Goal: Task Accomplishment & Management: Use online tool/utility

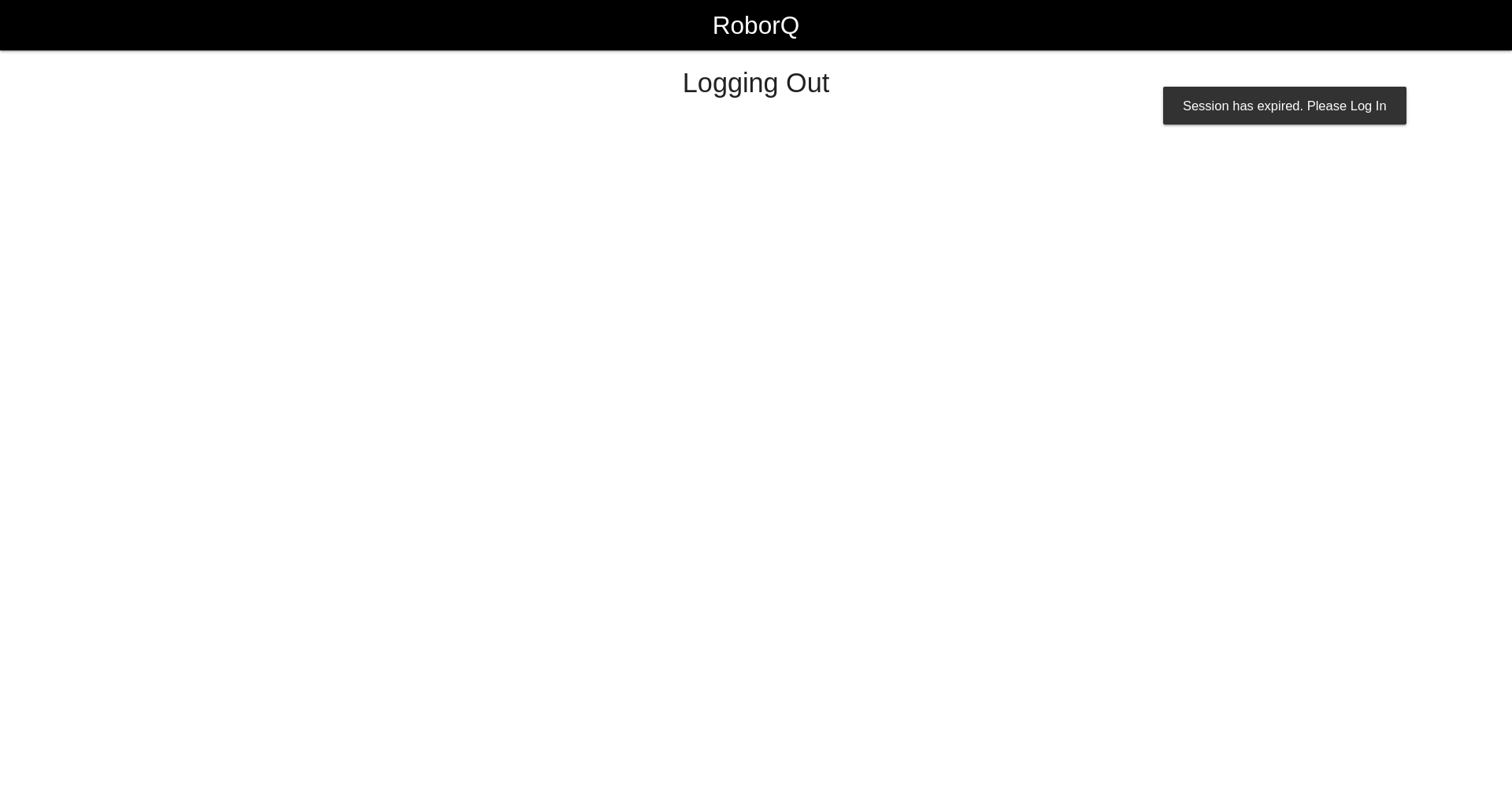
select select "Worker"
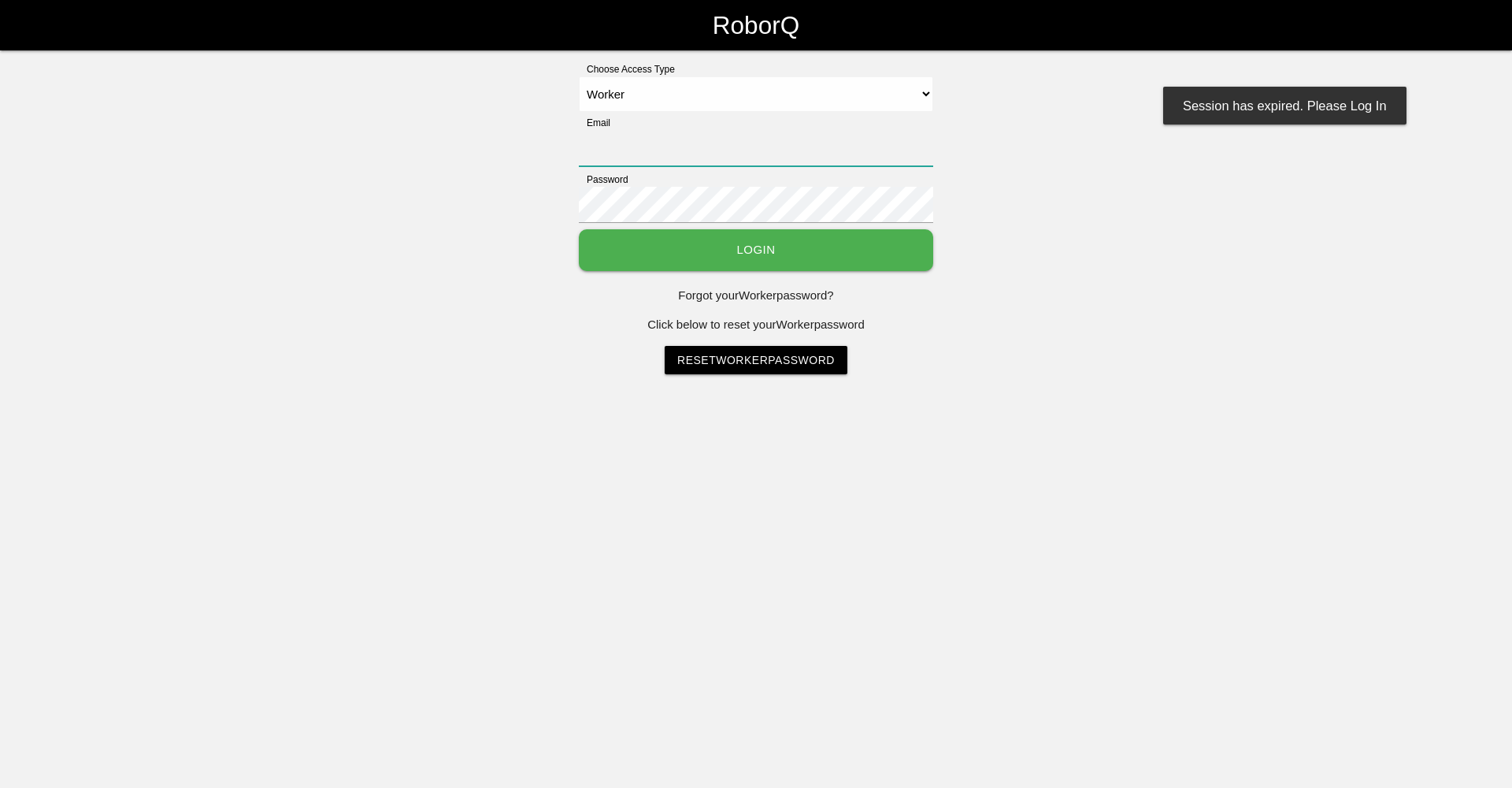
type input "[EMAIL_ADDRESS][DOMAIN_NAME]"
click at [787, 246] on button "Login" at bounding box center [756, 250] width 355 height 42
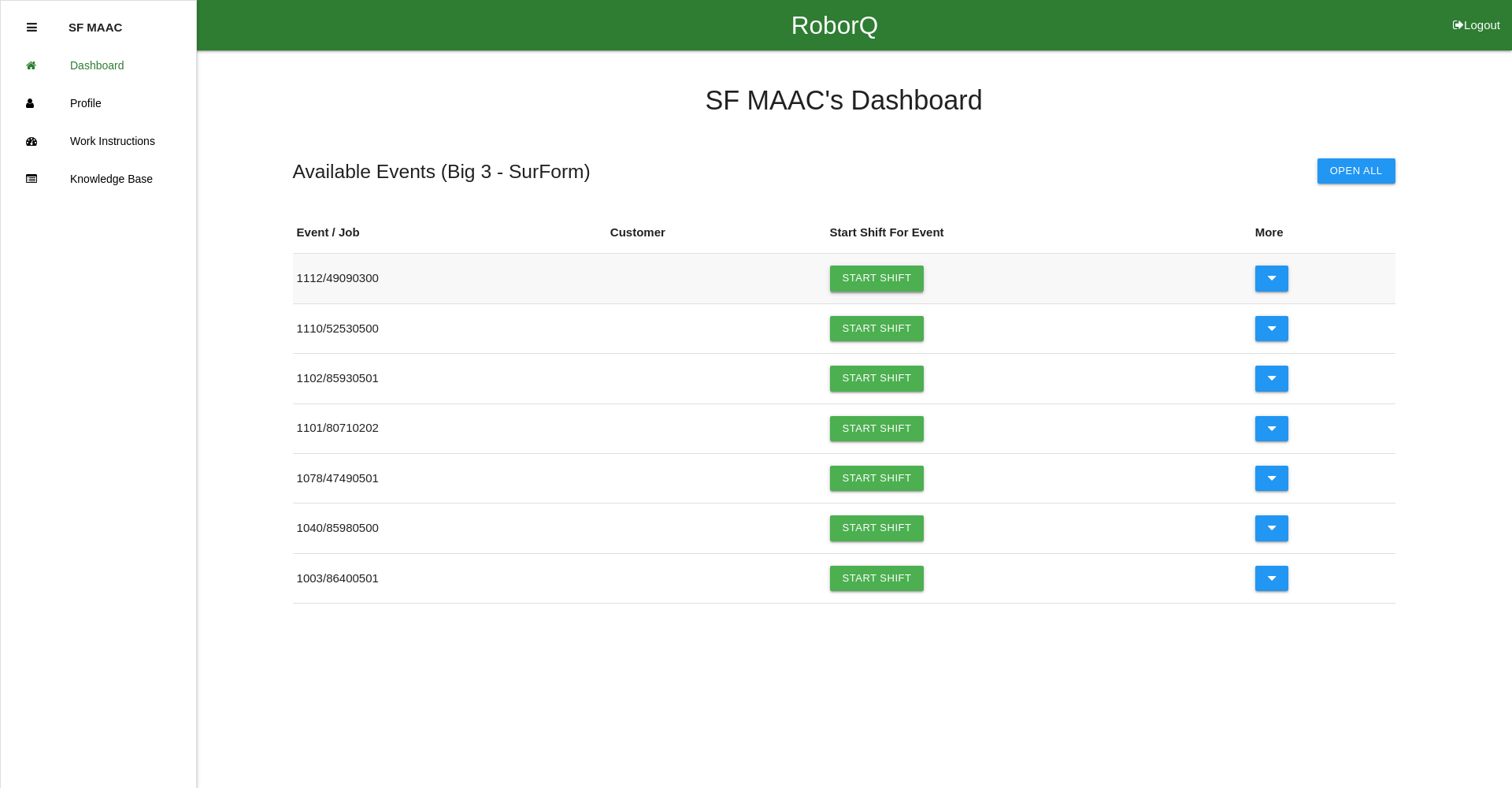
click at [876, 282] on link "Start Shift" at bounding box center [878, 278] width 94 height 25
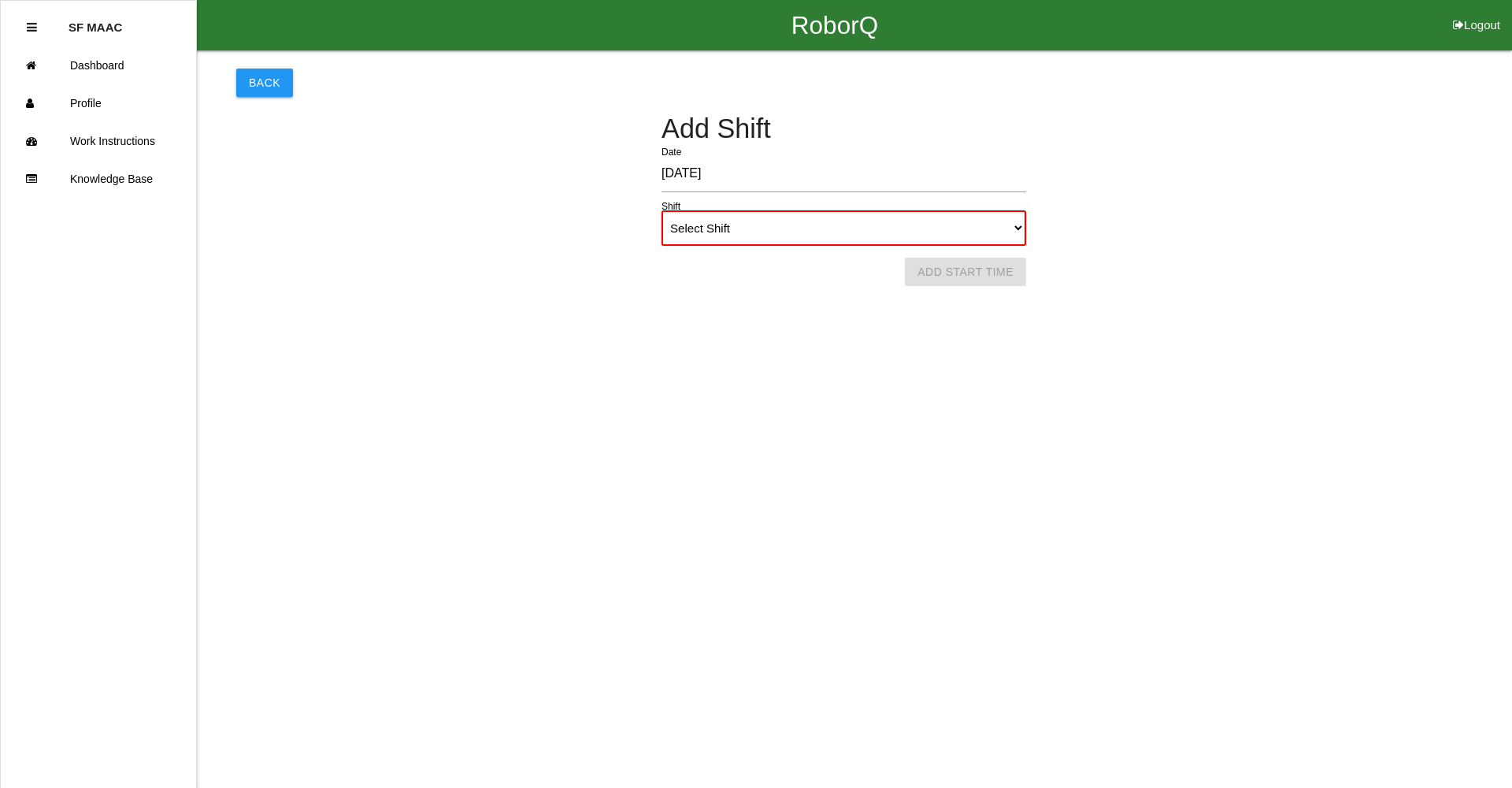
click at [837, 231] on select "Select Shift 1st Shift 2nd Shift 3rd Shift 4th Shift" at bounding box center [844, 228] width 364 height 36
select select "1"
click at [661, 210] on select "Select Shift 1st Shift 2nd Shift 3rd Shift 4th Shift" at bounding box center [844, 228] width 364 height 36
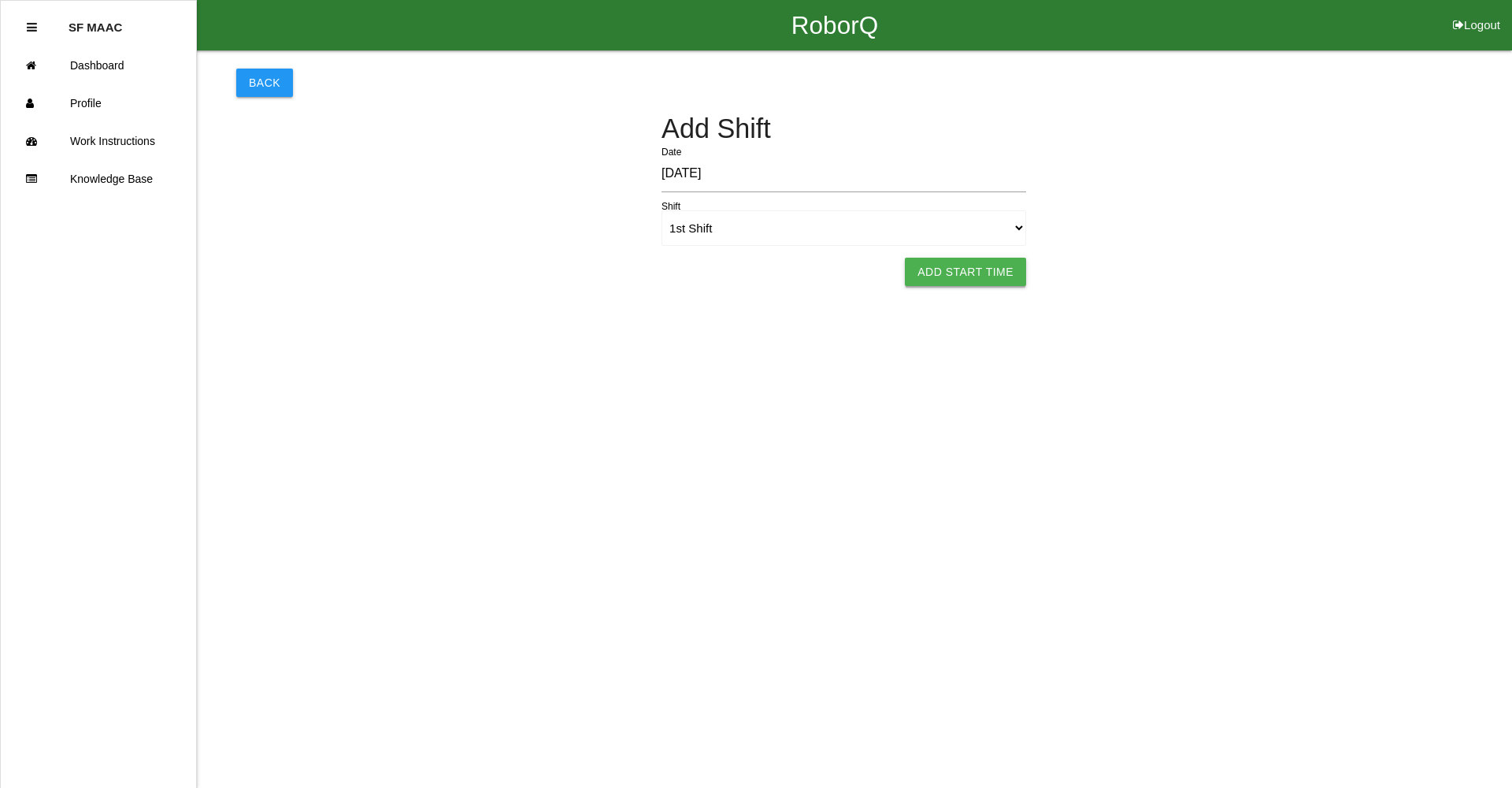
click at [929, 263] on button "Add Start Time" at bounding box center [965, 272] width 121 height 29
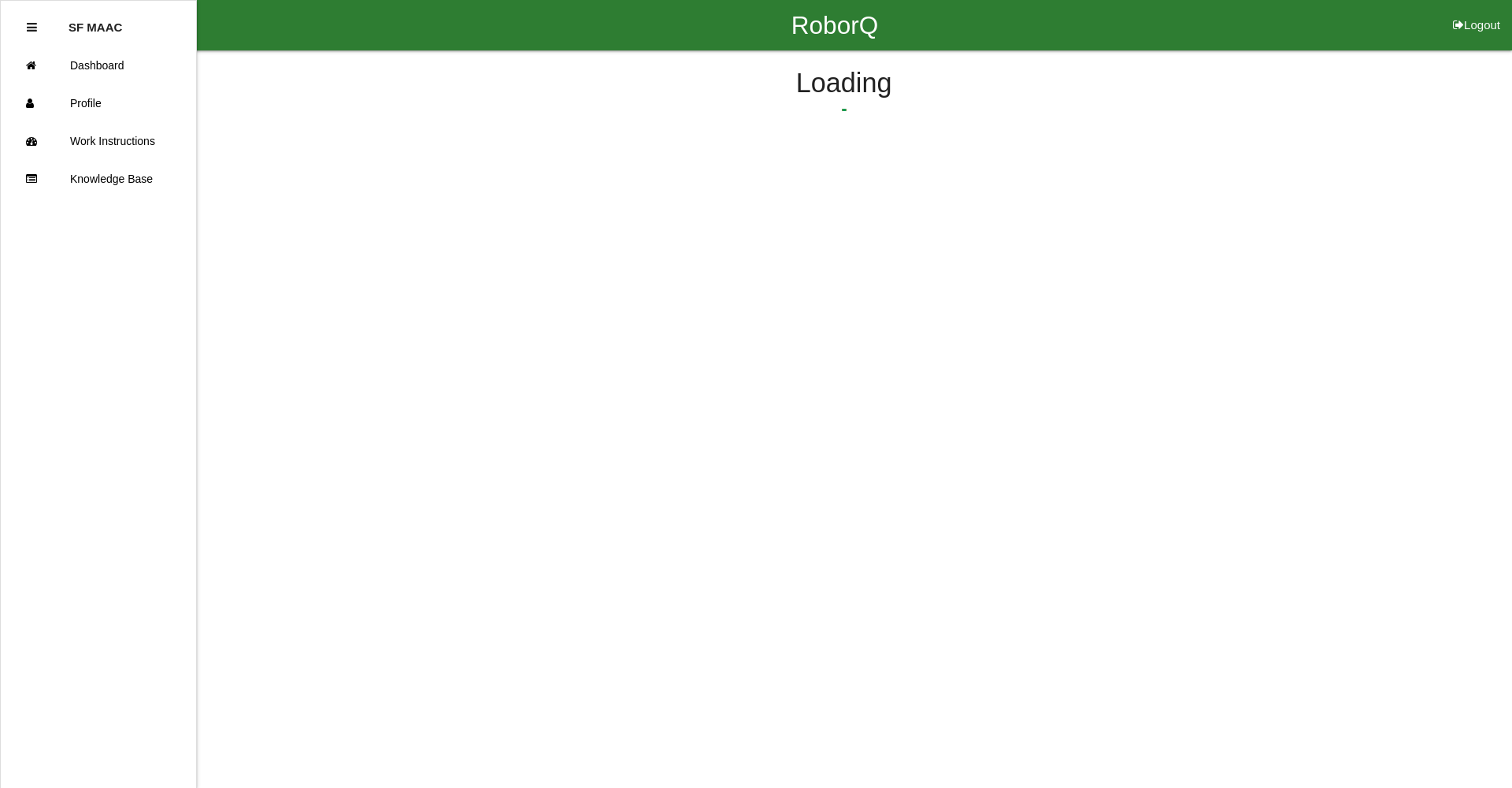
select select "6"
select select "10"
click at [1005, 241] on button "Submit Start Time" at bounding box center [1048, 246] width 140 height 29
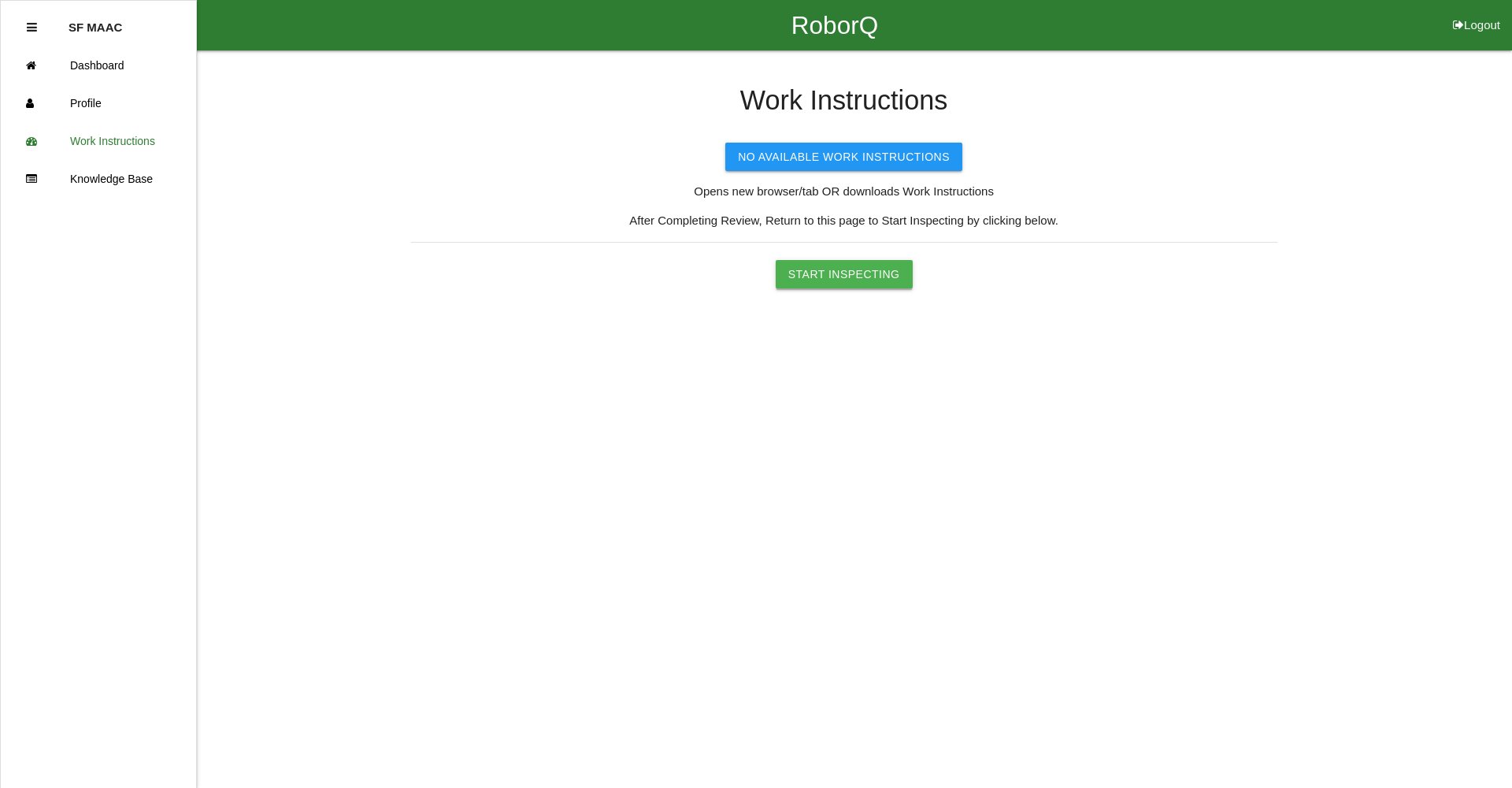
click at [873, 263] on button "Start Inspecting" at bounding box center [844, 274] width 137 height 29
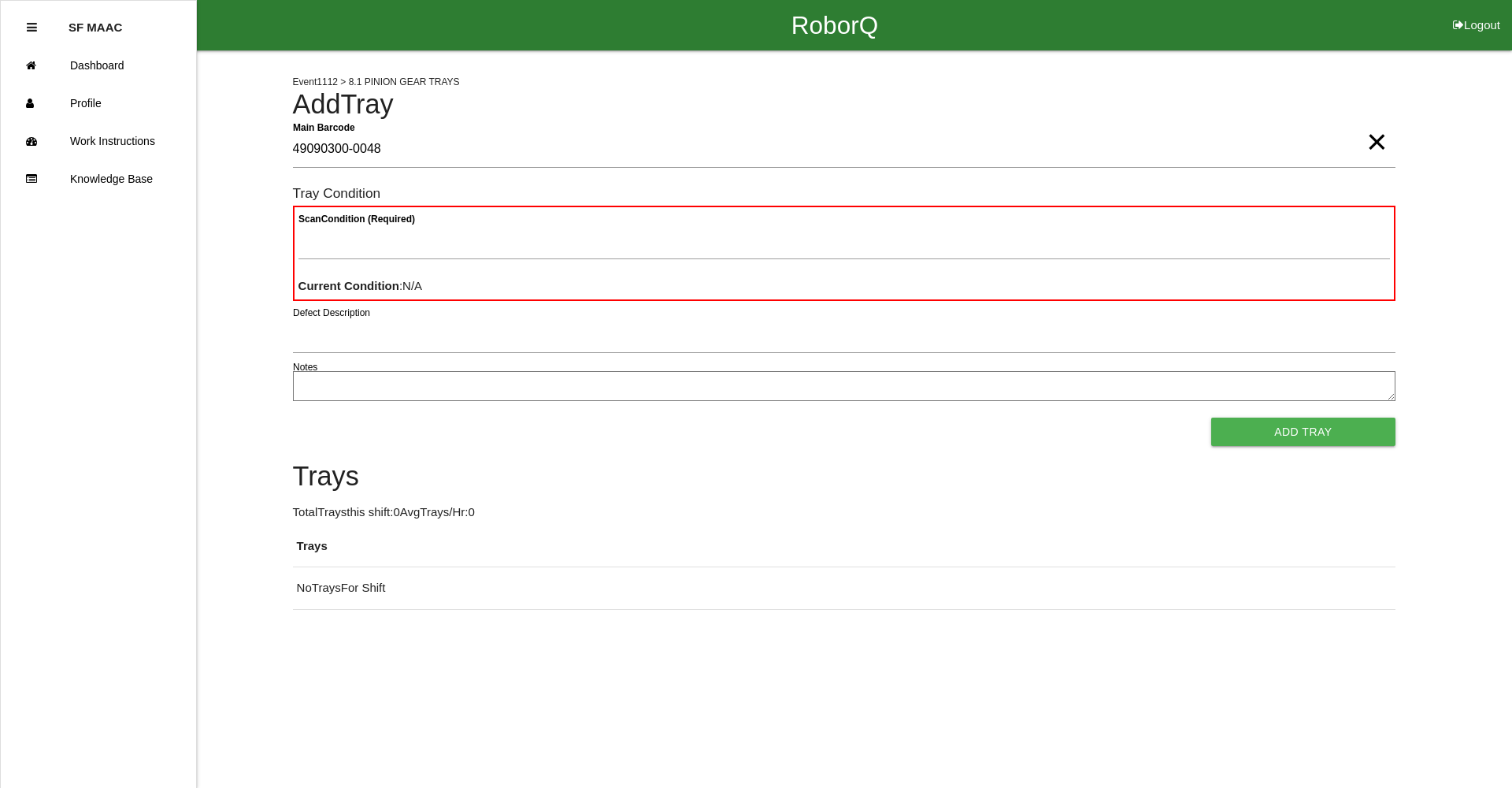
type Barcode "49090300-0048"
type Condition "goo"
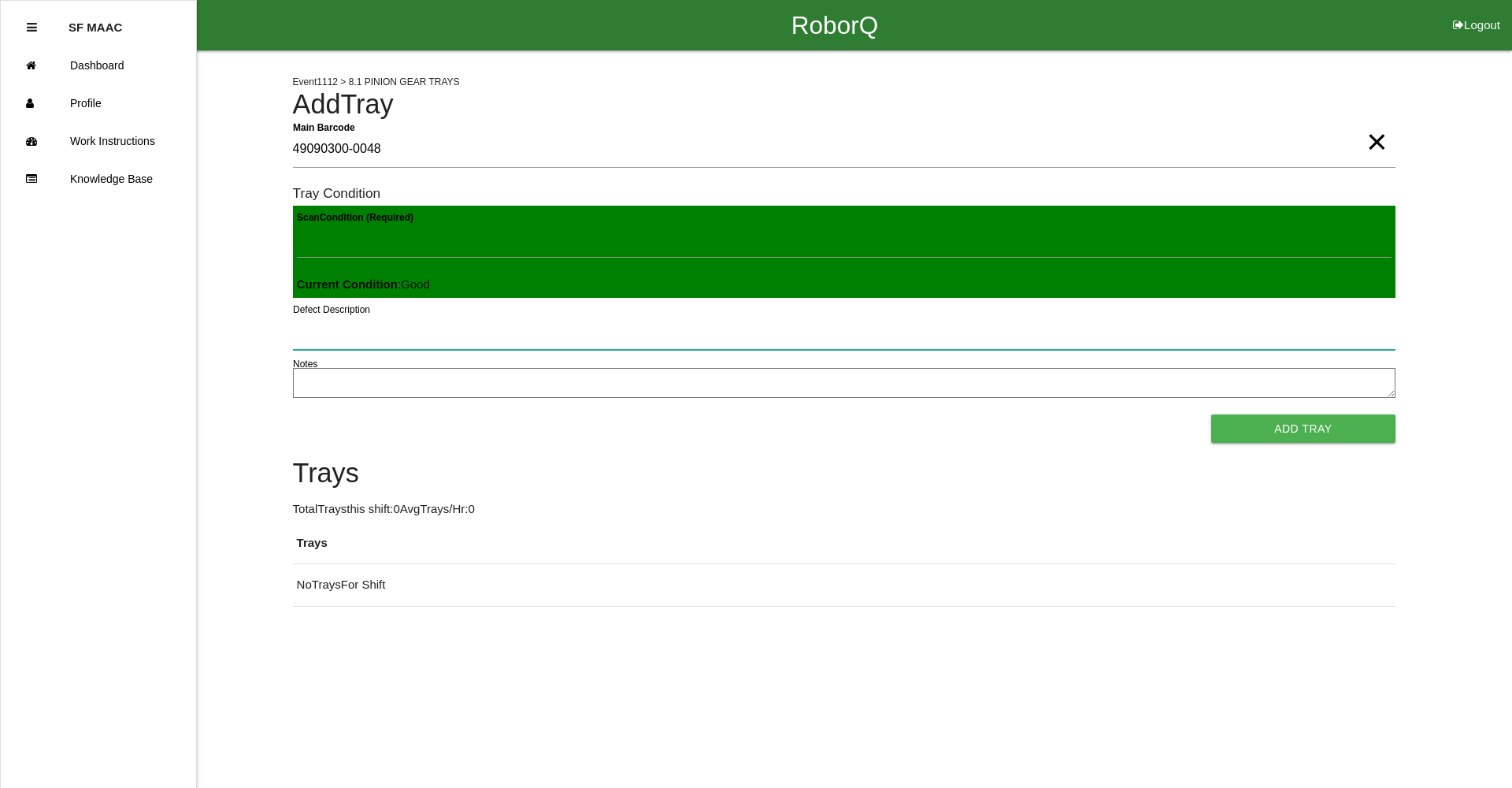
click at [1211, 414] on button "Add Tray" at bounding box center [1303, 428] width 184 height 29
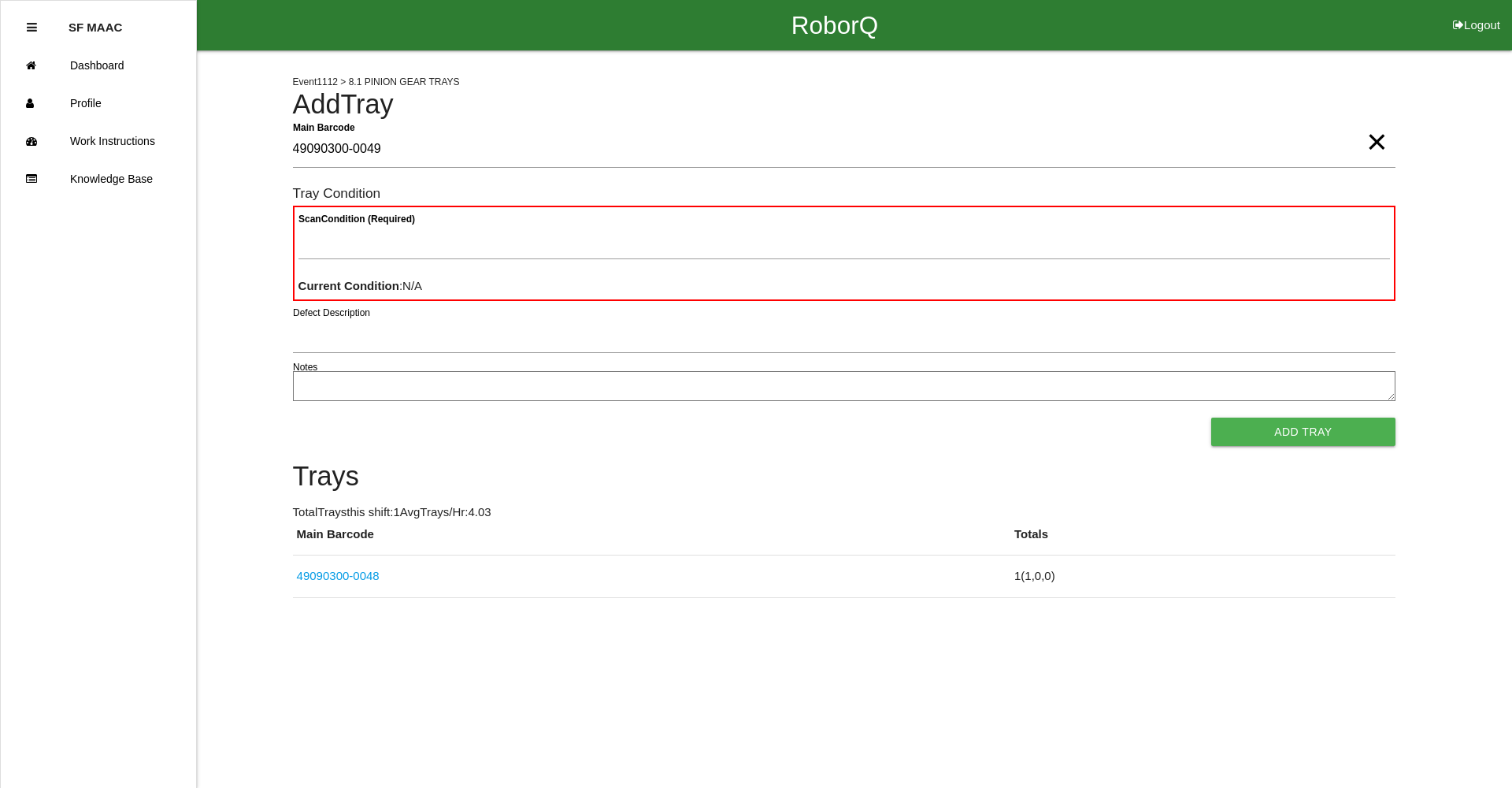
type Barcode "49090300-0049"
type Condition "ba"
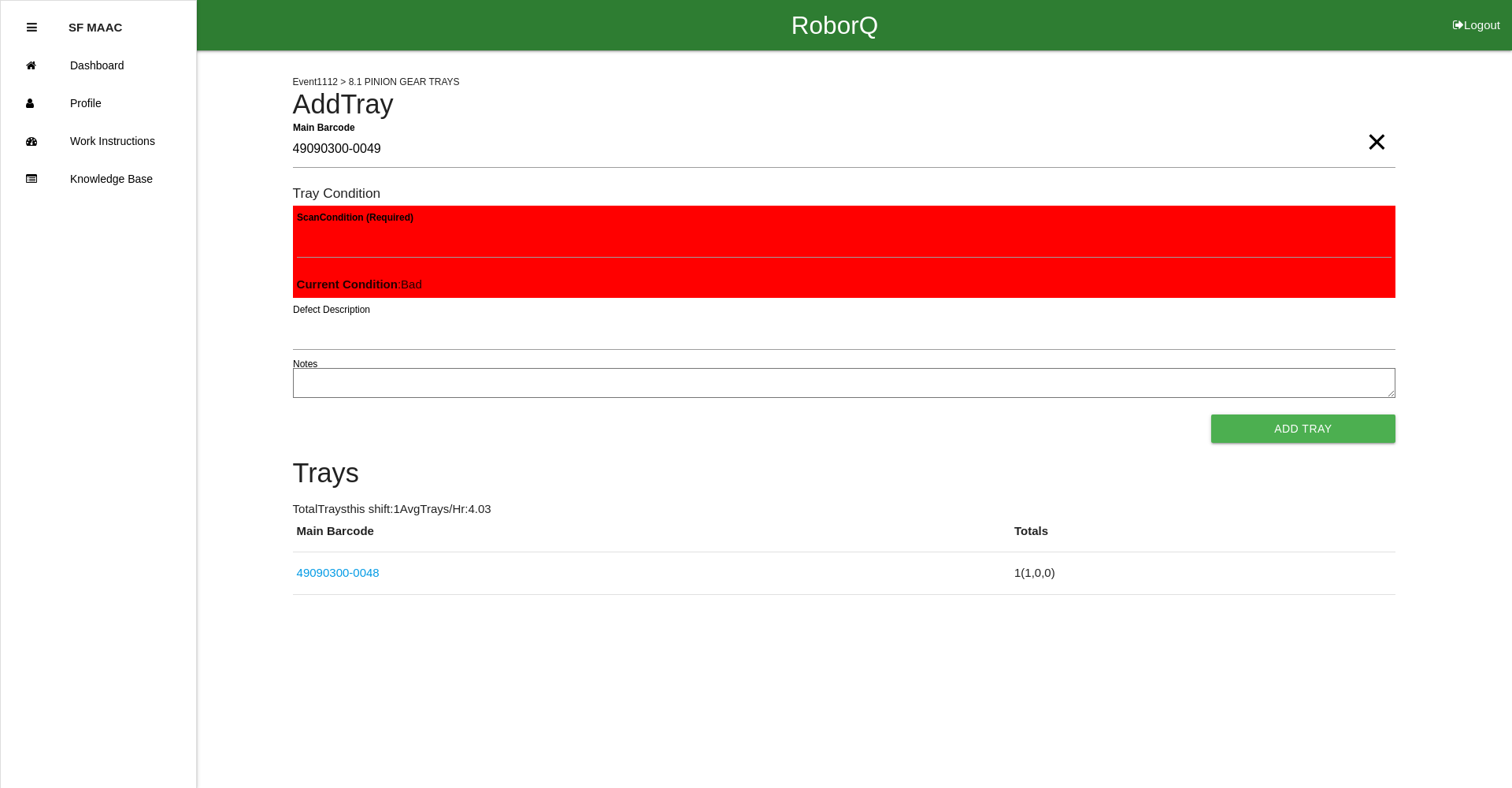
click at [1211, 414] on button "Add Tray" at bounding box center [1303, 428] width 184 height 29
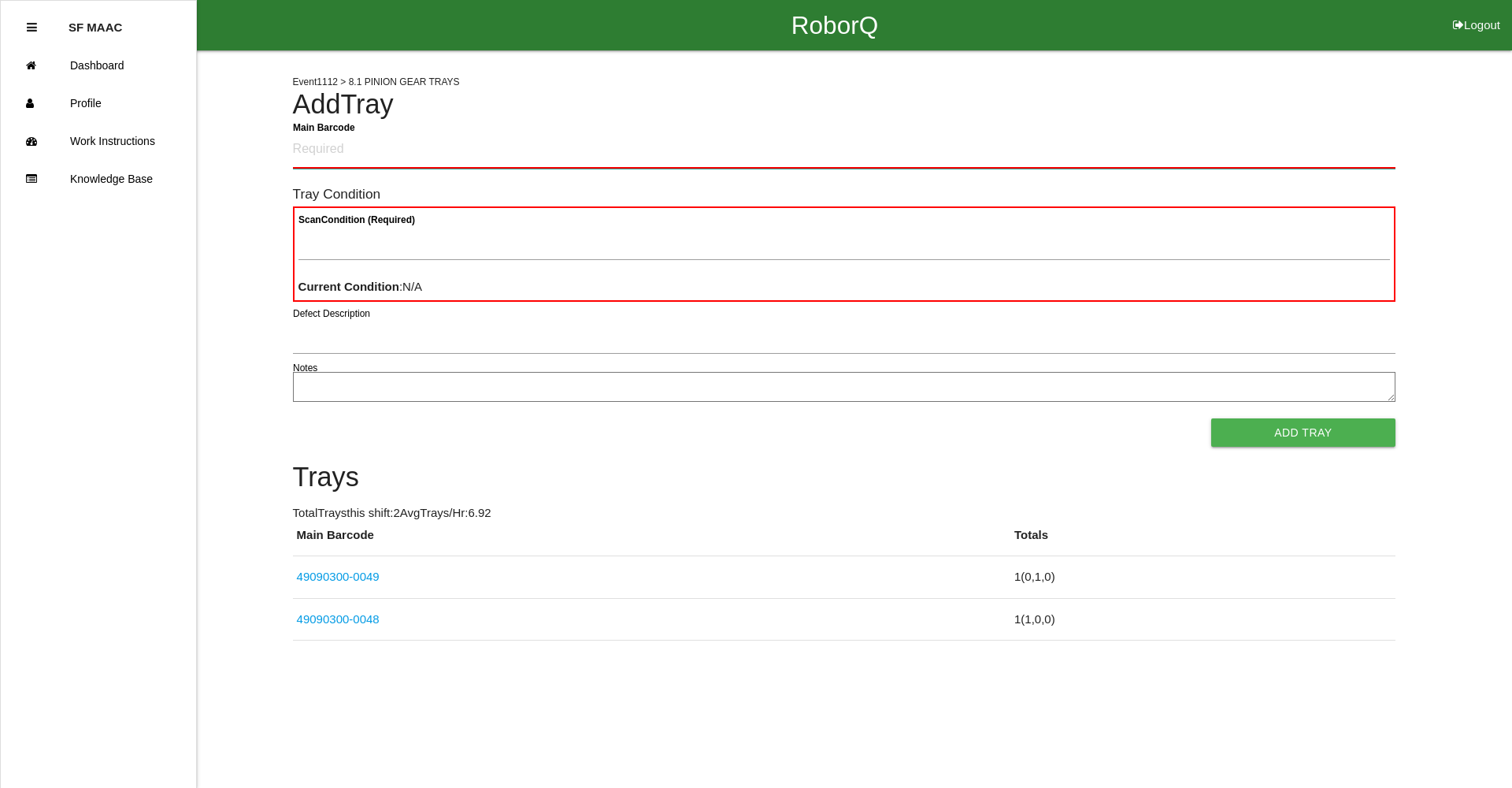
drag, startPoint x: 437, startPoint y: 275, endPoint x: 302, endPoint y: 149, distance: 184.7
click at [302, 149] on Barcode "Main Barcode" at bounding box center [844, 150] width 1102 height 37
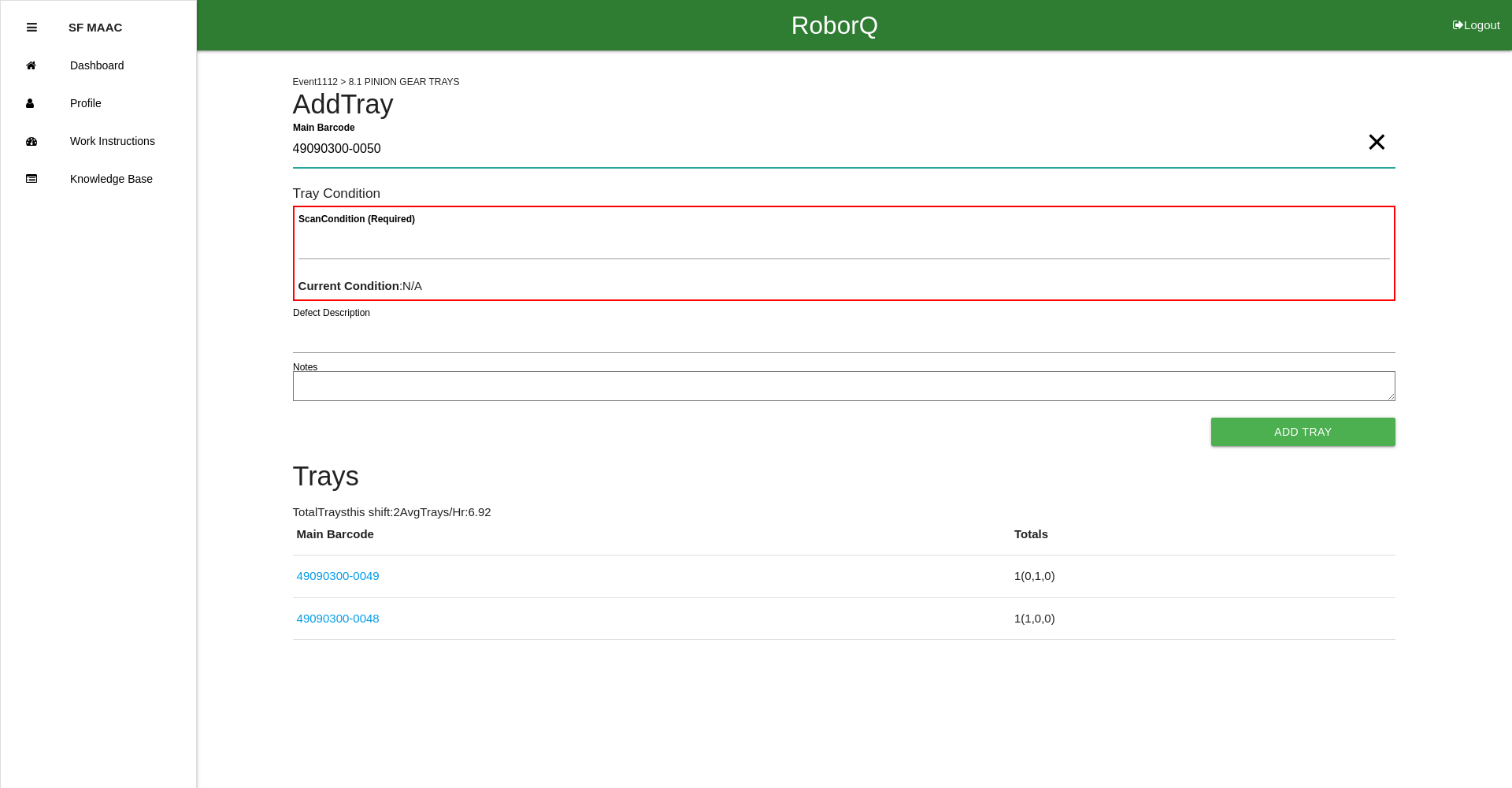
type Barcode "49090300-0050"
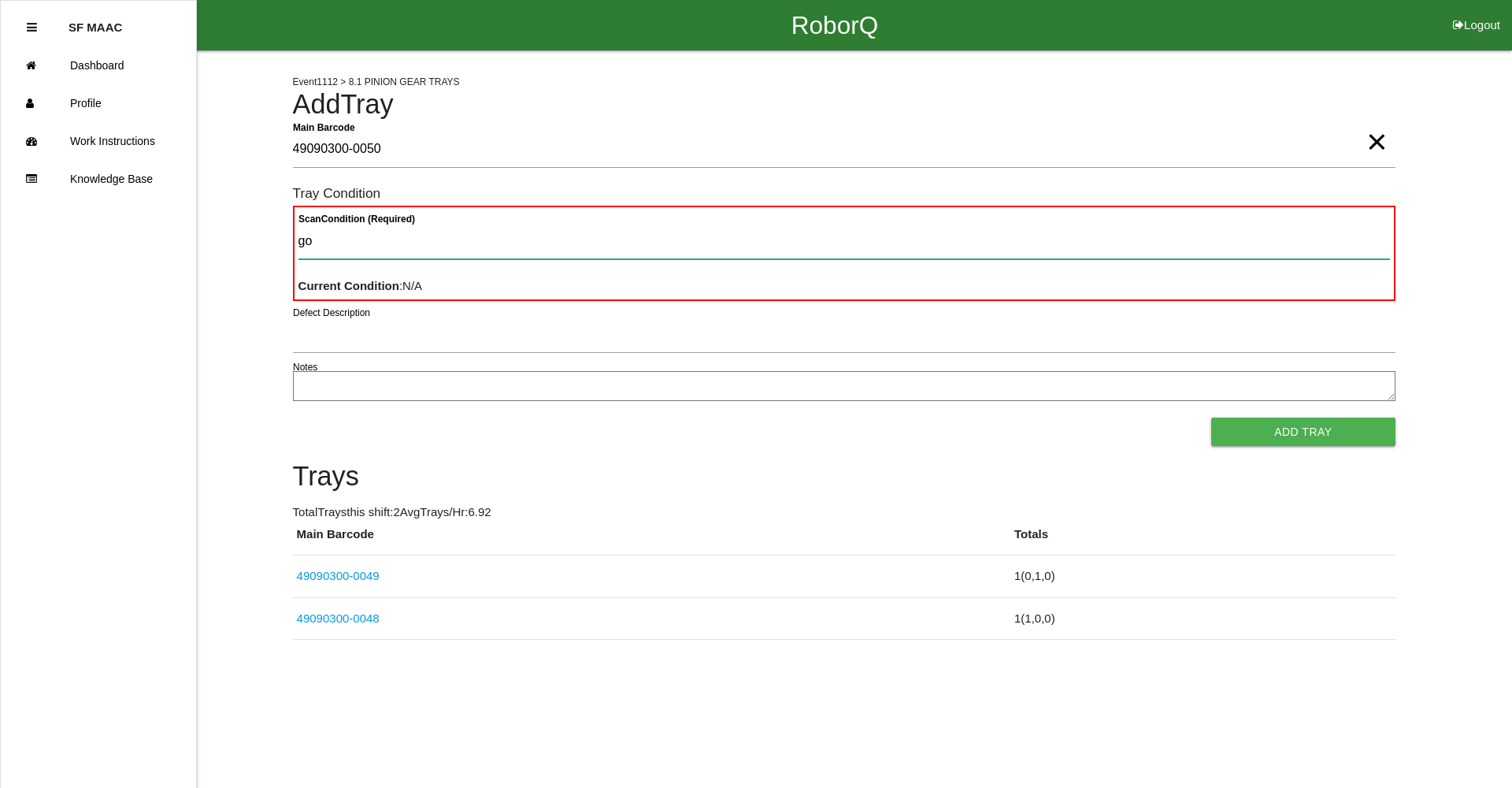
type Condition "goo"
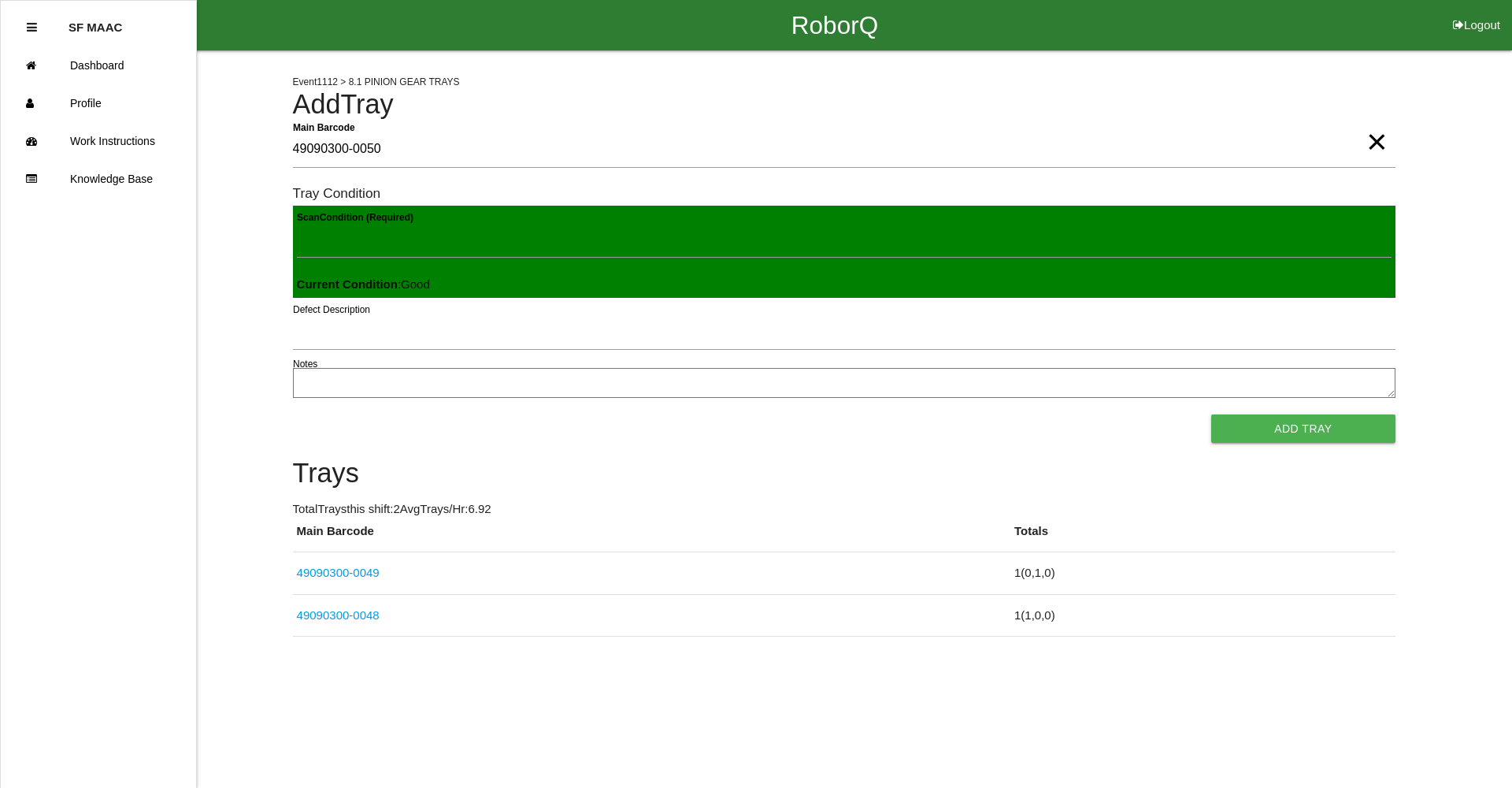
click at [1211, 414] on button "Add Tray" at bounding box center [1303, 428] width 184 height 29
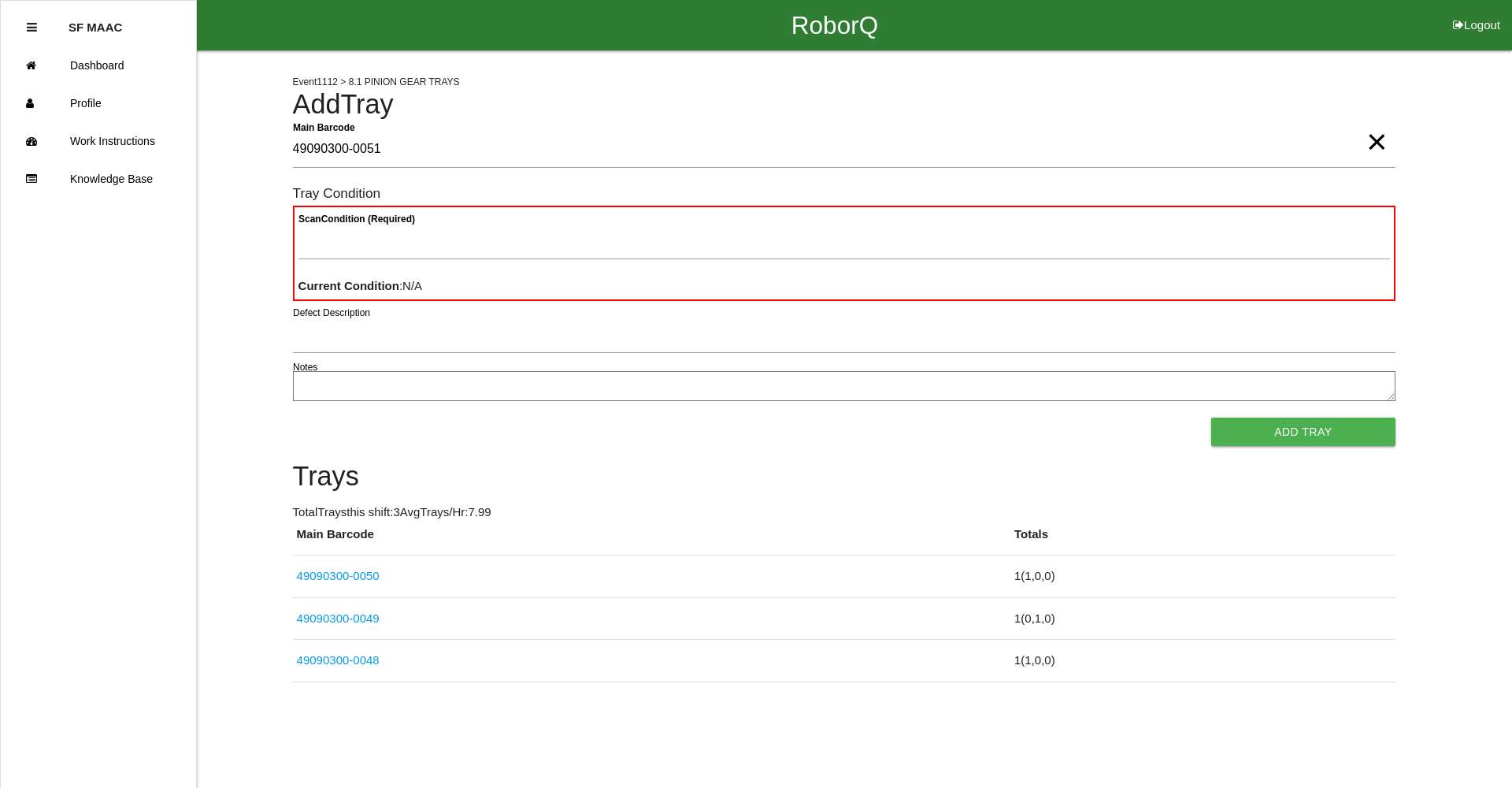
type Barcode "49090300-0051"
type Condition "goo"
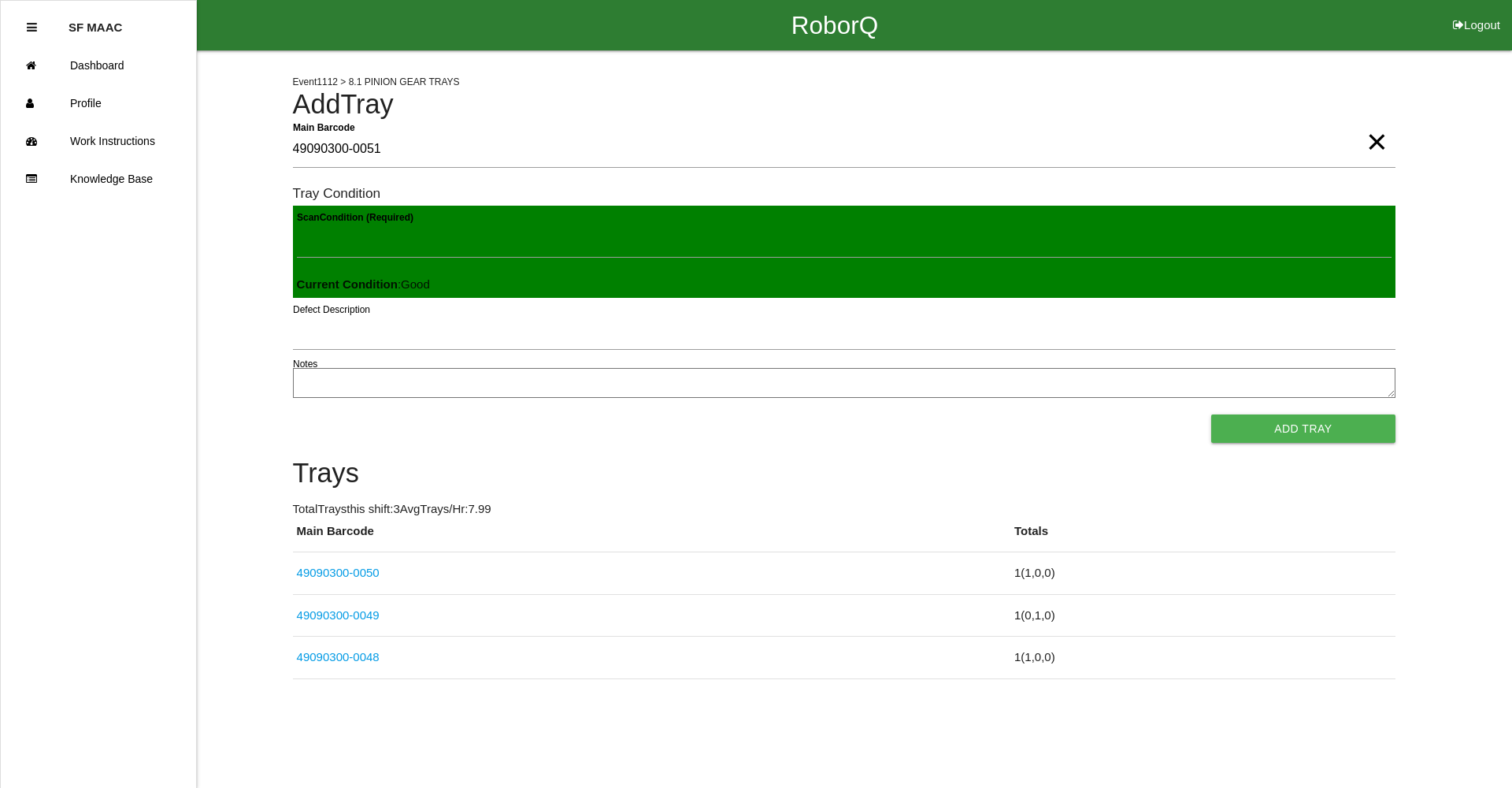
click at [1211, 414] on button "Add Tray" at bounding box center [1303, 428] width 184 height 29
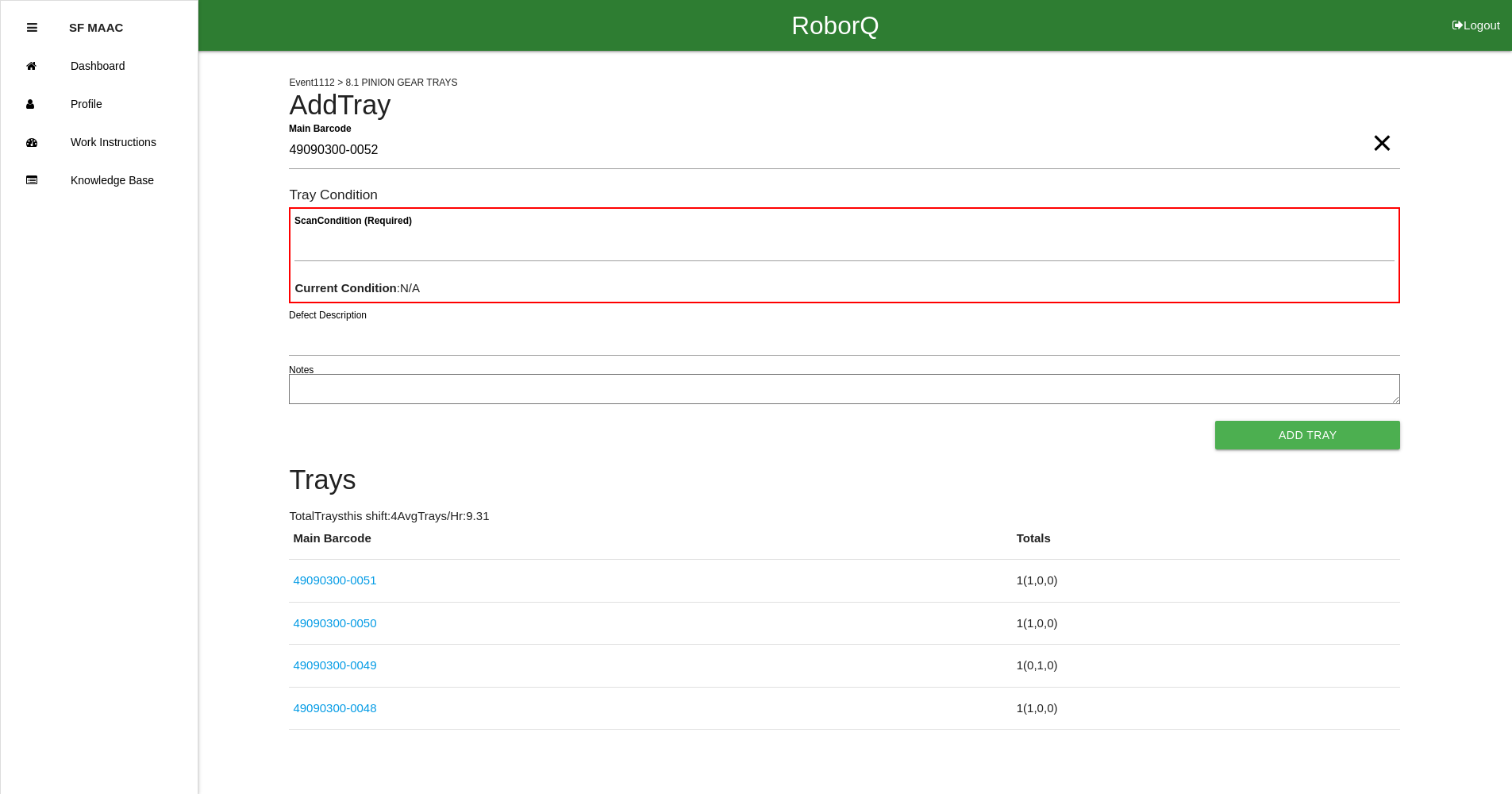
type Barcode "49090300-0052"
type Condition "ba"
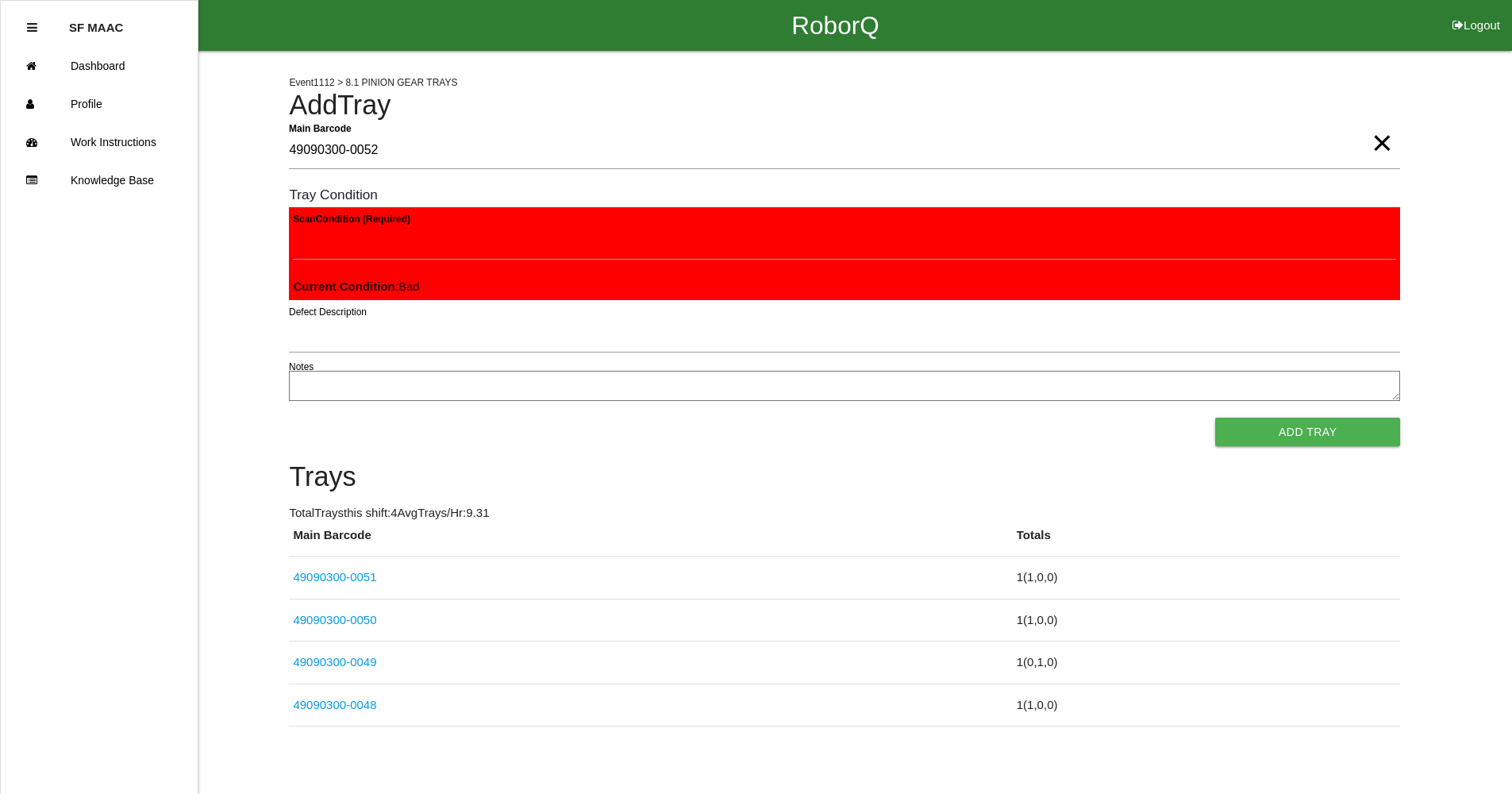
click at [1215, 417] on button "Add Tray" at bounding box center [1307, 431] width 185 height 29
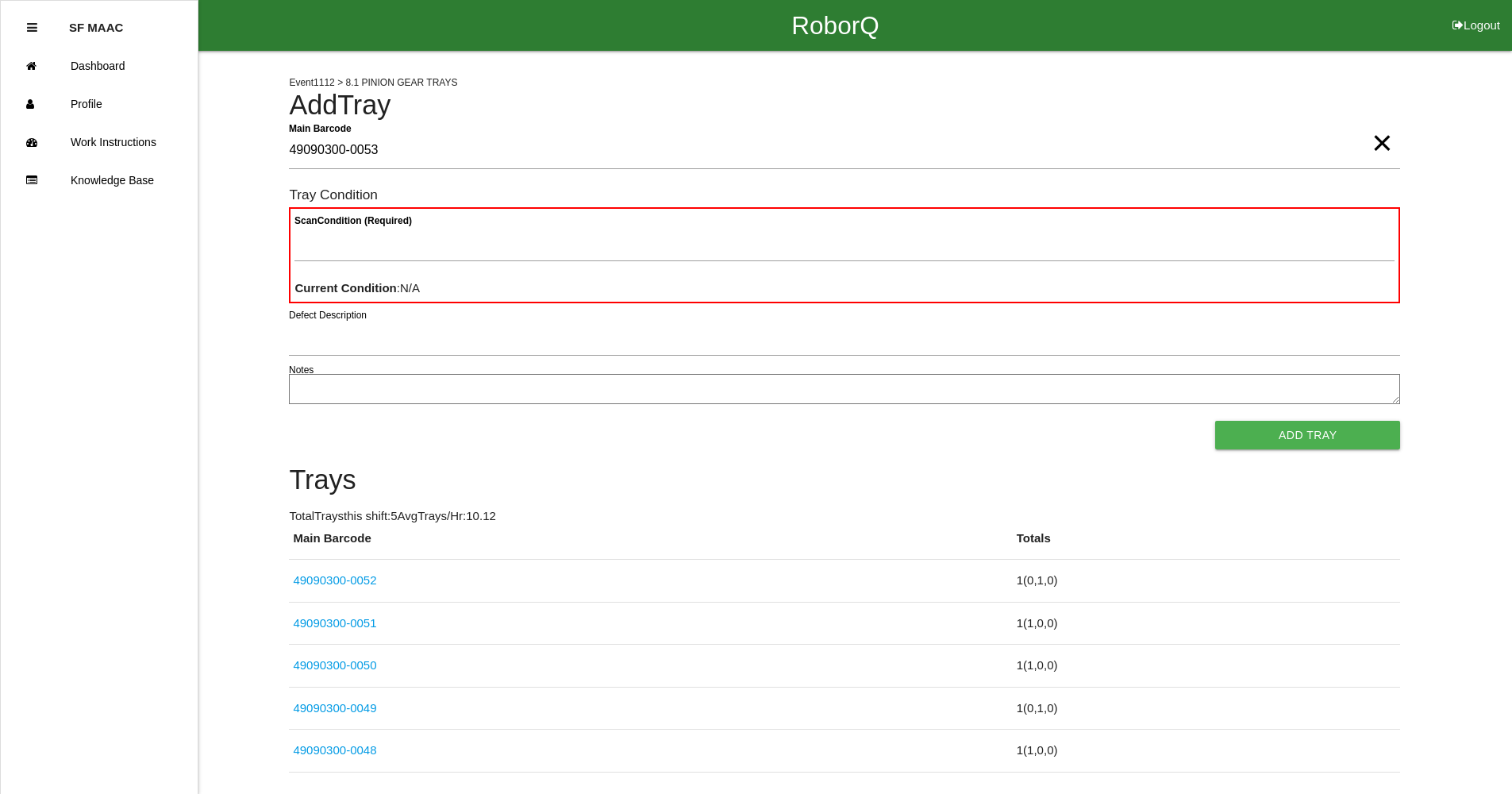
type Barcode "49090300-0053"
type Condition "ba"
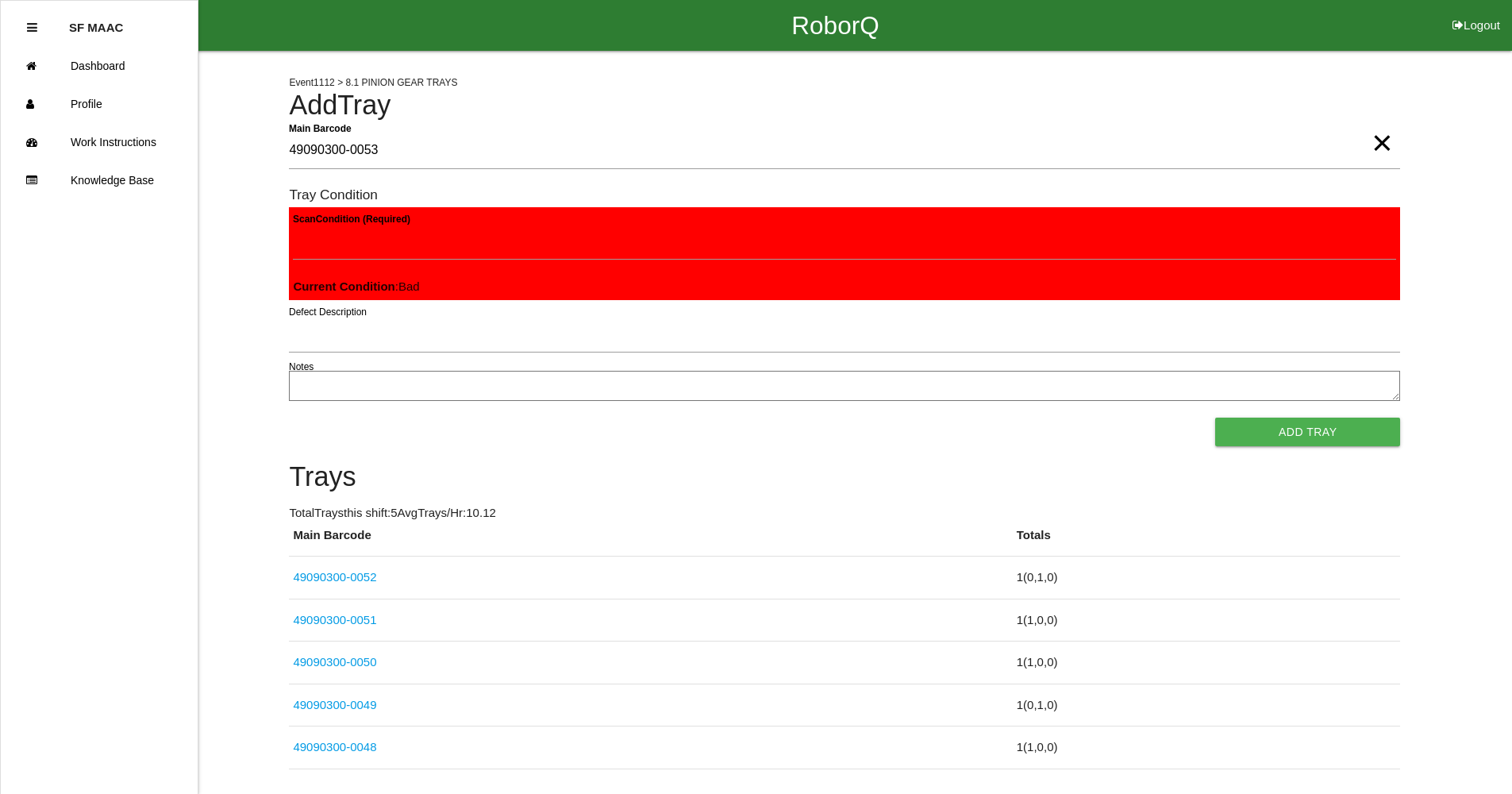
click at [1215, 417] on button "Add Tray" at bounding box center [1307, 431] width 185 height 29
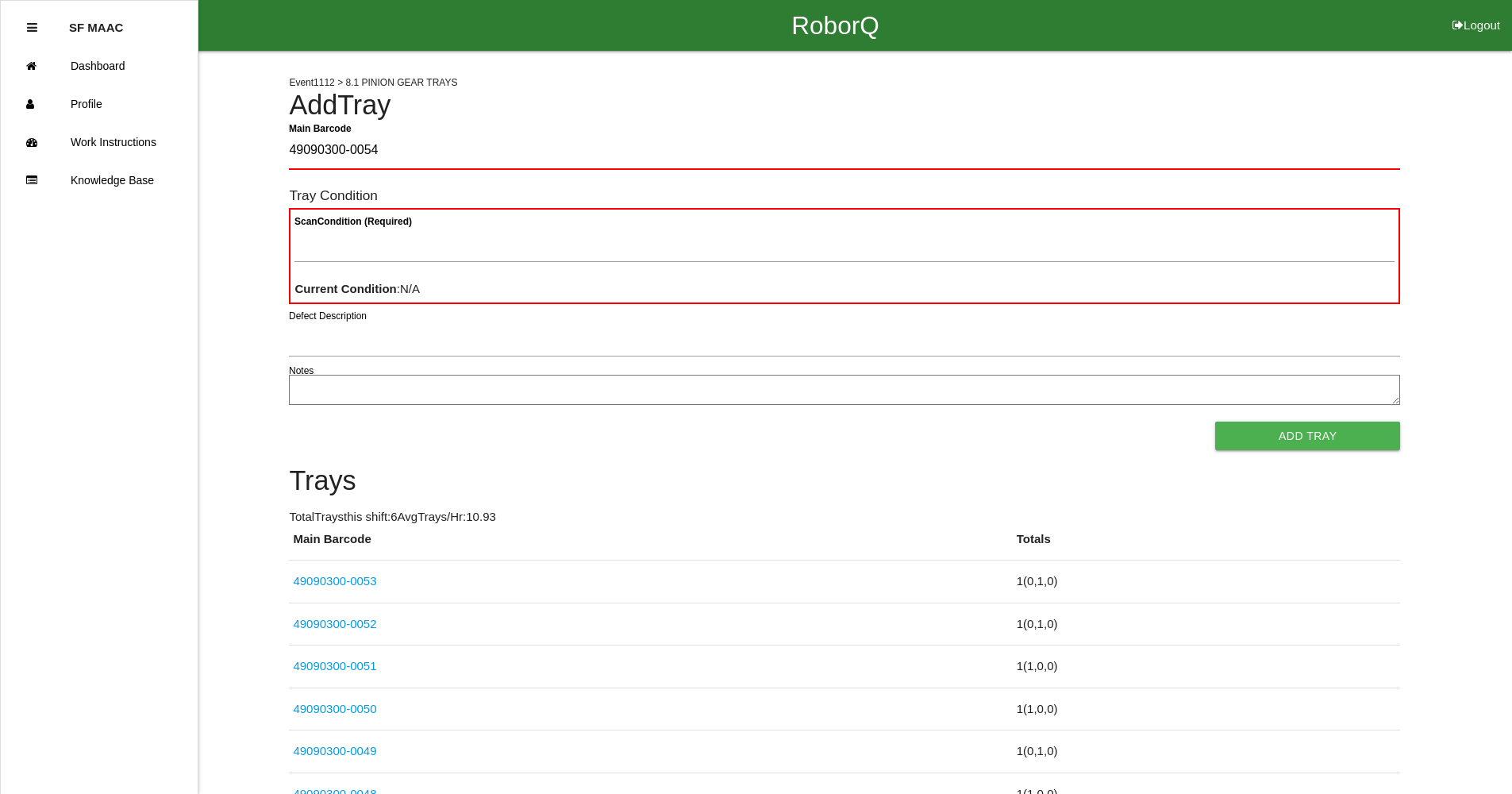
type Barcode "49090300-0054"
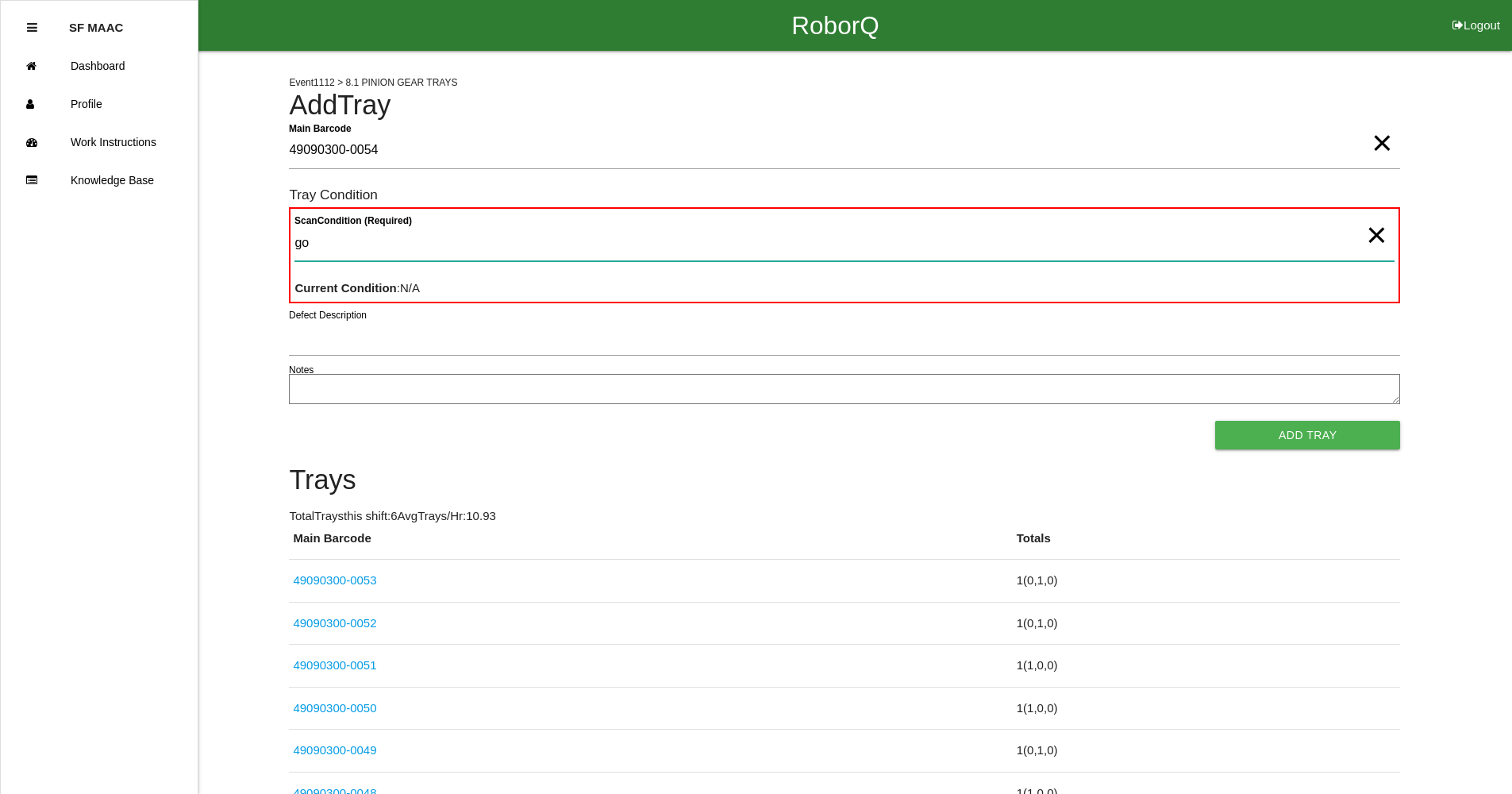
type Condition "goo"
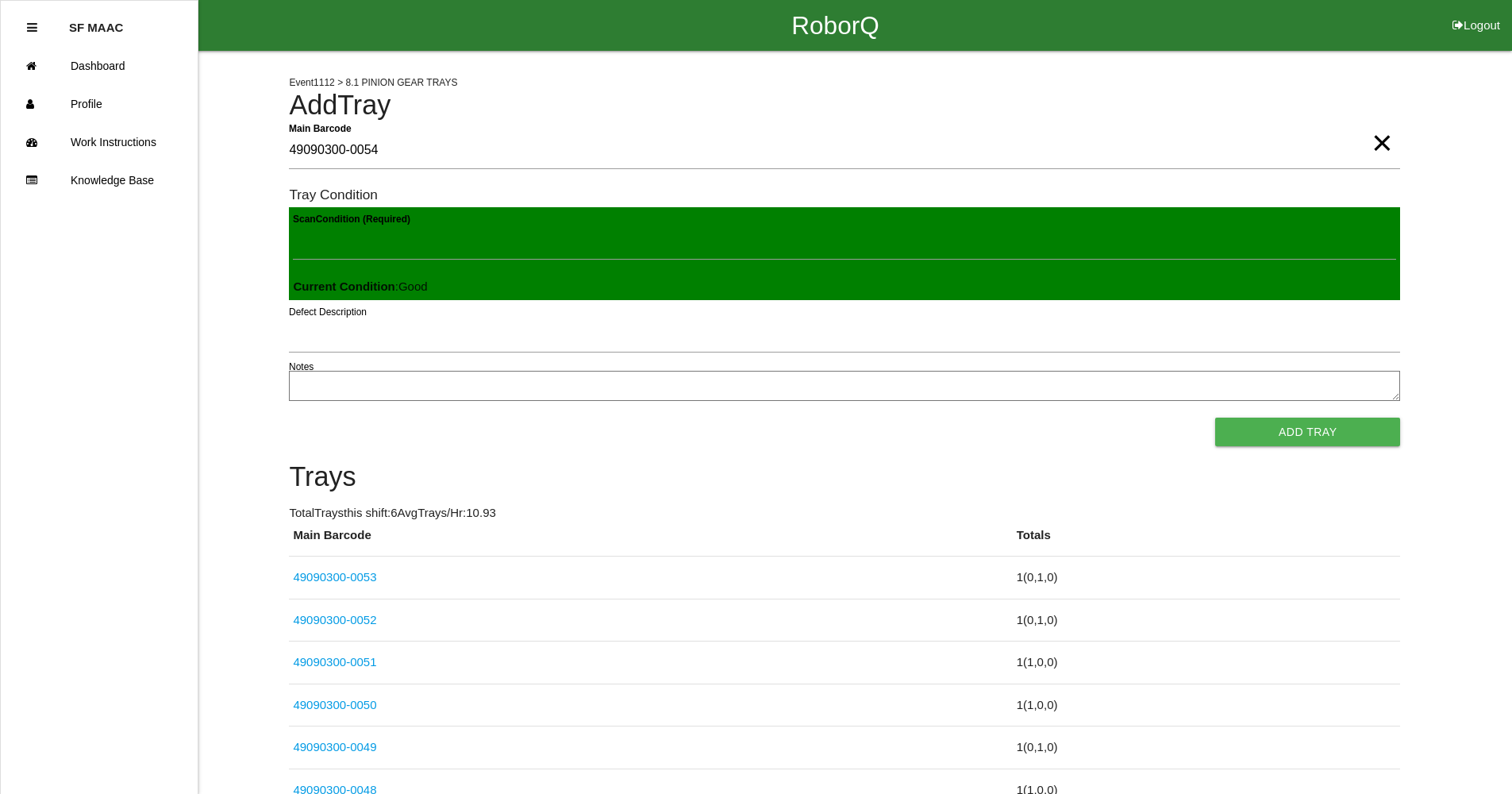
click at [1215, 417] on button "Add Tray" at bounding box center [1307, 431] width 185 height 29
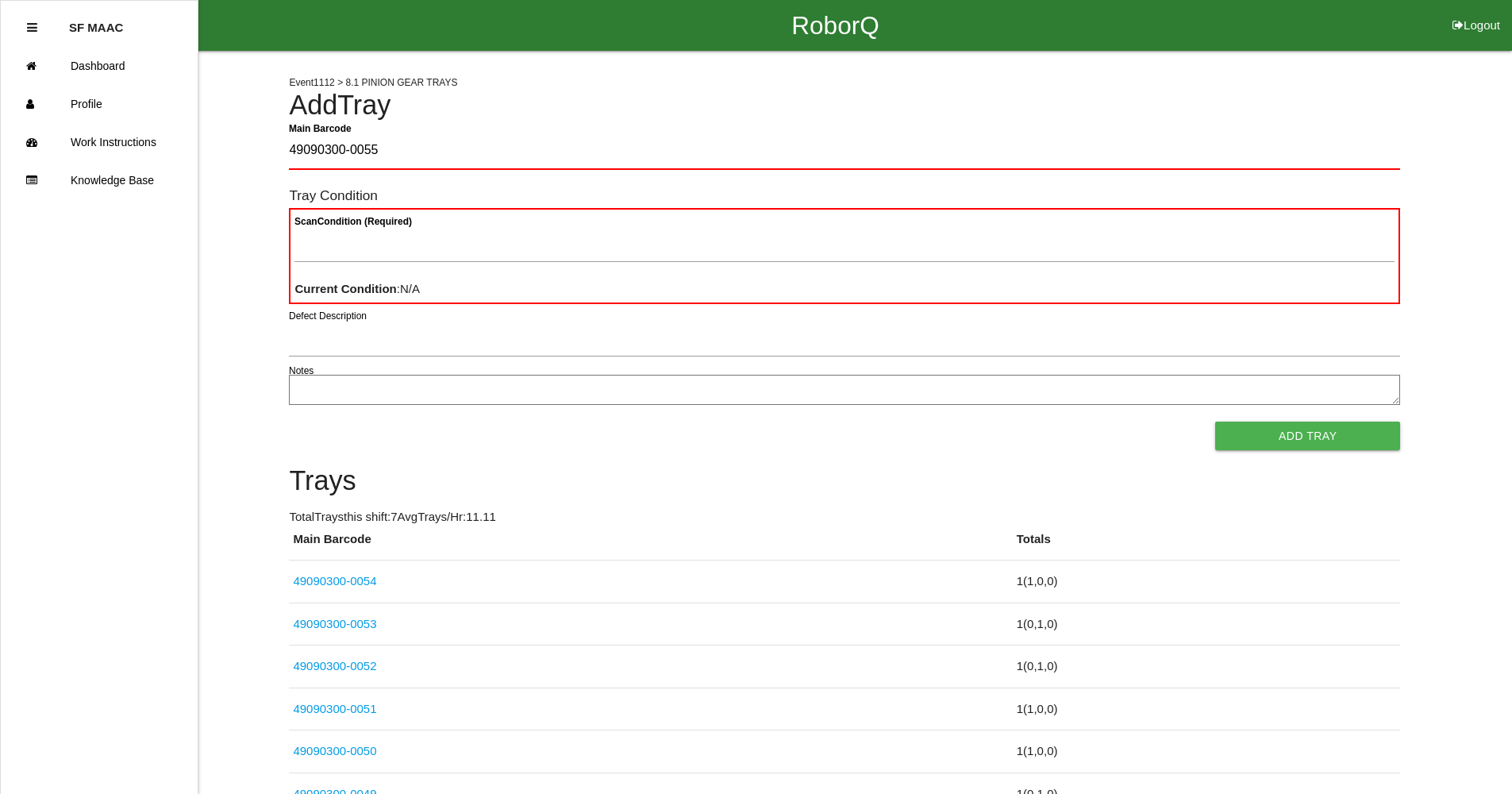
type Barcode "49090300-0055"
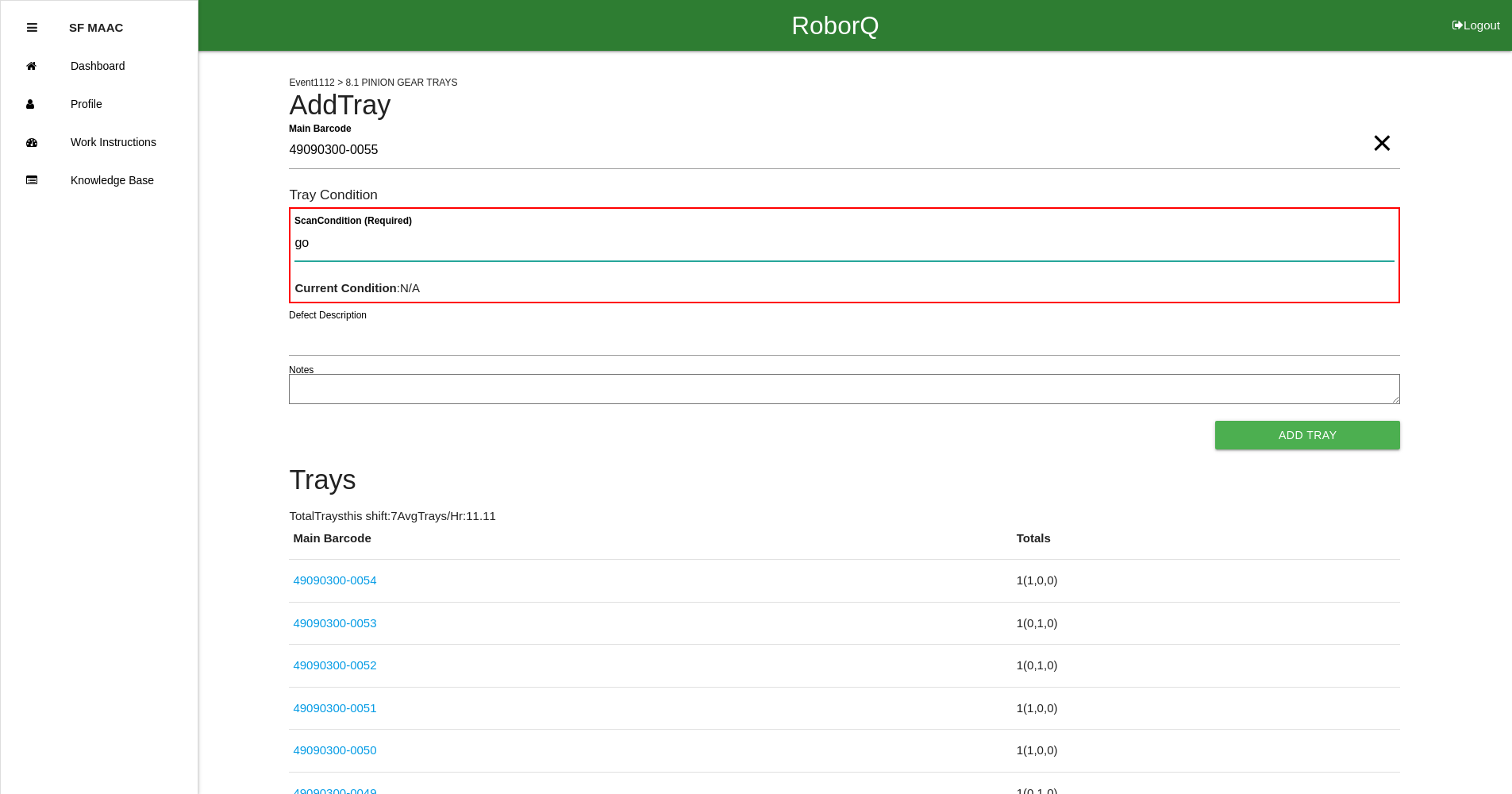
type Condition "goo"
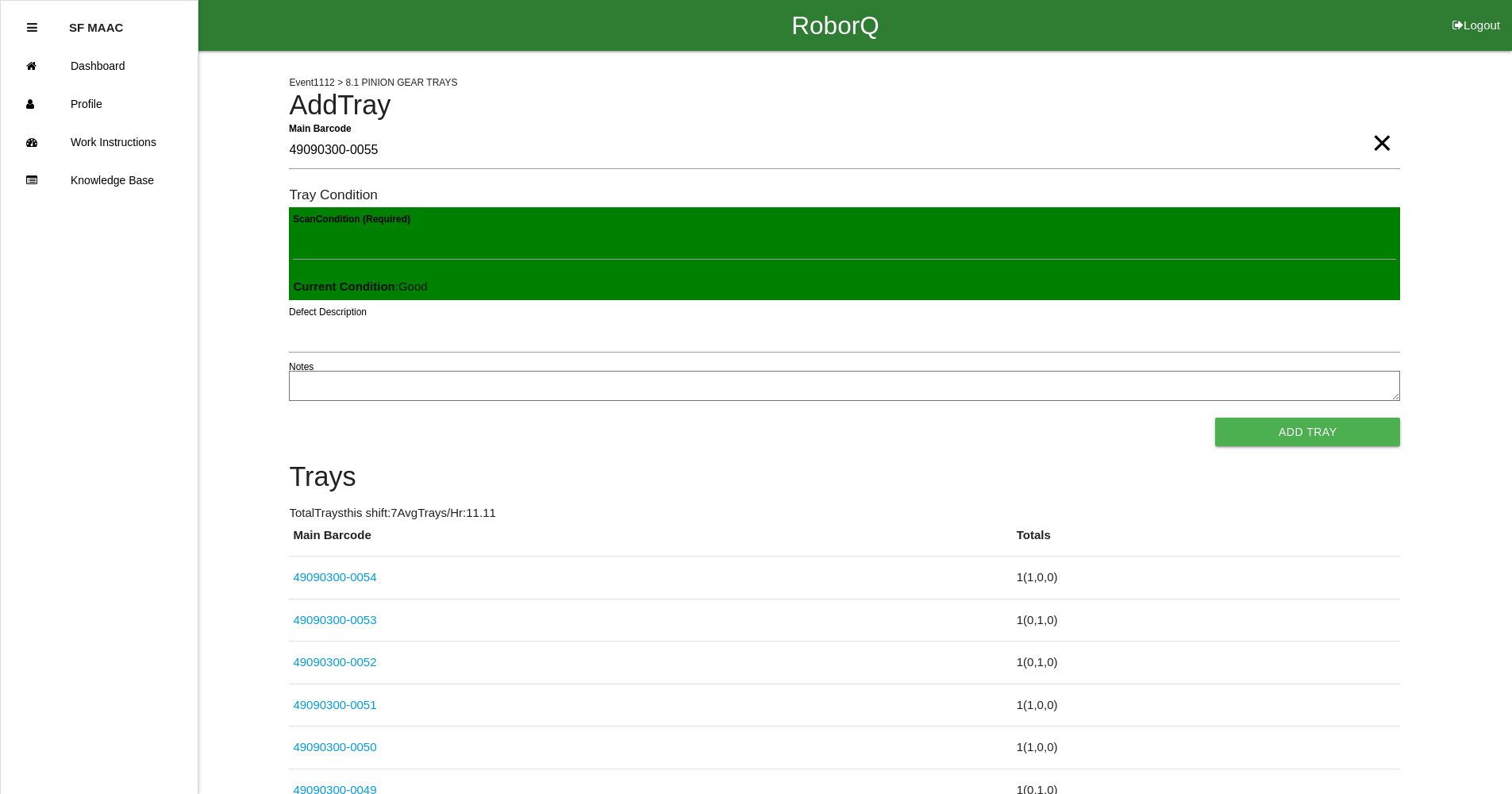
click at [1215, 417] on button "Add Tray" at bounding box center [1307, 431] width 185 height 29
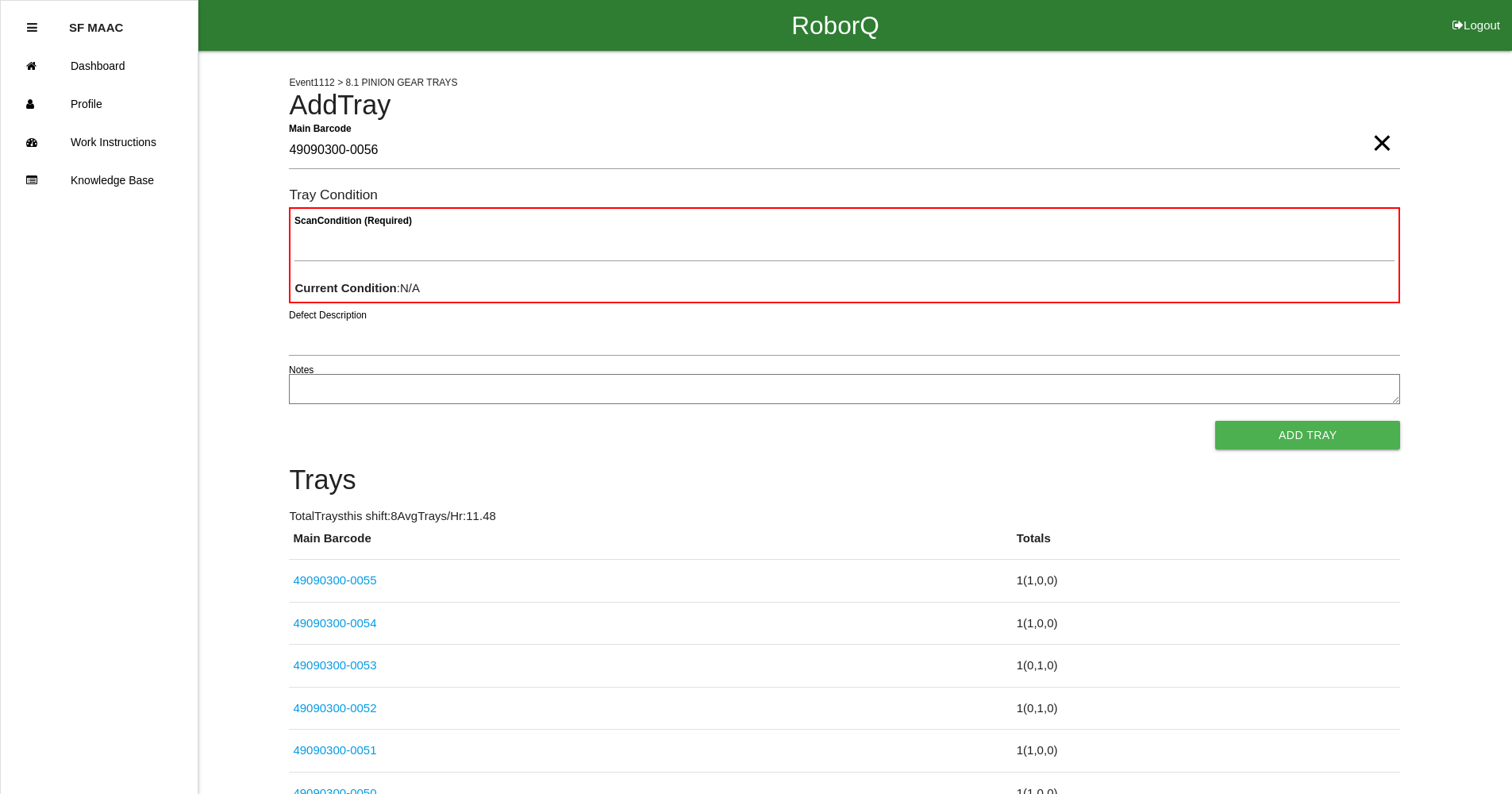
type Barcode "49090300-0056"
type Condition "goo"
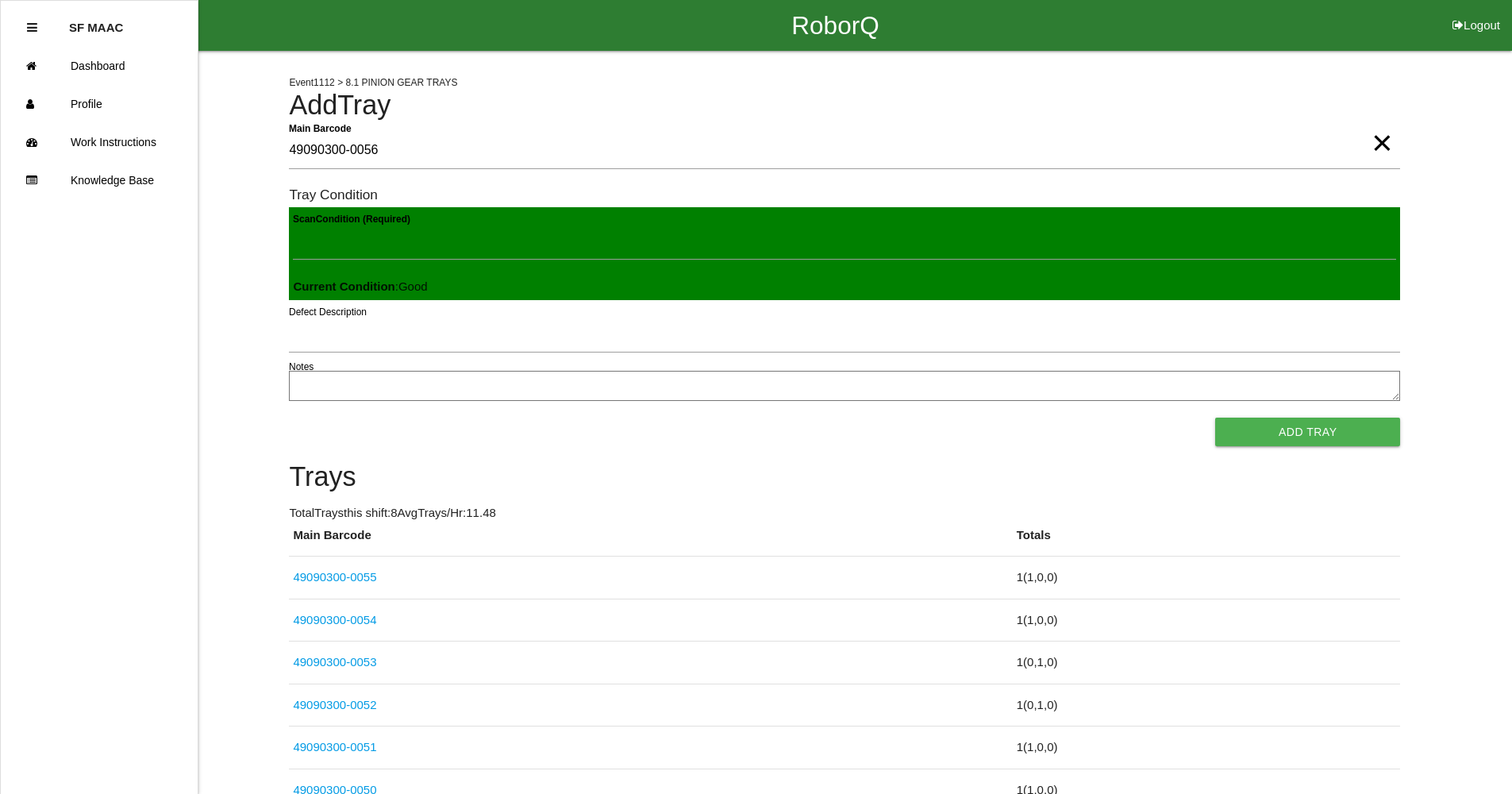
click at [1215, 417] on button "Add Tray" at bounding box center [1307, 431] width 185 height 29
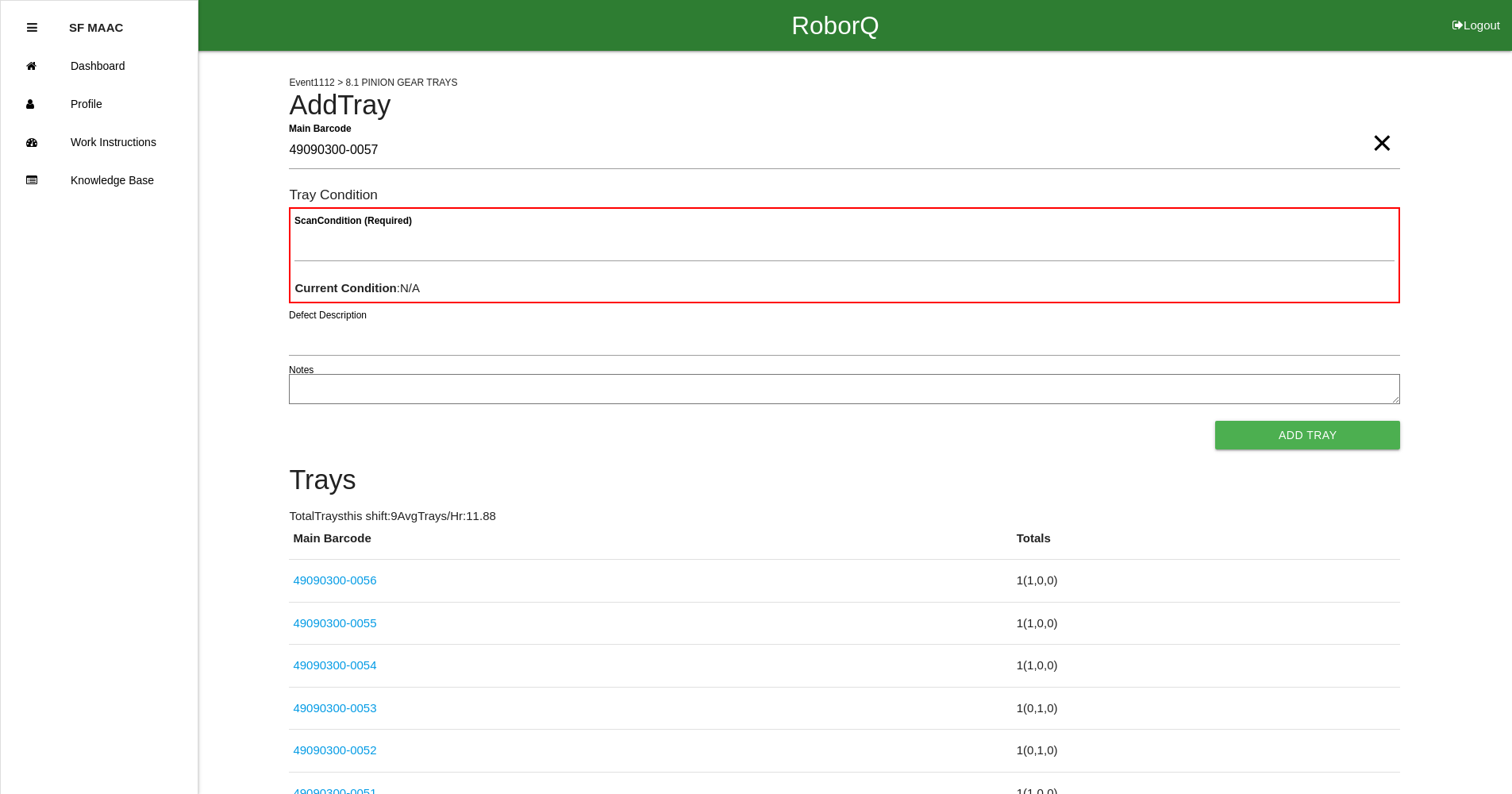
type Barcode "49090300-0057"
type Condition "goo"
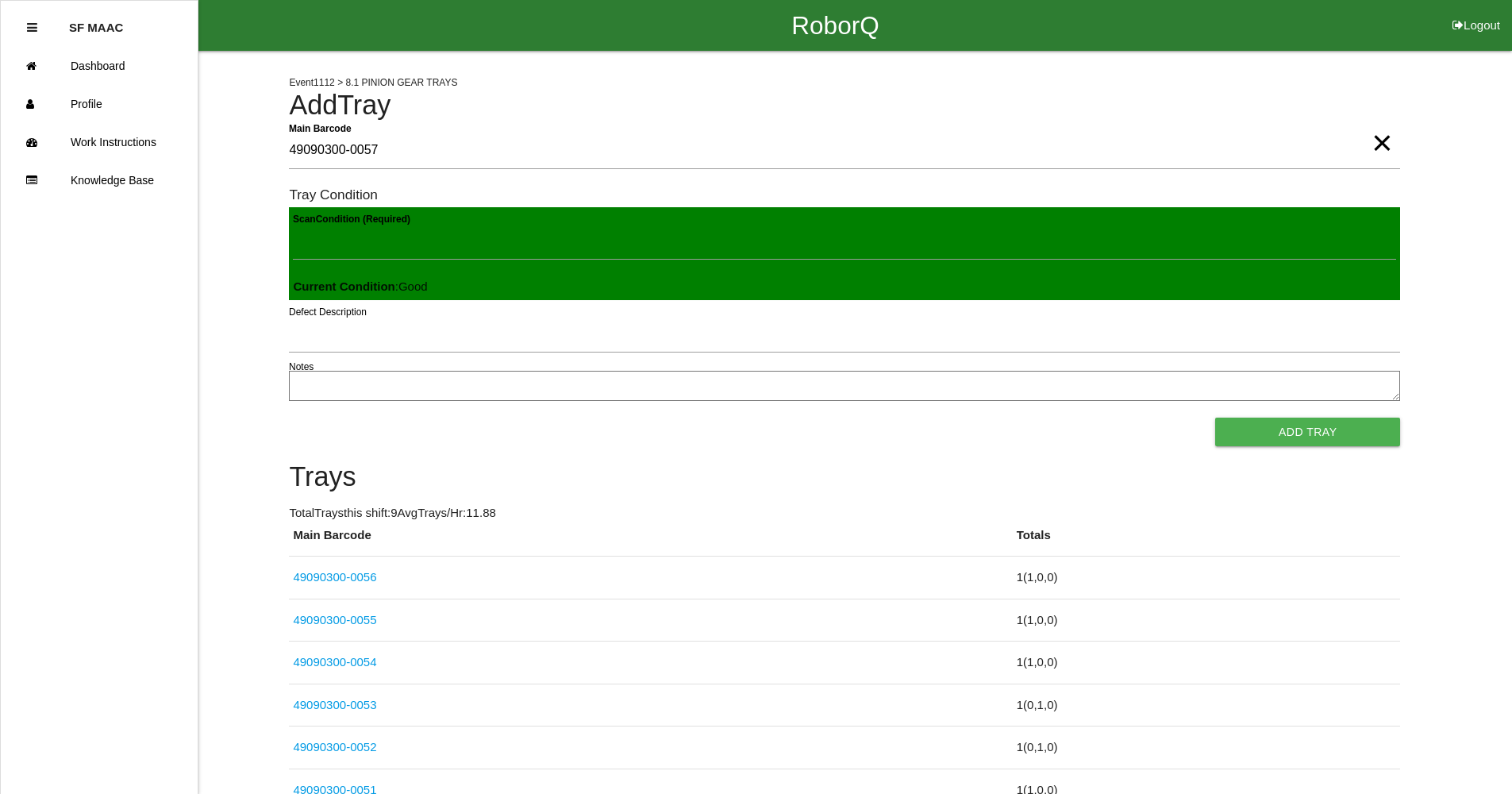
click at [1215, 417] on button "Add Tray" at bounding box center [1307, 431] width 185 height 29
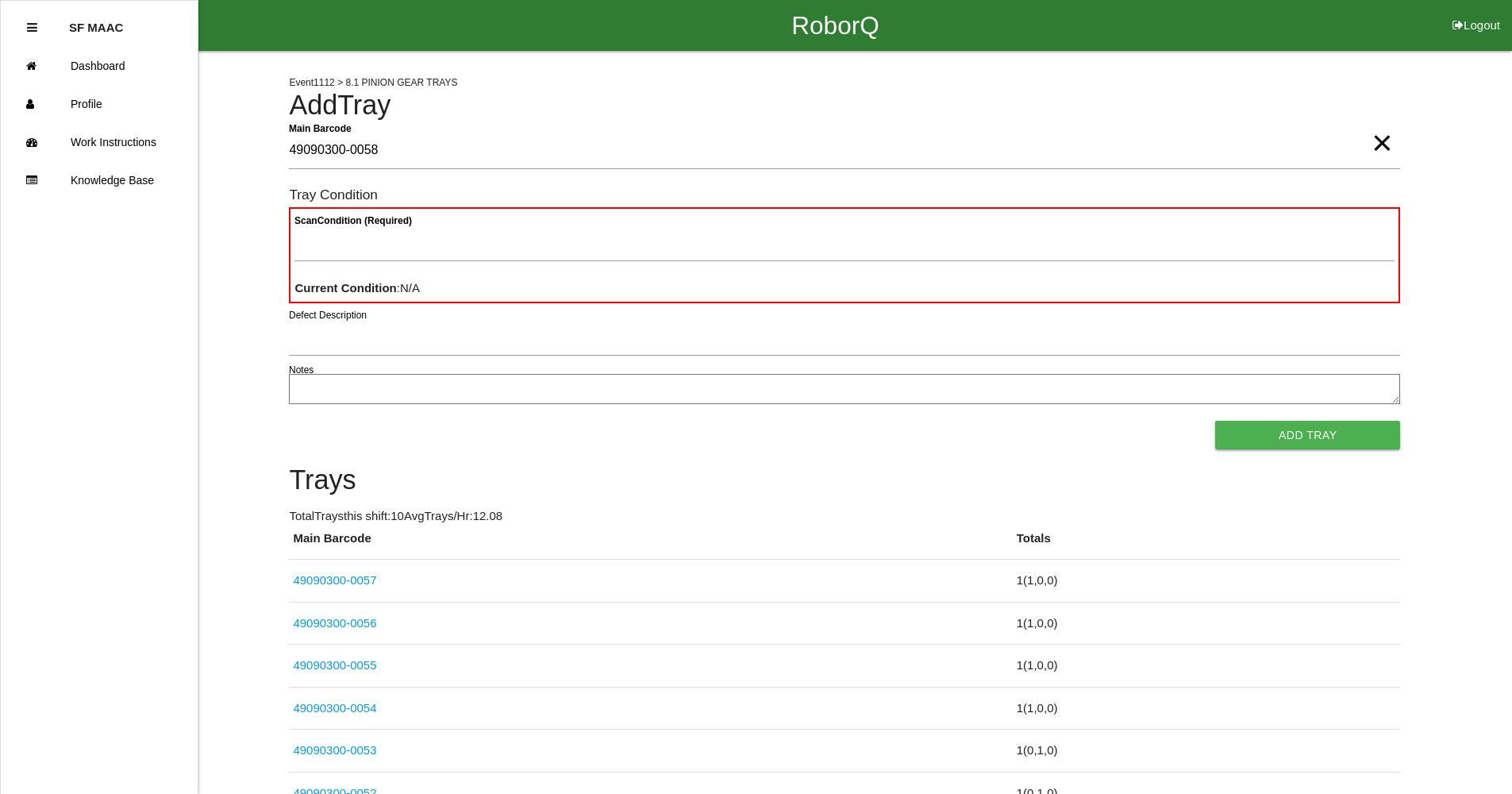
type Barcode "49090300-0058"
type Condition "goo"
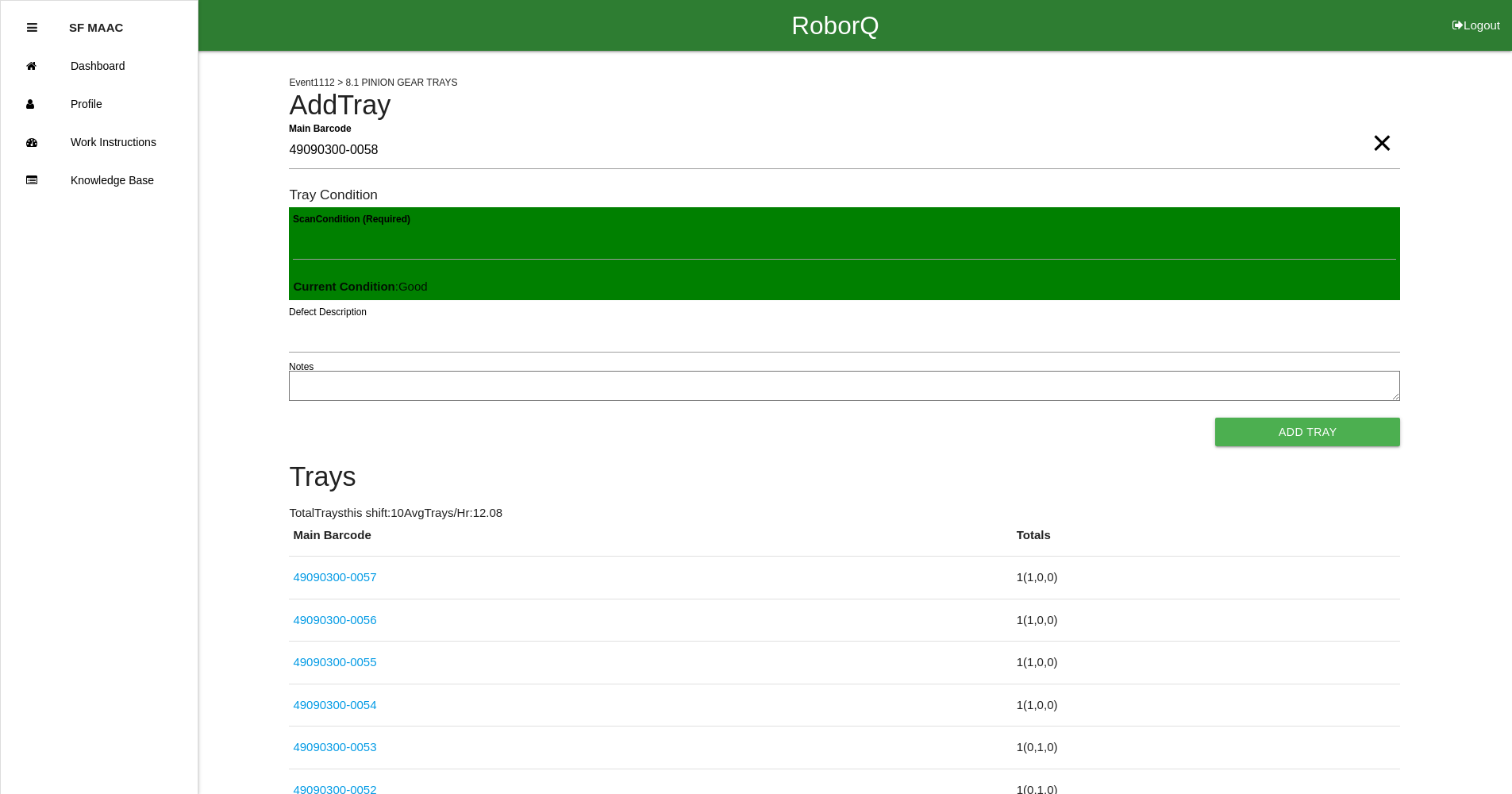
click at [1215, 417] on button "Add Tray" at bounding box center [1307, 431] width 185 height 29
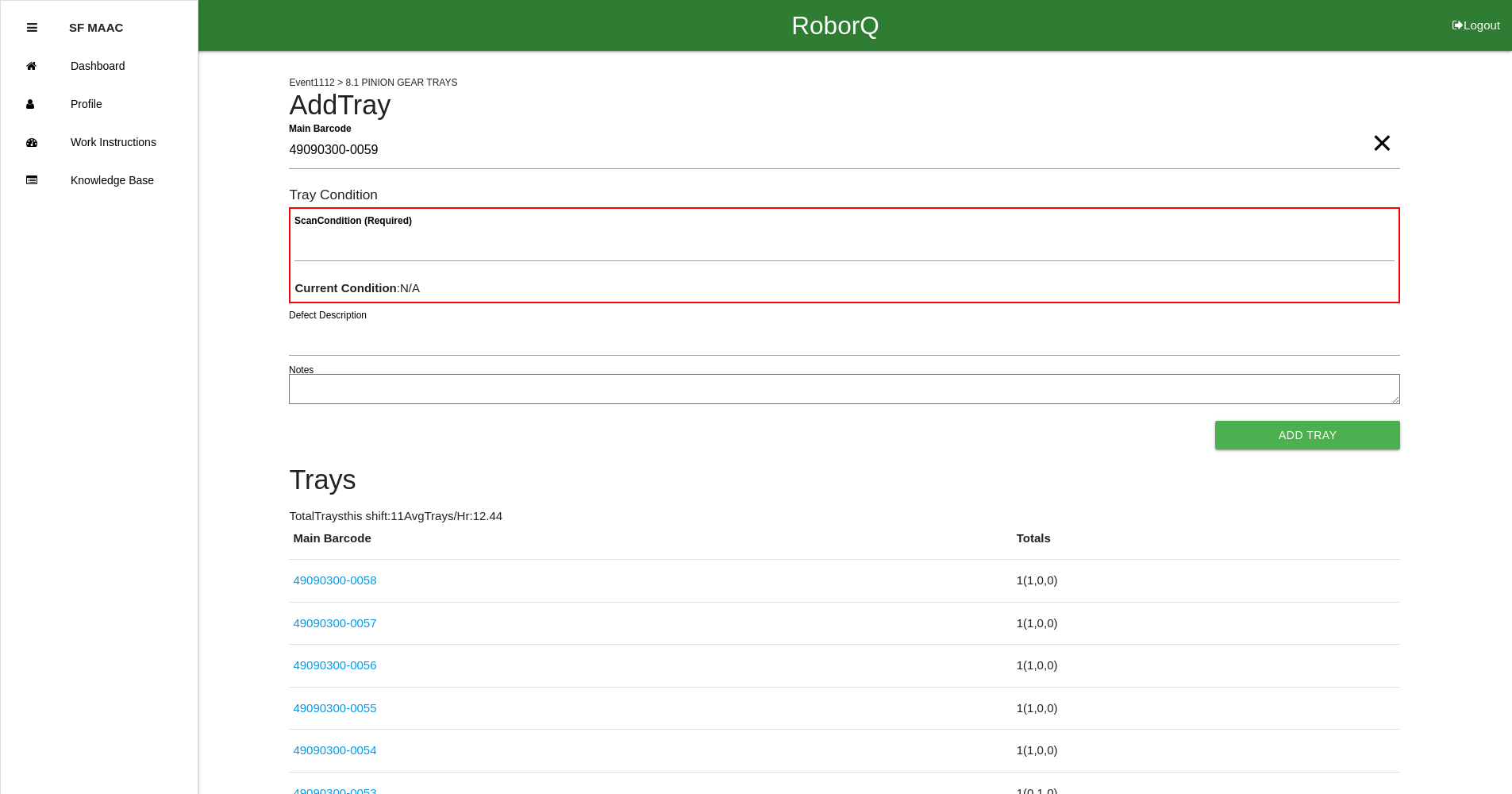
type Barcode "49090300-0059"
type Condition "goo"
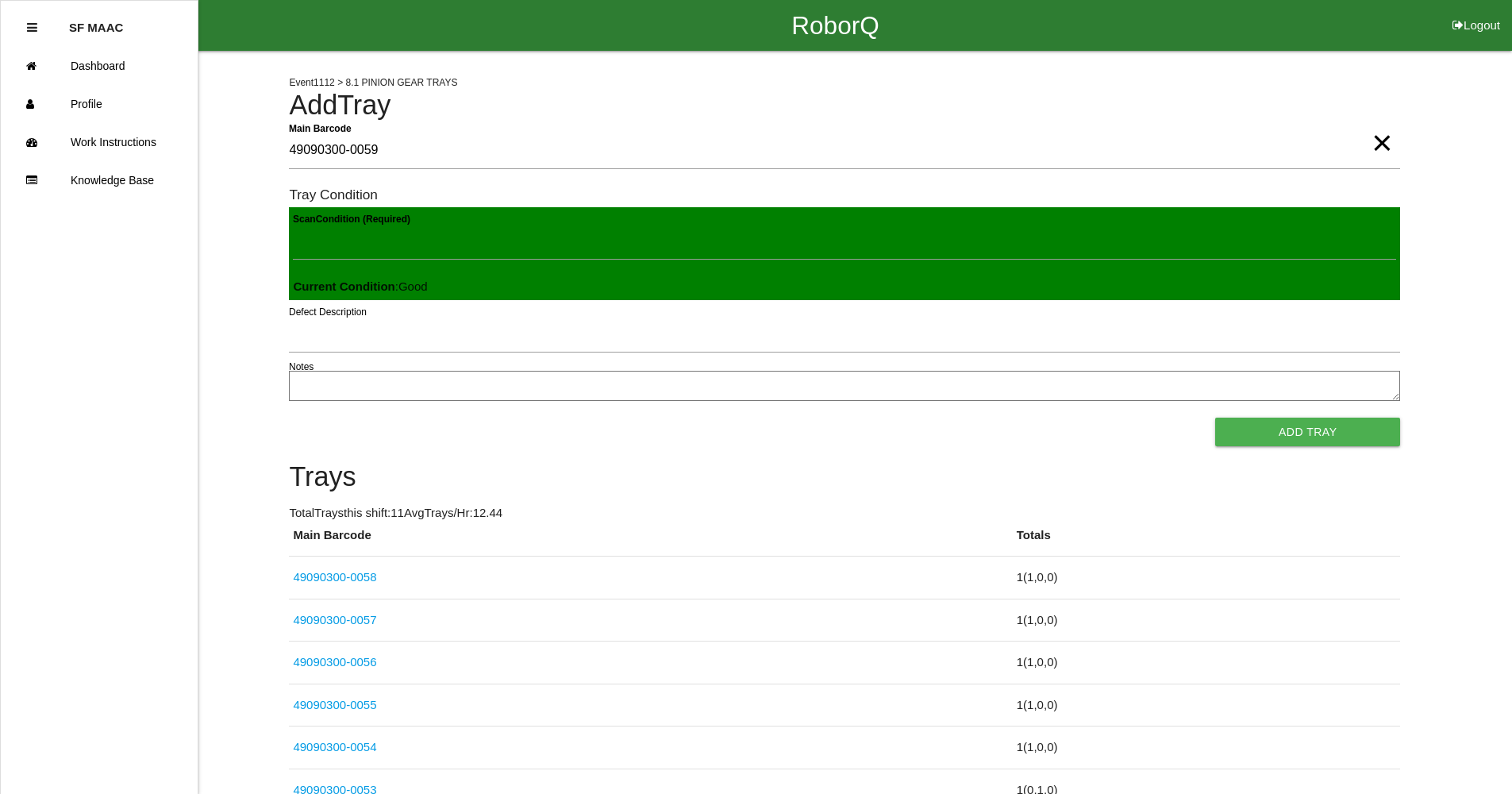
click at [1215, 417] on button "Add Tray" at bounding box center [1307, 431] width 185 height 29
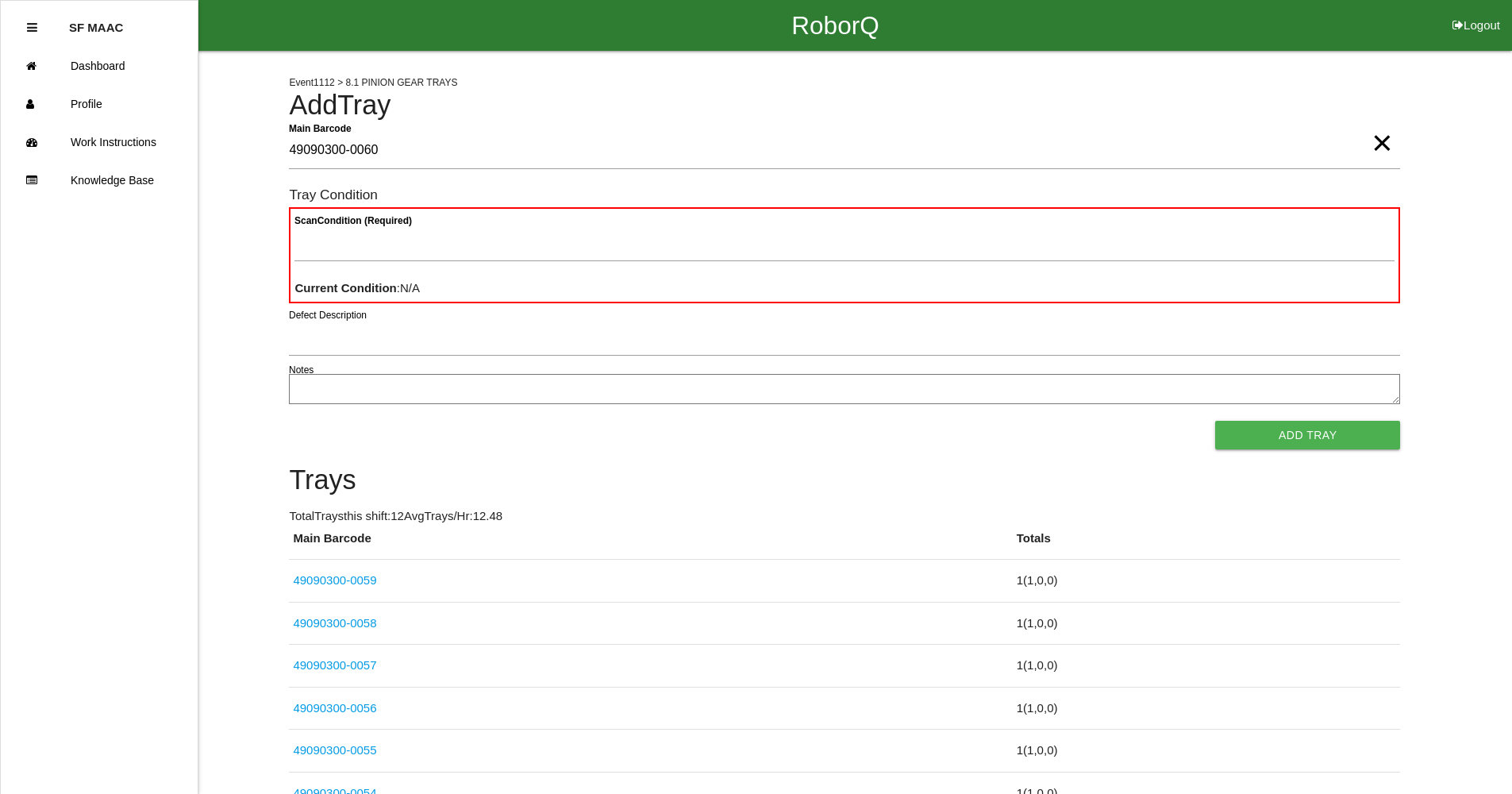
type Barcode "49090300-0060"
type Condition "goo"
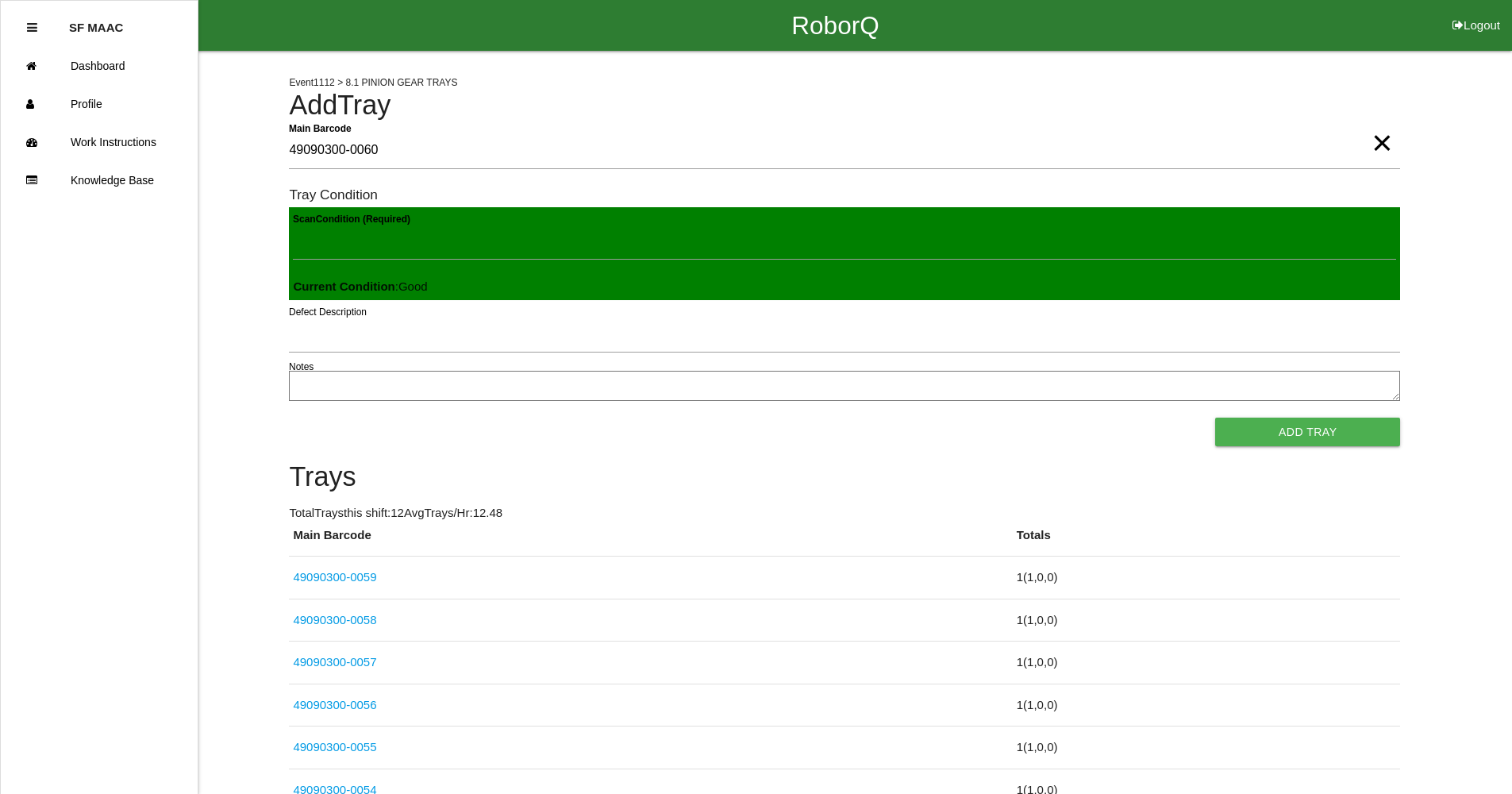
click at [1215, 417] on button "Add Tray" at bounding box center [1307, 431] width 185 height 29
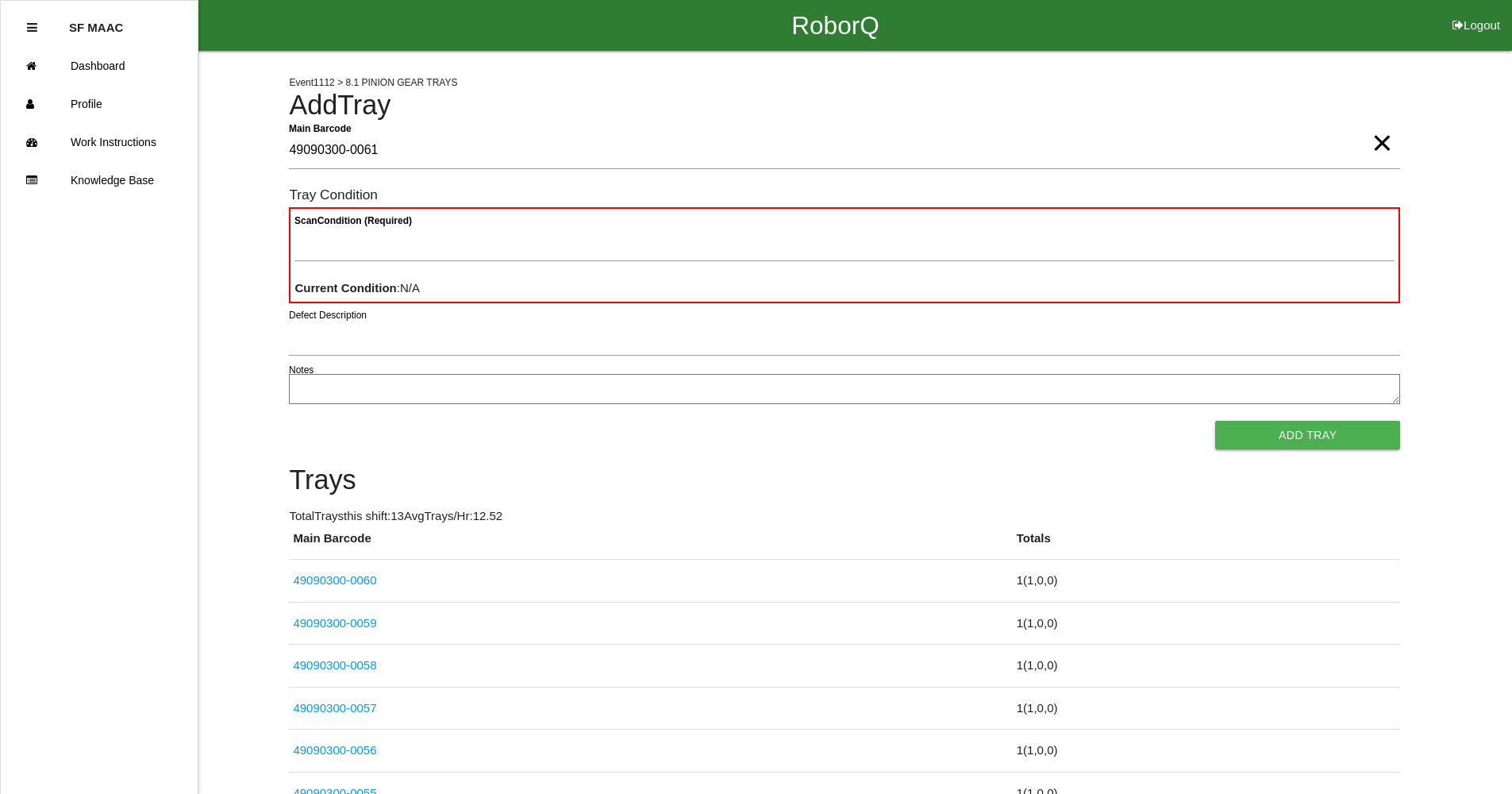
type Barcode "49090300-0061"
type Condition "goo"
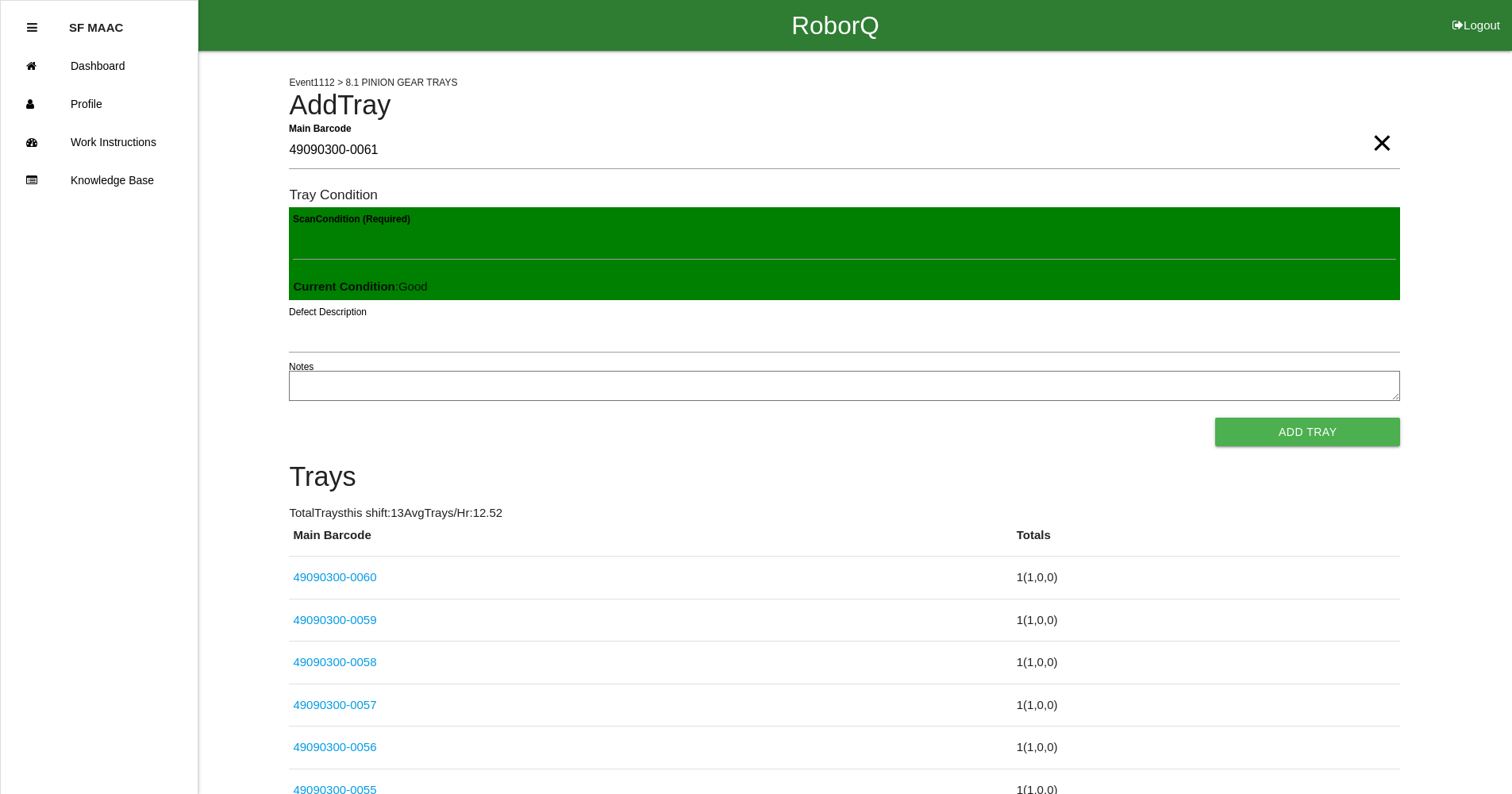
click at [1215, 417] on button "Add Tray" at bounding box center [1307, 431] width 185 height 29
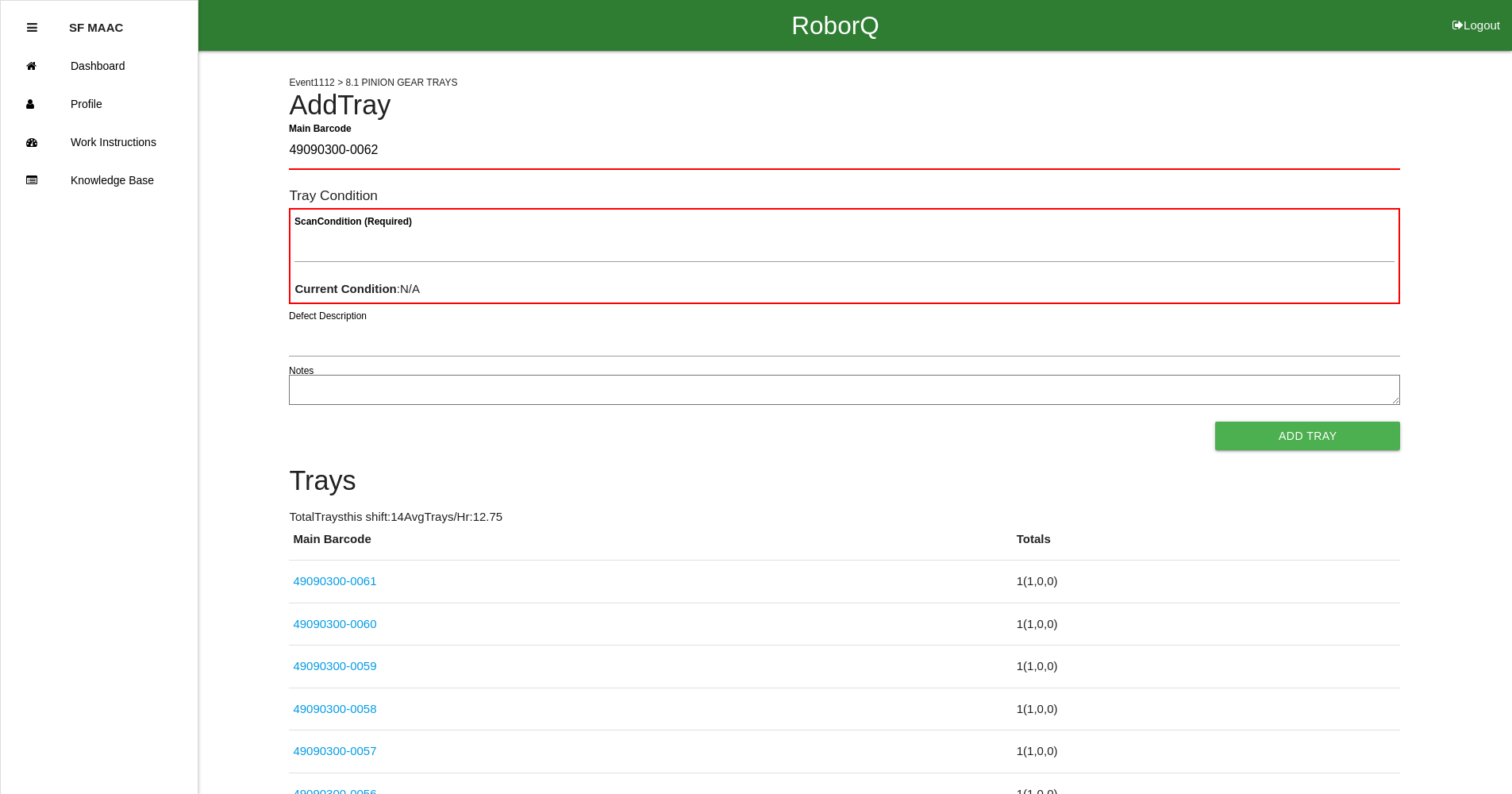
type Barcode "49090300-0062"
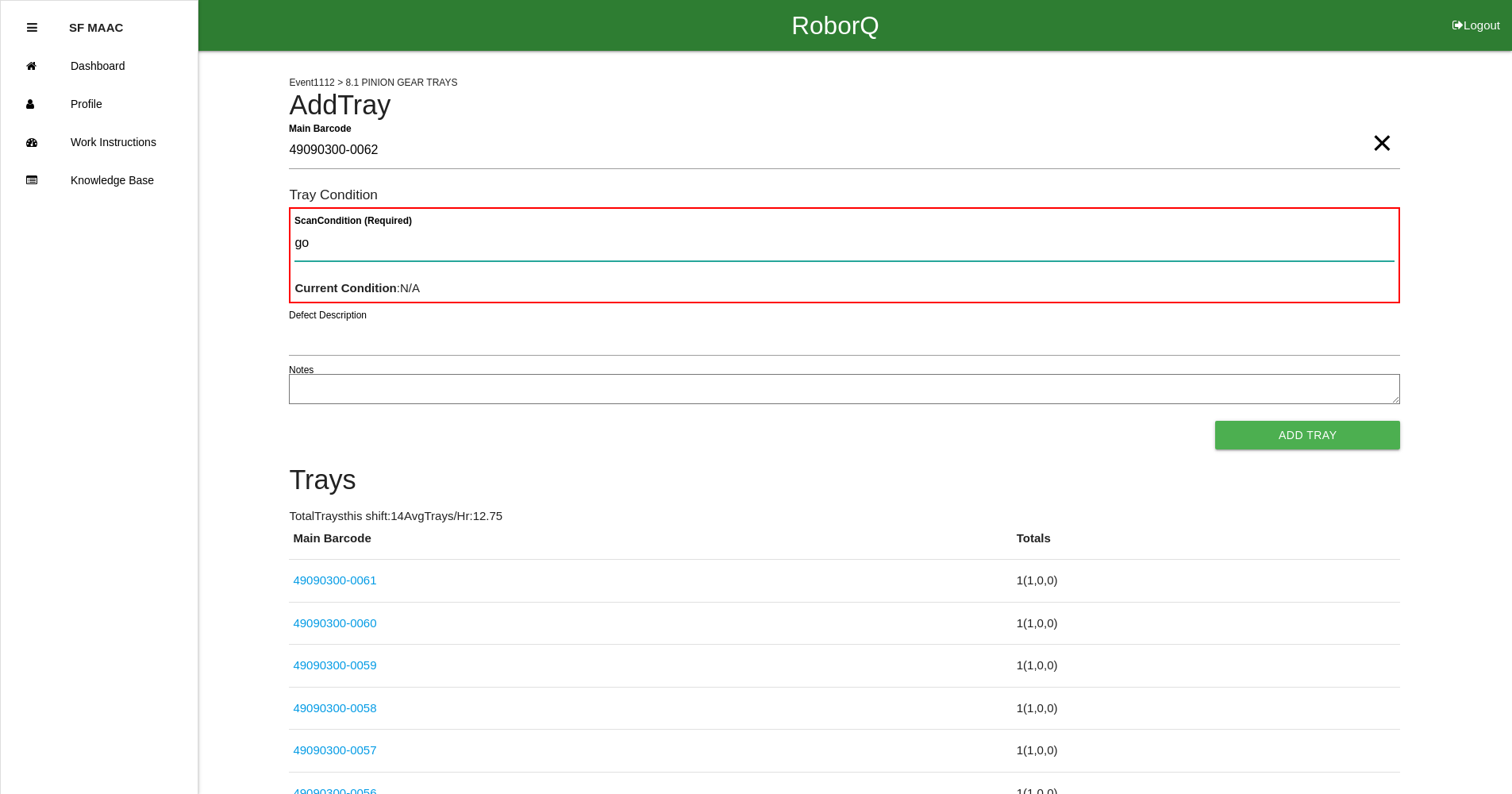
type Condition "goo"
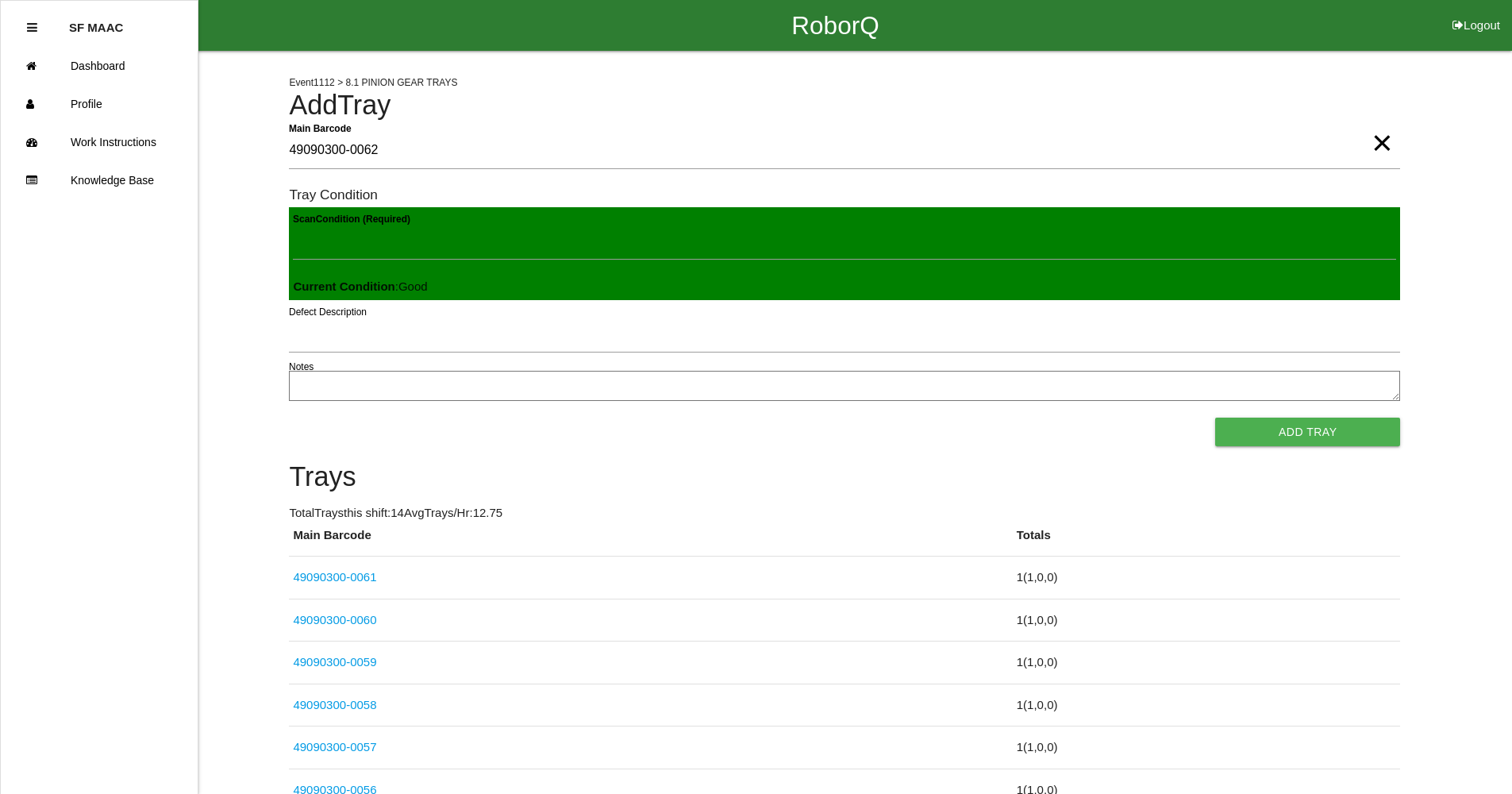
click at [1215, 417] on button "Add Tray" at bounding box center [1307, 431] width 185 height 29
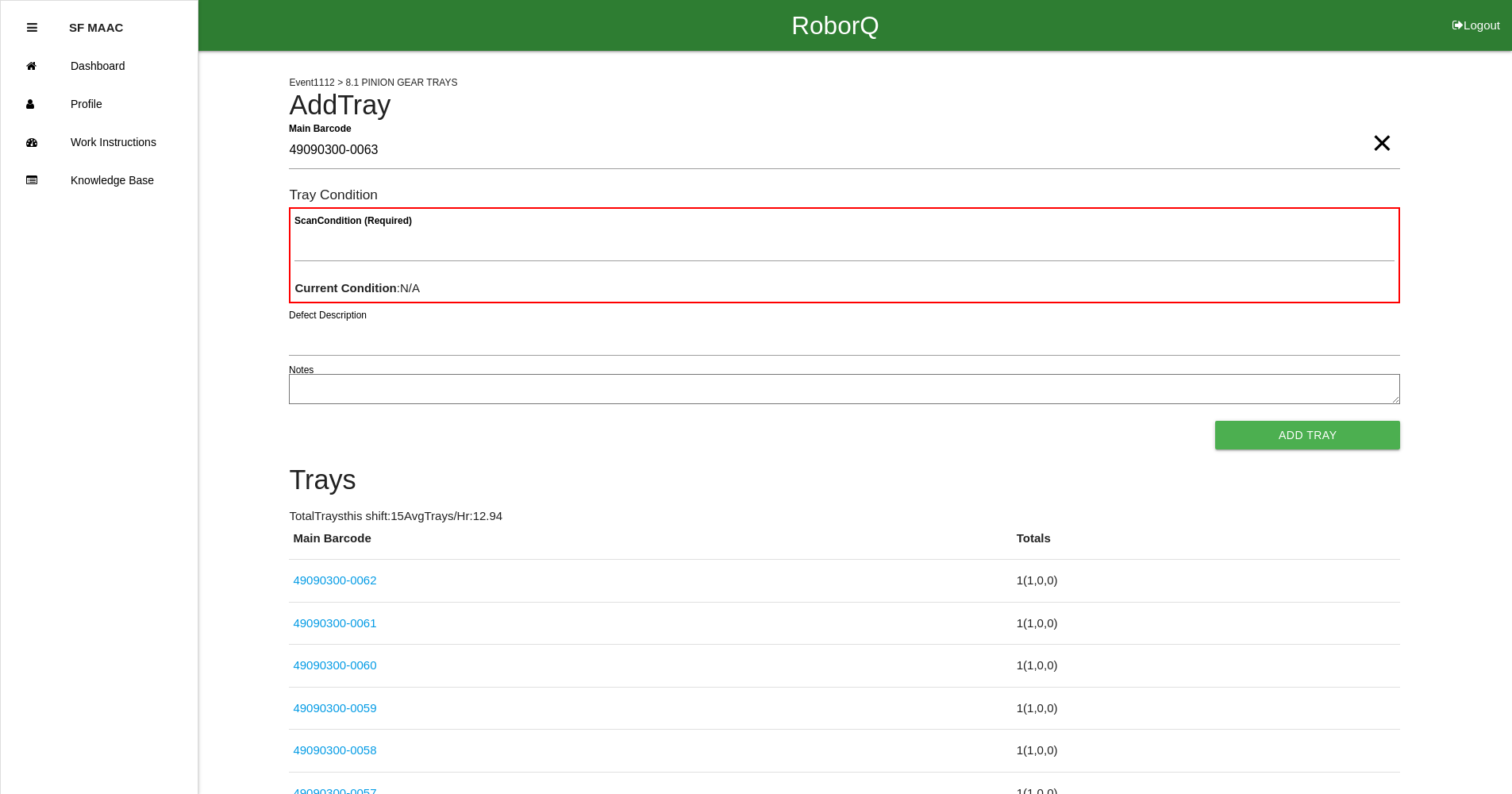
type Barcode "49090300-0063"
type Condition "goo"
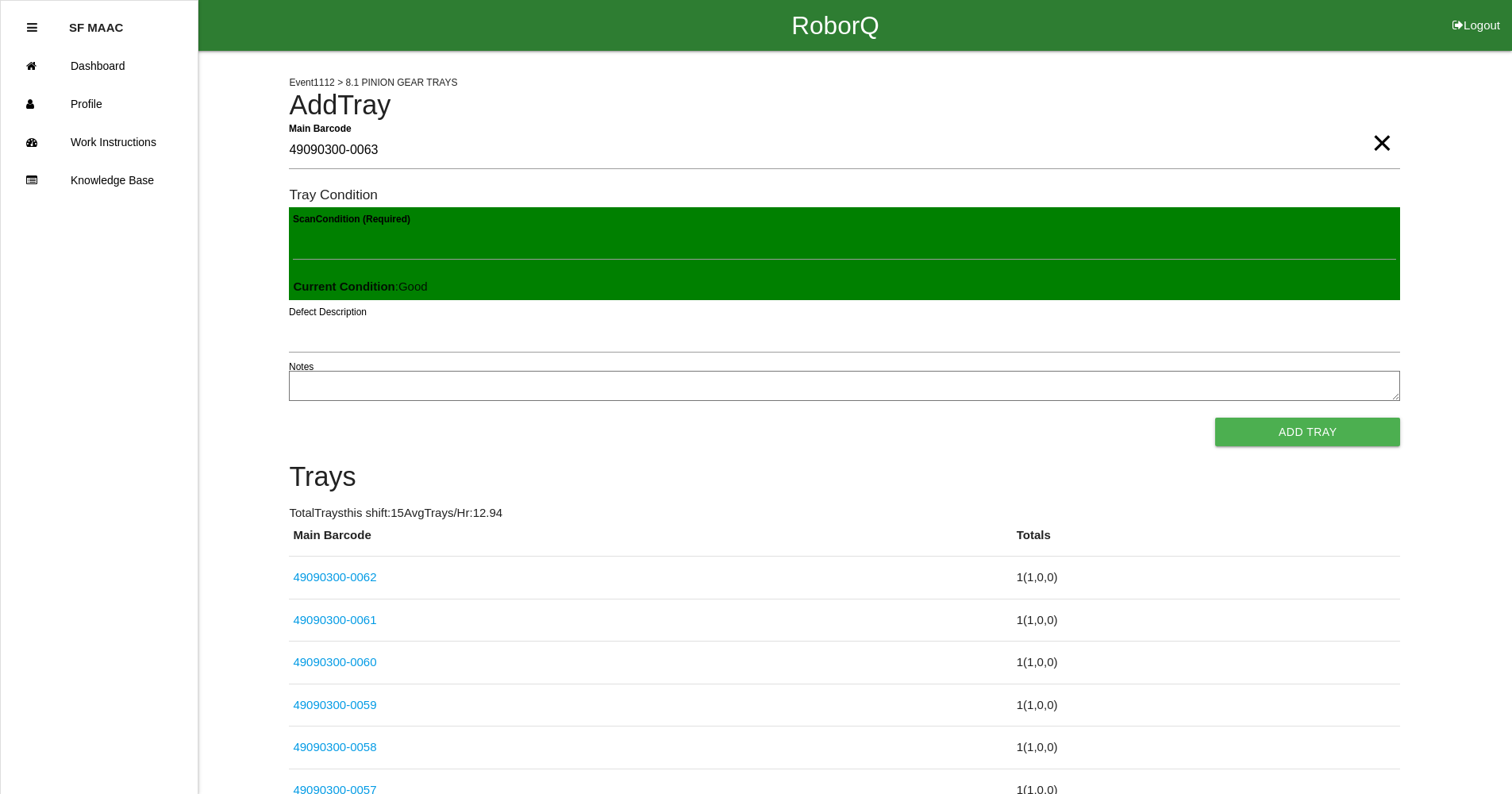
click at [1215, 417] on button "Add Tray" at bounding box center [1307, 431] width 185 height 29
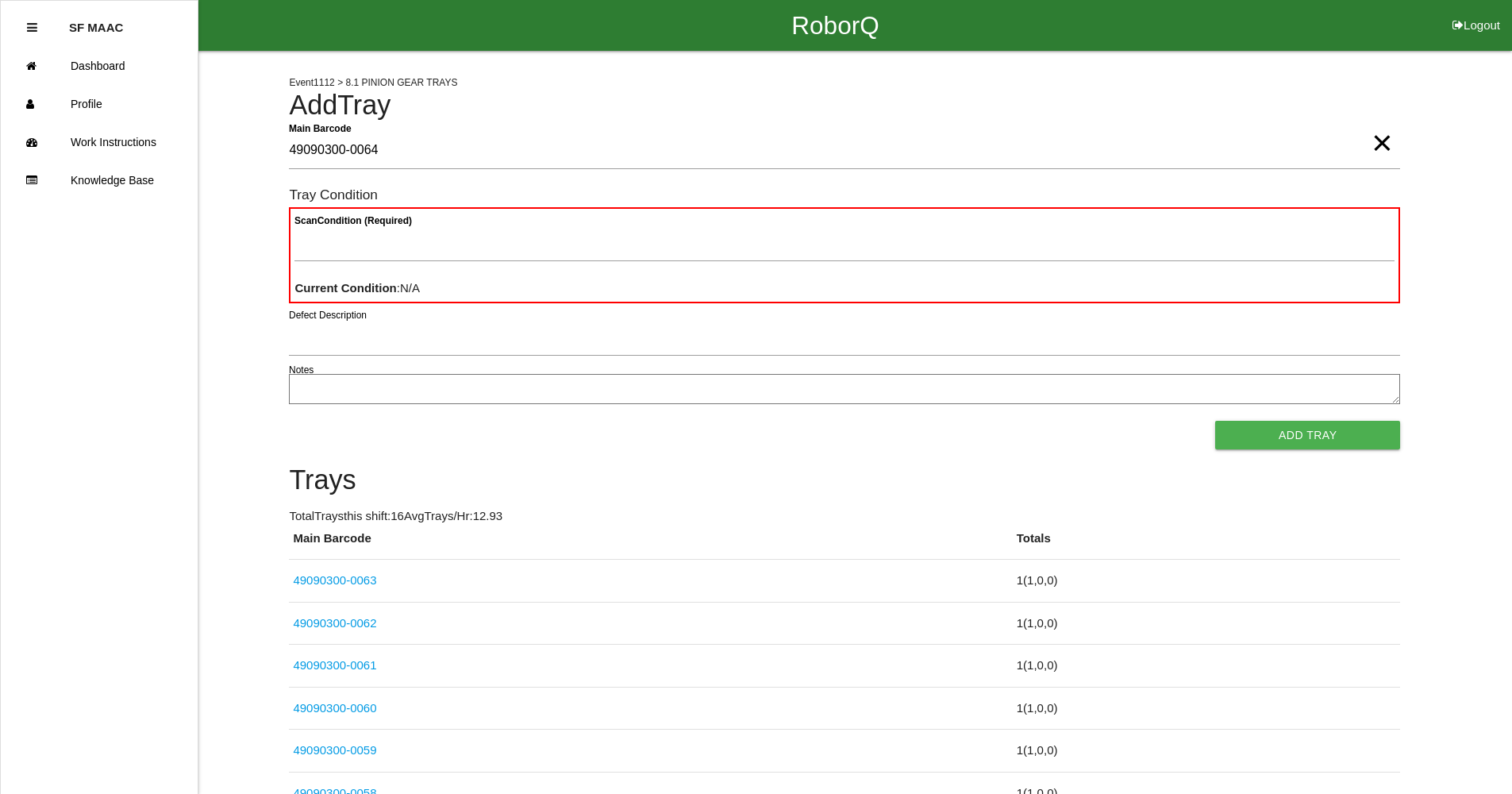
type Barcode "49090300-0064"
type Condition "goo"
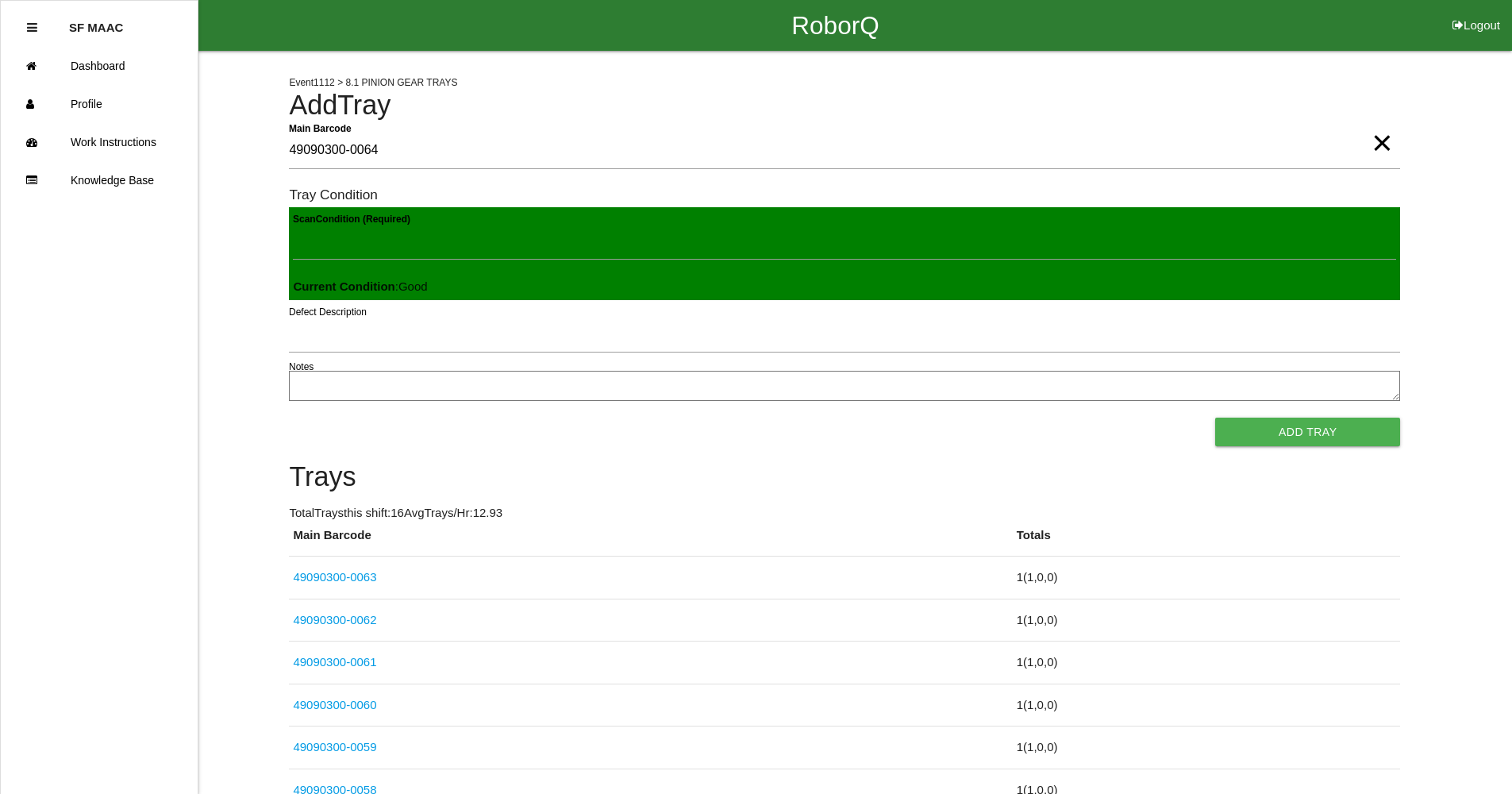
click at [1215, 417] on button "Add Tray" at bounding box center [1307, 431] width 185 height 29
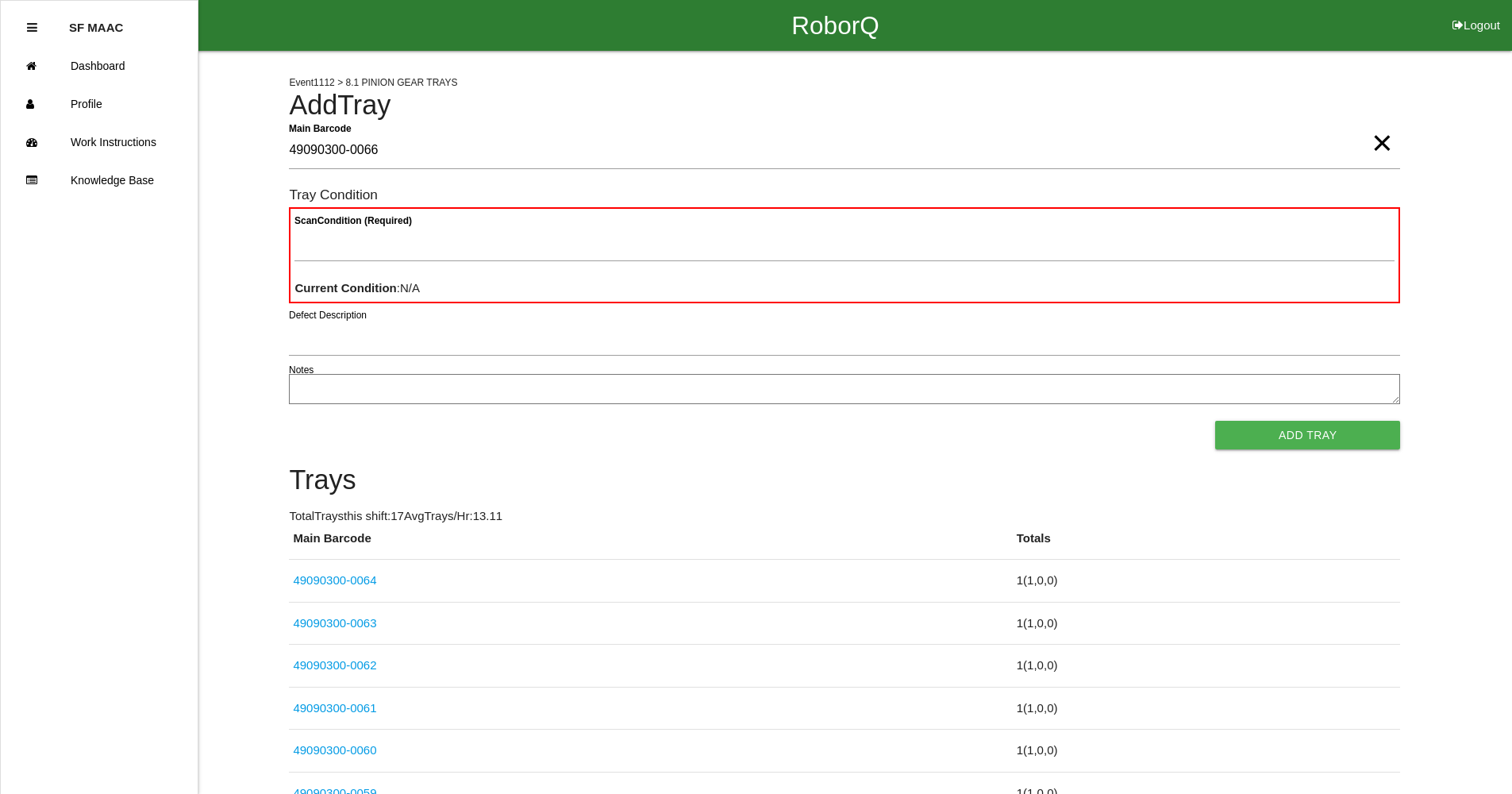
type Barcode "49090300-0066"
type Condition "goo"
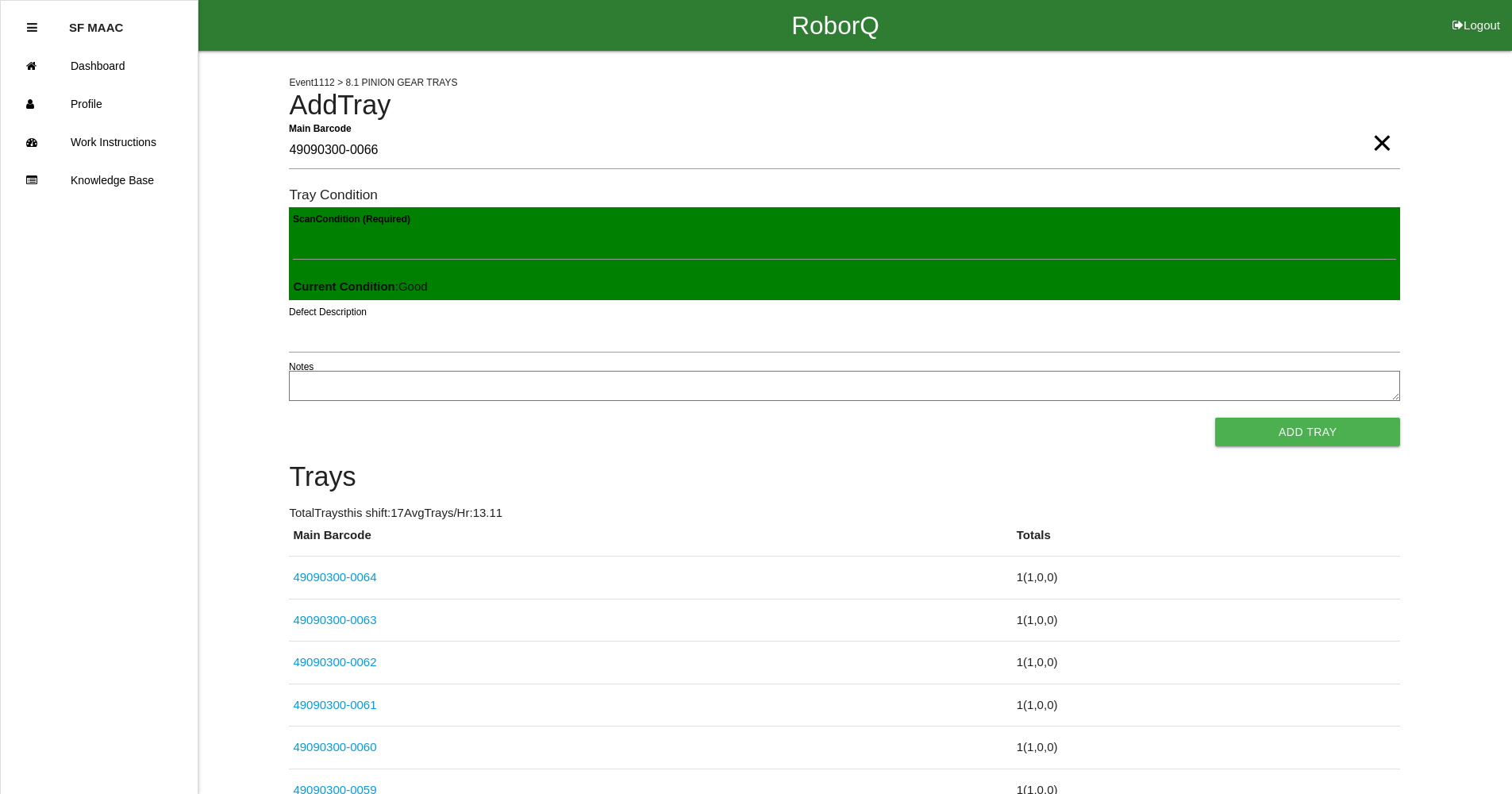
click at [1215, 417] on button "Add Tray" at bounding box center [1307, 431] width 185 height 29
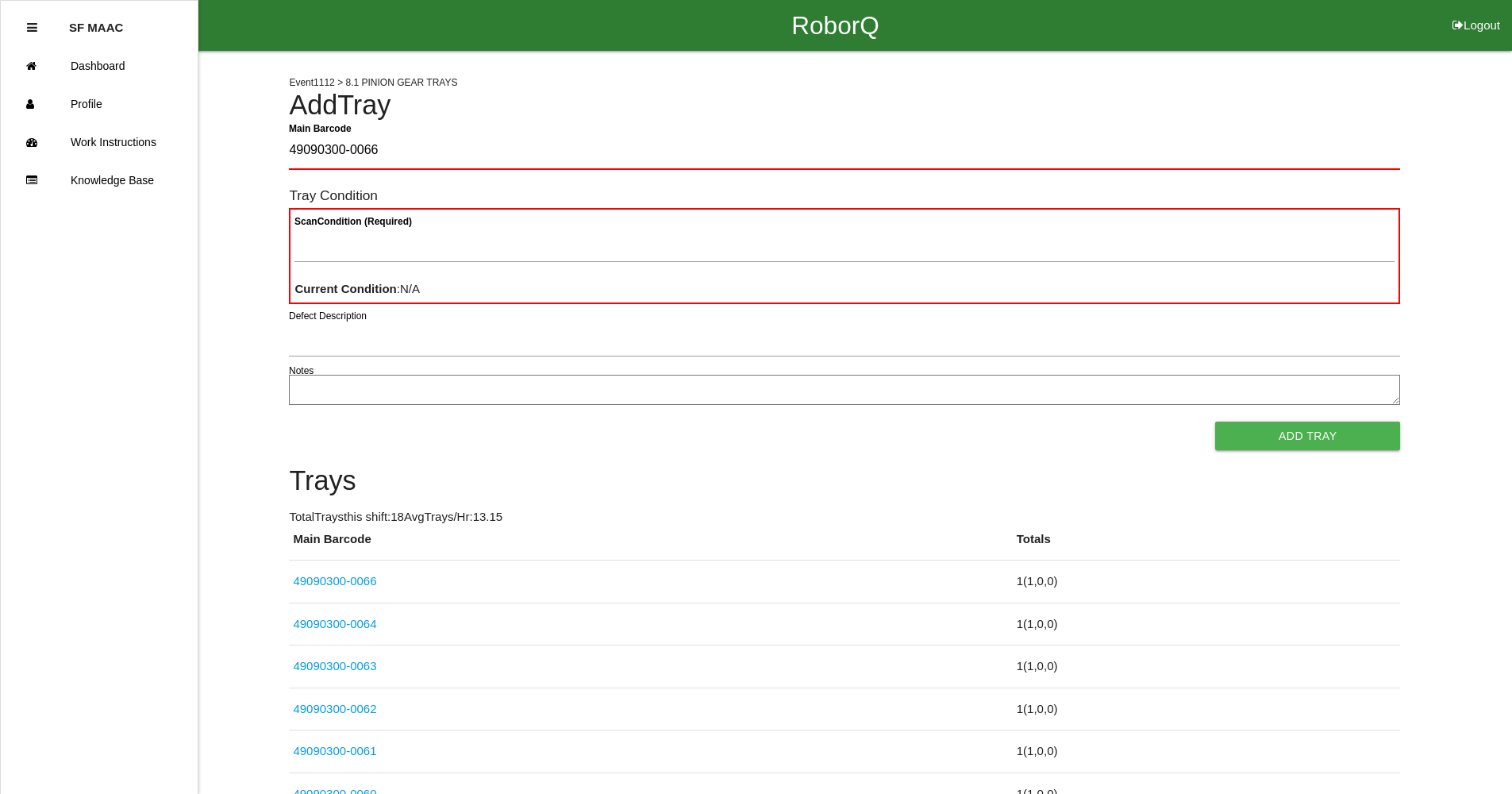
type Barcode "49090300-0066"
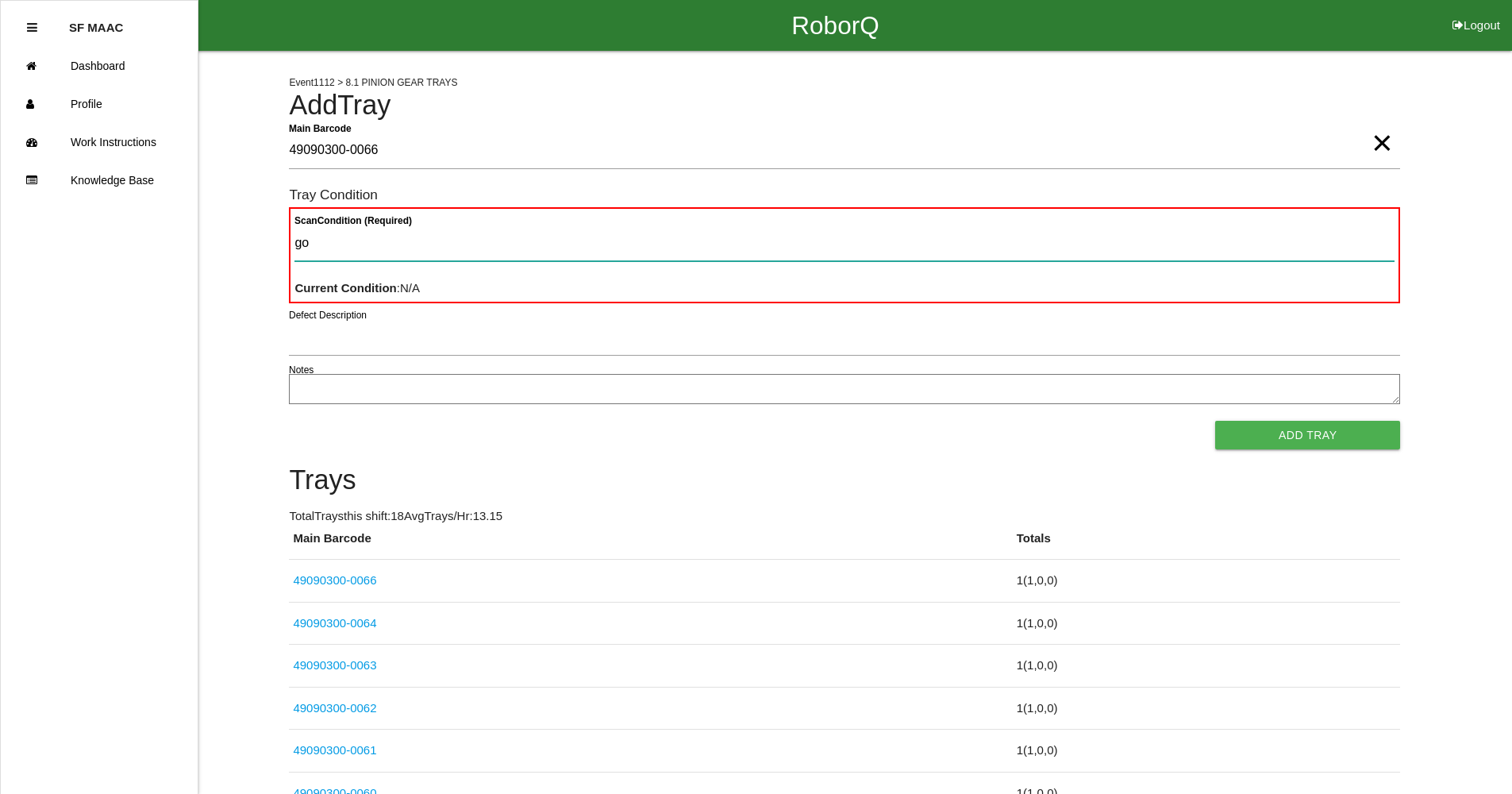
type Condition "goo"
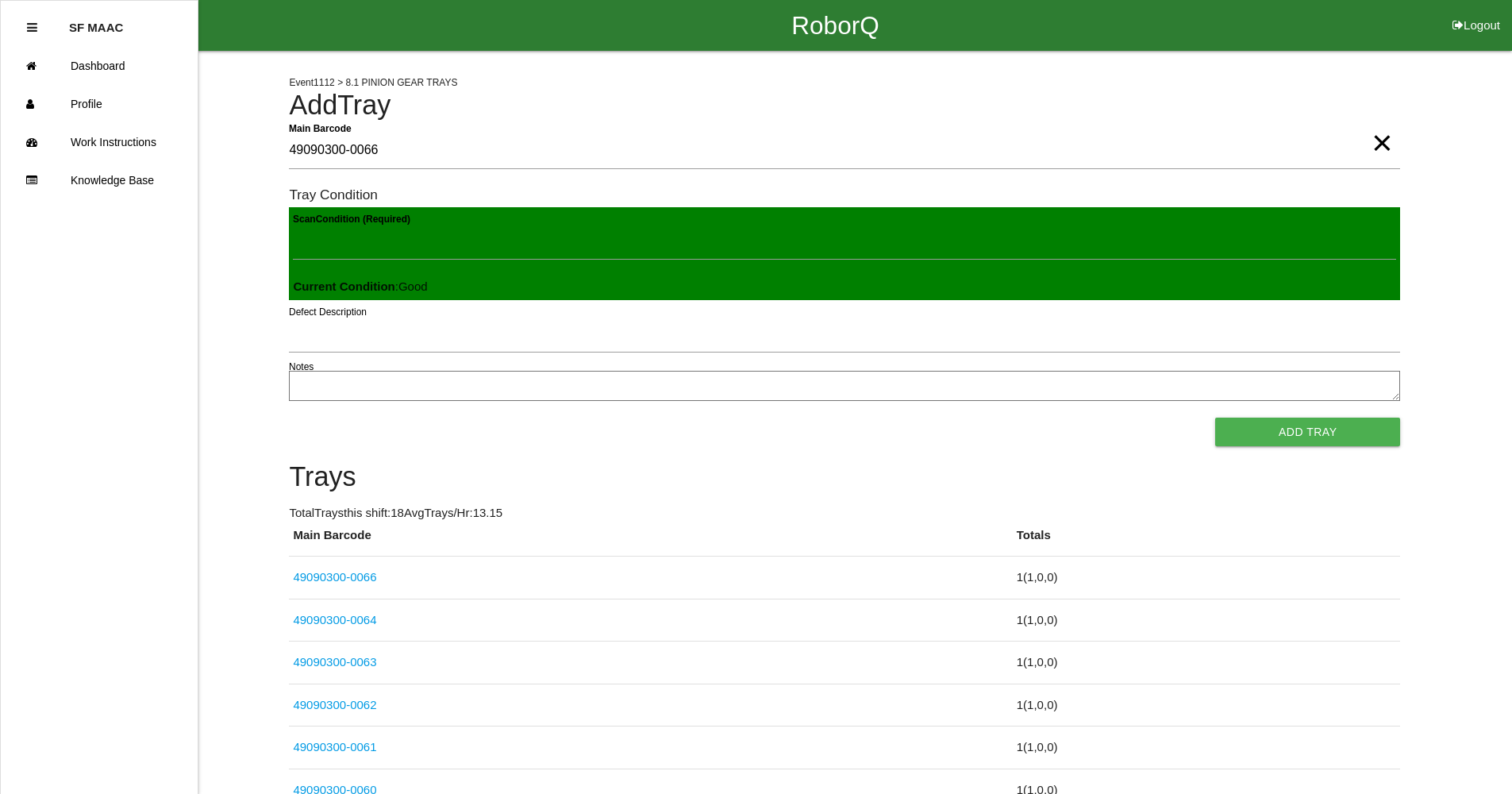
click at [1215, 417] on button "Add Tray" at bounding box center [1307, 431] width 185 height 29
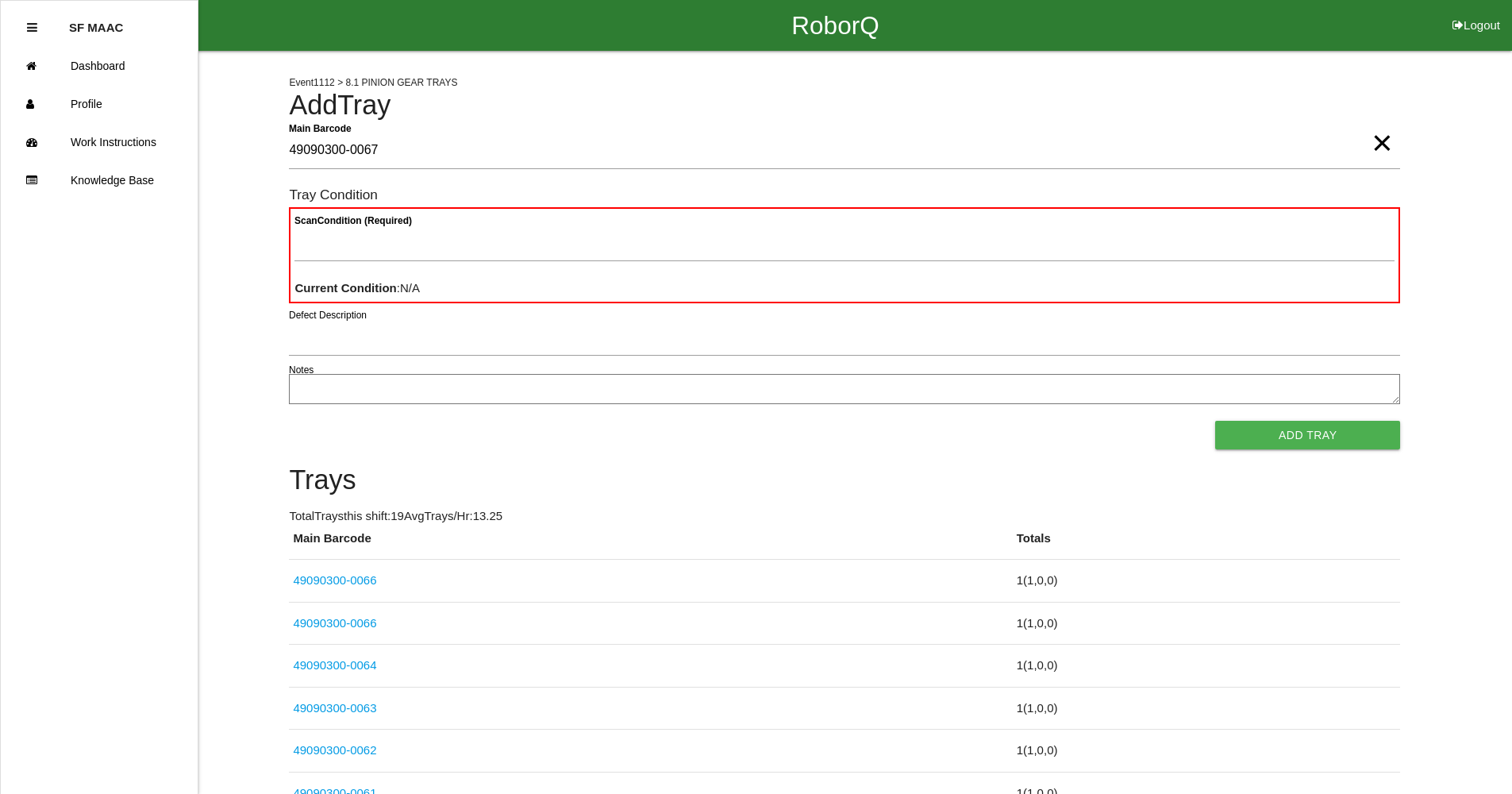
type Barcode "49090300-0067"
type Condition "goo"
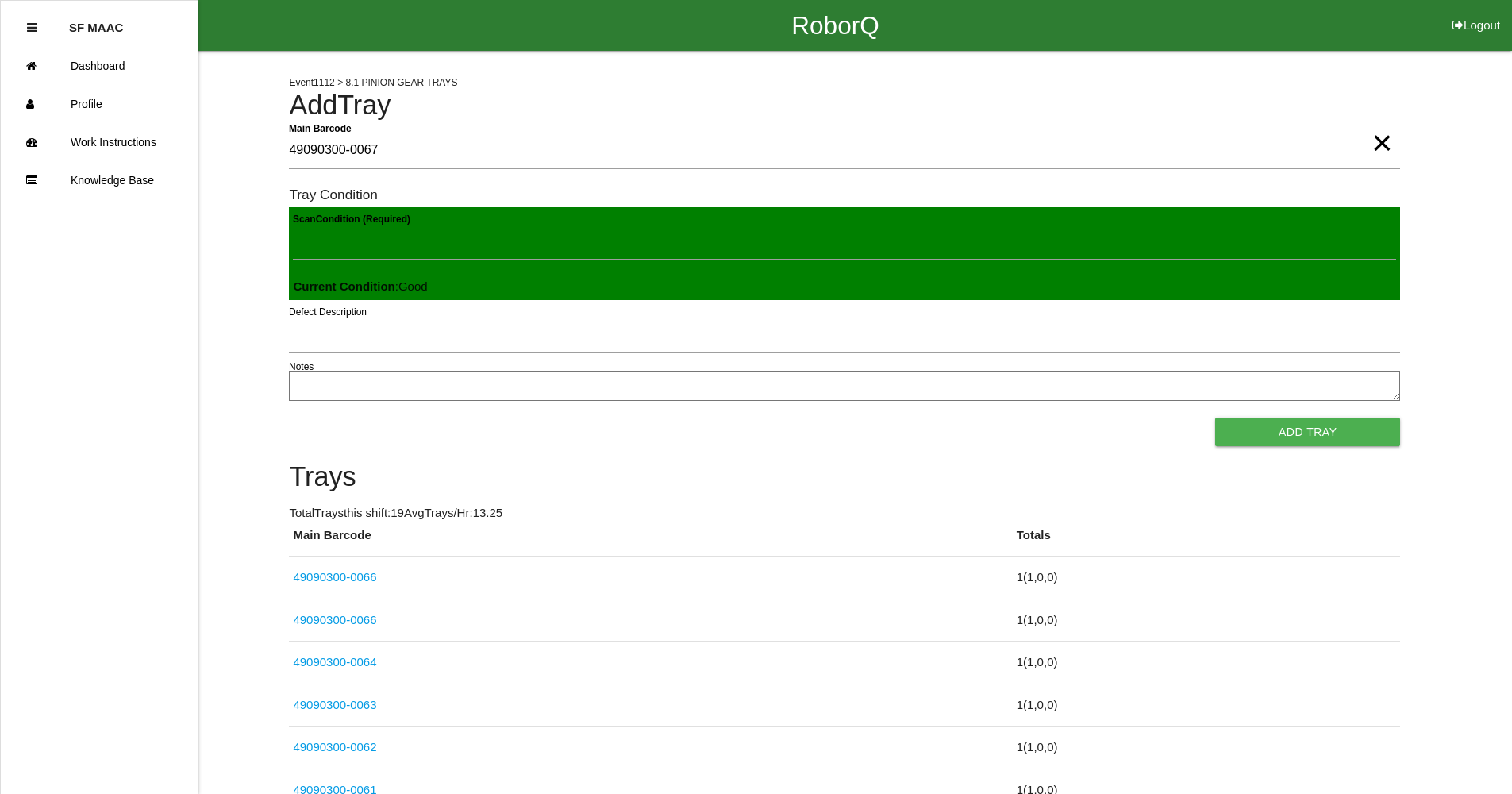
click at [1215, 417] on button "Add Tray" at bounding box center [1307, 431] width 185 height 29
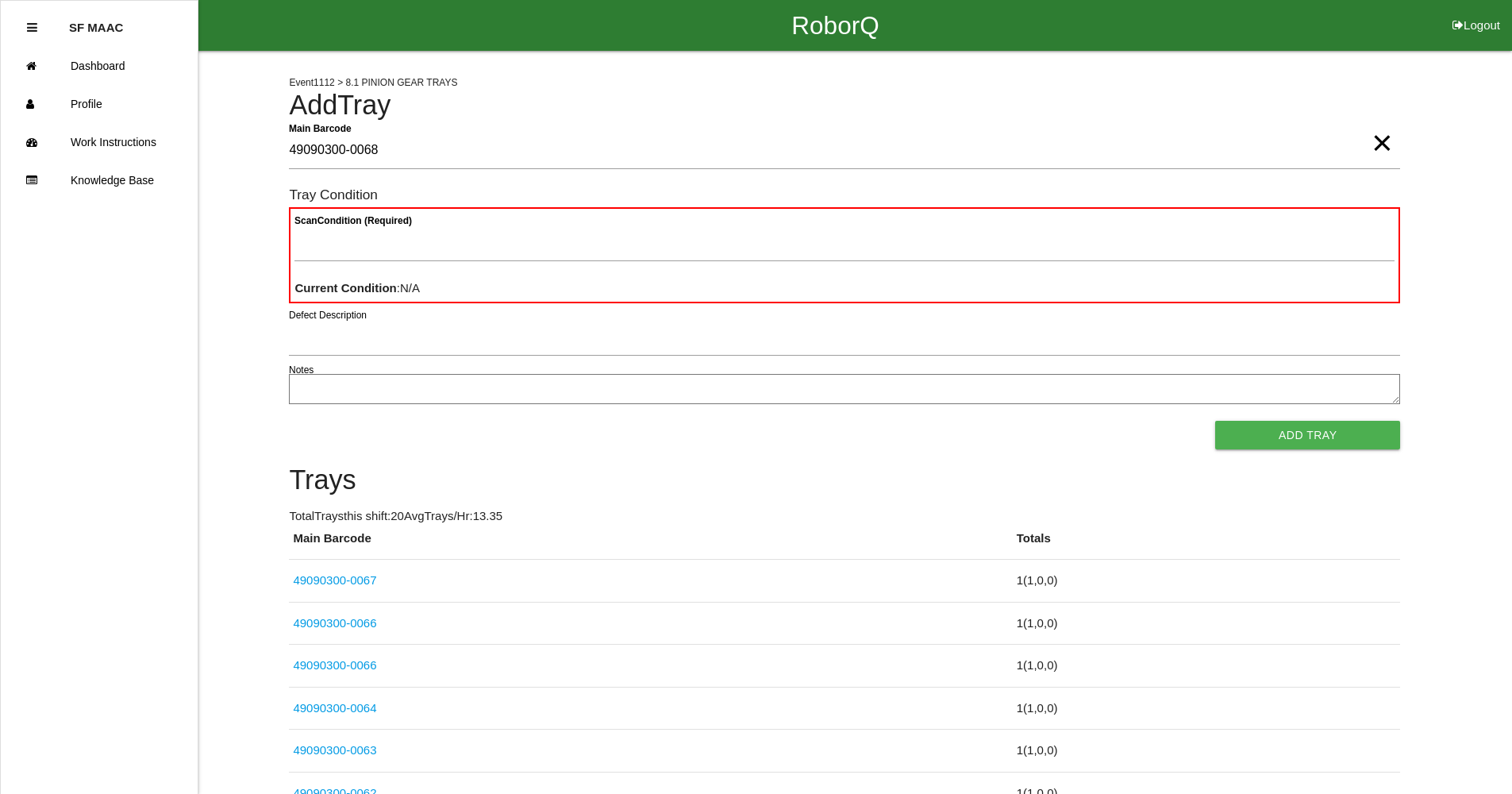
type Barcode "49090300-0068"
type Condition "goo"
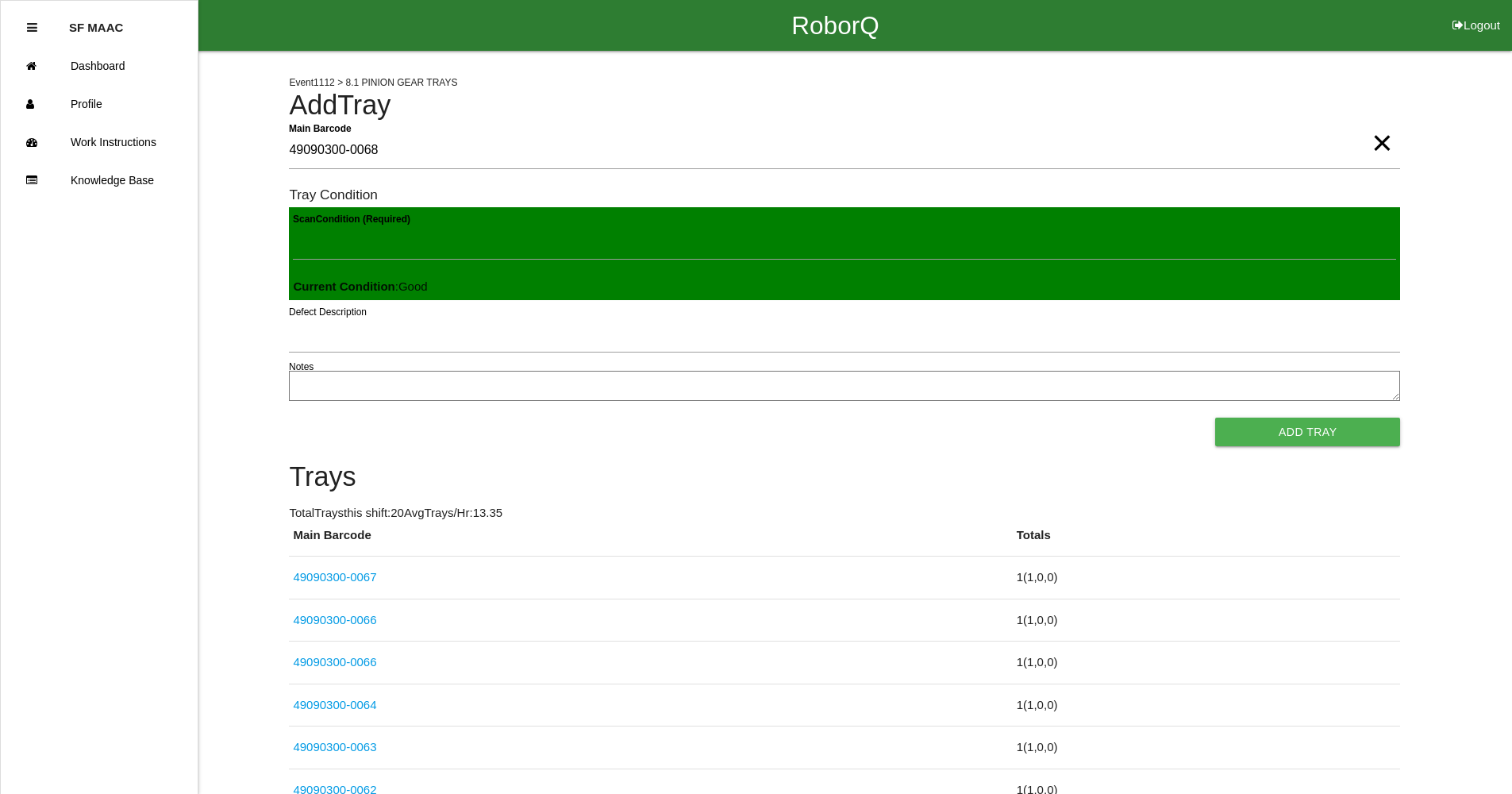
click at [1215, 417] on button "Add Tray" at bounding box center [1307, 431] width 185 height 29
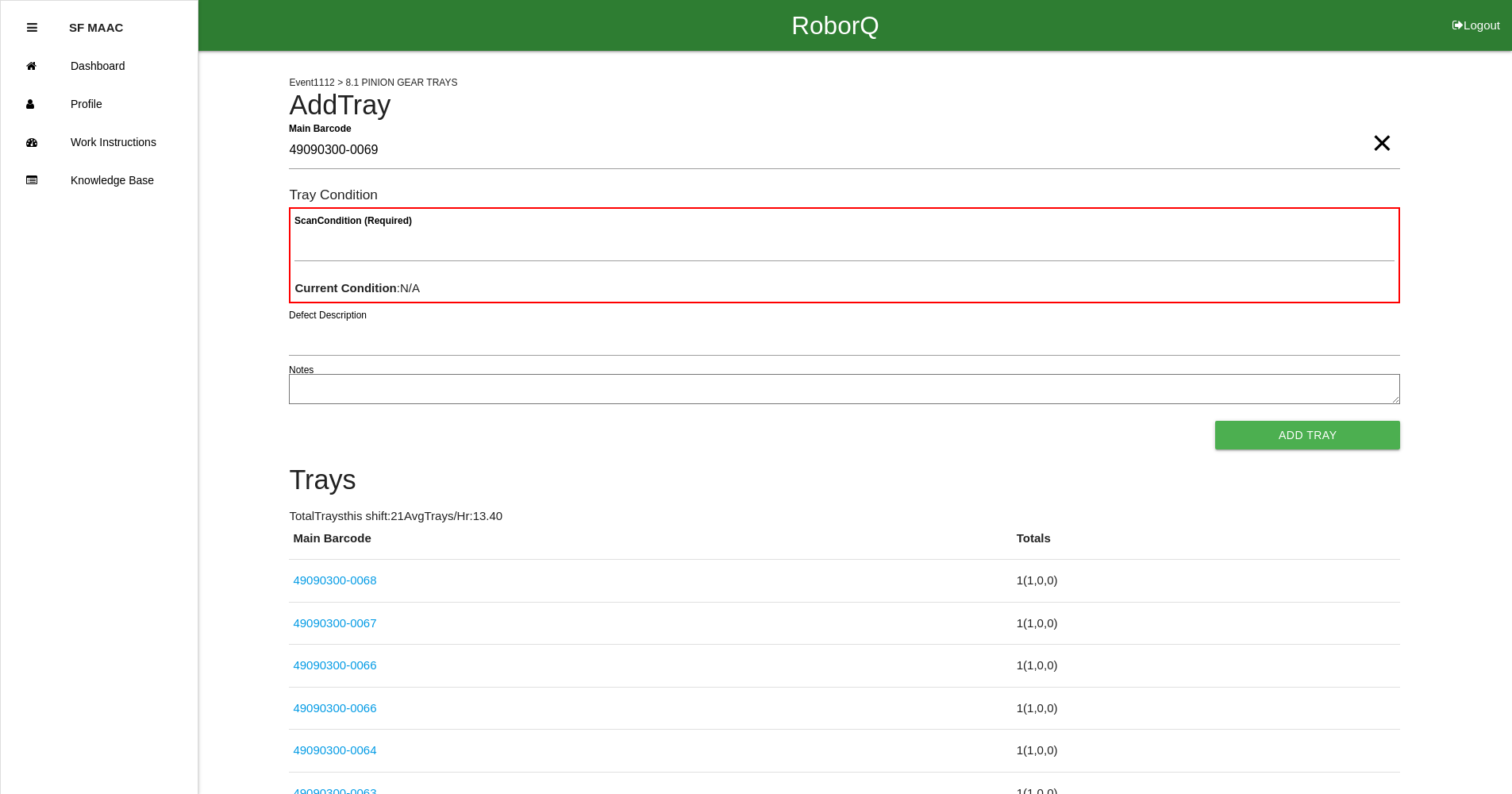
type Barcode "49090300-0069"
type Condition "goo"
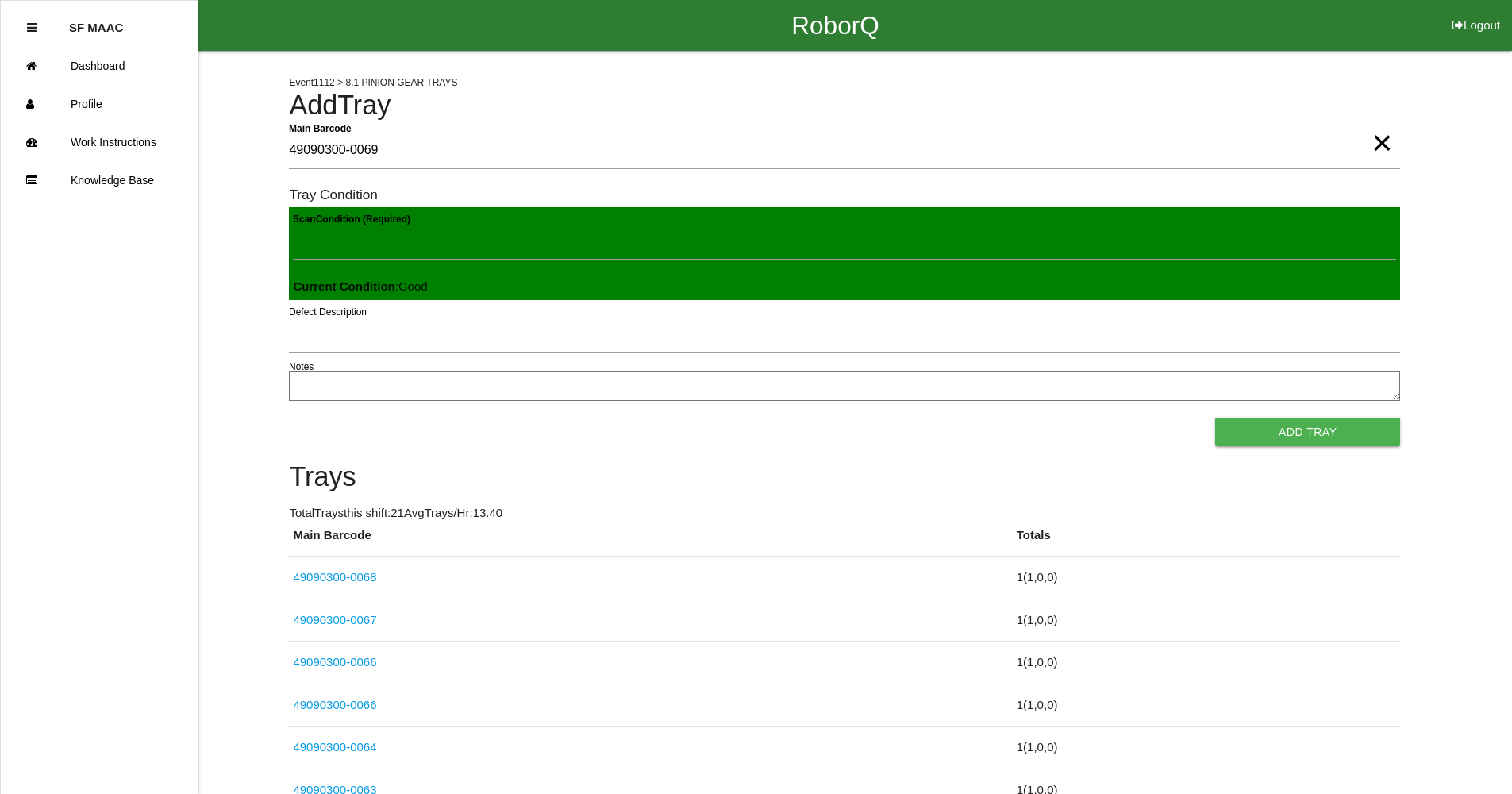
click at [1215, 417] on button "Add Tray" at bounding box center [1307, 431] width 185 height 29
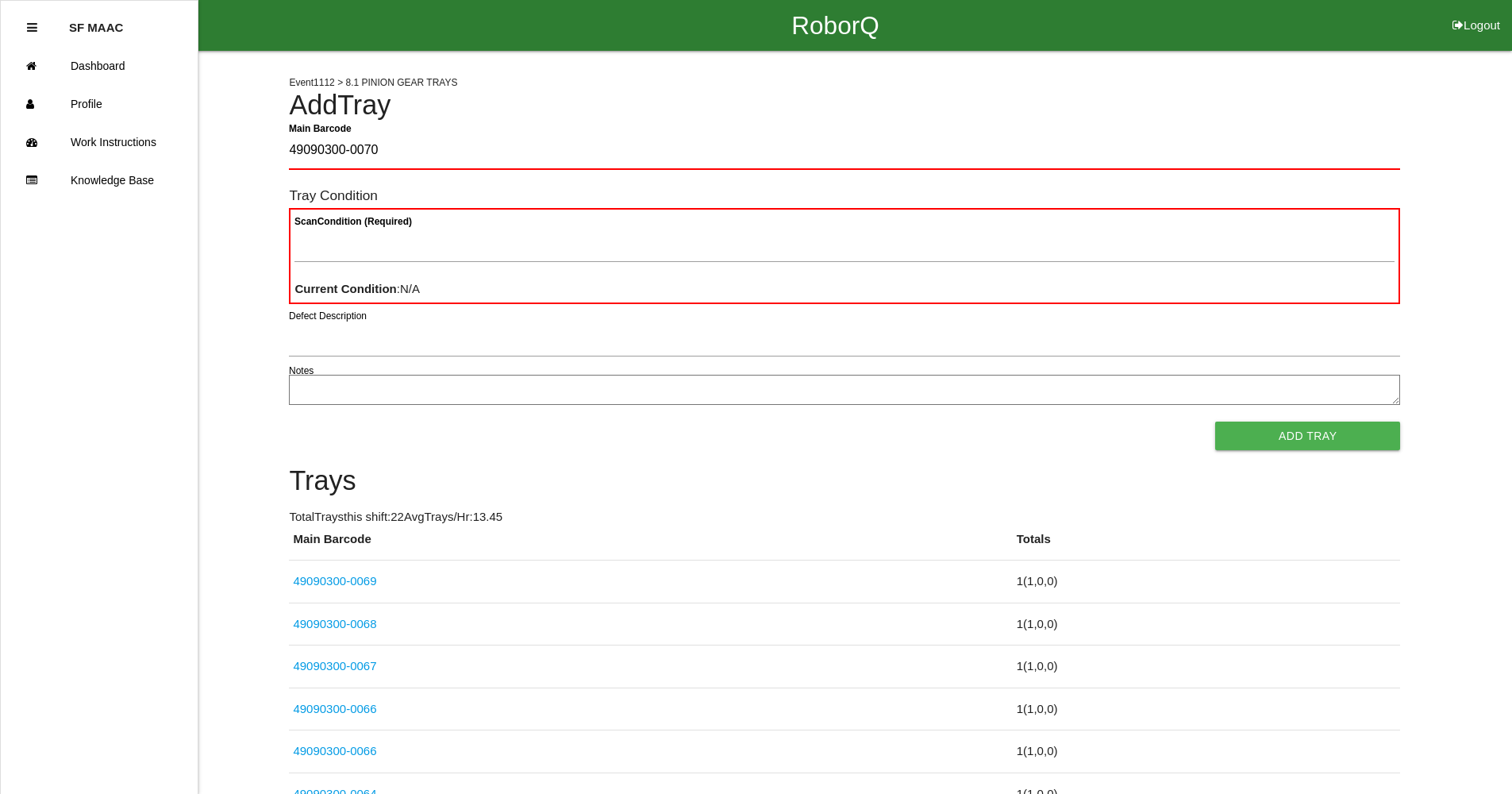
type Barcode "49090300-0070"
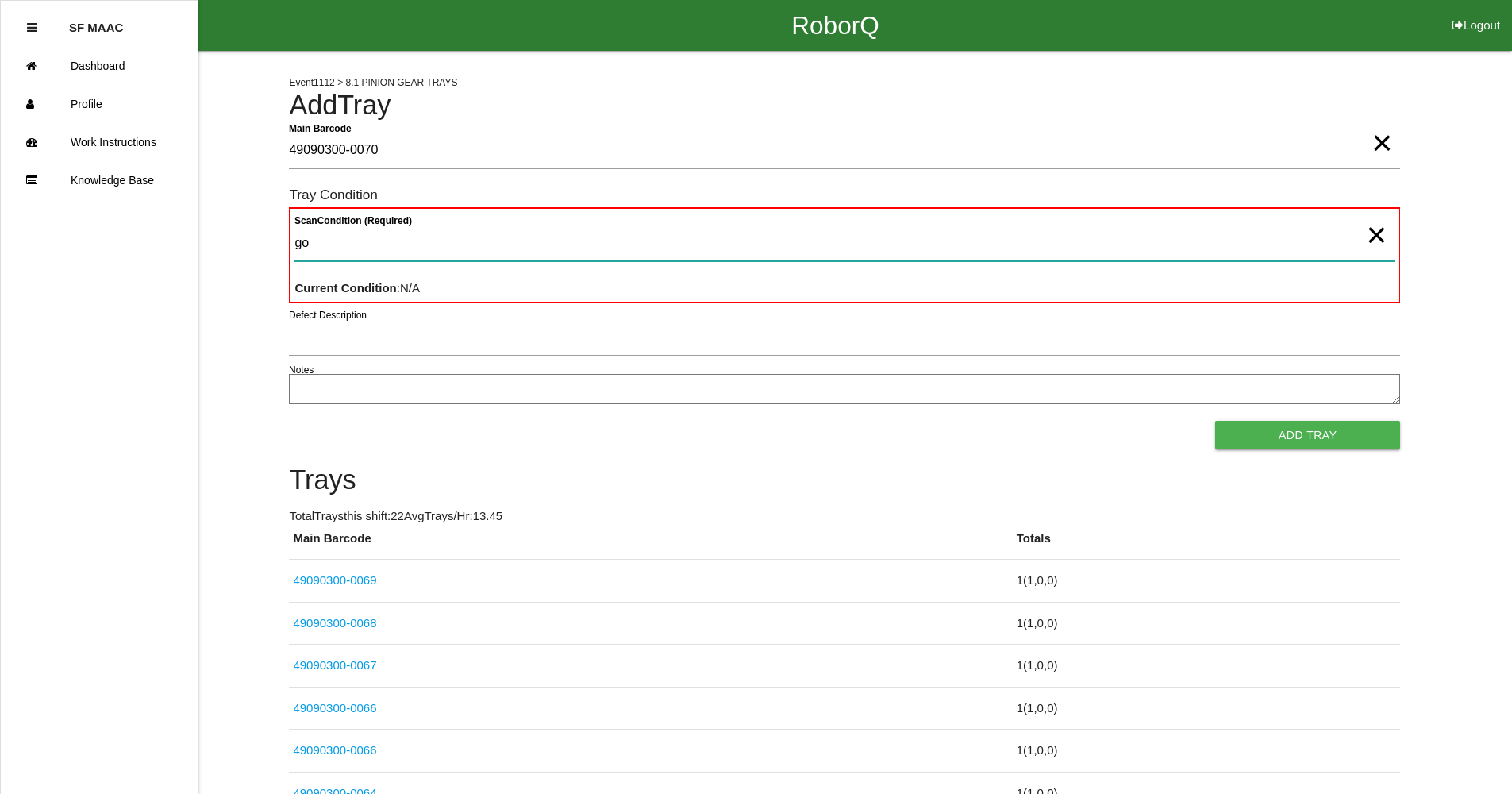
type Condition "goo"
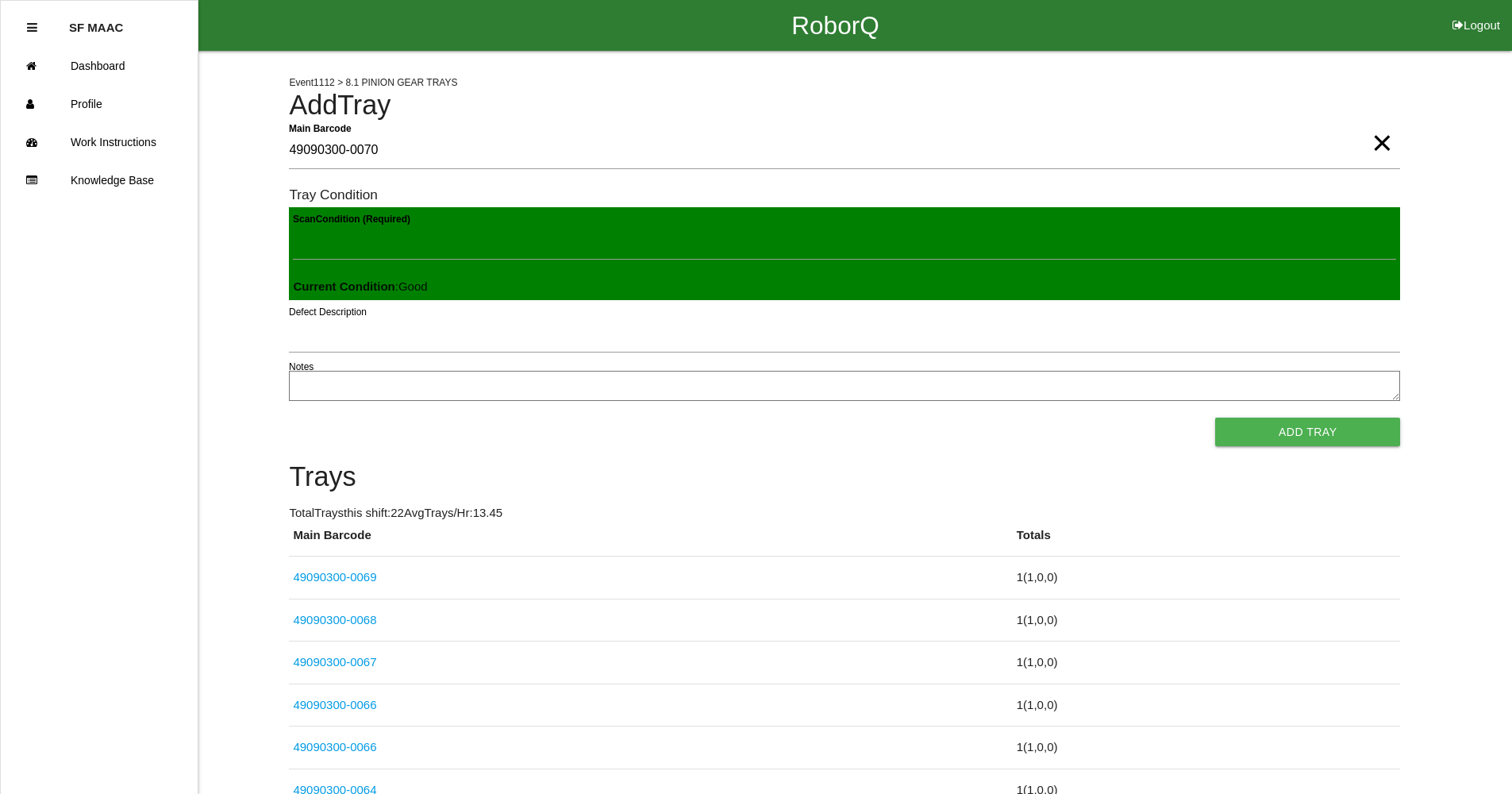
click at [1215, 417] on button "Add Tray" at bounding box center [1307, 431] width 185 height 29
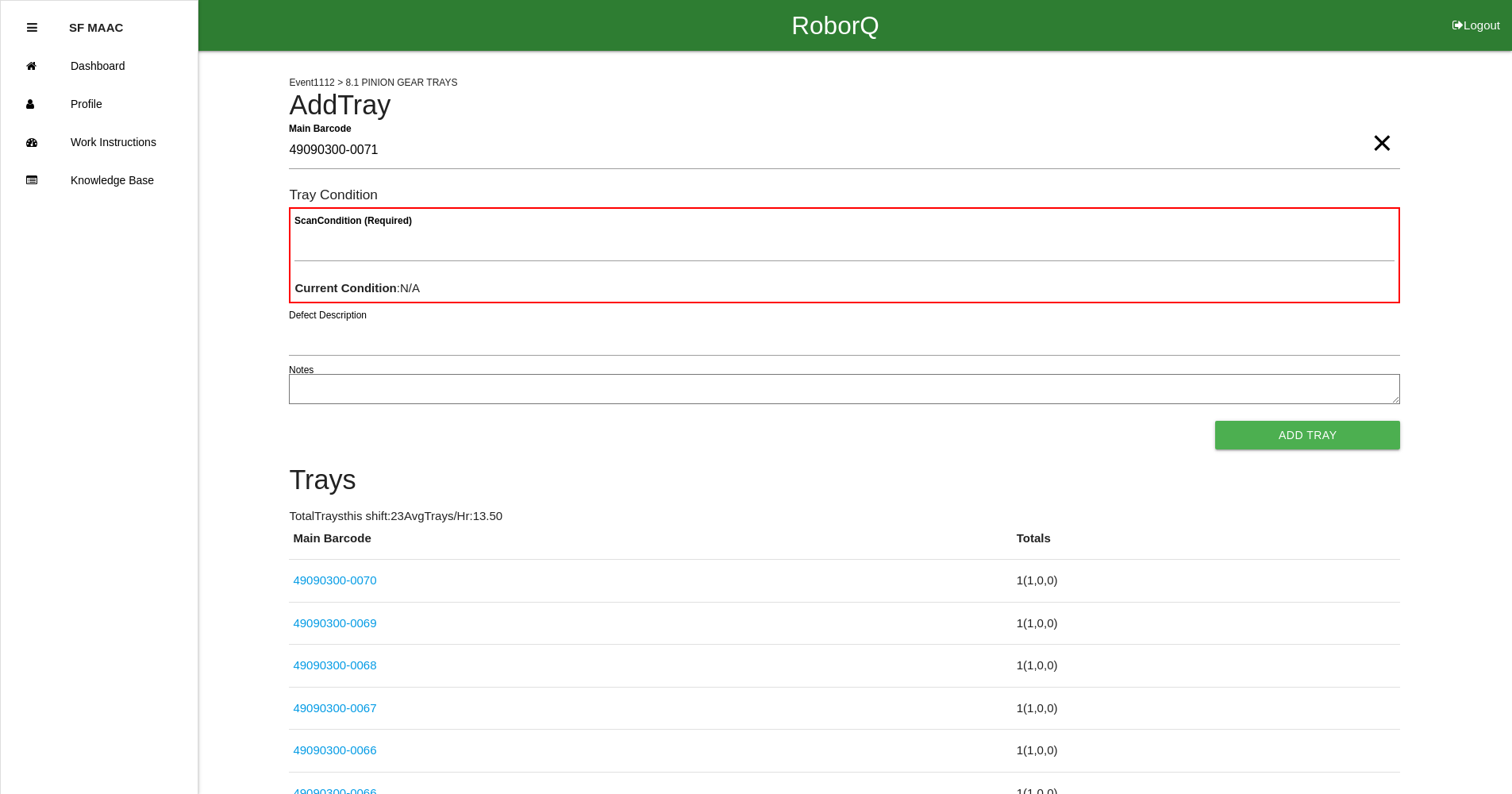
type Barcode "49090300-0071"
type Condition "goo"
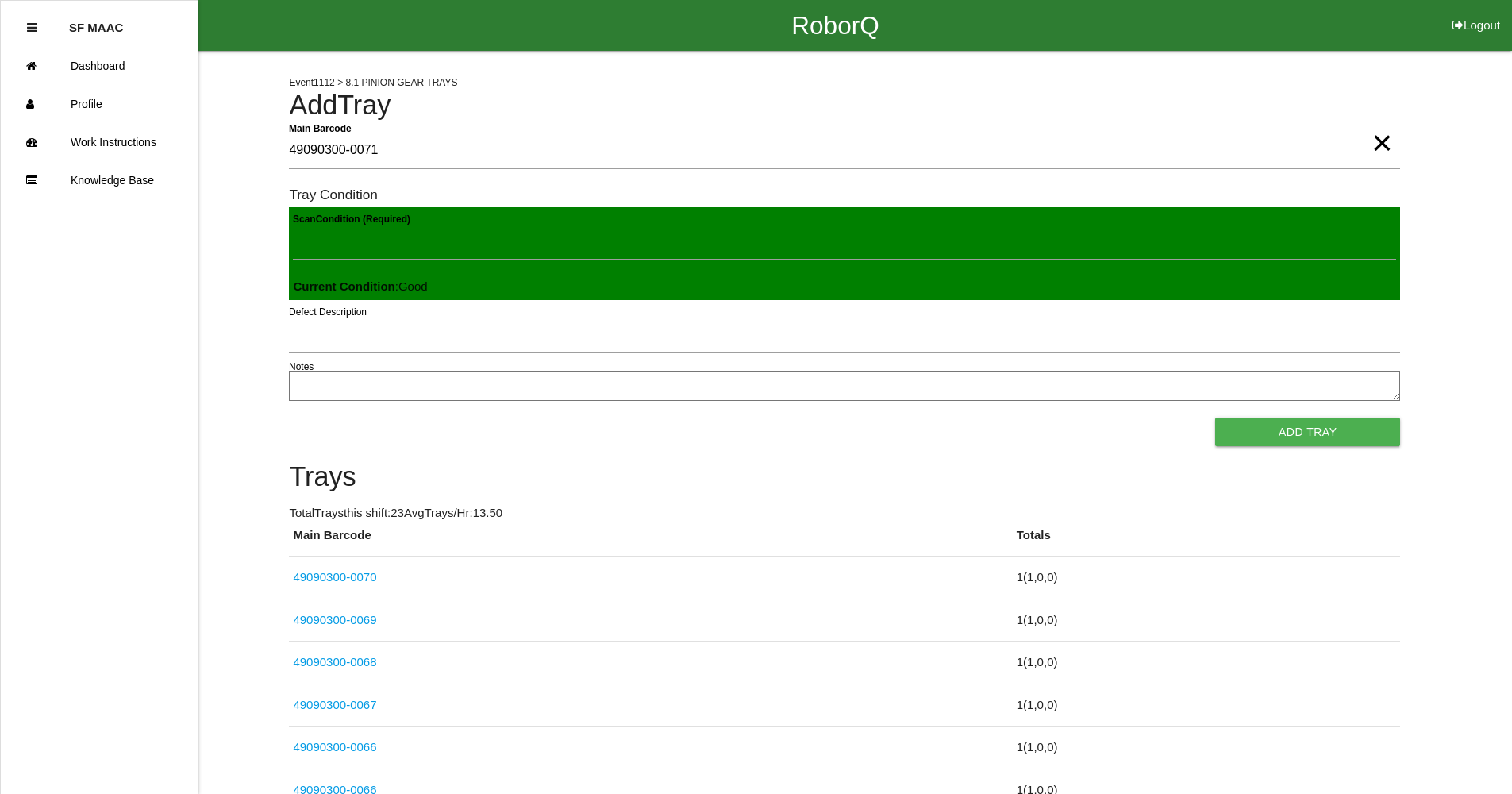
click at [1215, 417] on button "Add Tray" at bounding box center [1307, 431] width 185 height 29
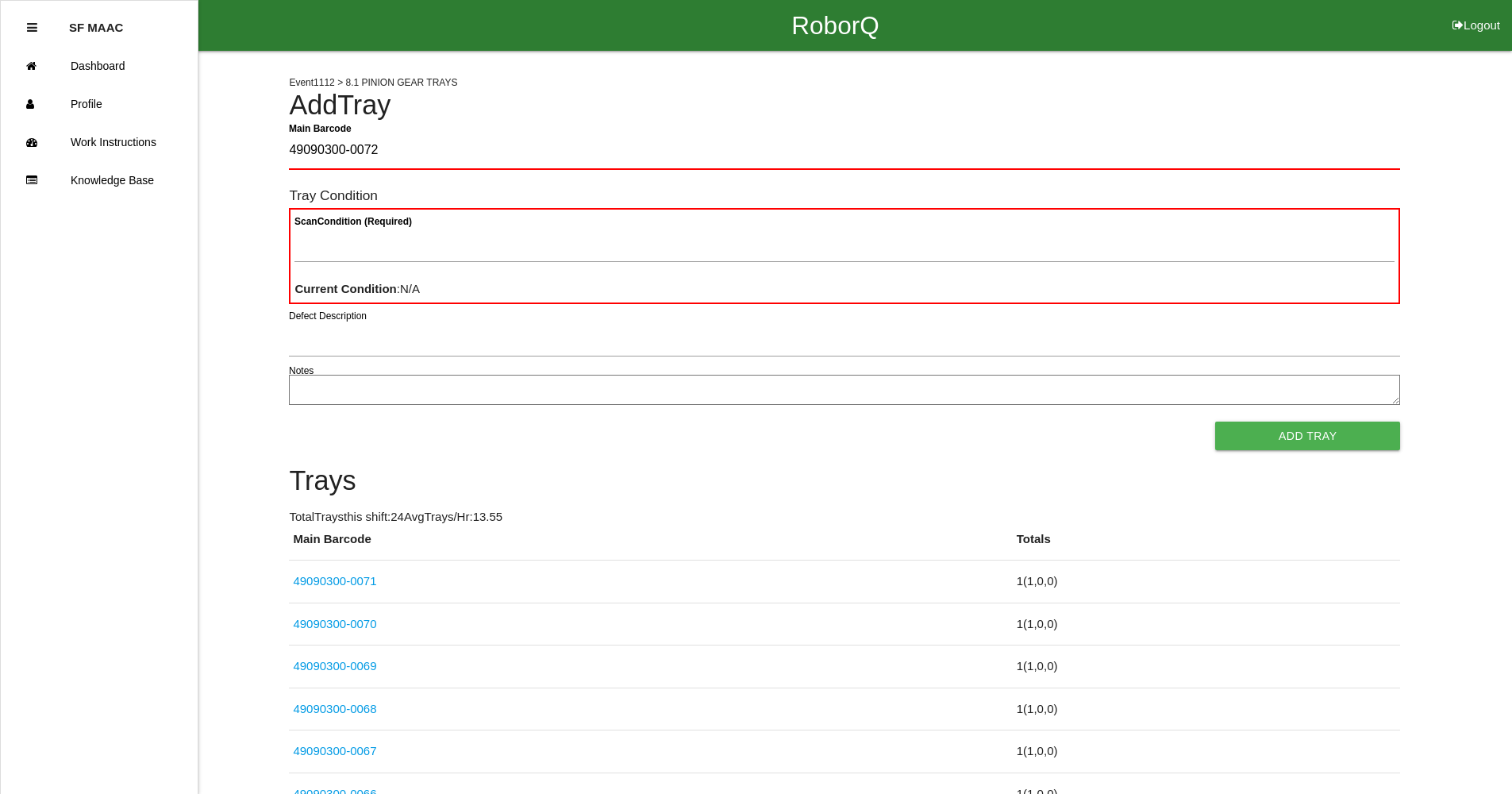
type Barcode "49090300-0072"
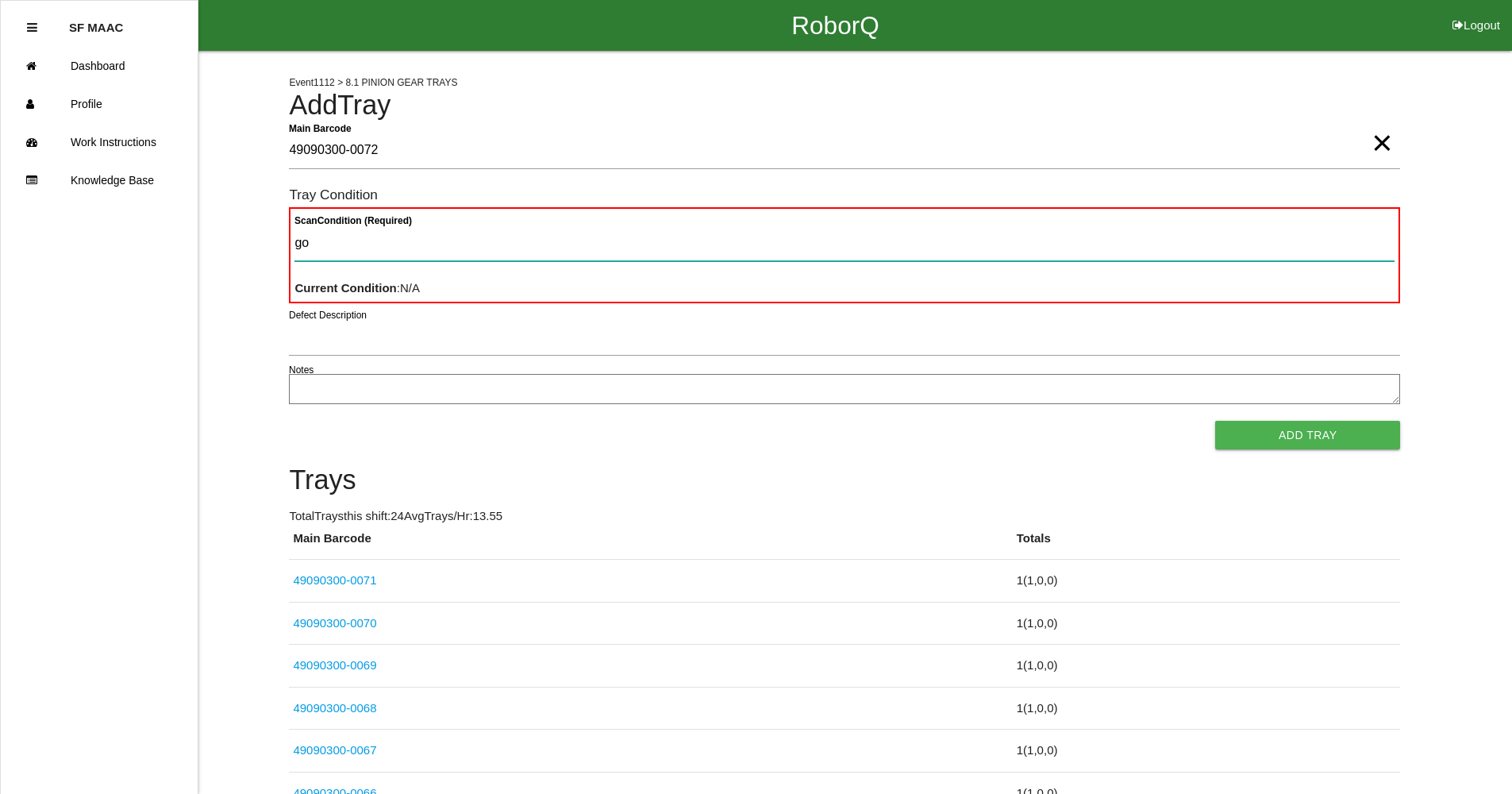
type Condition "goo"
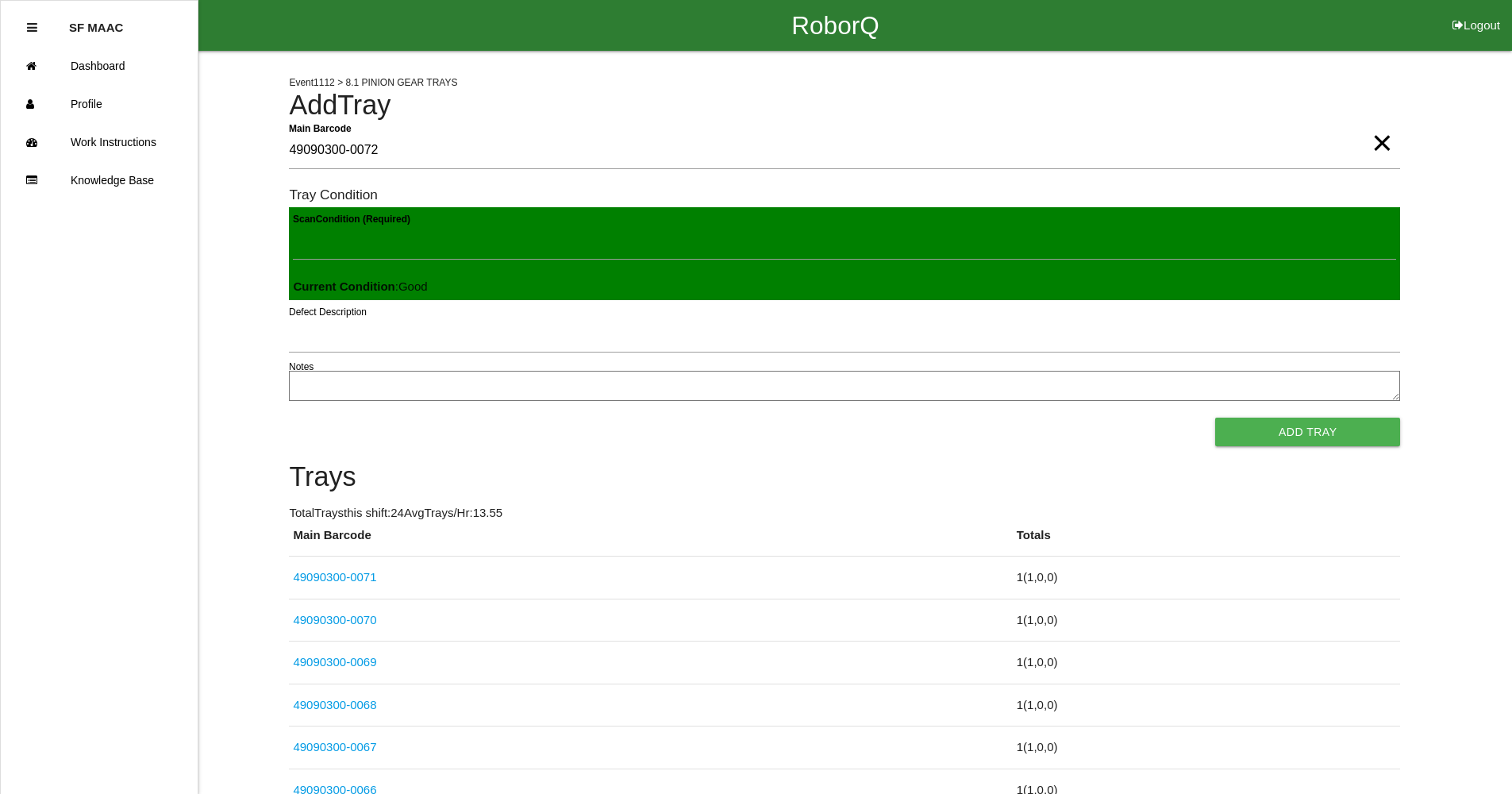
click at [1215, 417] on button "Add Tray" at bounding box center [1307, 431] width 185 height 29
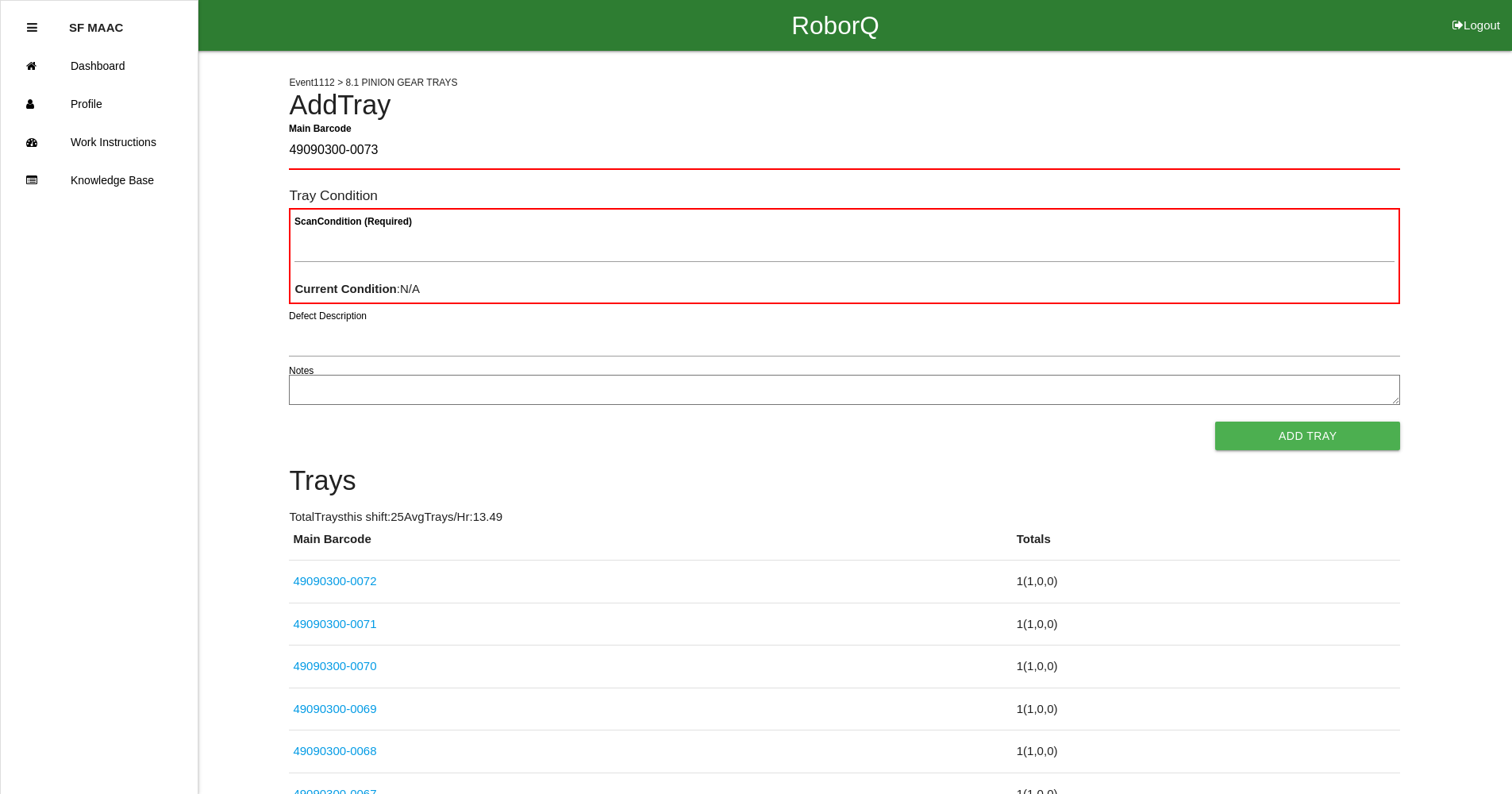
type Barcode "49090300-0073"
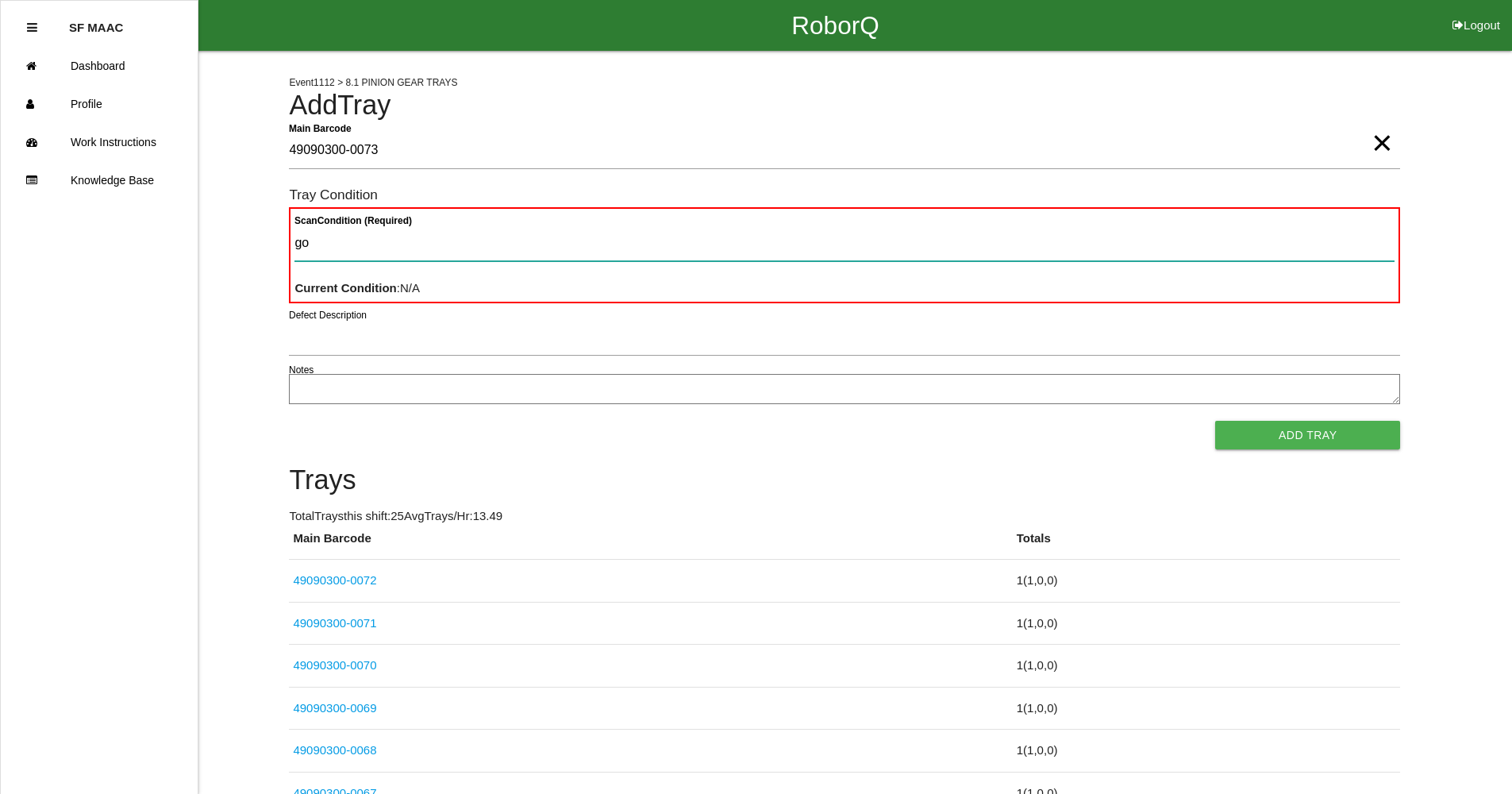
type Condition "goo"
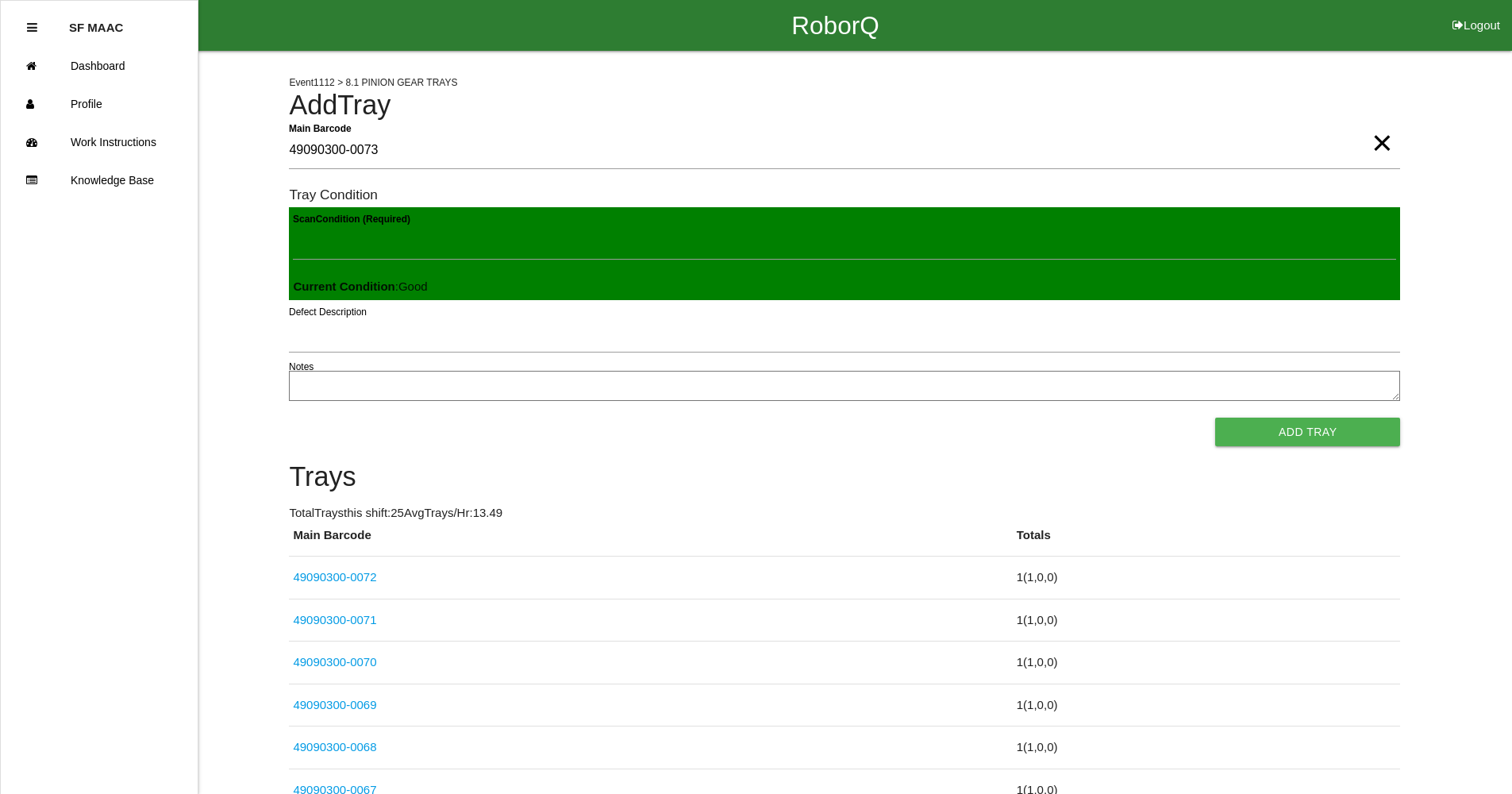
click at [1215, 417] on button "Add Tray" at bounding box center [1307, 431] width 185 height 29
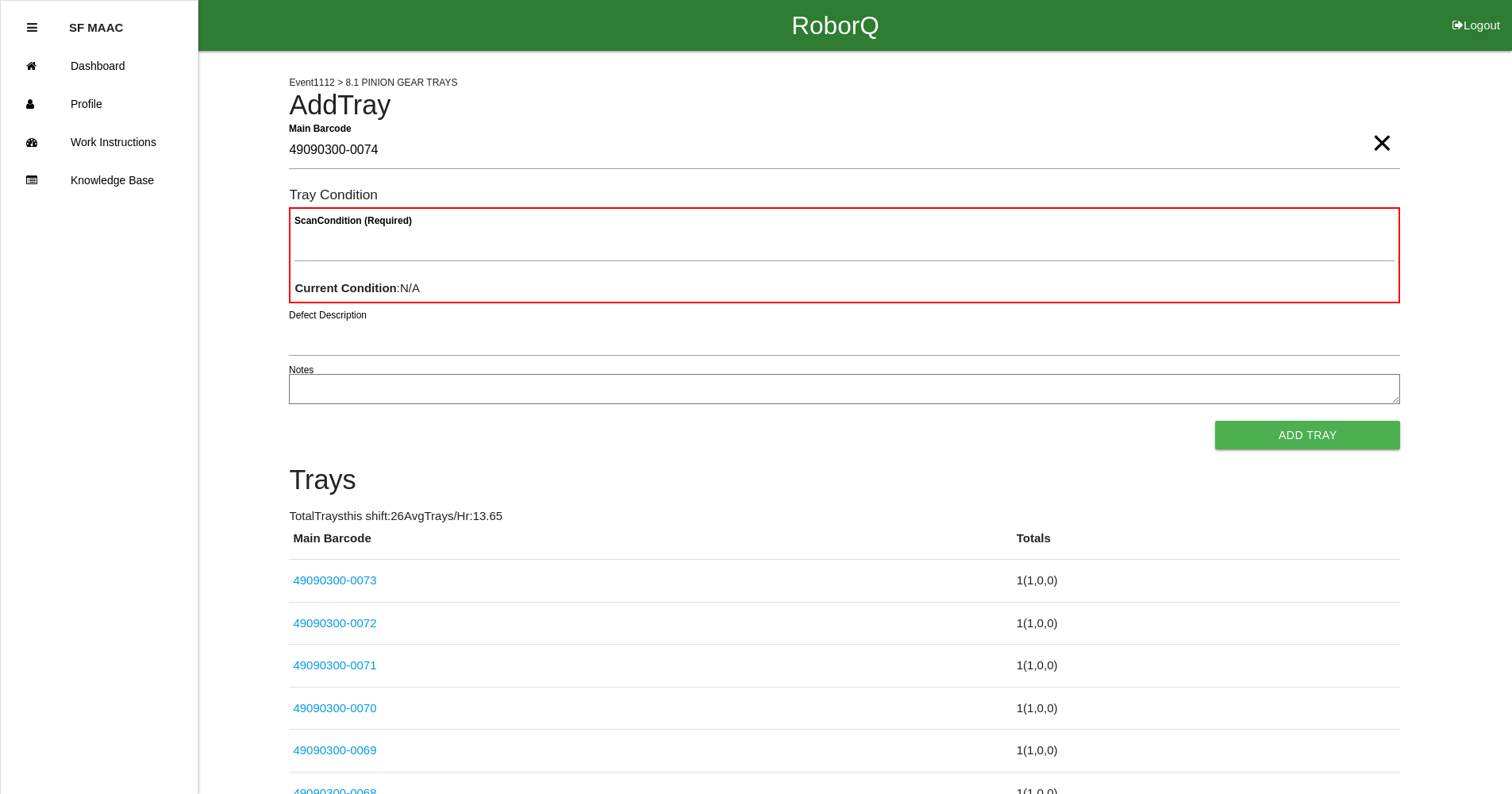
type Barcode "49090300-0074"
type Condition "goo"
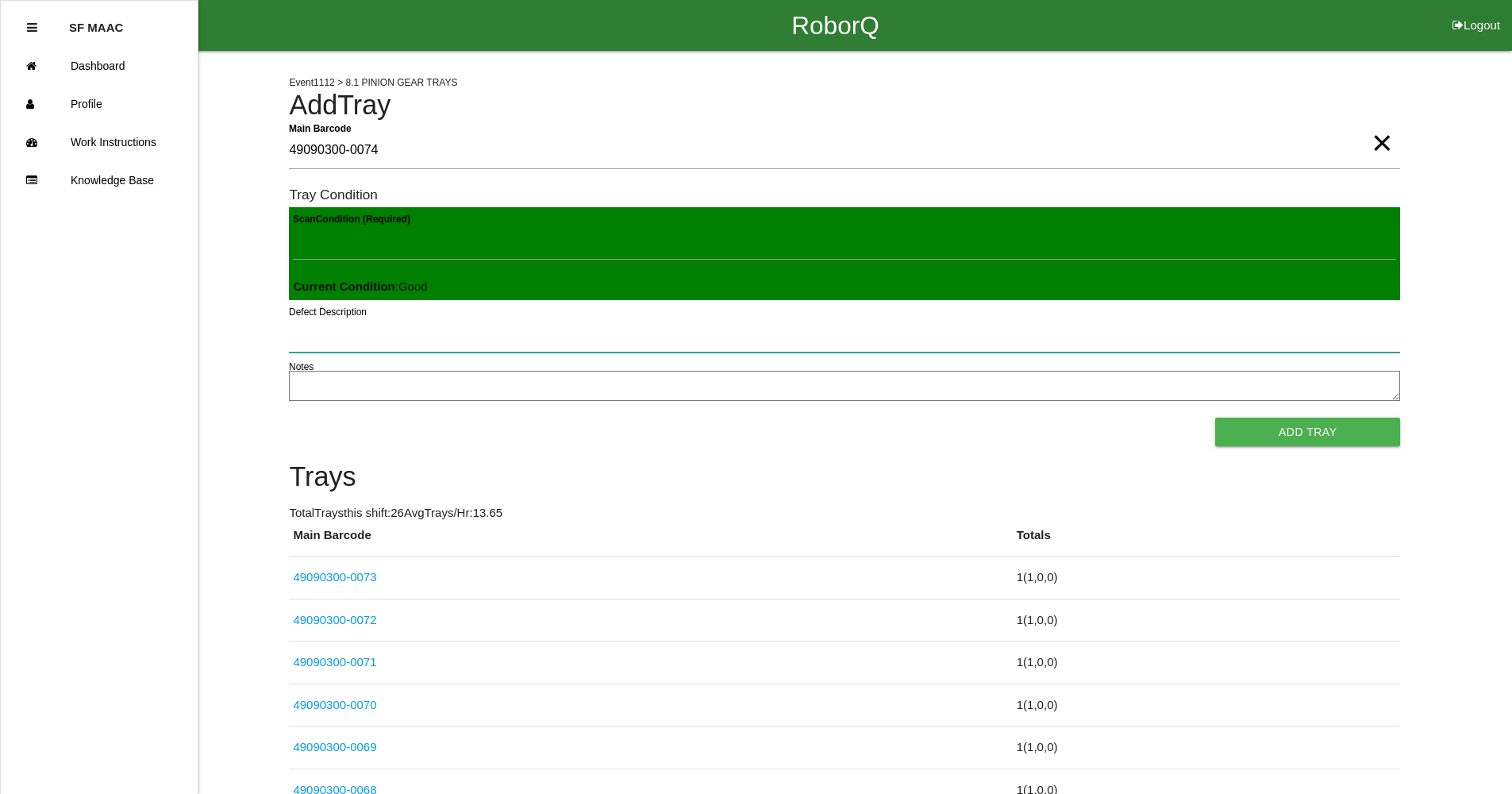
click at [1215, 417] on button "Add Tray" at bounding box center [1307, 431] width 185 height 29
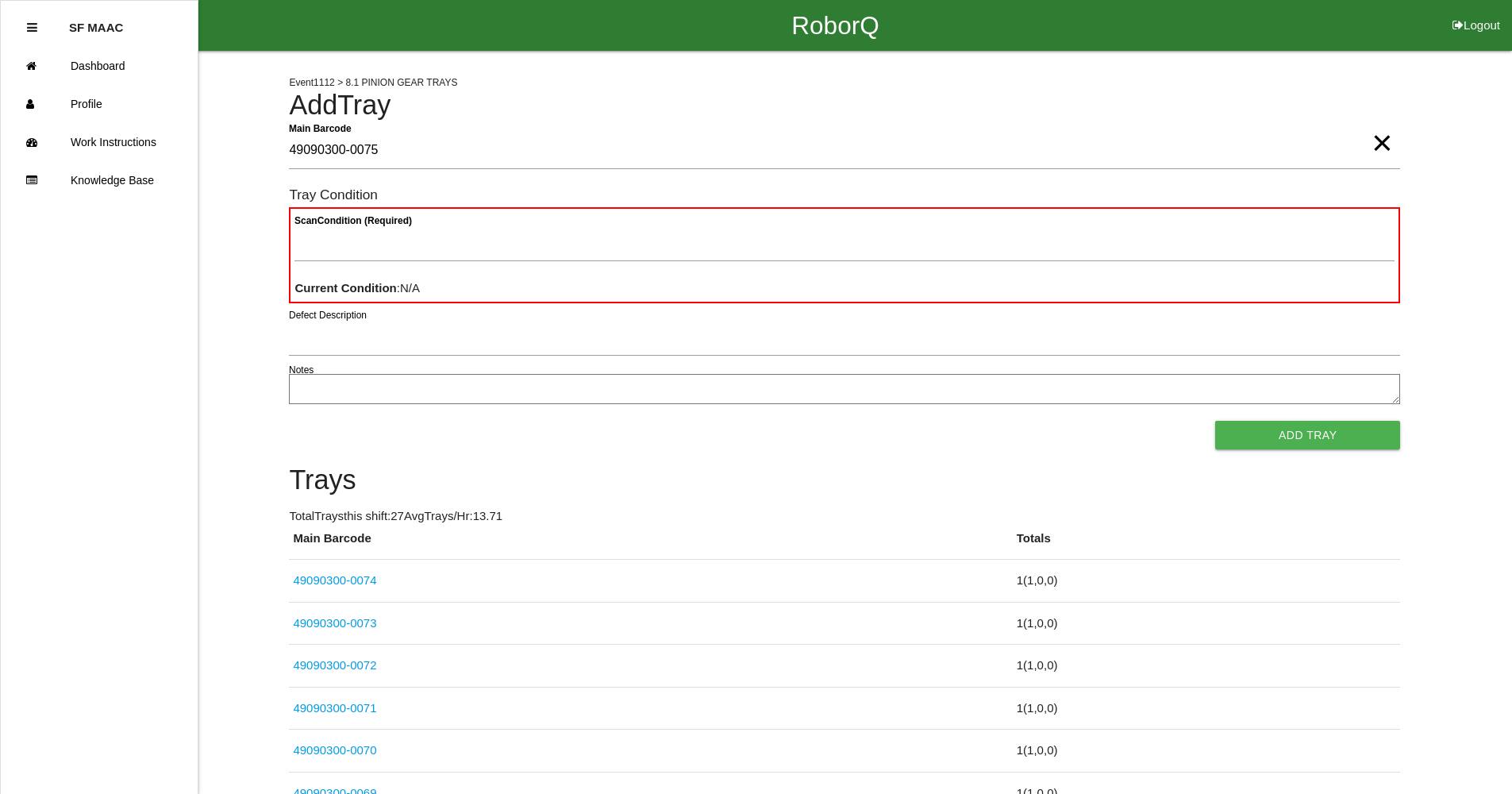
type Barcode "49090300-0075"
click at [309, 261] on Condition "Scan Condition (Required)" at bounding box center [844, 243] width 1100 height 37
type Condition "goo"
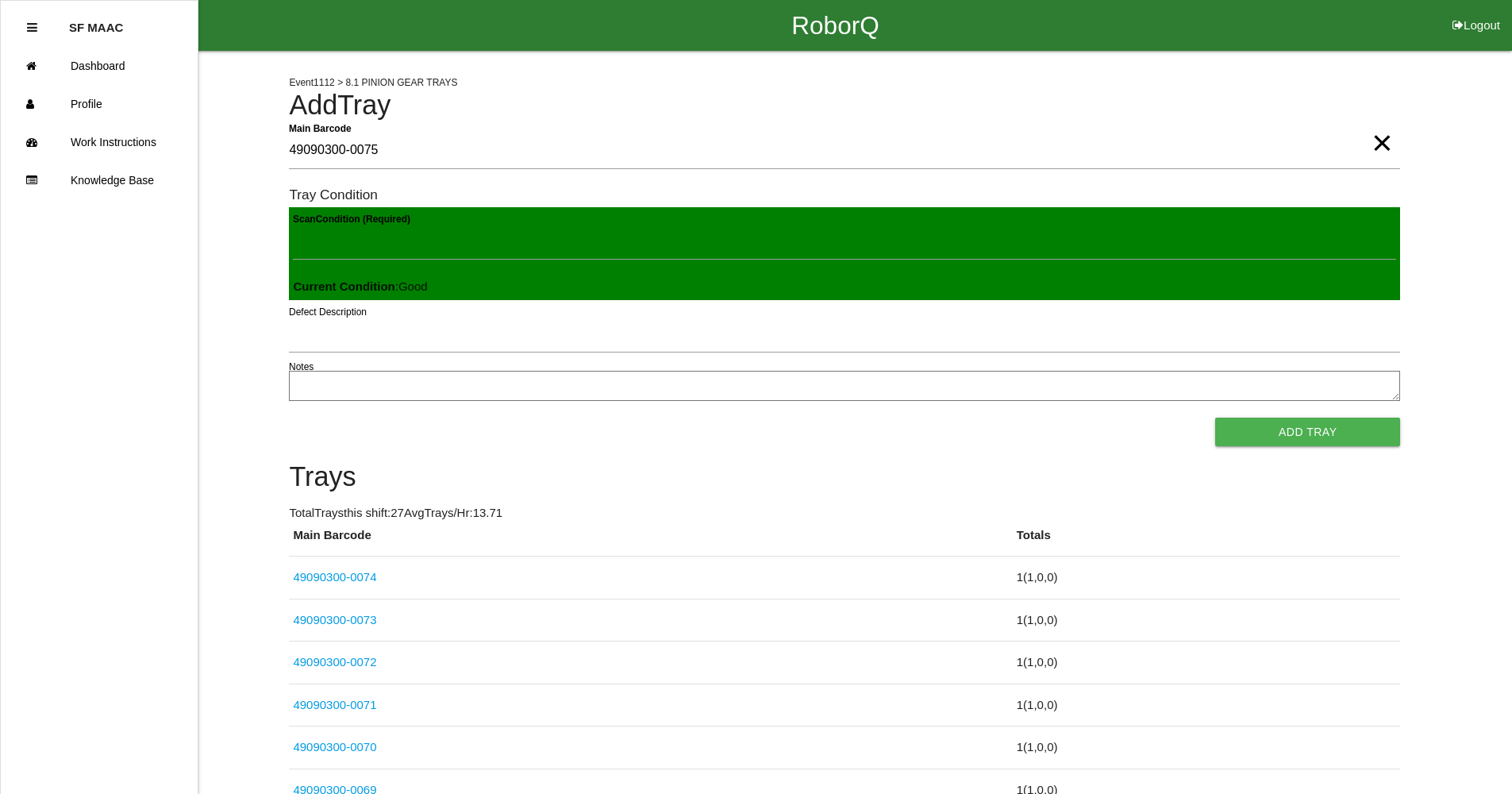
click at [1215, 417] on button "Add Tray" at bounding box center [1307, 431] width 185 height 29
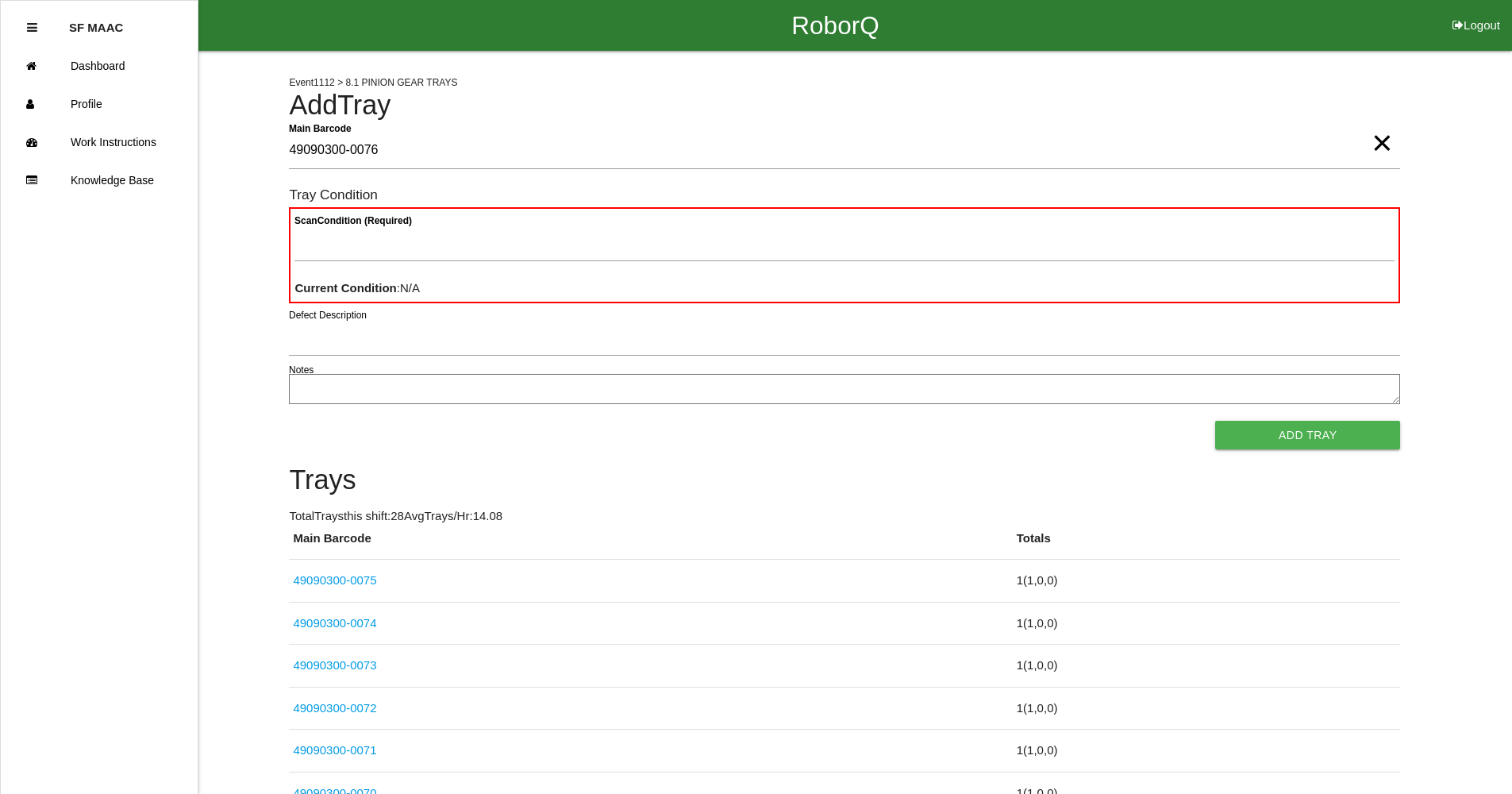
type Barcode "49090300-0076"
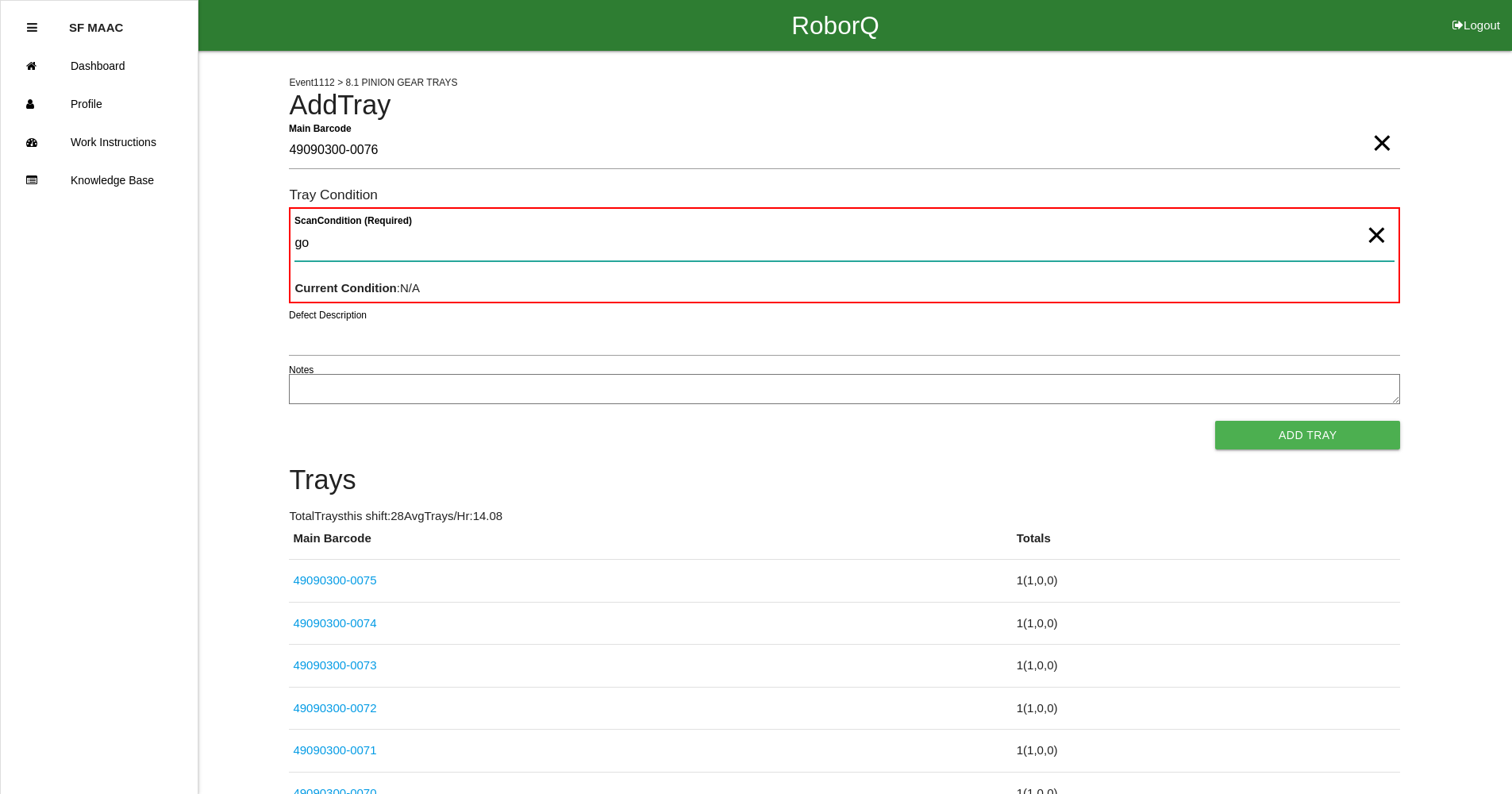
type Condition "goo"
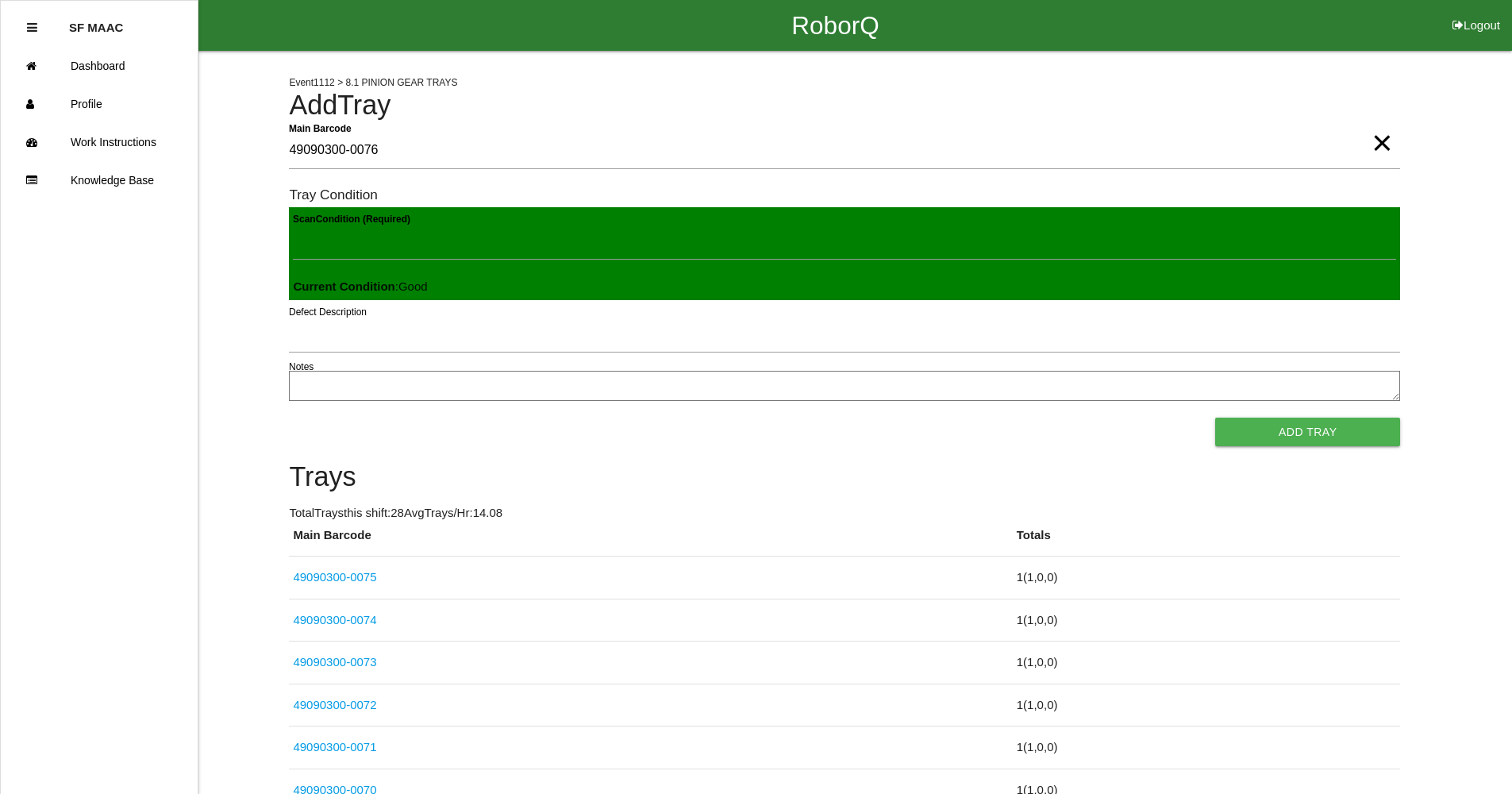
click at [1215, 417] on button "Add Tray" at bounding box center [1307, 431] width 185 height 29
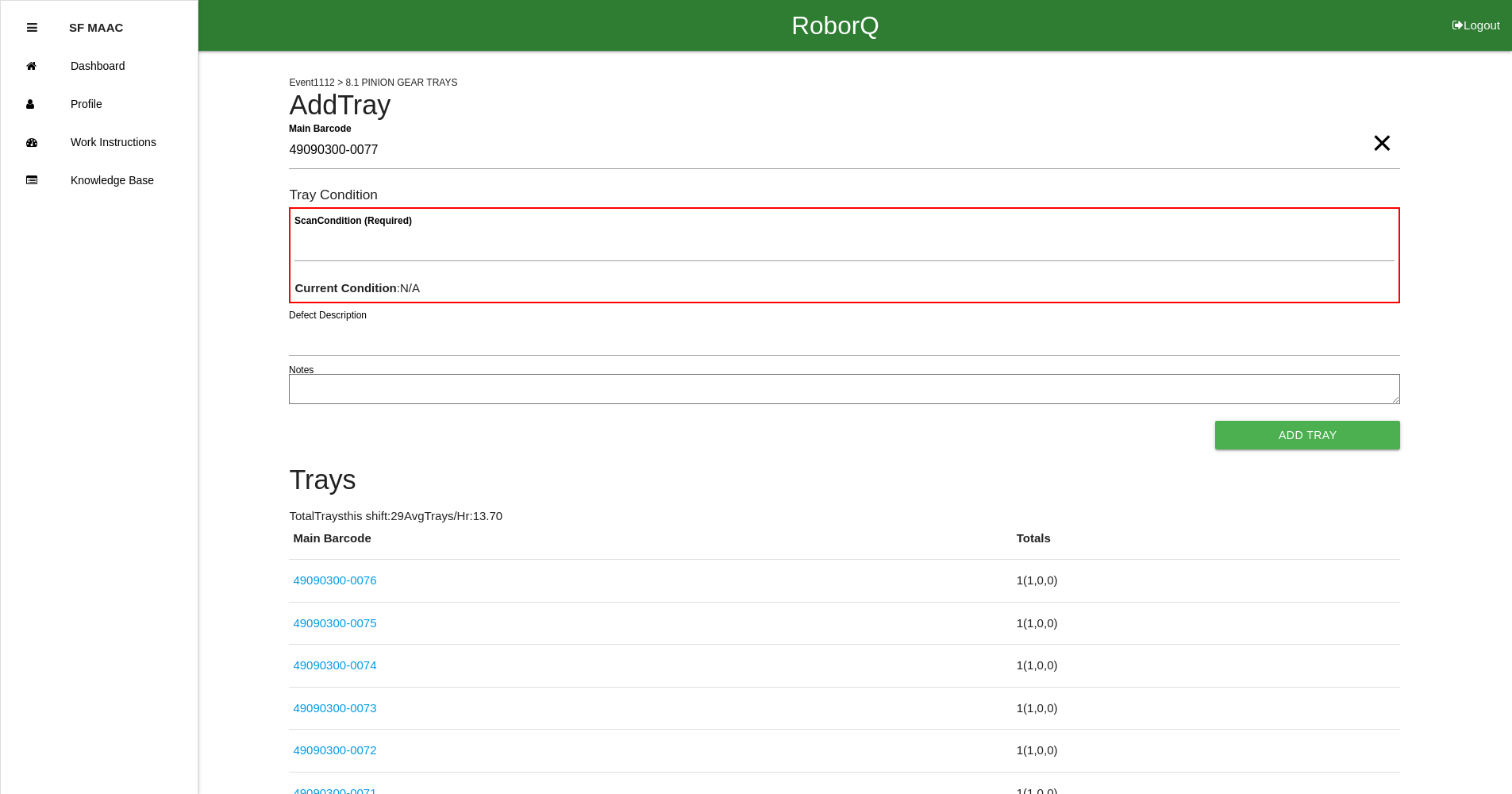
type Barcode "49090300-0077"
type Condition "goo"
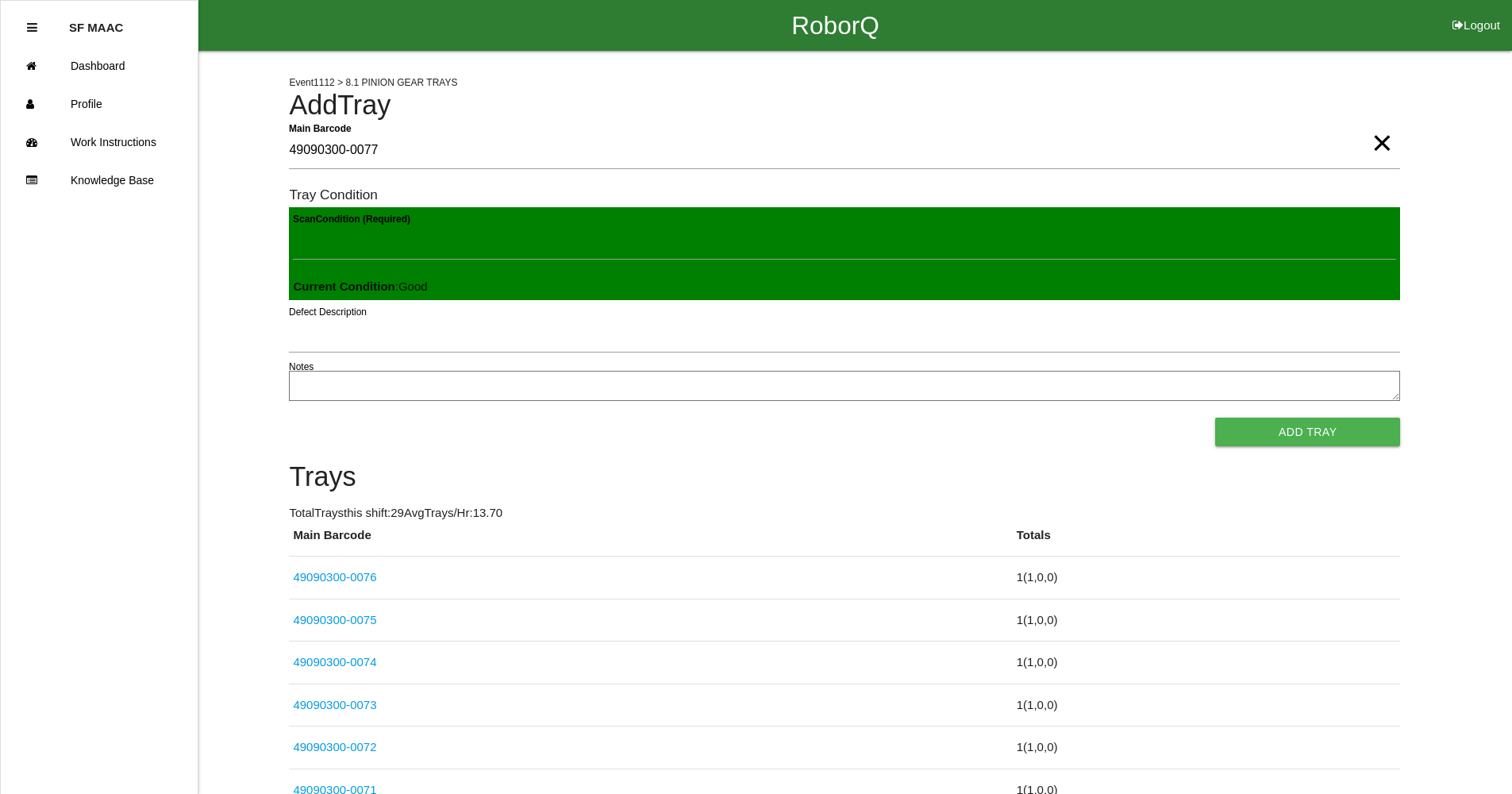
click at [1215, 417] on button "Add Tray" at bounding box center [1307, 431] width 185 height 29
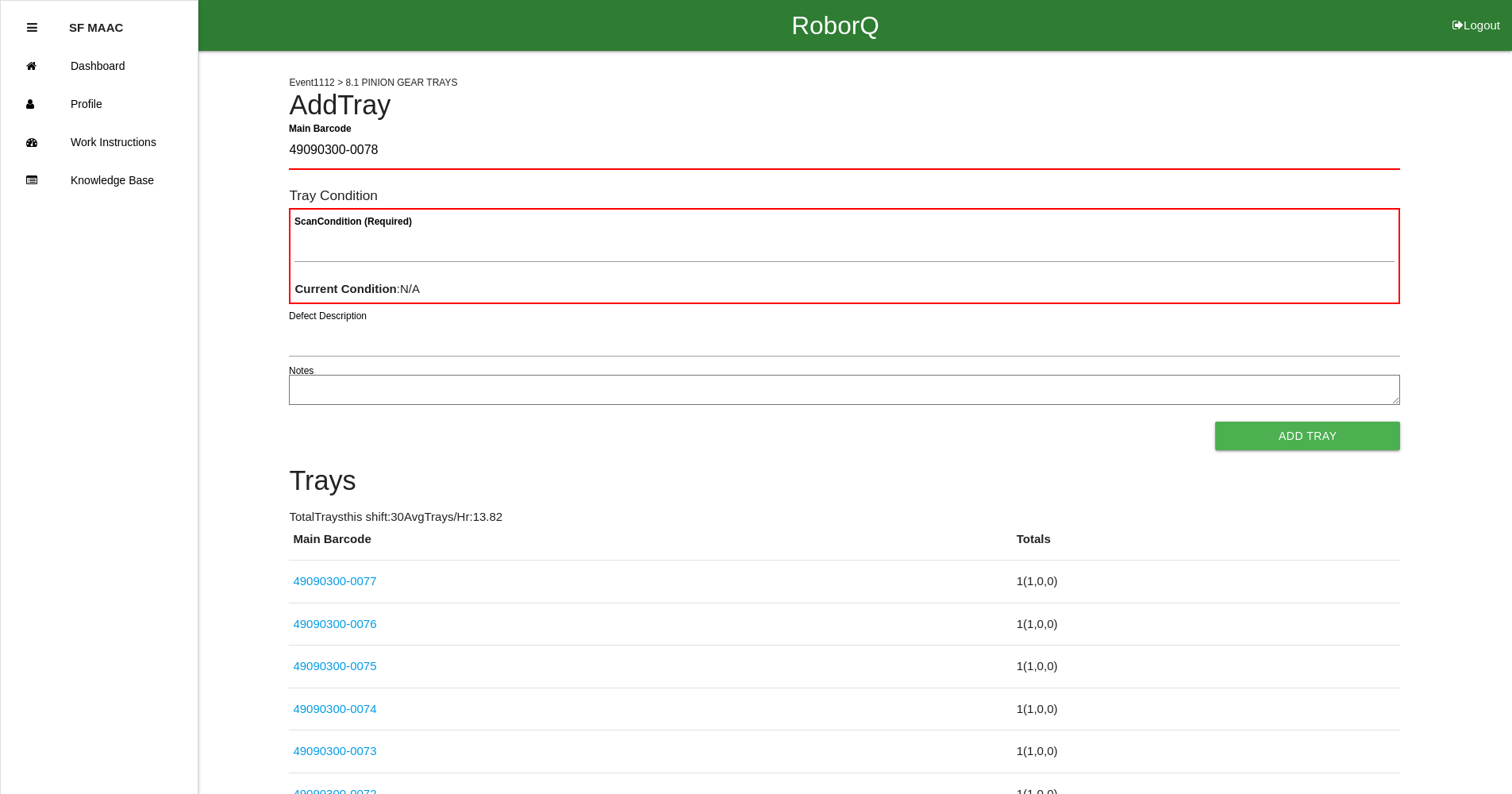
type Barcode "49090300-0078"
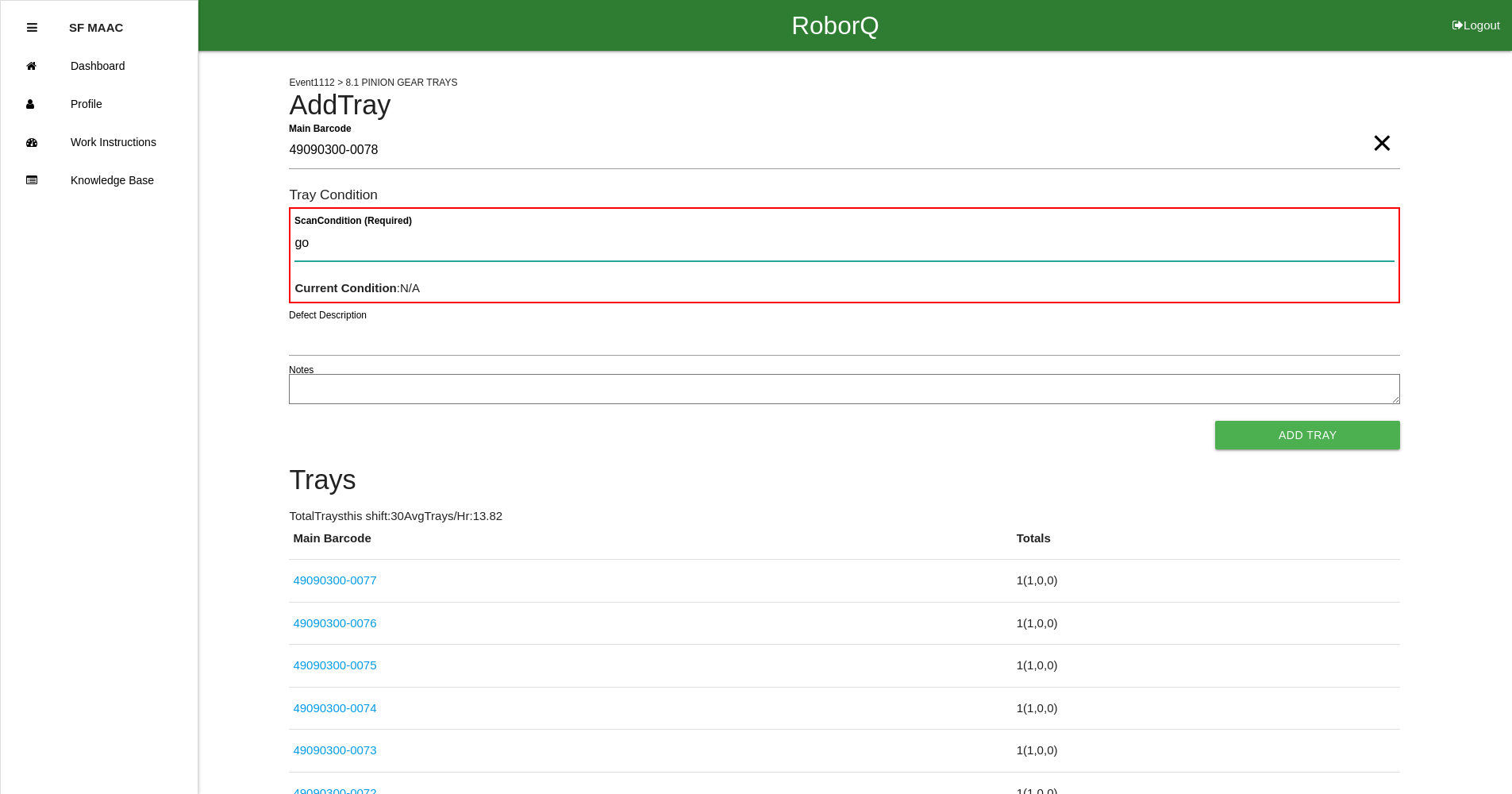
type Condition "goo"
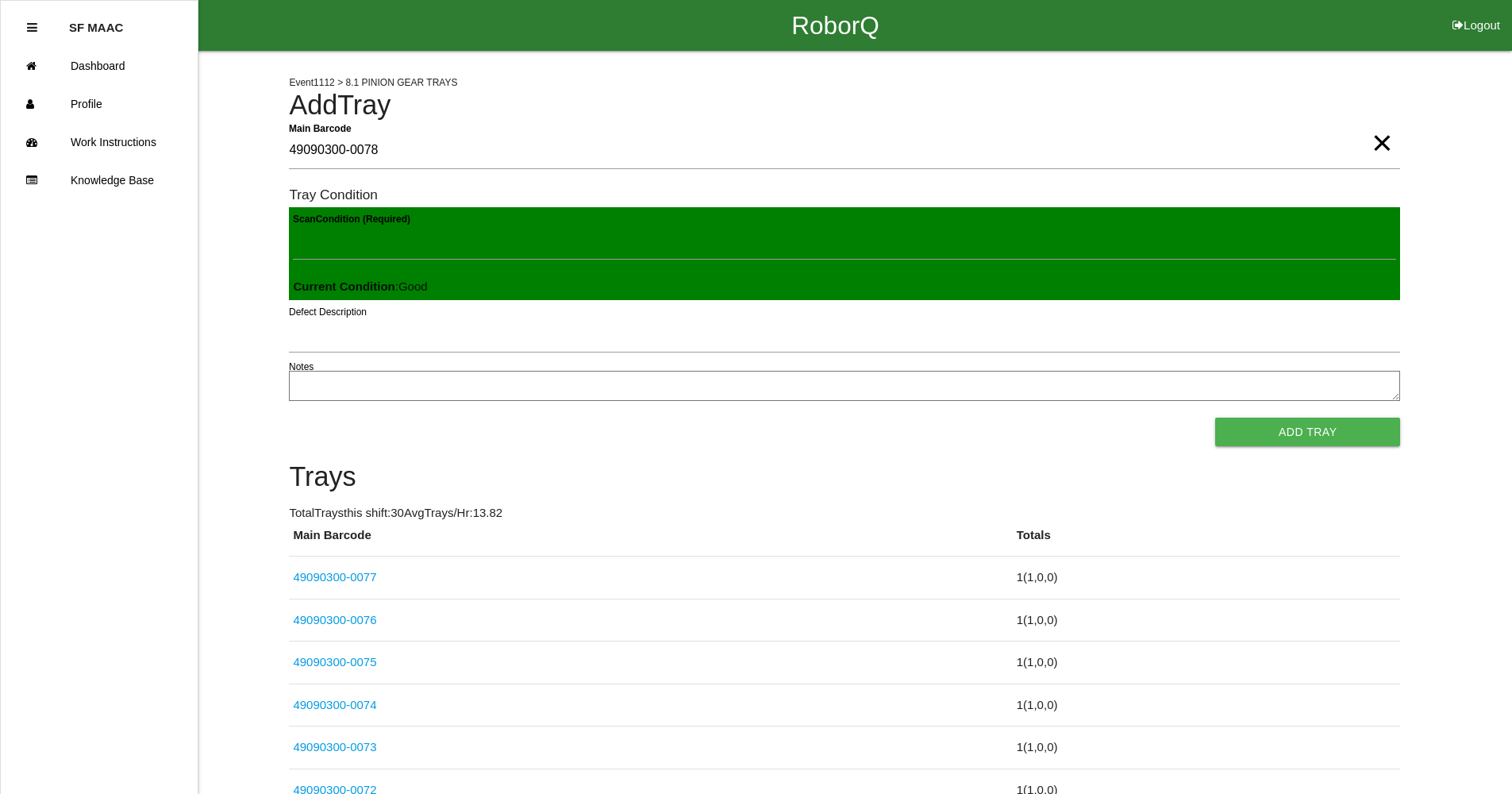
click at [1215, 417] on button "Add Tray" at bounding box center [1307, 431] width 185 height 29
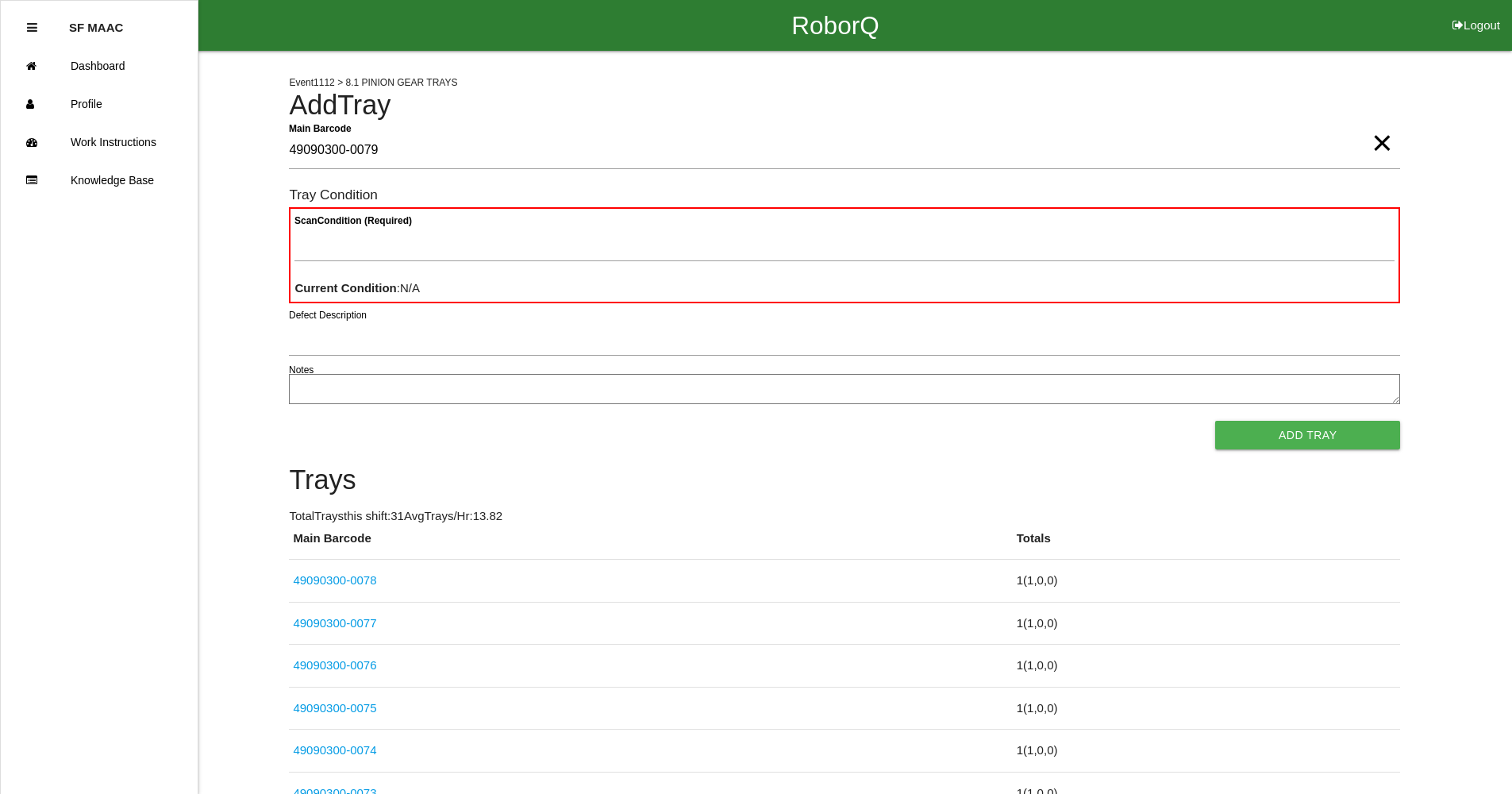
type Barcode "49090300-0079"
type Condition "goo"
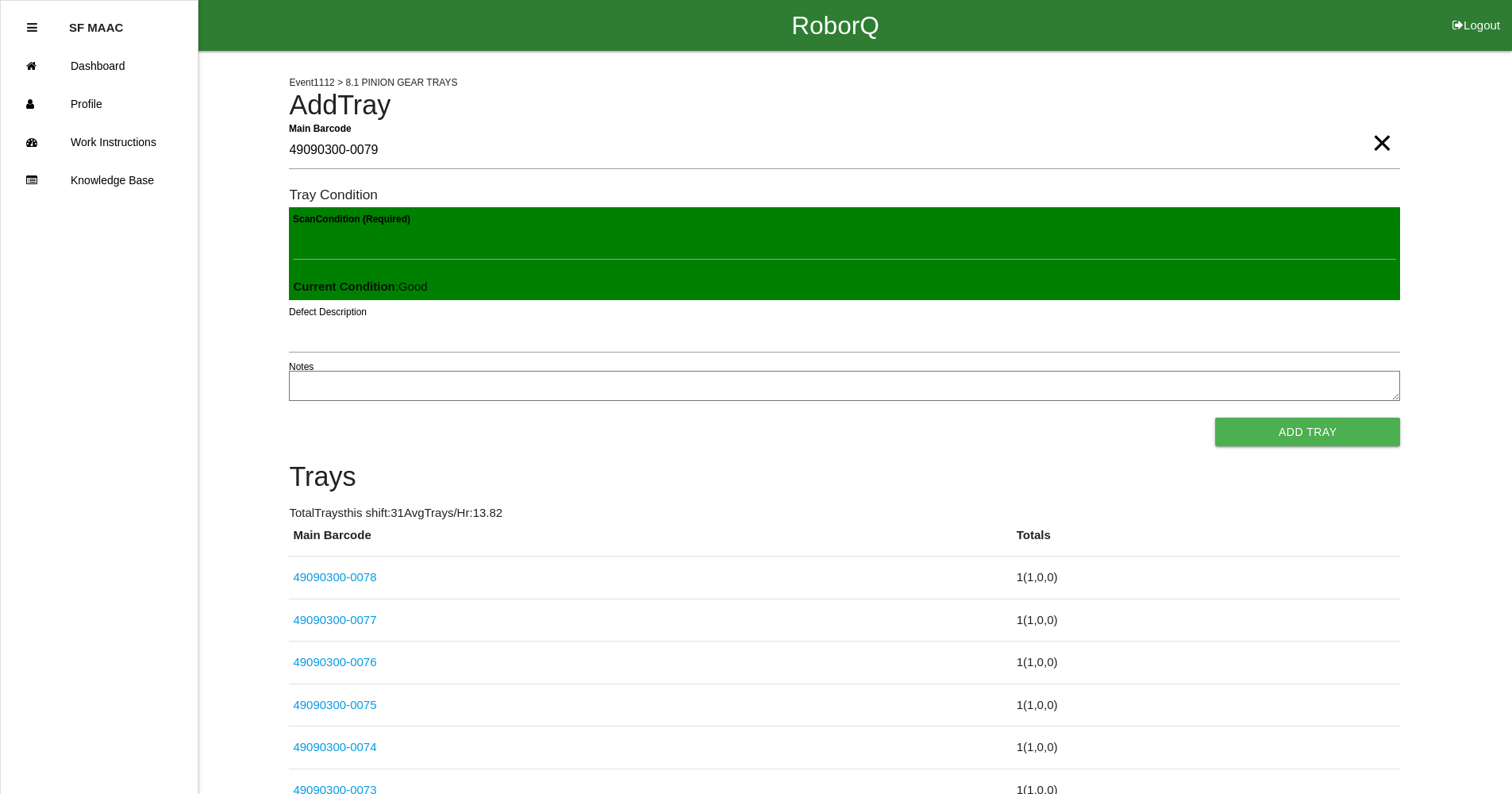
click at [1215, 417] on button "Add Tray" at bounding box center [1307, 431] width 185 height 29
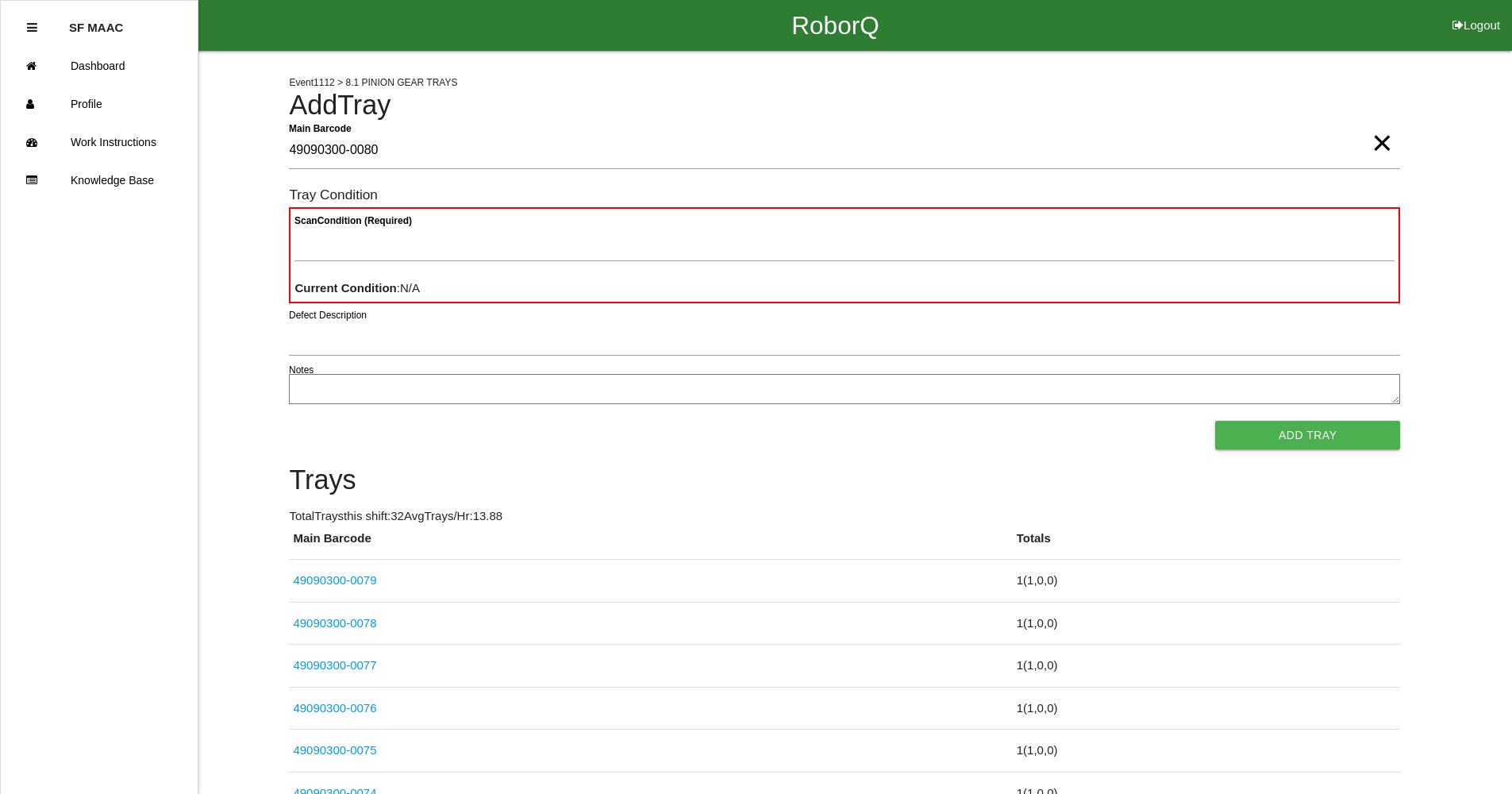
type Barcode "49090300-0080"
type Condition "ba"
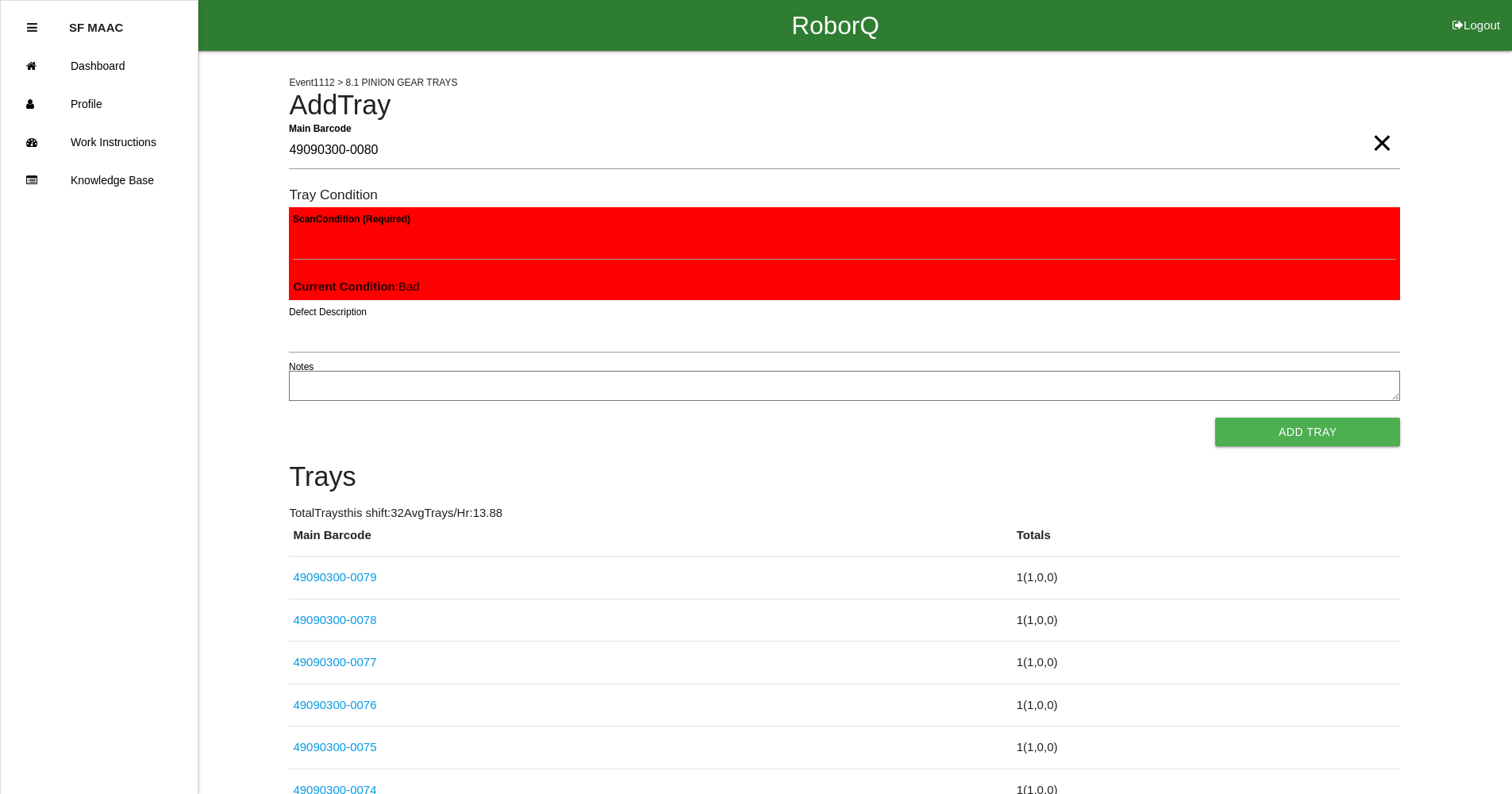
click at [1215, 417] on button "Add Tray" at bounding box center [1307, 431] width 185 height 29
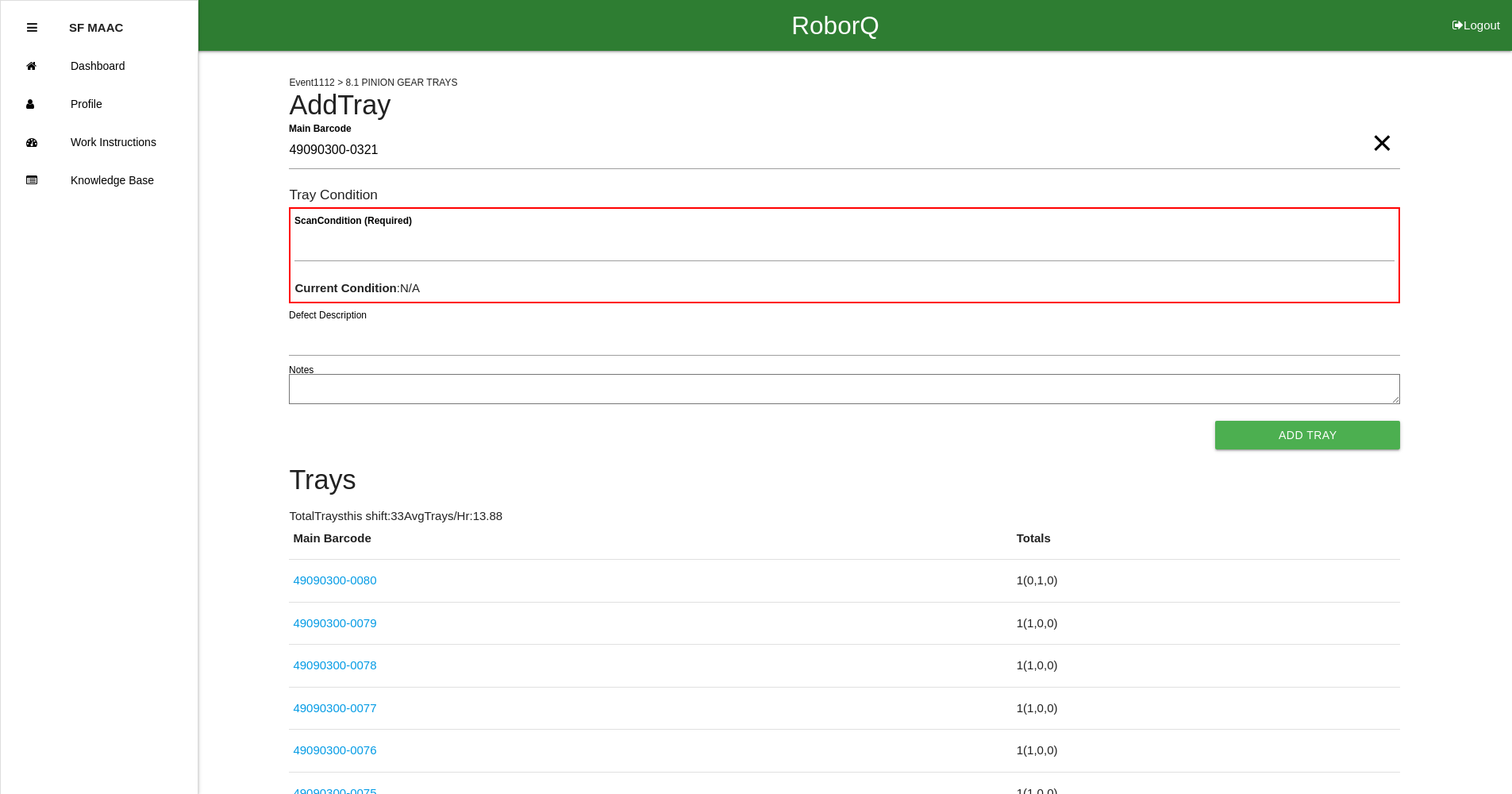
type Barcode "49090300-0321"
type Condition "ba"
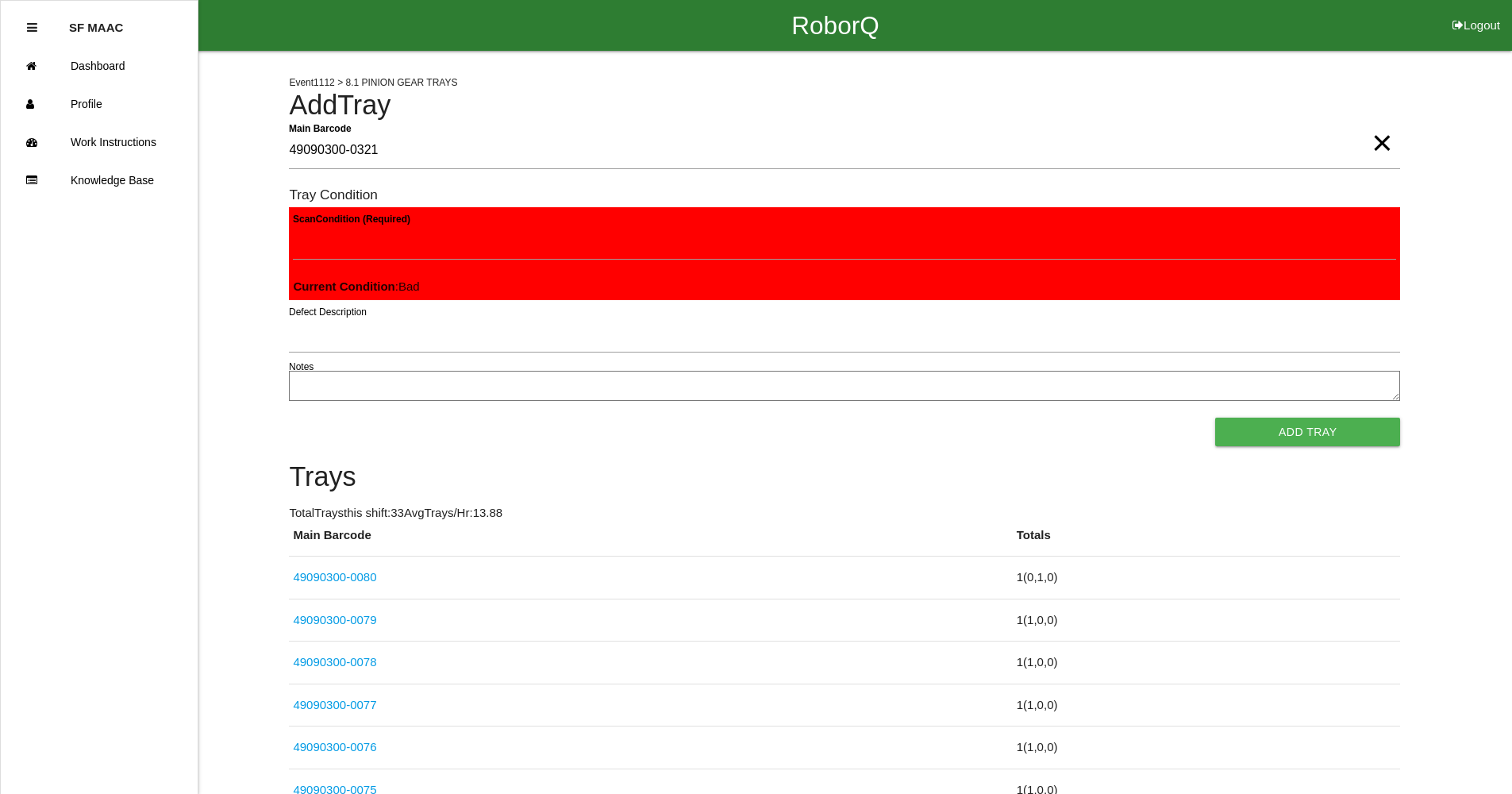
click at [1215, 417] on button "Add Tray" at bounding box center [1307, 431] width 185 height 29
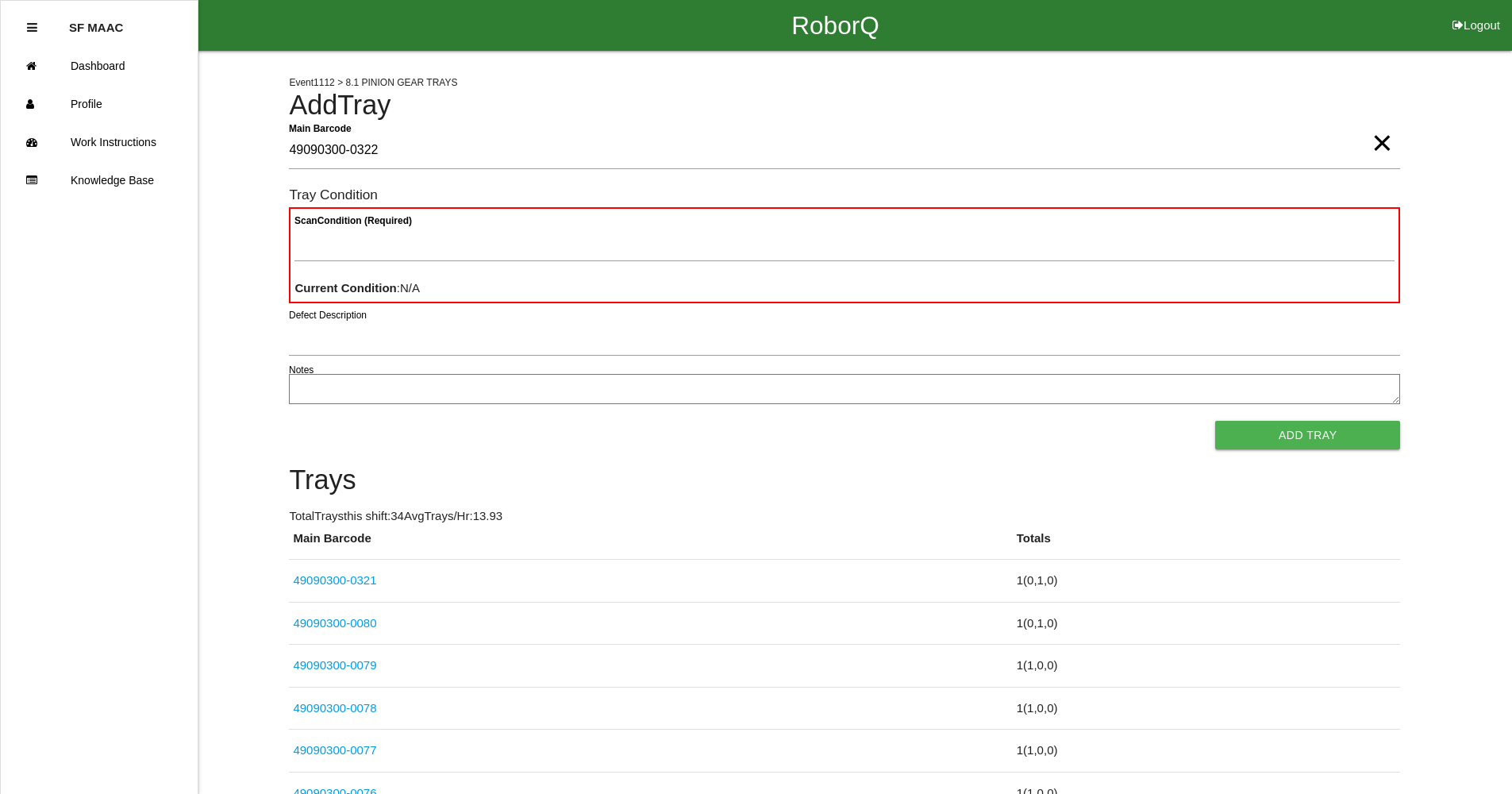
type Barcode "49090300-0322"
type Condition "goo"
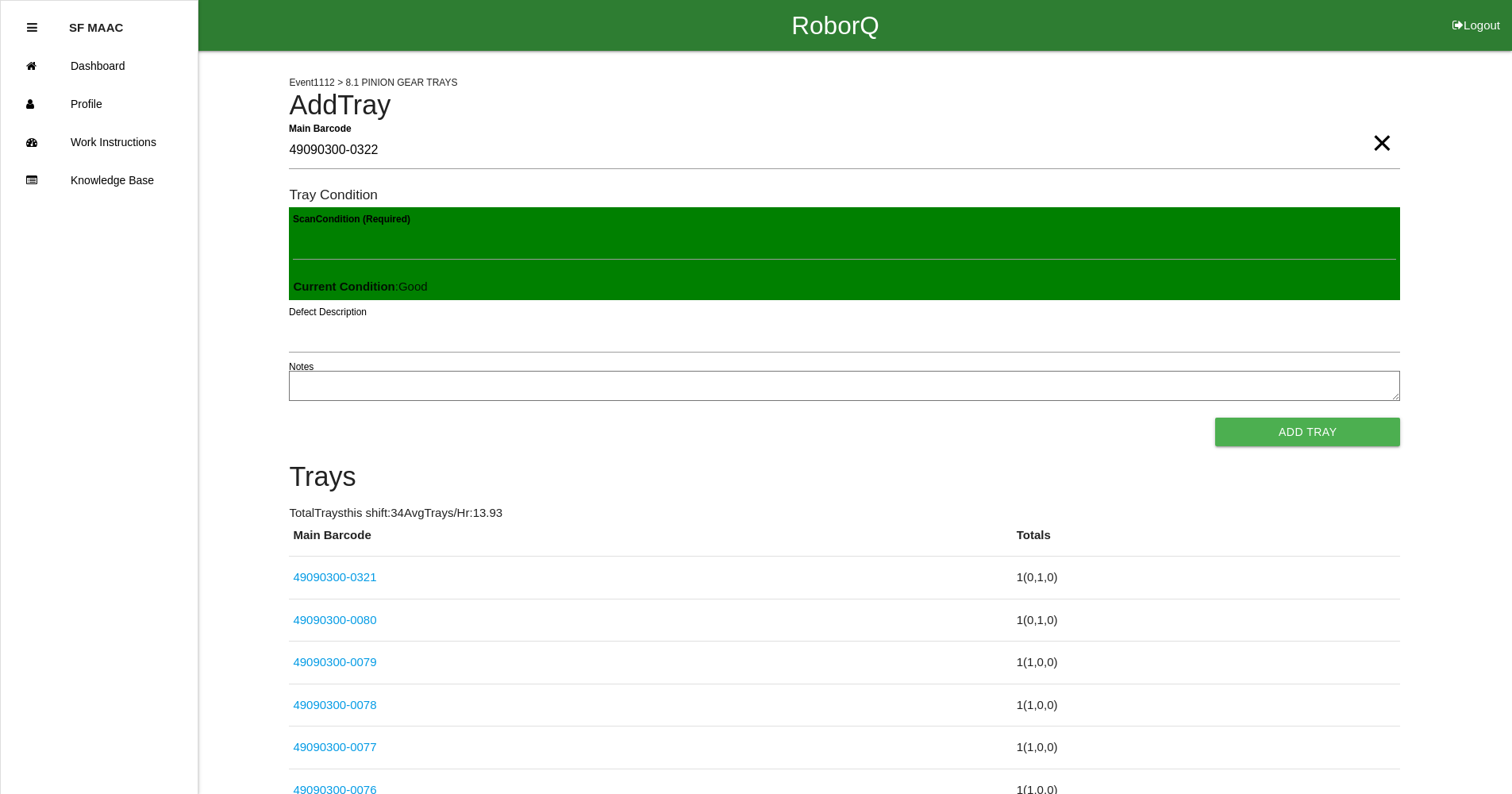
click at [1215, 417] on button "Add Tray" at bounding box center [1307, 431] width 185 height 29
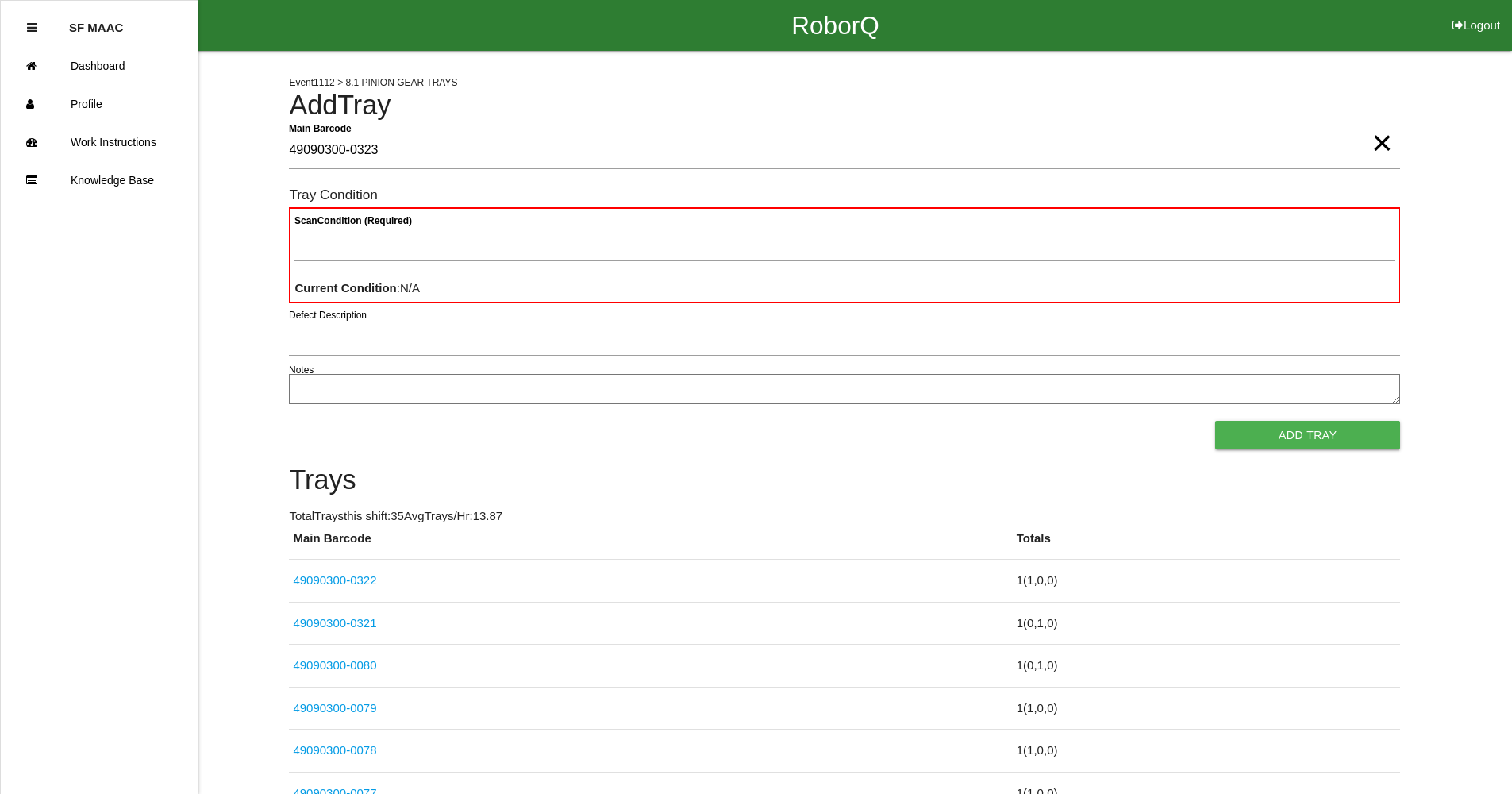
type Barcode "49090300-0323"
type Condition "goo"
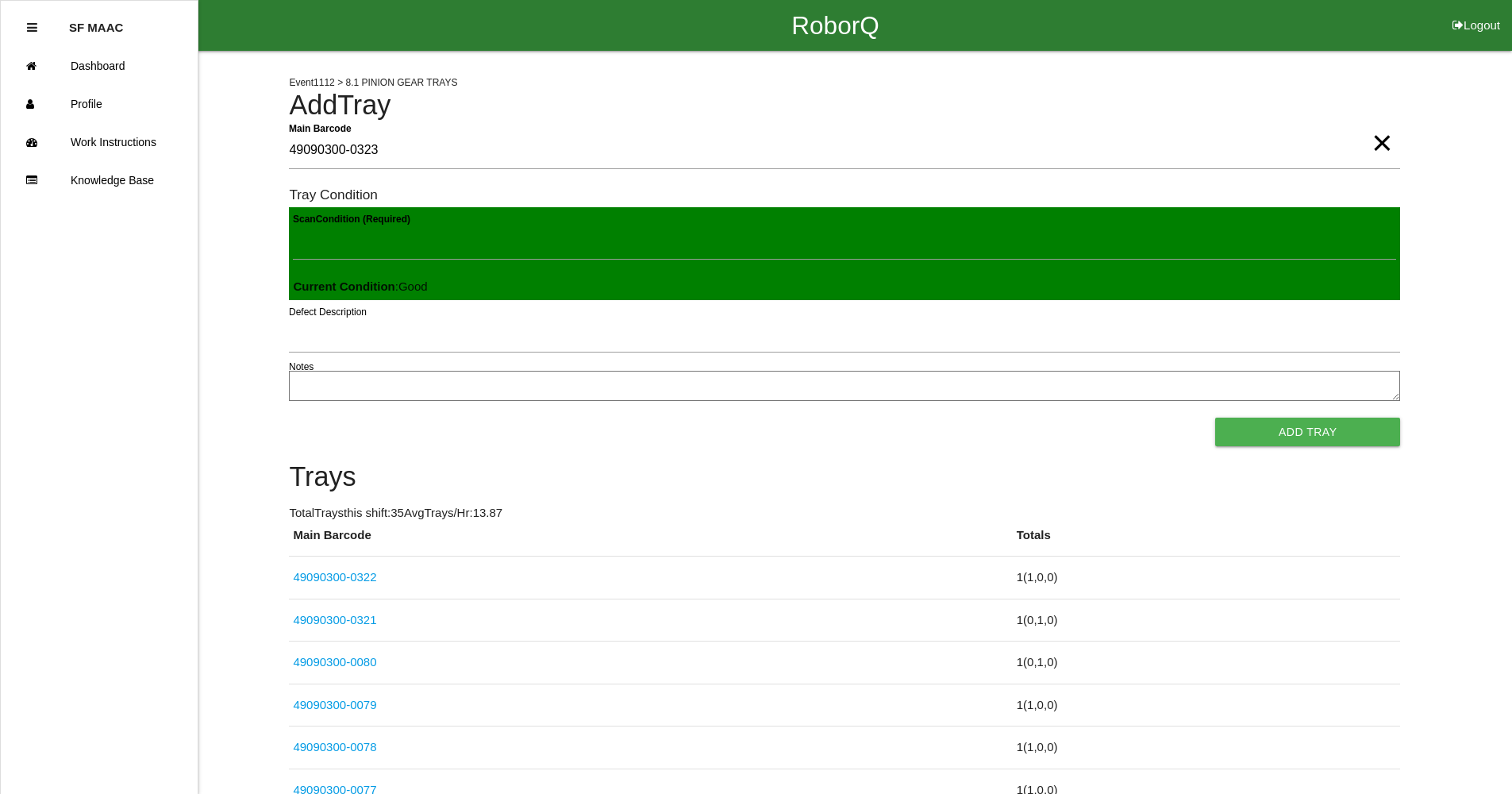
click at [1215, 417] on button "Add Tray" at bounding box center [1307, 431] width 185 height 29
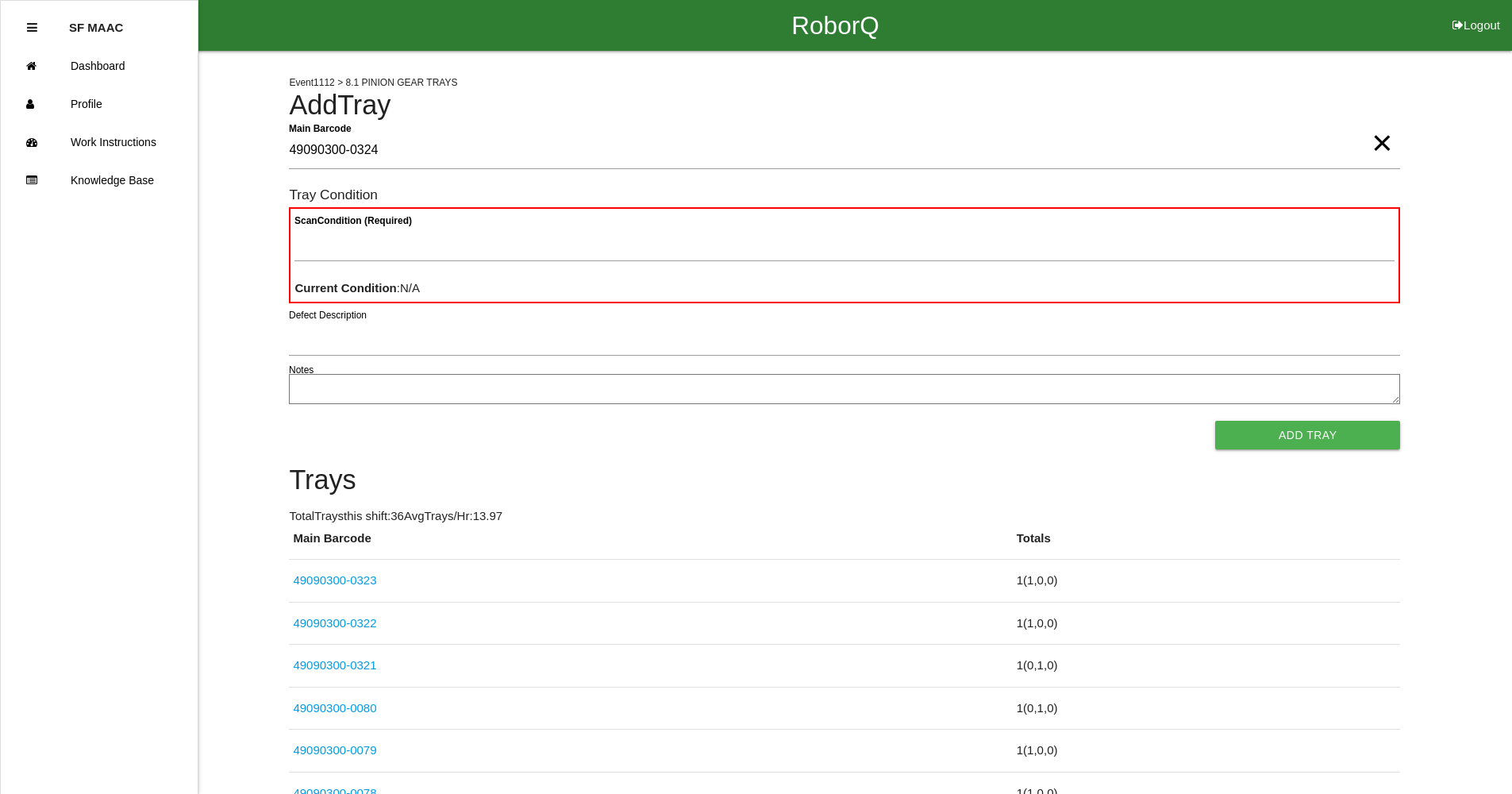
type Barcode "49090300-0324"
type Condition "goo"
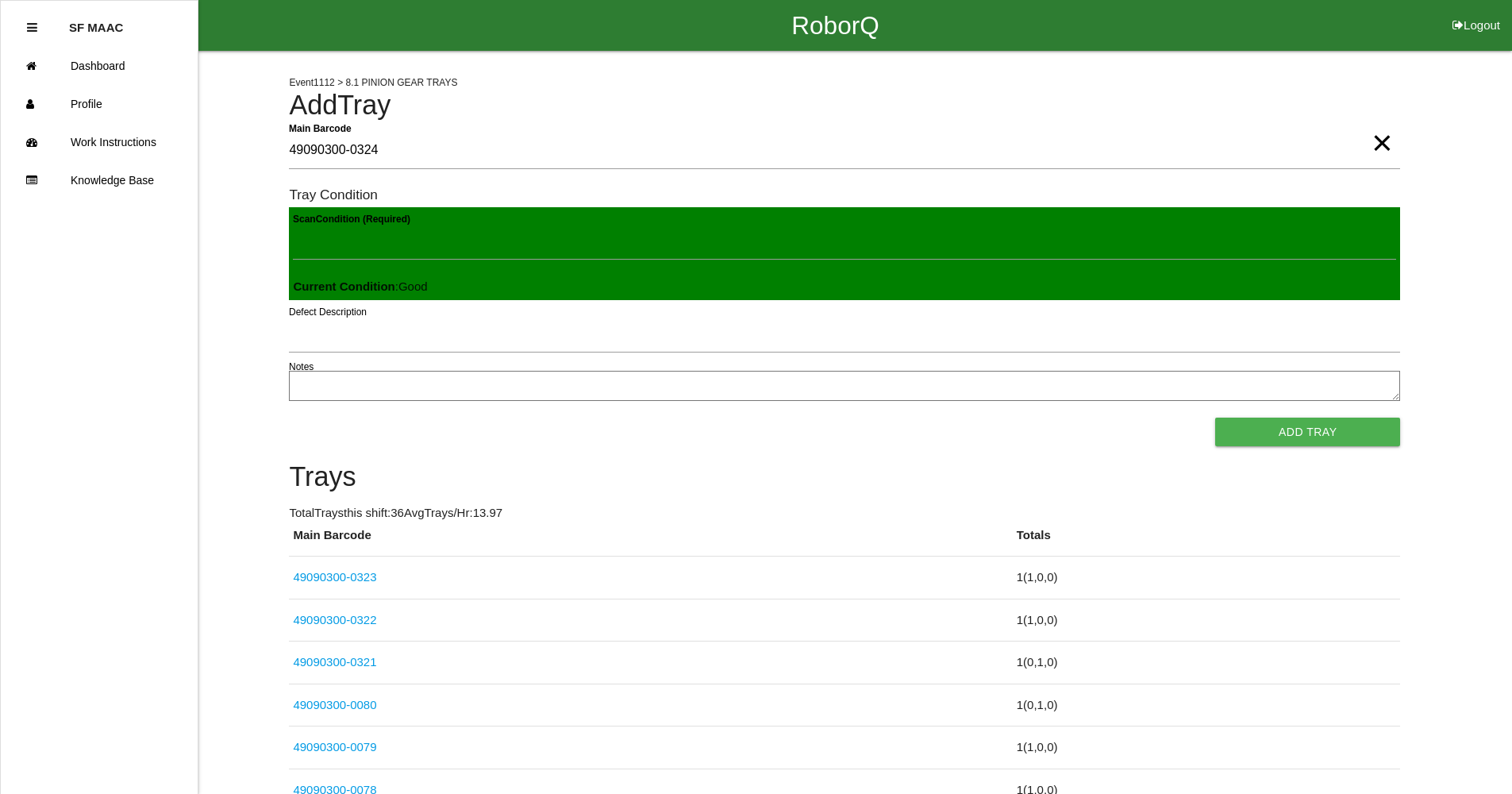
click at [1215, 417] on button "Add Tray" at bounding box center [1307, 431] width 185 height 29
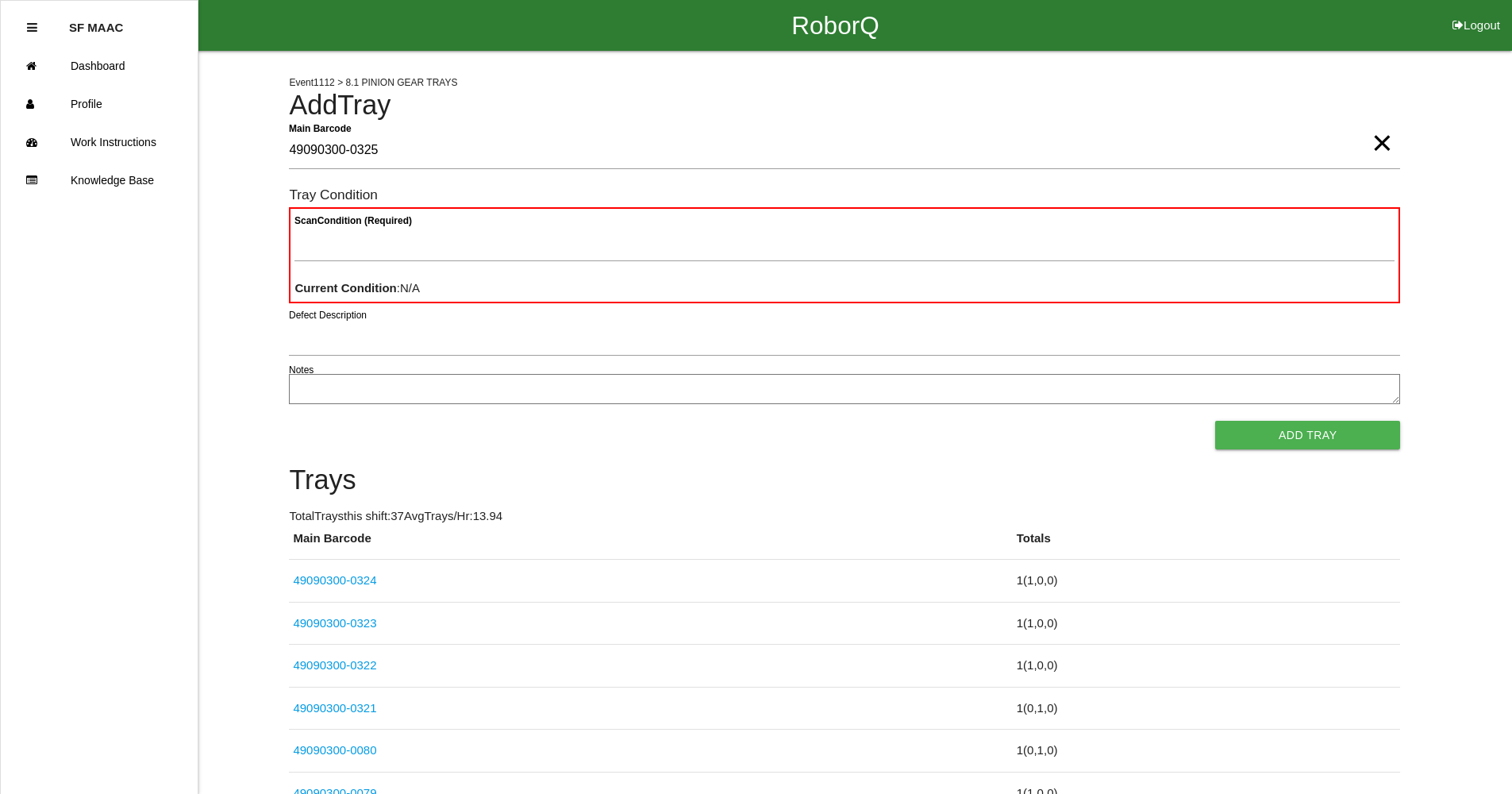
type Barcode "49090300-0325"
type Condition "goo"
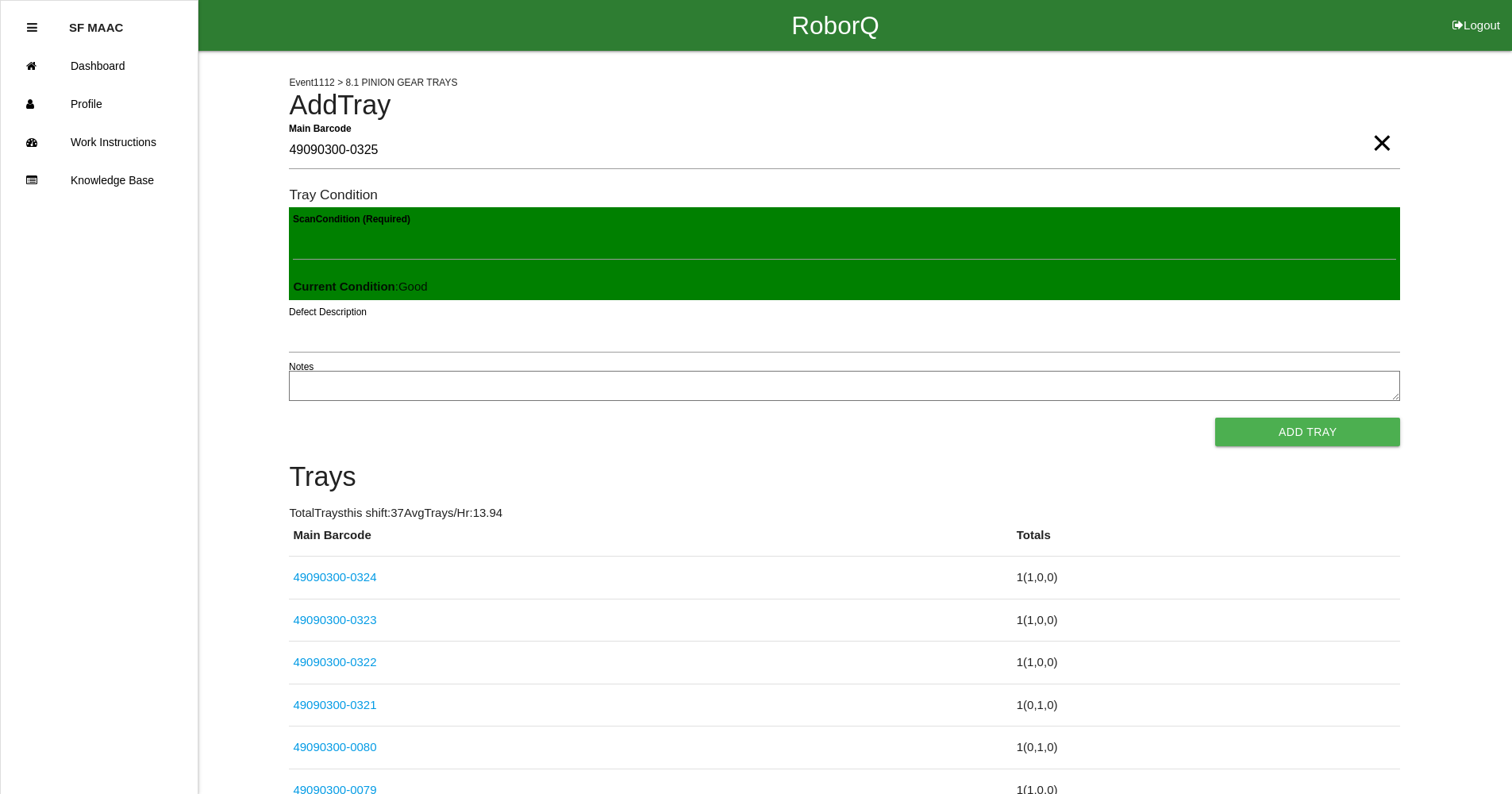
click at [1215, 417] on button "Add Tray" at bounding box center [1307, 431] width 185 height 29
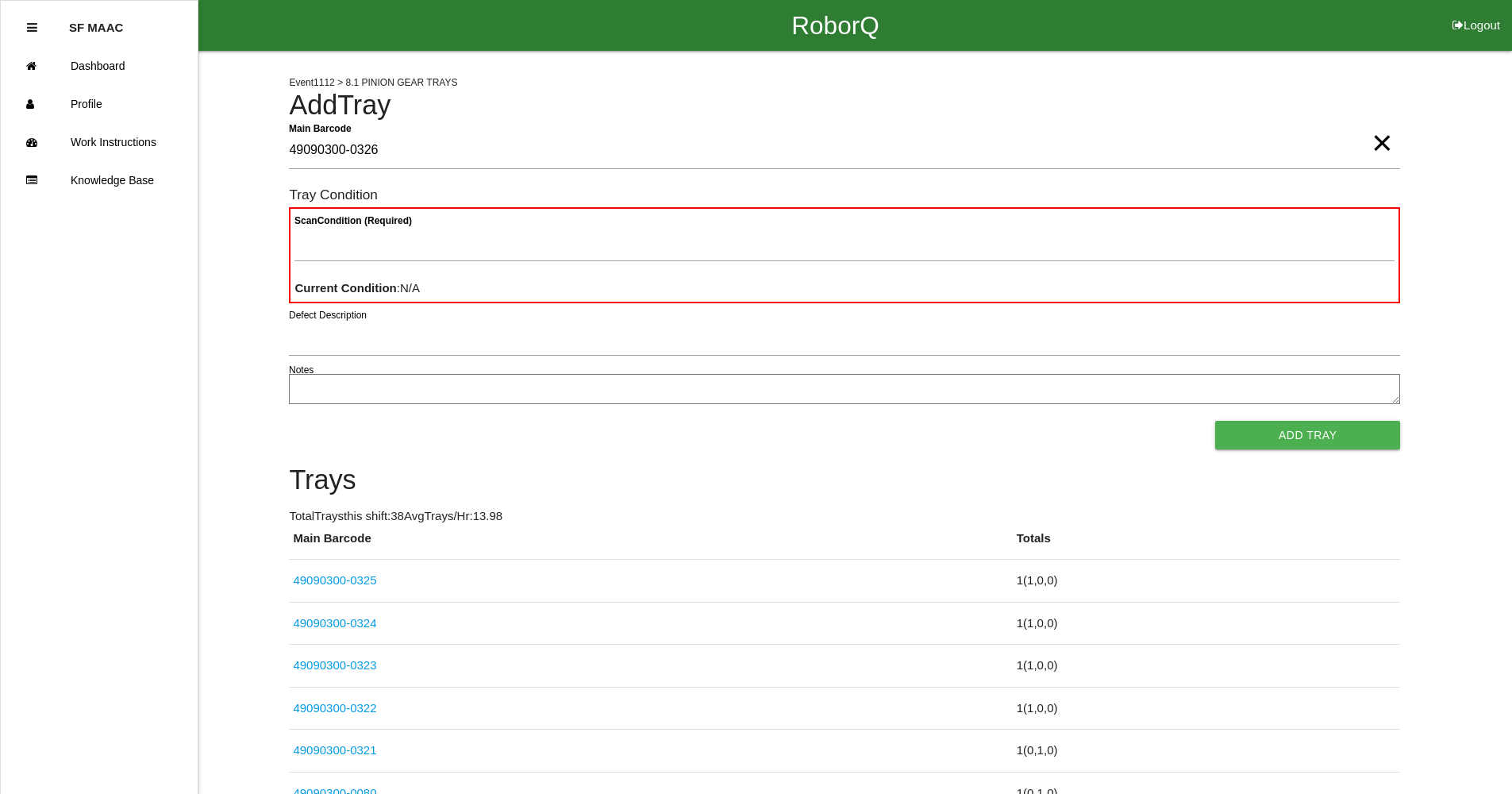
type Barcode "49090300-0326"
type Condition "goo"
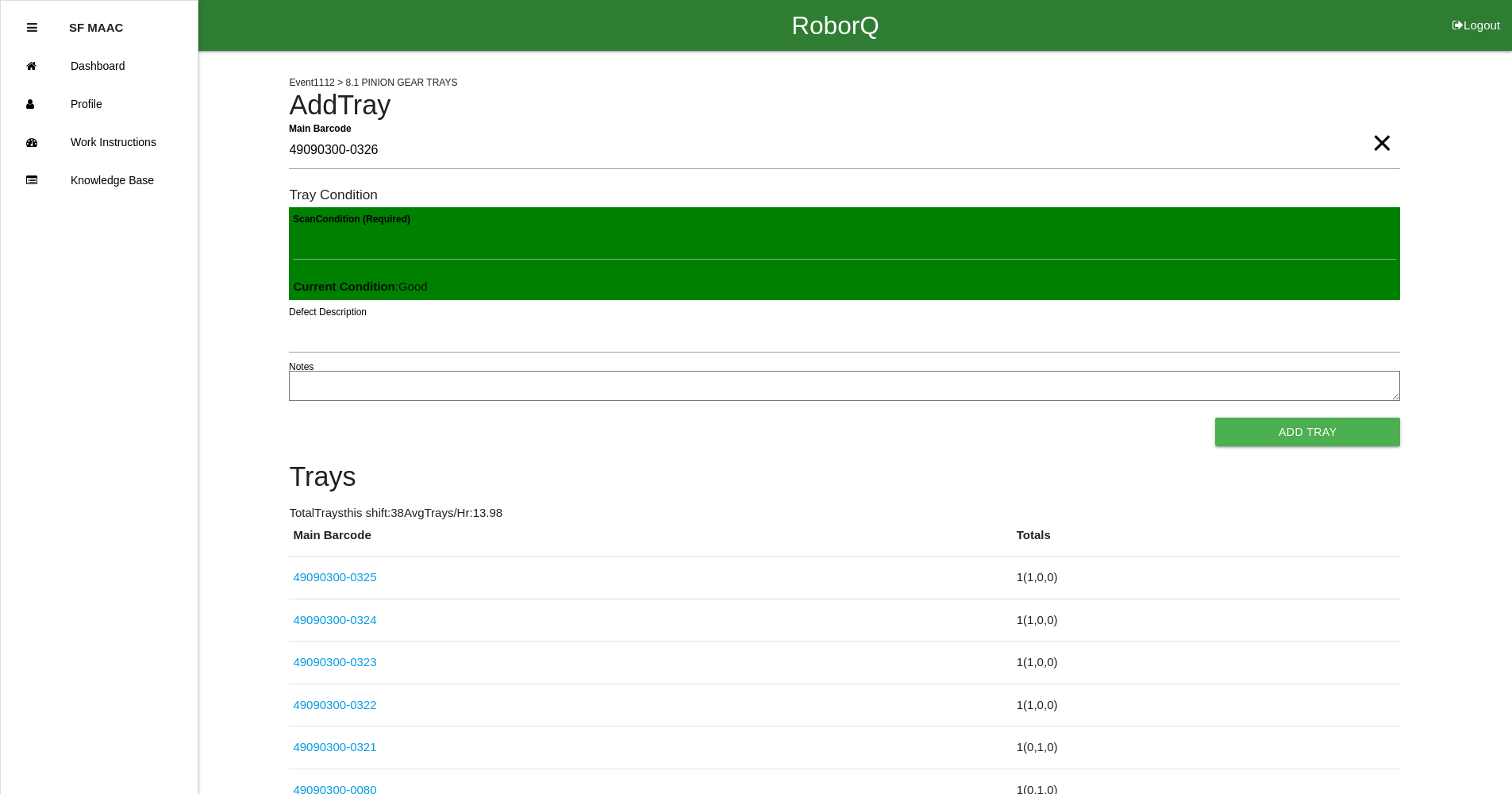
click at [1215, 417] on button "Add Tray" at bounding box center [1307, 431] width 185 height 29
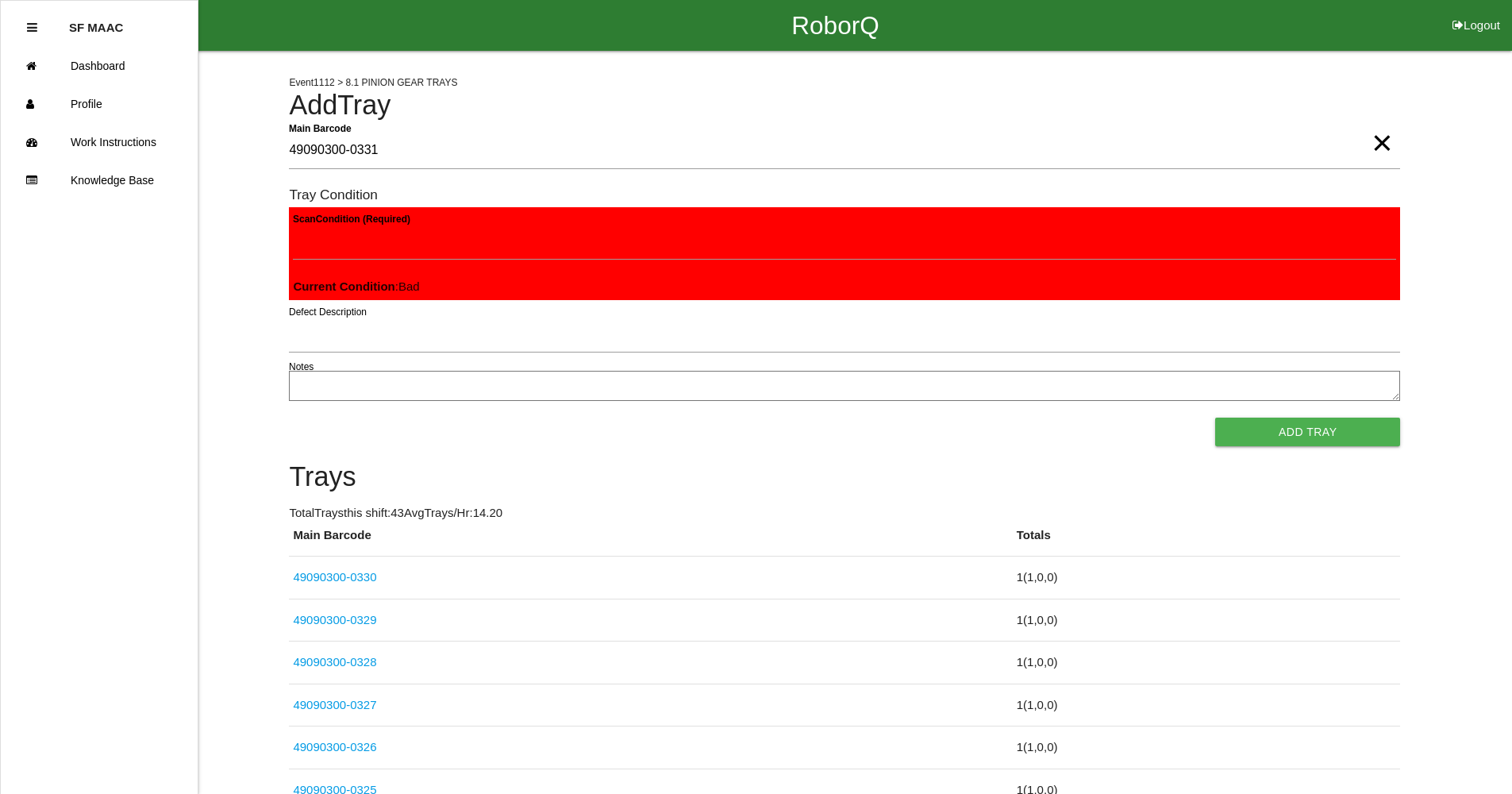
click at [1215, 417] on button "Add Tray" at bounding box center [1307, 431] width 185 height 29
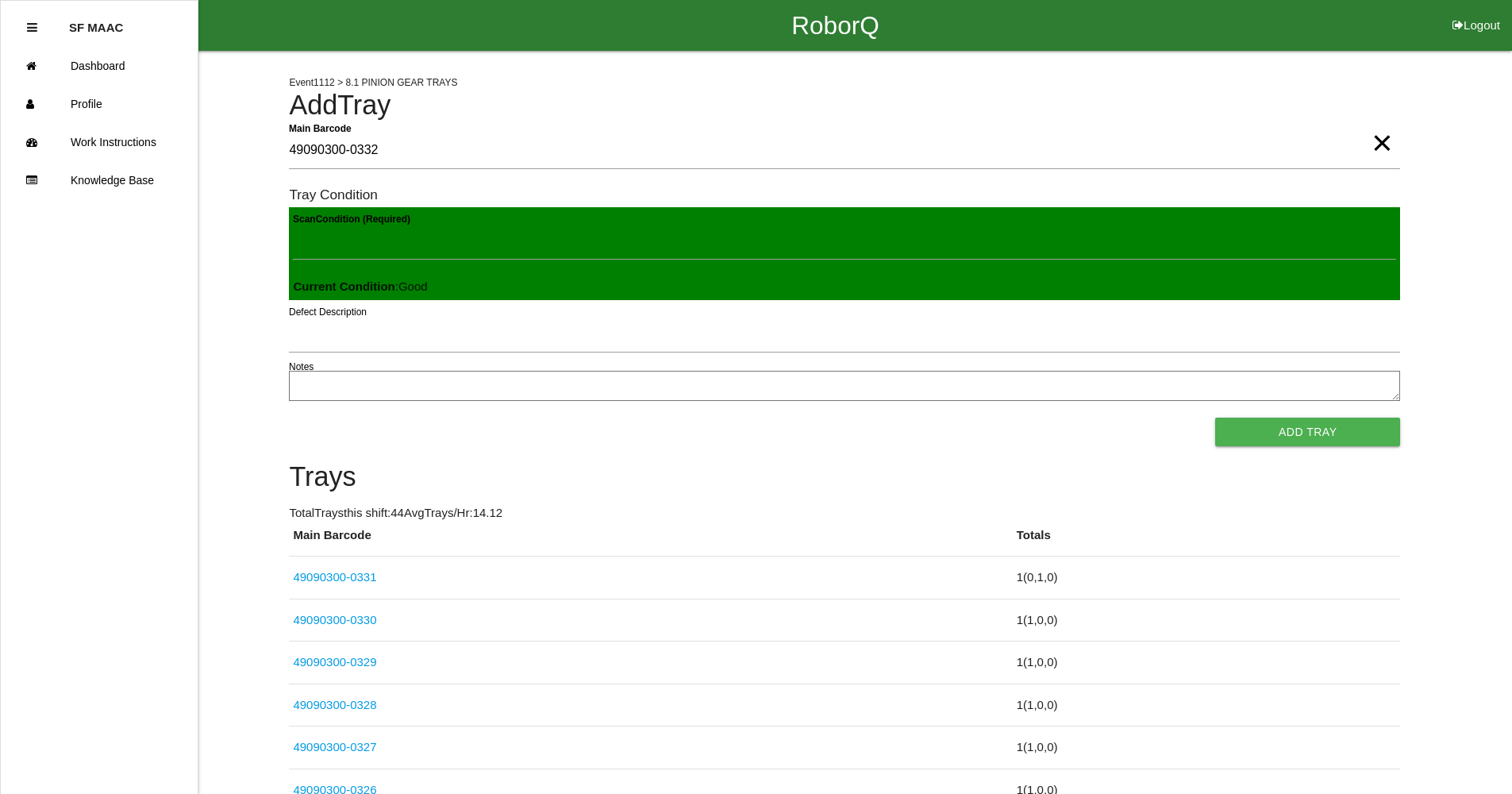
click at [1215, 417] on button "Add Tray" at bounding box center [1307, 431] width 185 height 29
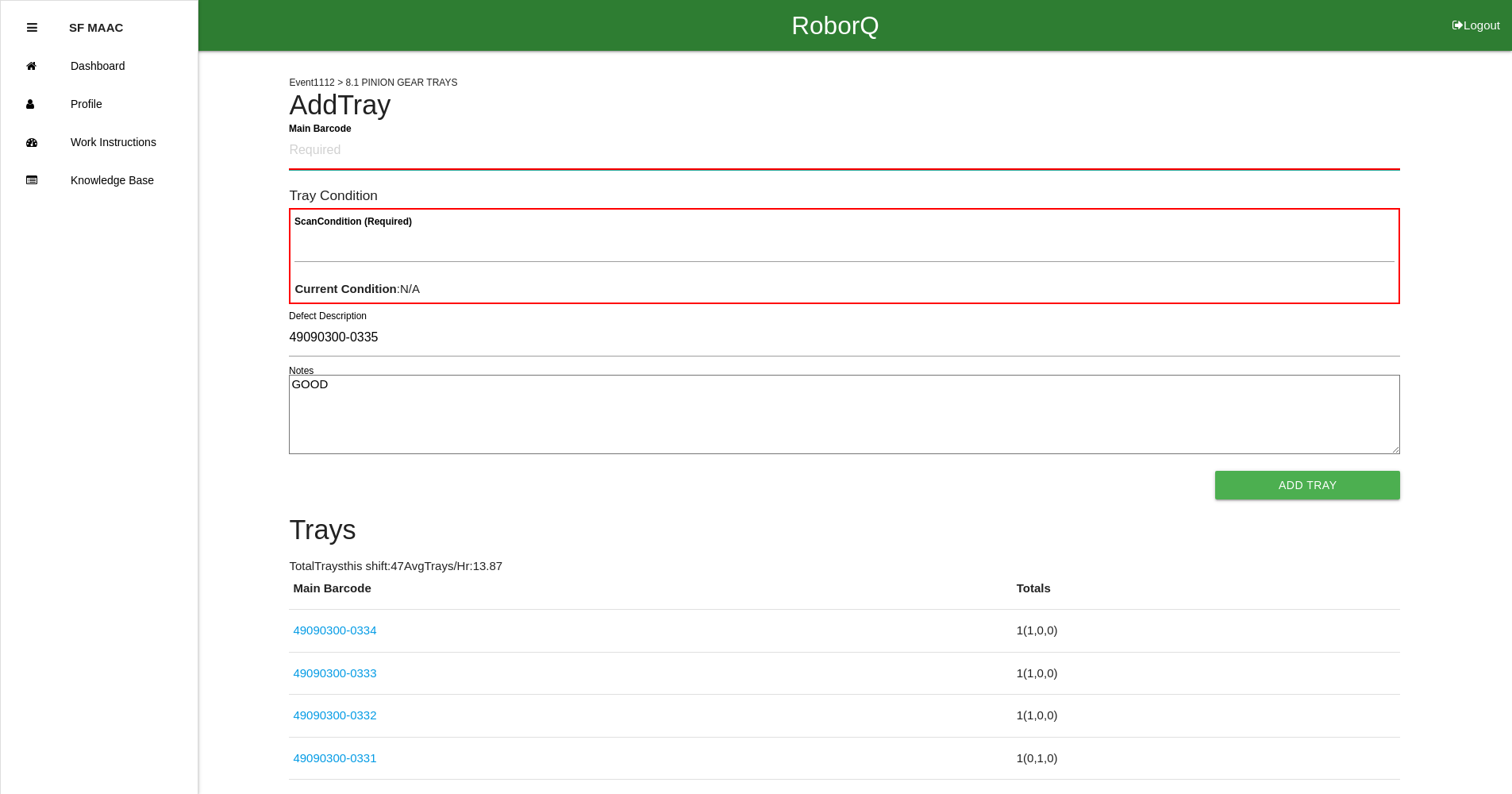
click at [468, 146] on Barcode "Main Barcode" at bounding box center [844, 151] width 1111 height 37
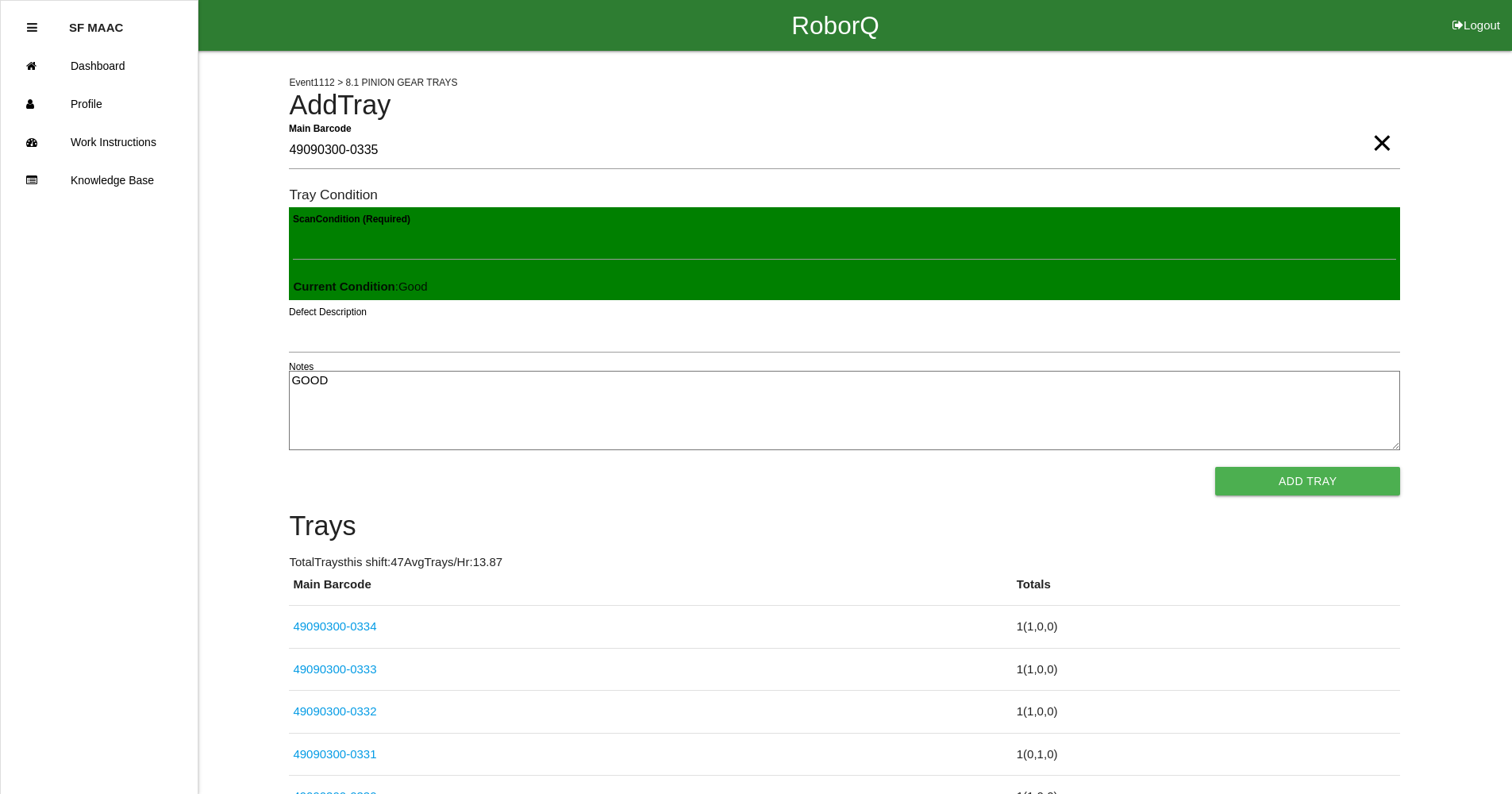
click at [1215, 466] on button "Add Tray" at bounding box center [1307, 480] width 185 height 29
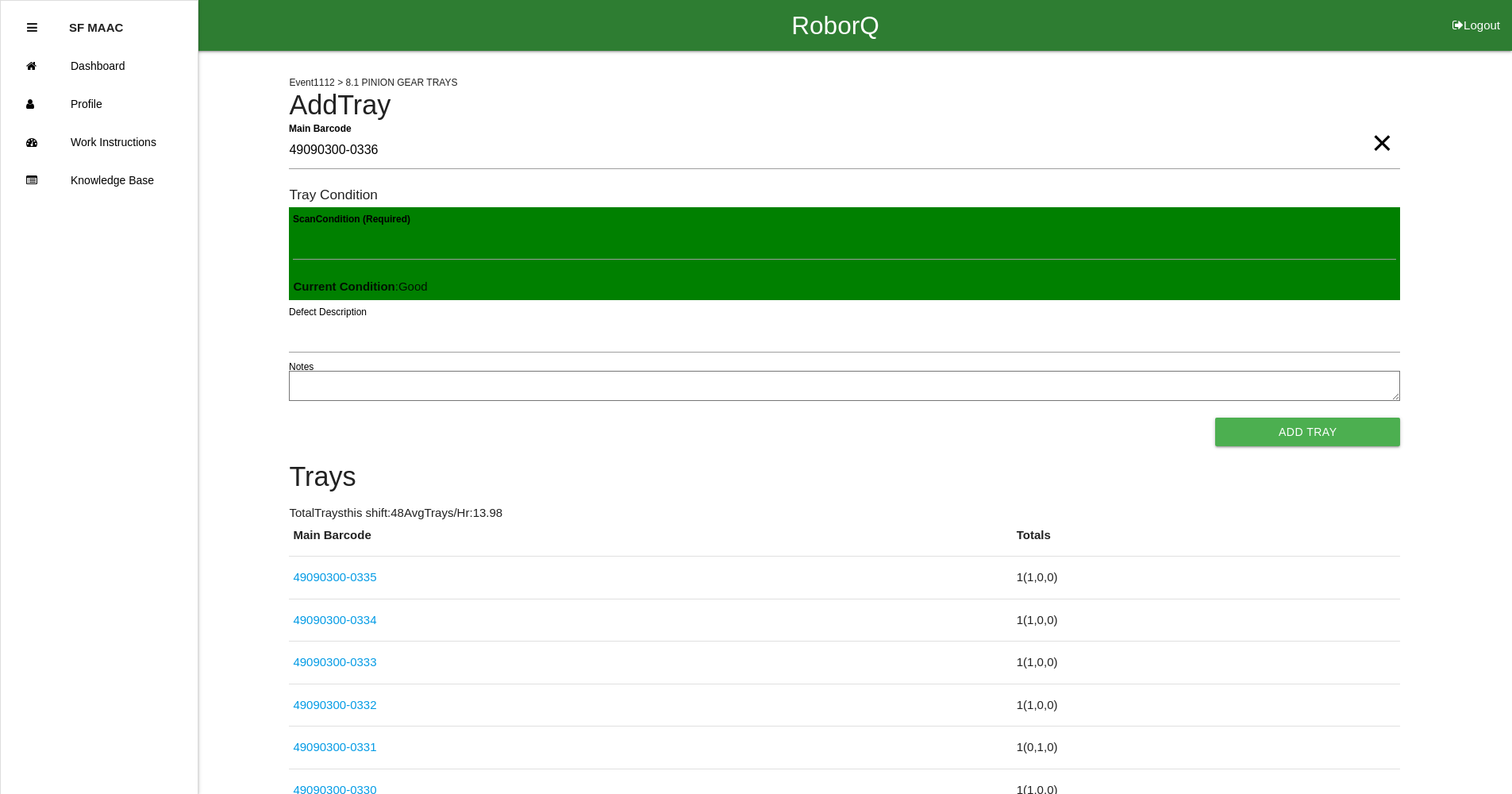
click at [1215, 417] on button "Add Tray" at bounding box center [1307, 431] width 185 height 29
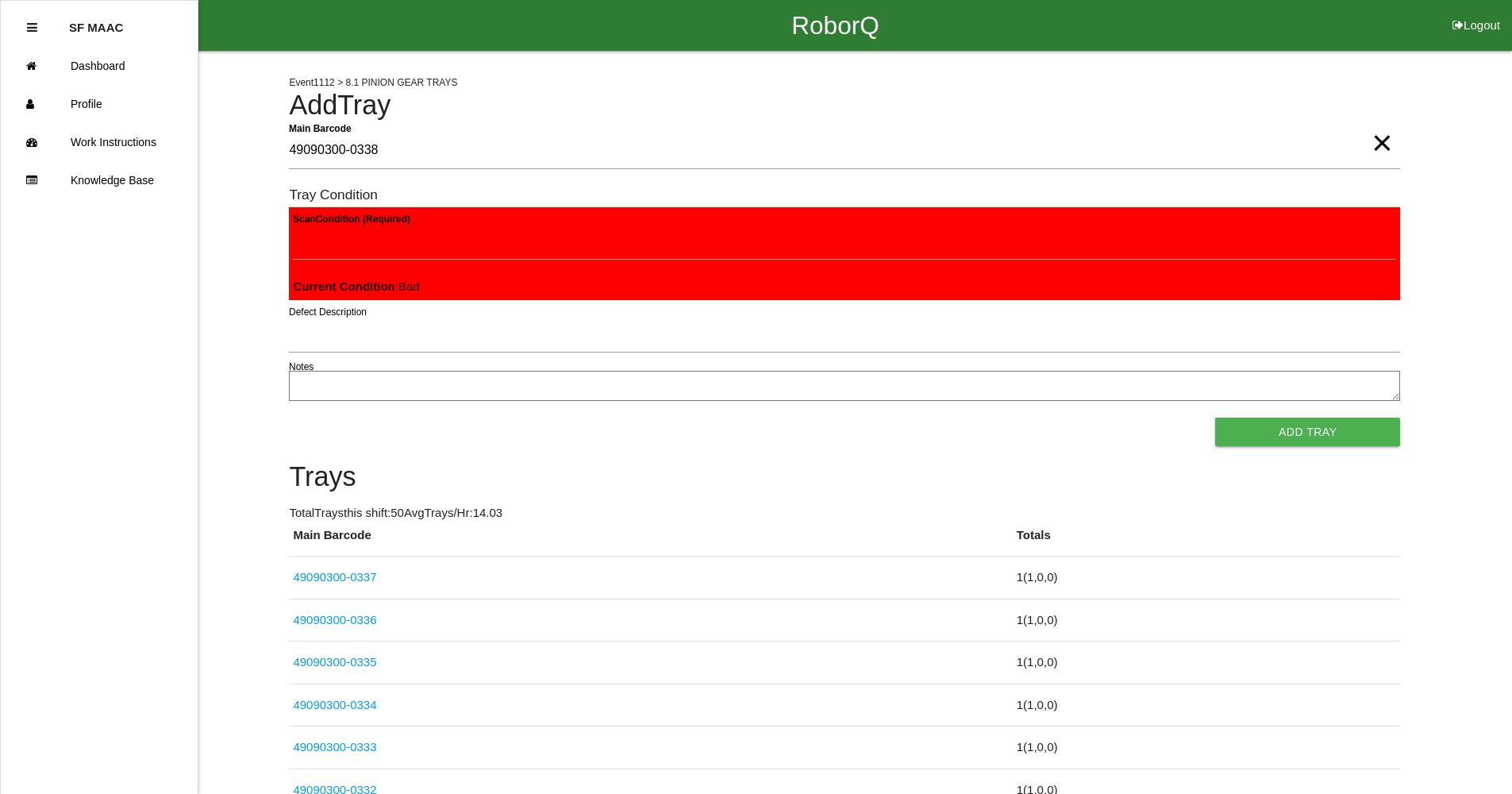
click at [1215, 417] on button "Add Tray" at bounding box center [1307, 431] width 185 height 29
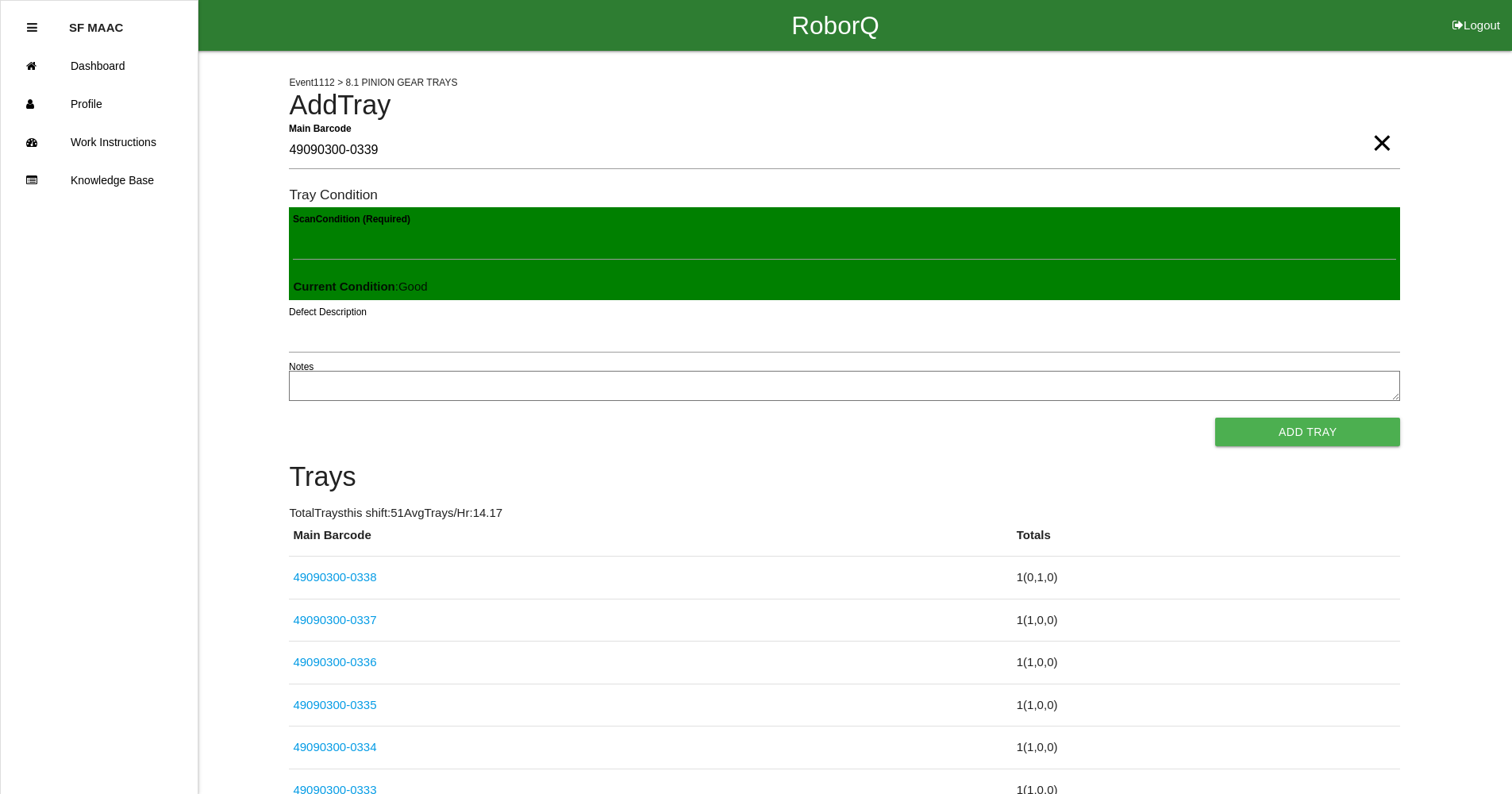
click at [1215, 417] on button "Add Tray" at bounding box center [1307, 431] width 185 height 29
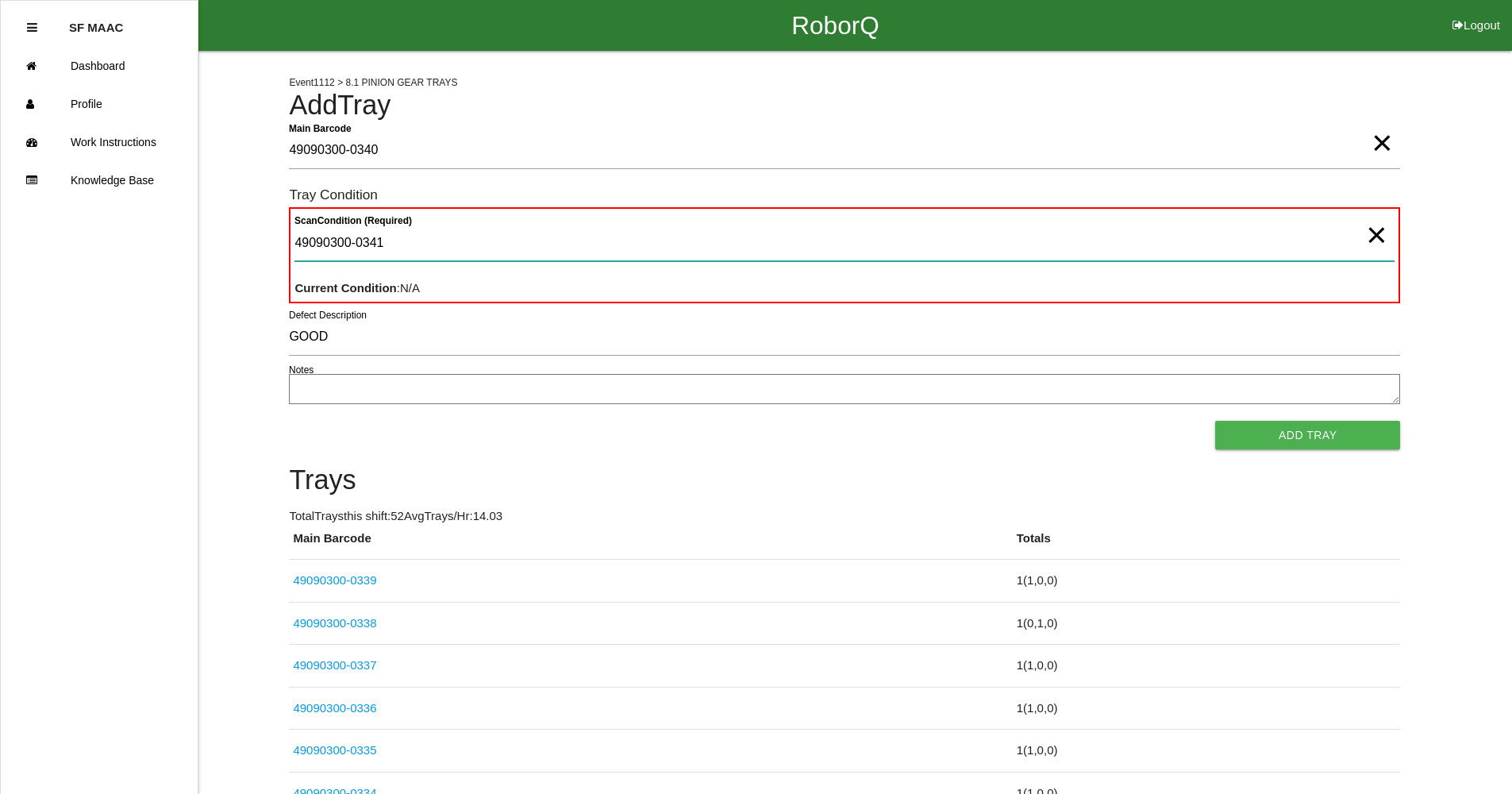
click at [592, 238] on Condition "49090300-0341" at bounding box center [844, 243] width 1100 height 37
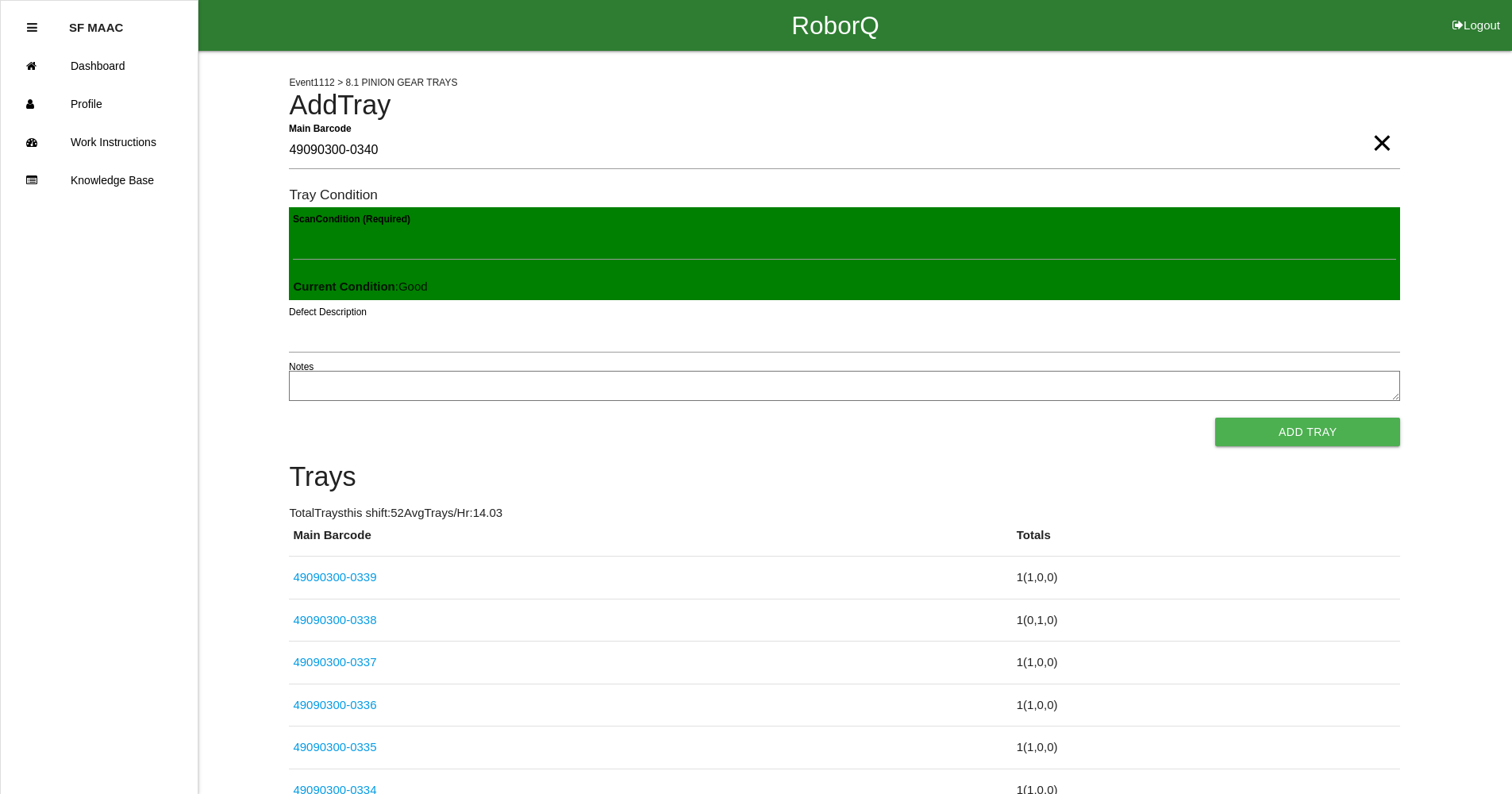
click at [1215, 417] on button "Add Tray" at bounding box center [1307, 431] width 185 height 29
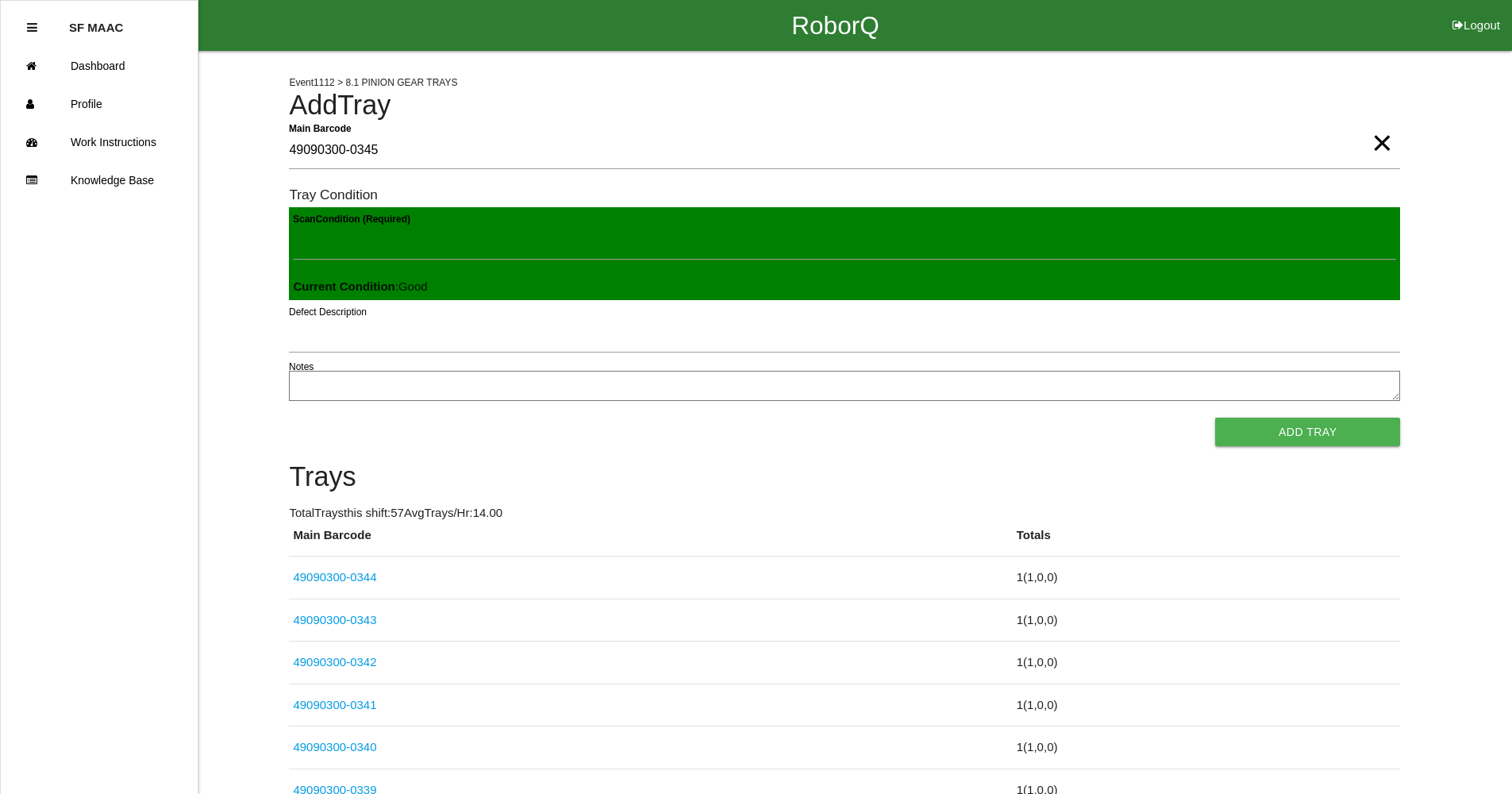
click at [1215, 417] on button "Add Tray" at bounding box center [1307, 431] width 185 height 29
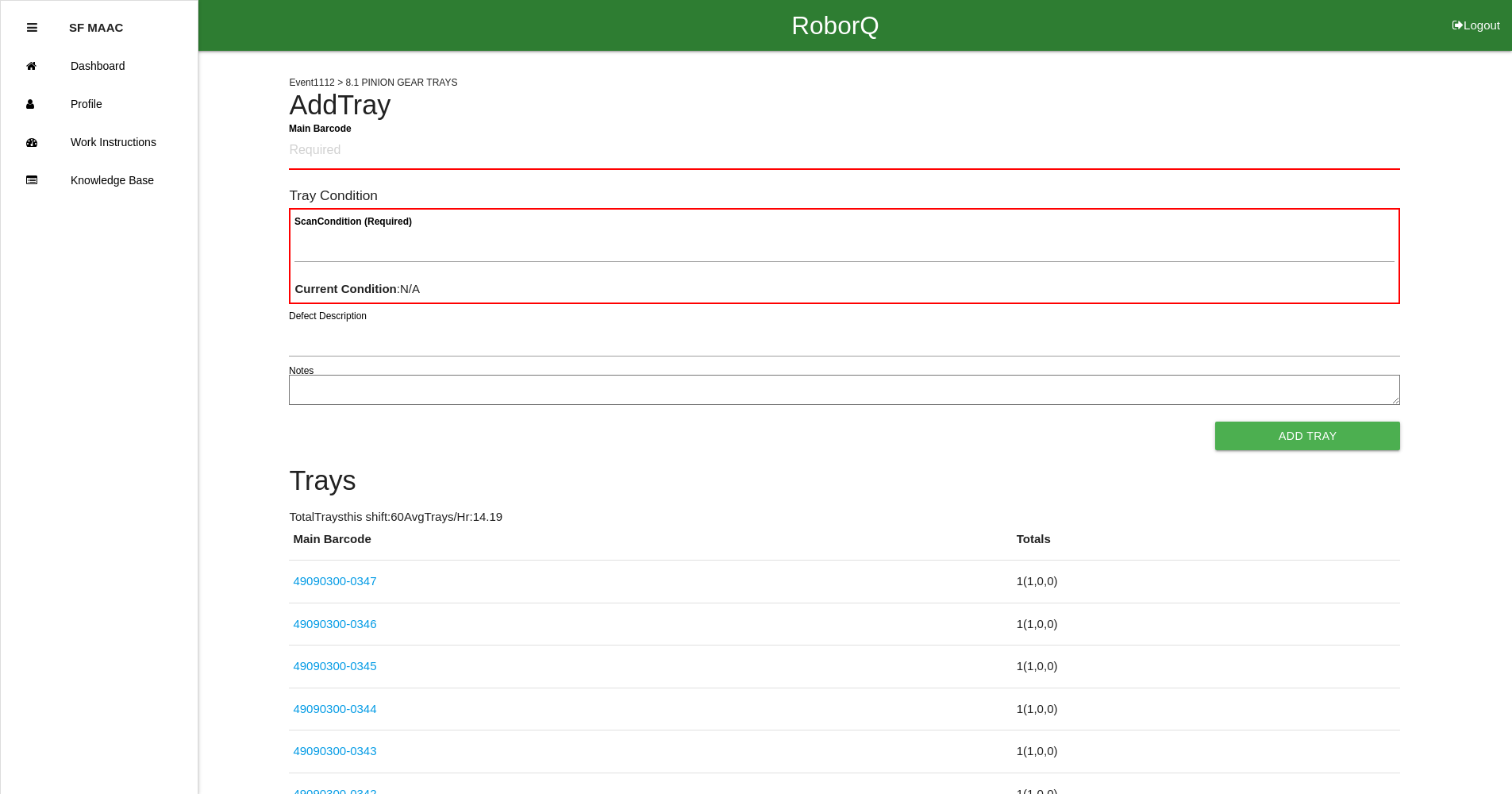
click at [1317, 515] on p "Total Trays this shift: 60 Avg Trays /Hr: 14.19" at bounding box center [844, 516] width 1111 height 18
click at [320, 157] on Barcode "Main Barcode" at bounding box center [844, 151] width 1111 height 37
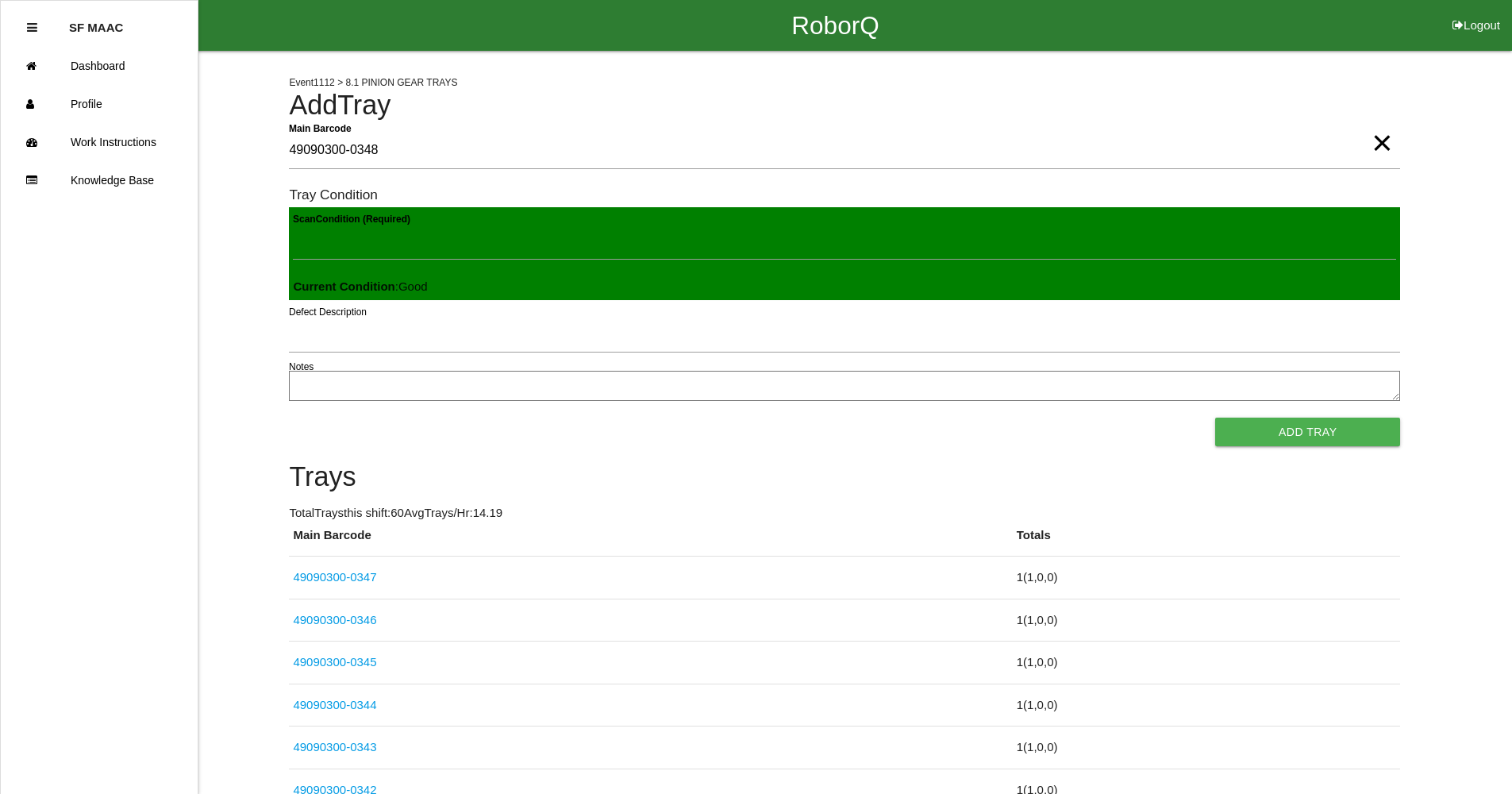
click at [1215, 417] on button "Add Tray" at bounding box center [1307, 431] width 185 height 29
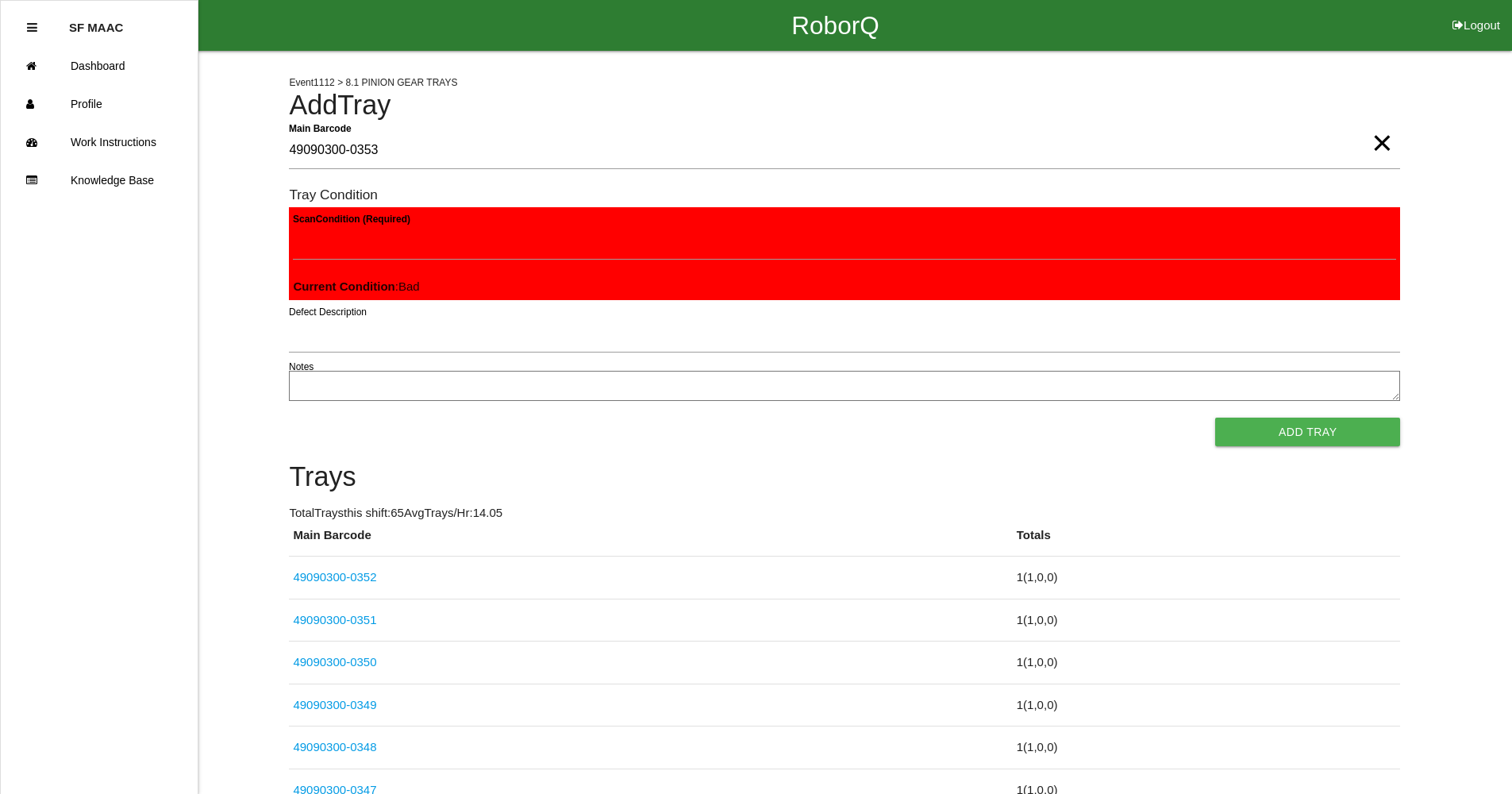
click at [1215, 417] on button "Add Tray" at bounding box center [1307, 431] width 185 height 29
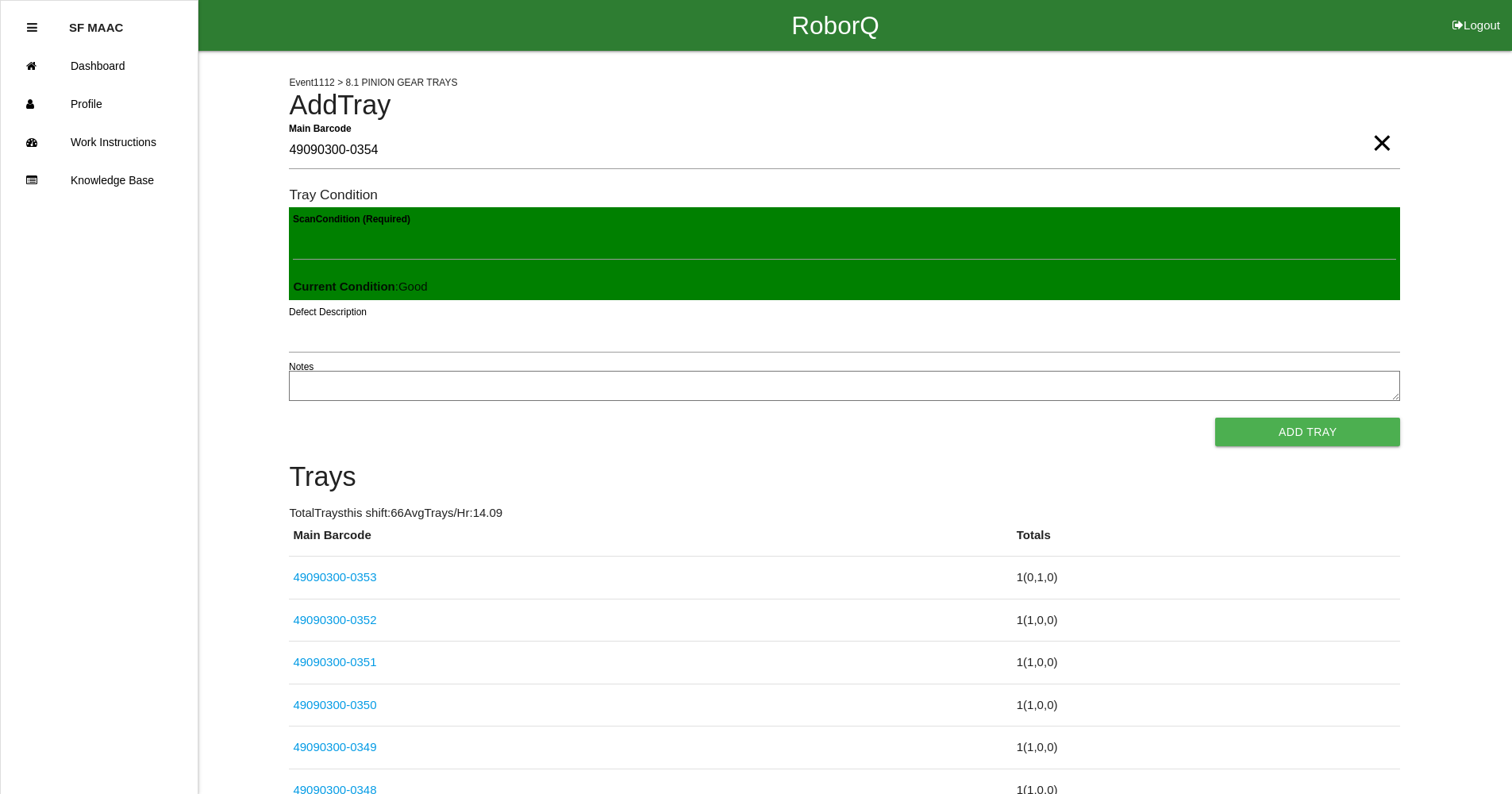
click at [1215, 417] on button "Add Tray" at bounding box center [1307, 431] width 185 height 29
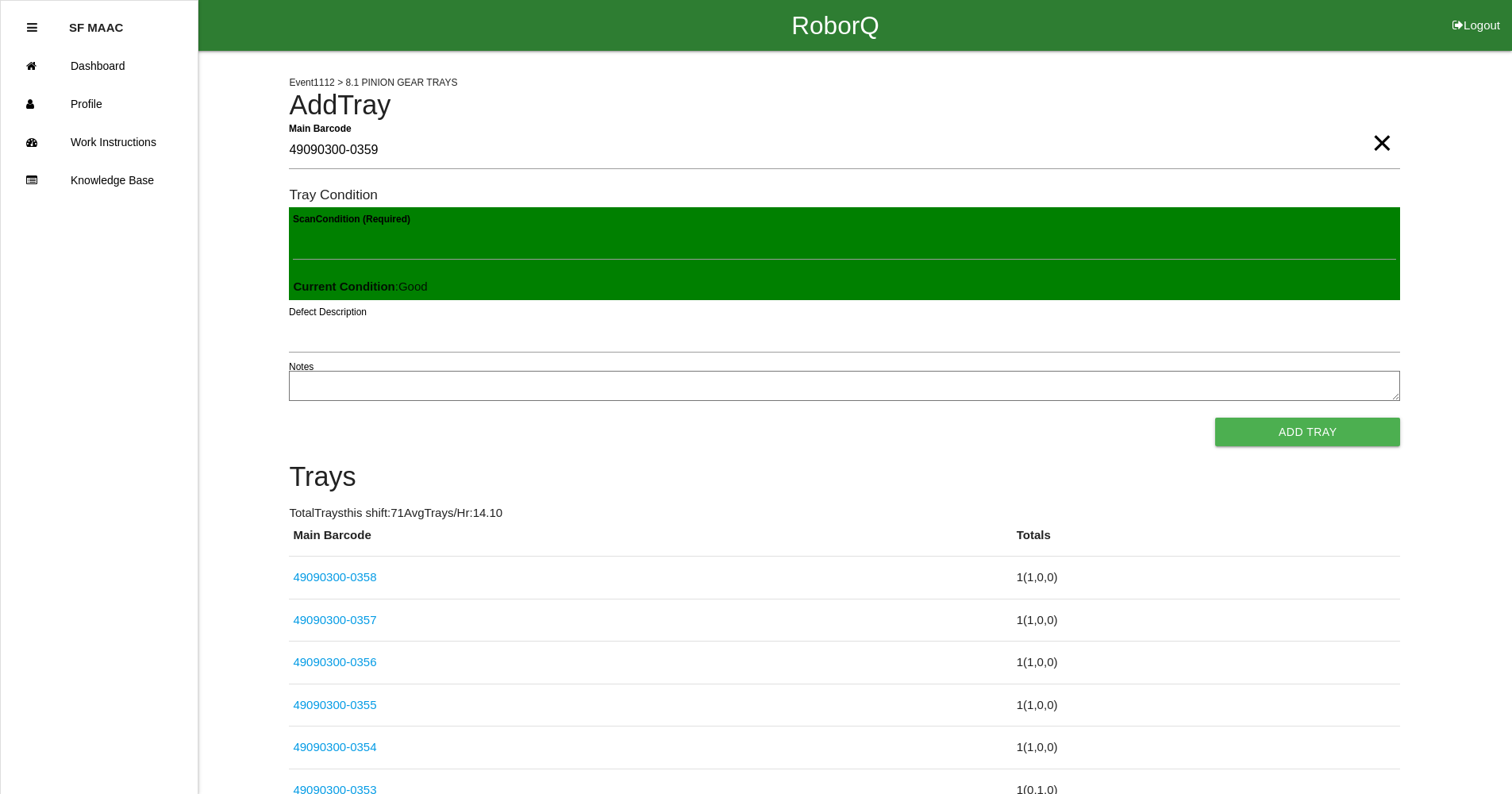
click at [1215, 417] on button "Add Tray" at bounding box center [1307, 431] width 185 height 29
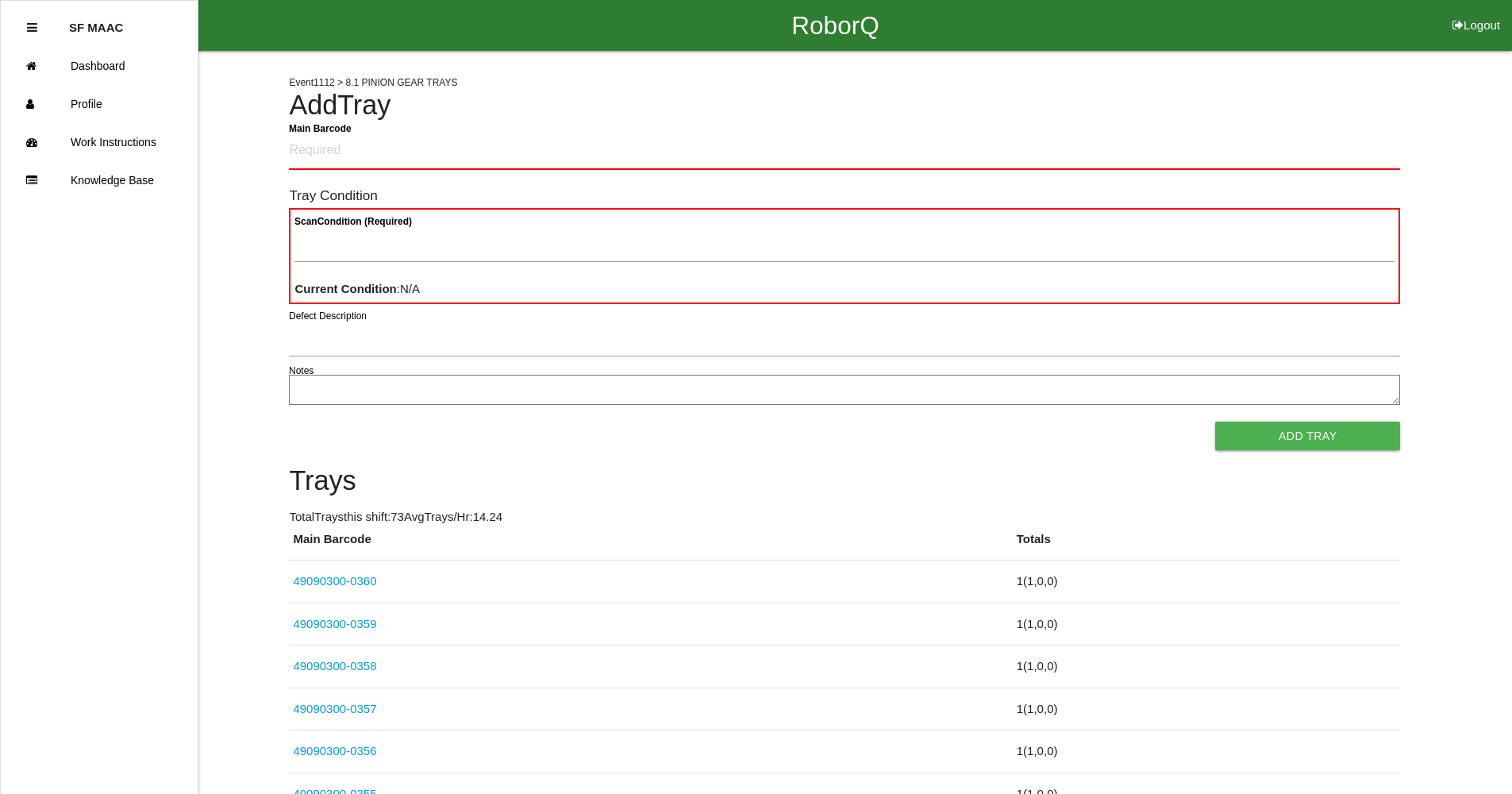
click at [488, 144] on Barcode "Main Barcode" at bounding box center [844, 151] width 1111 height 37
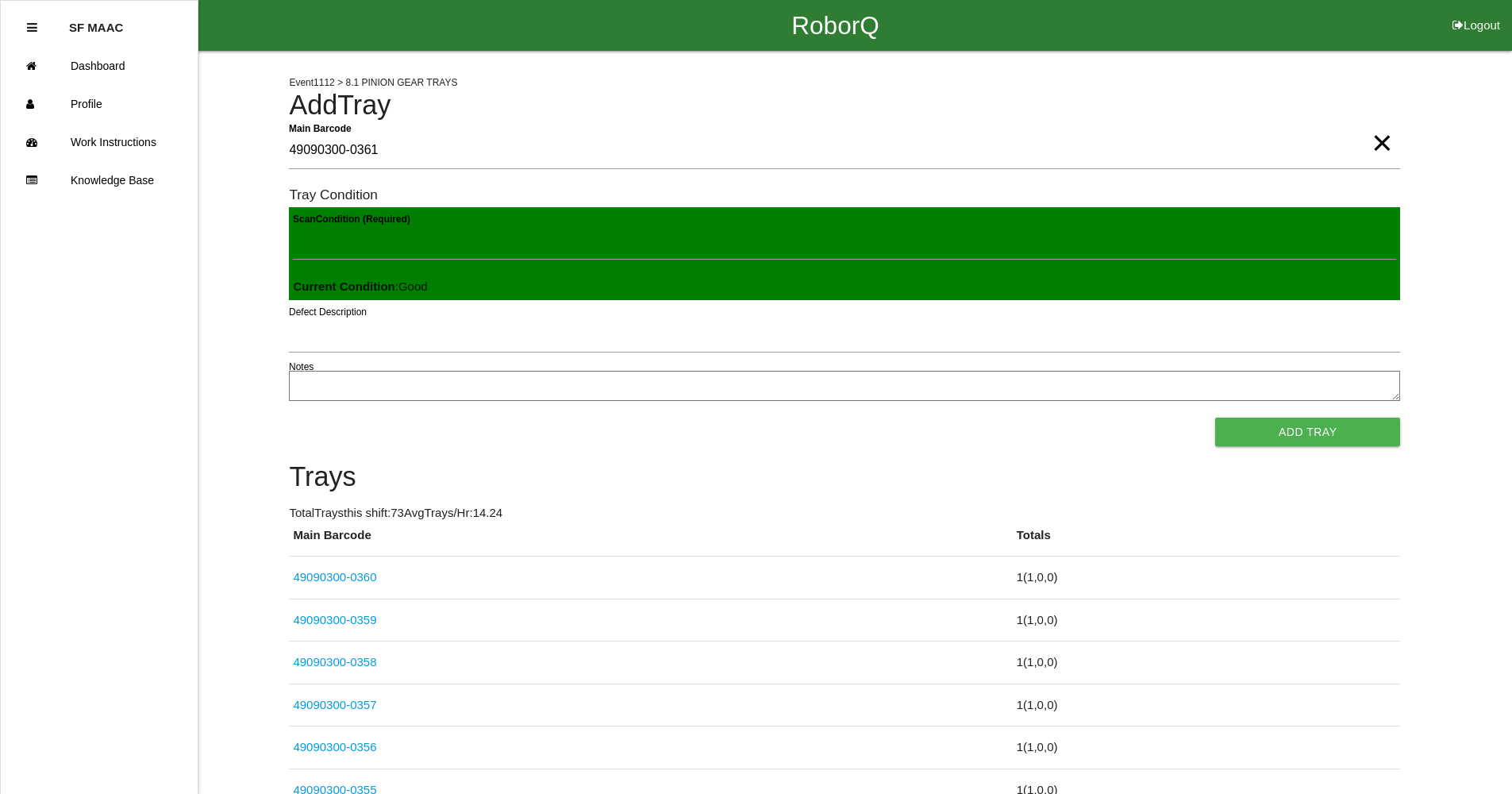
click at [1215, 417] on button "Add Tray" at bounding box center [1307, 431] width 185 height 29
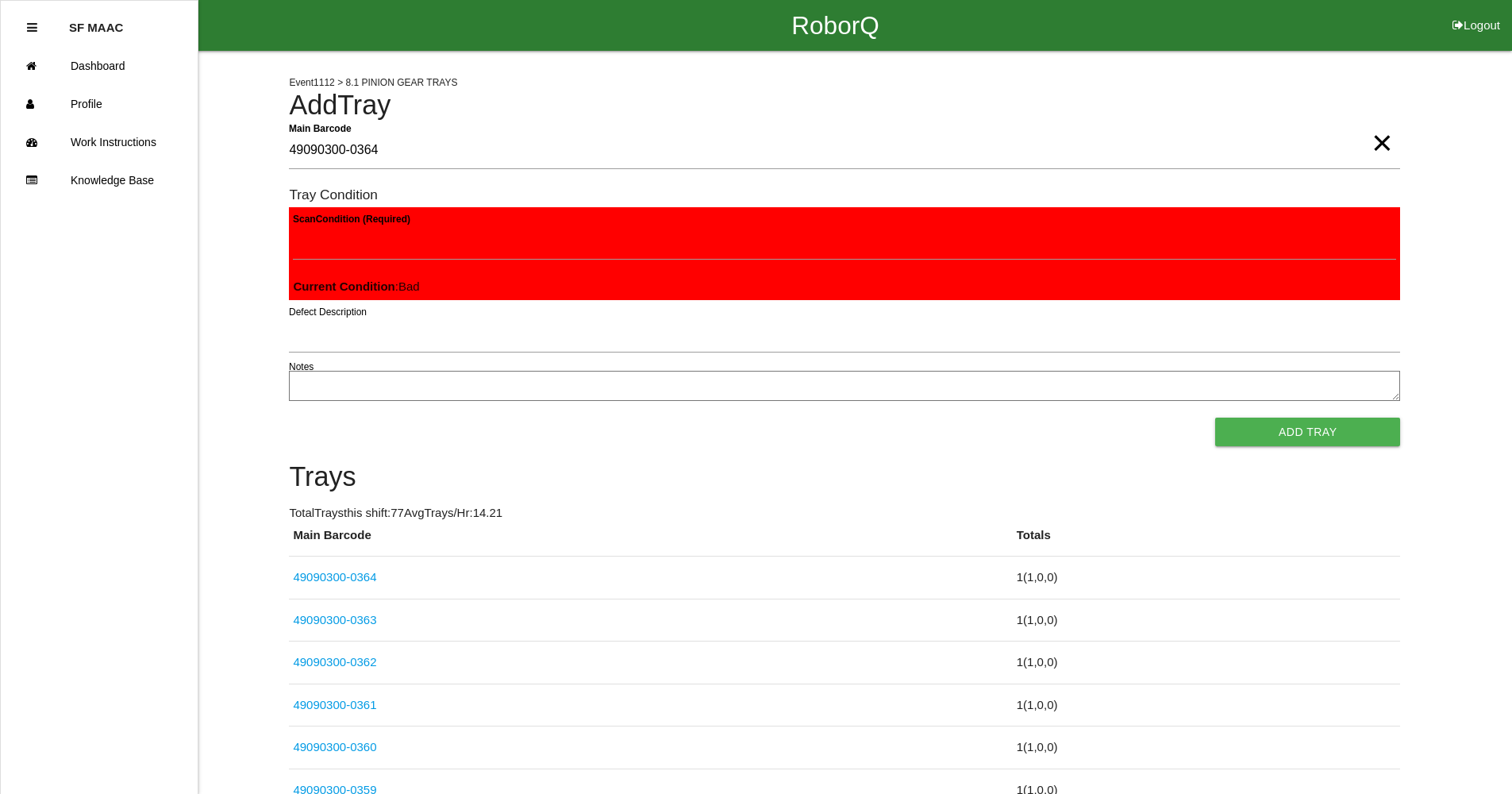
click at [1215, 417] on button "Add Tray" at bounding box center [1307, 431] width 185 height 29
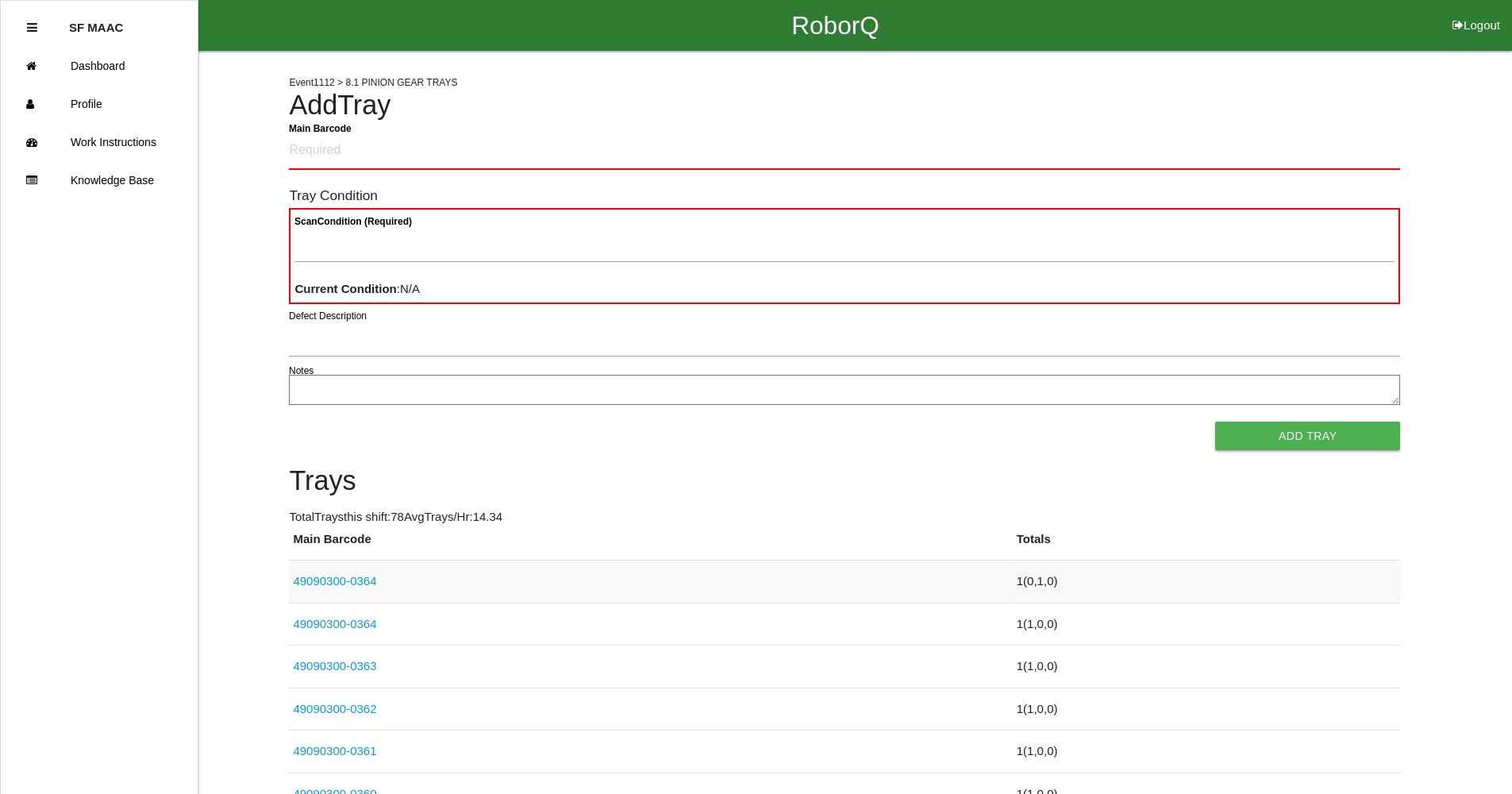
click at [353, 584] on link "49090300-0364" at bounding box center [334, 580] width 83 height 13
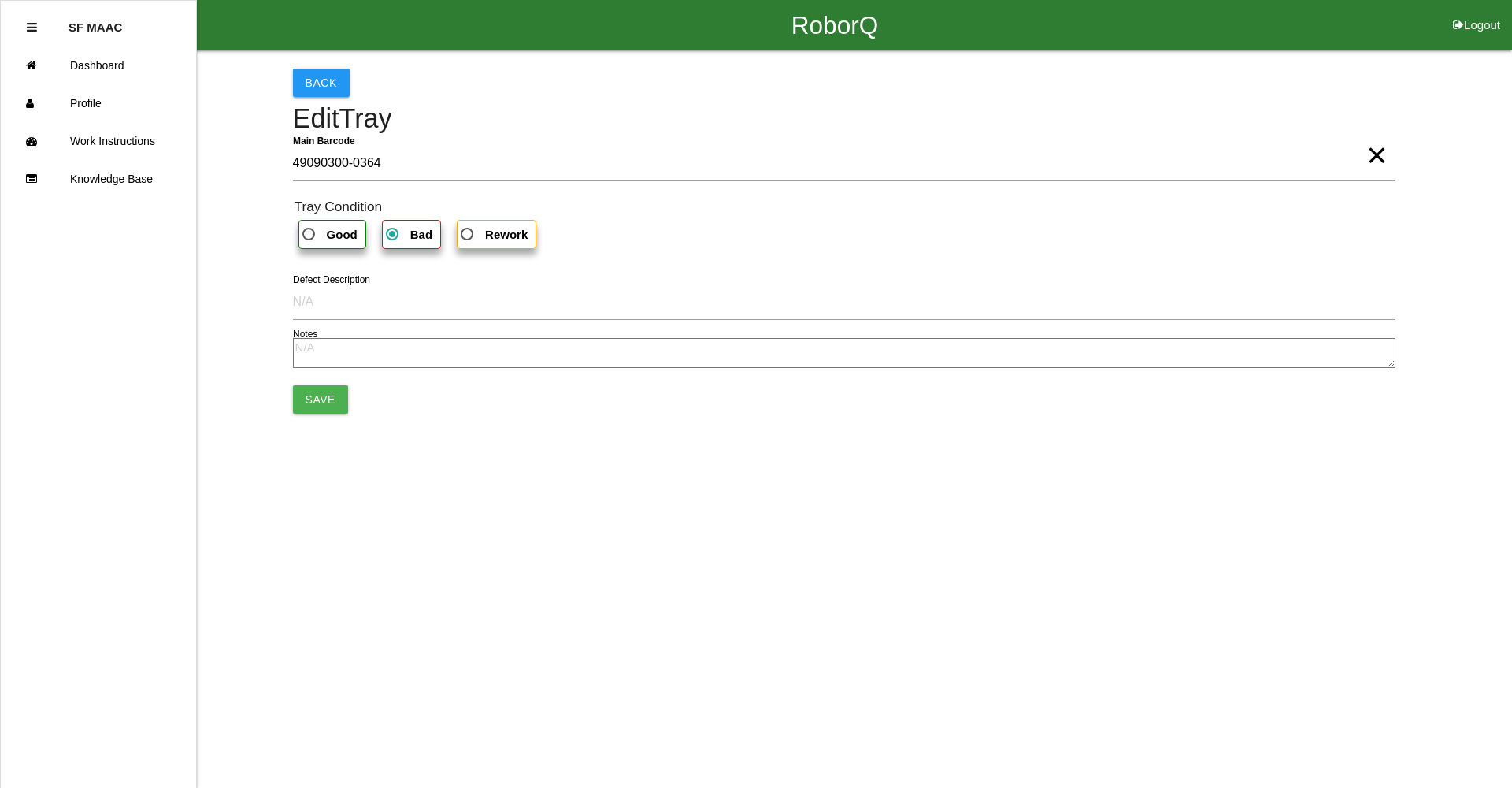
click at [332, 241] on b "Good" at bounding box center [342, 234] width 31 height 13
click at [309, 234] on input "Good" at bounding box center [304, 230] width 10 height 10
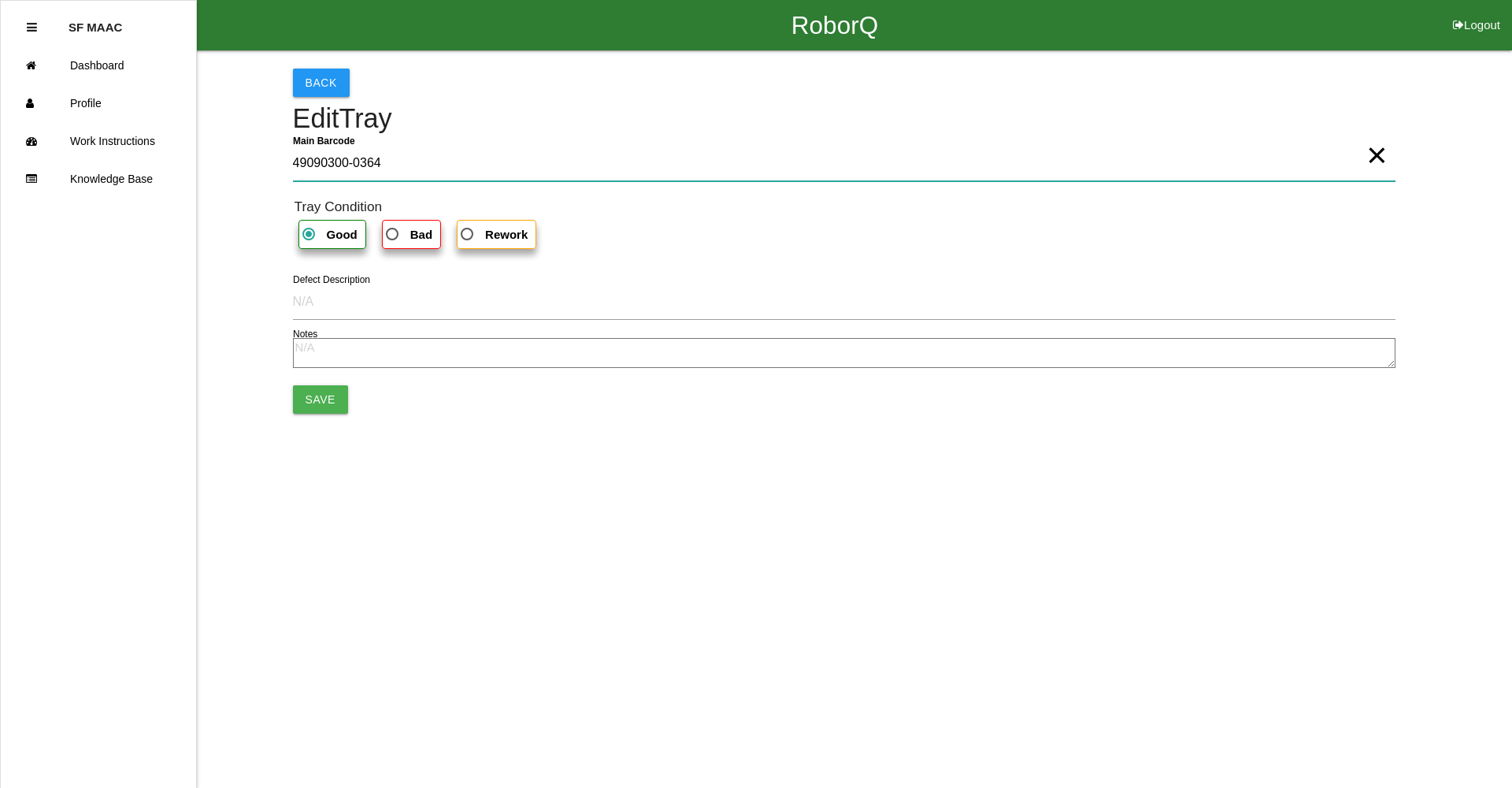
click at [451, 166] on Barcode "49090300-0364" at bounding box center [844, 163] width 1102 height 37
click at [315, 384] on form "Main Barcode 49090300-0365 × Tray Condition Good Bad Rework Defect Description …" at bounding box center [844, 278] width 1102 height 268
click at [315, 389] on button "Save" at bounding box center [320, 399] width 55 height 29
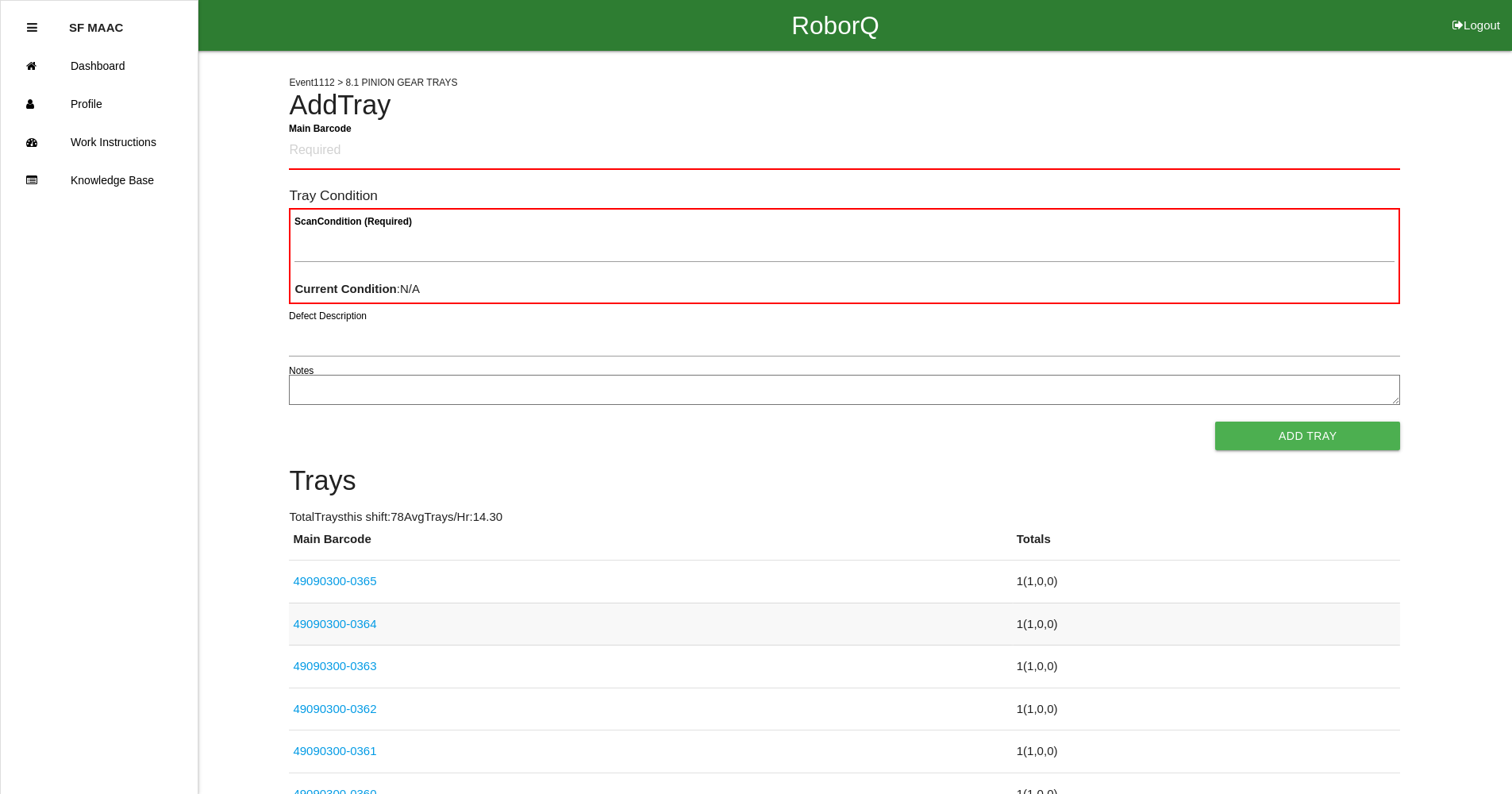
click at [370, 626] on link "49090300-0364" at bounding box center [334, 623] width 83 height 13
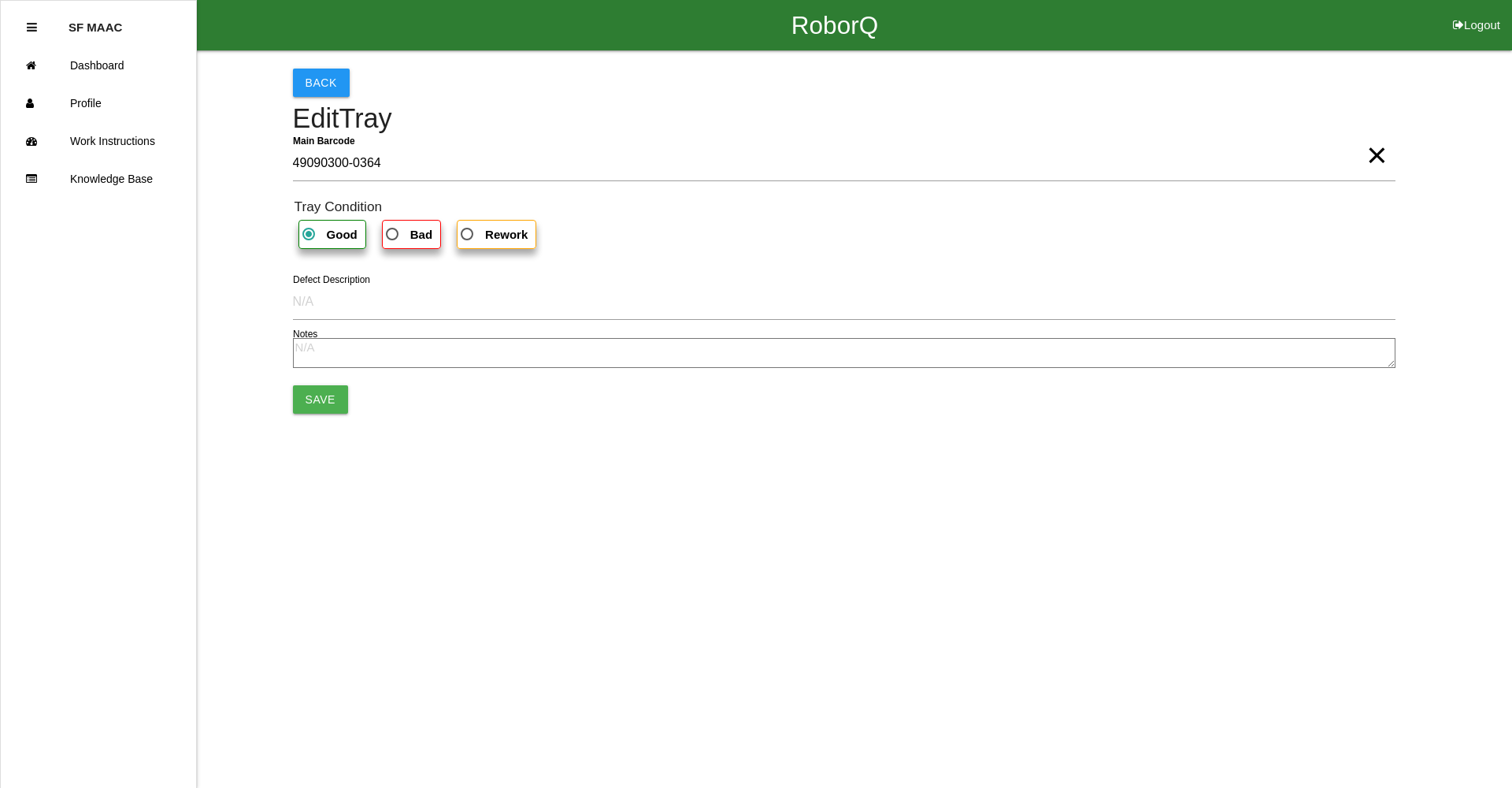
click at [421, 238] on b "Bad" at bounding box center [421, 234] width 22 height 13
click at [393, 234] on input "Bad" at bounding box center [388, 230] width 10 height 10
click at [309, 412] on button "Save" at bounding box center [320, 399] width 55 height 29
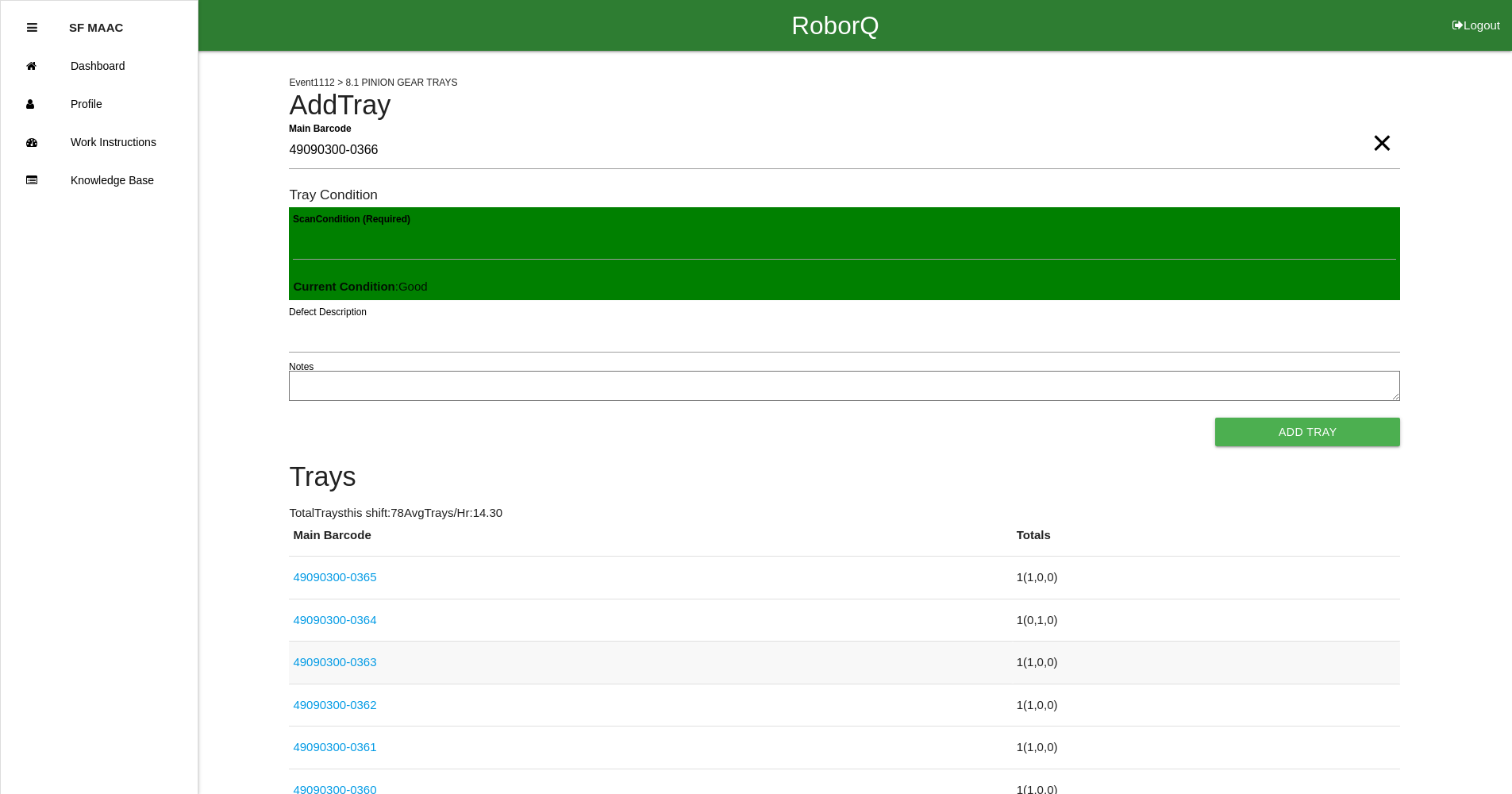
click at [1215, 417] on button "Add Tray" at bounding box center [1307, 431] width 185 height 29
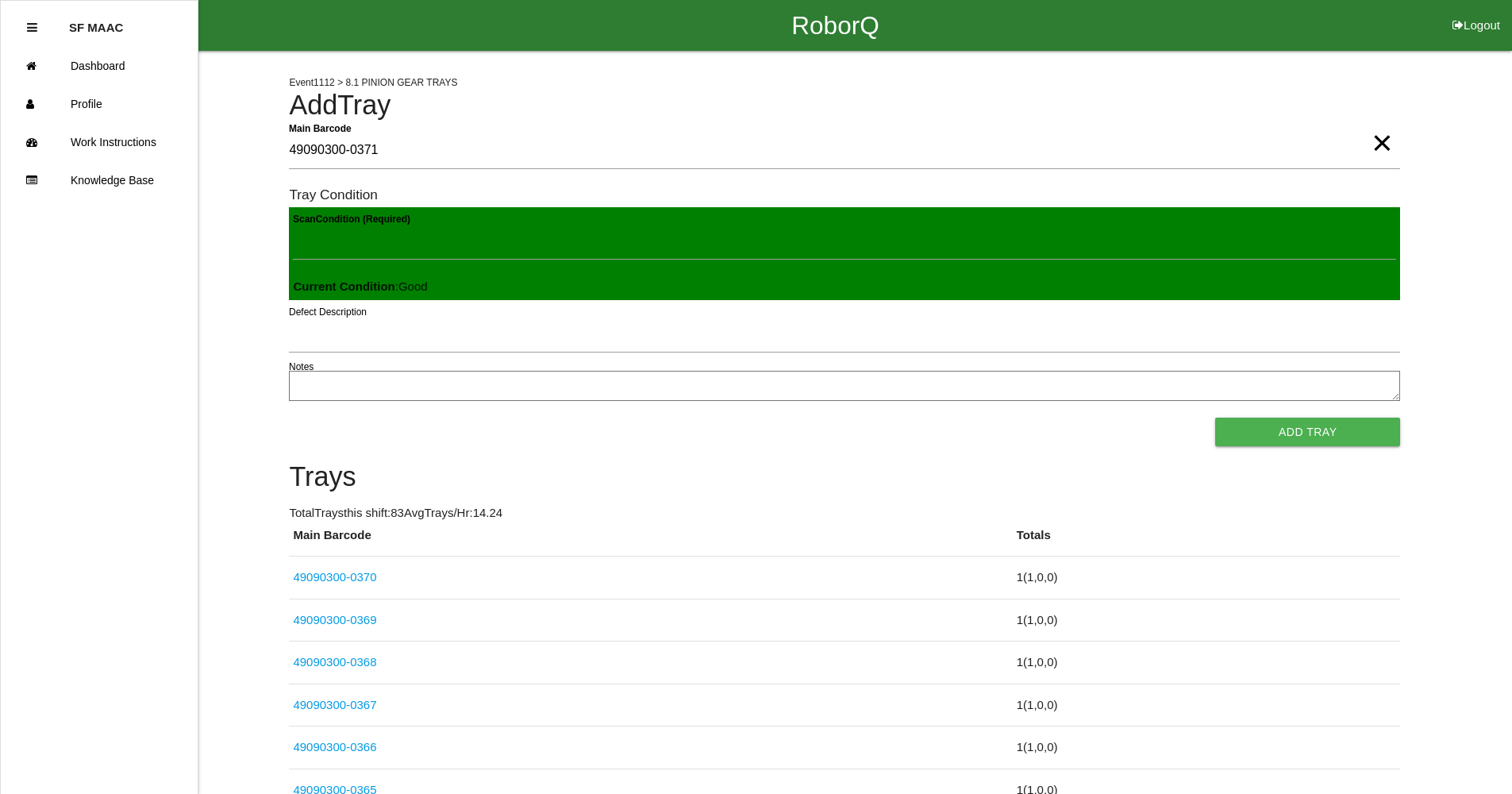
click at [1215, 417] on button "Add Tray" at bounding box center [1307, 431] width 185 height 29
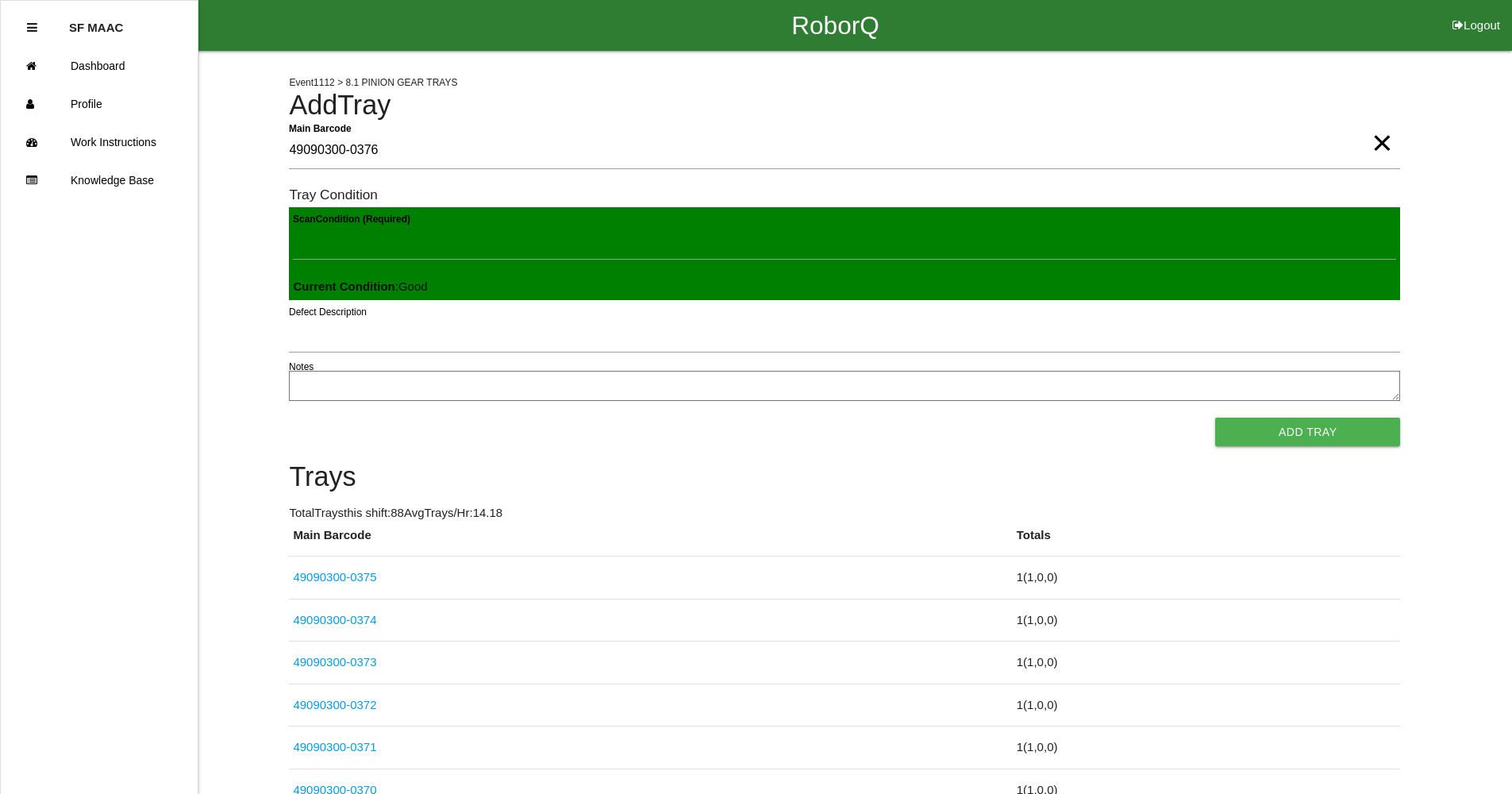
click at [1215, 417] on button "Add Tray" at bounding box center [1307, 431] width 185 height 29
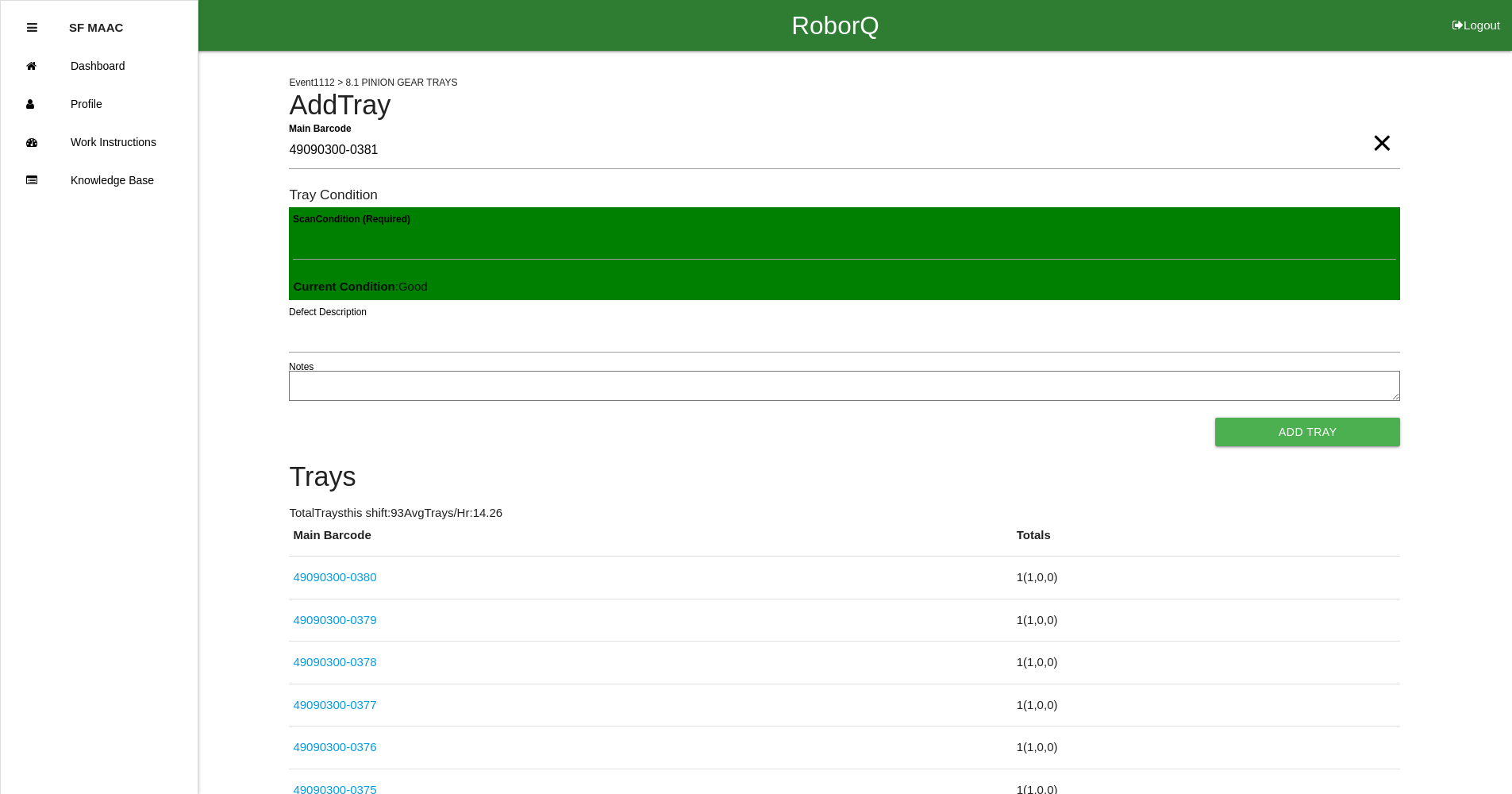
click at [1215, 417] on button "Add Tray" at bounding box center [1307, 431] width 185 height 29
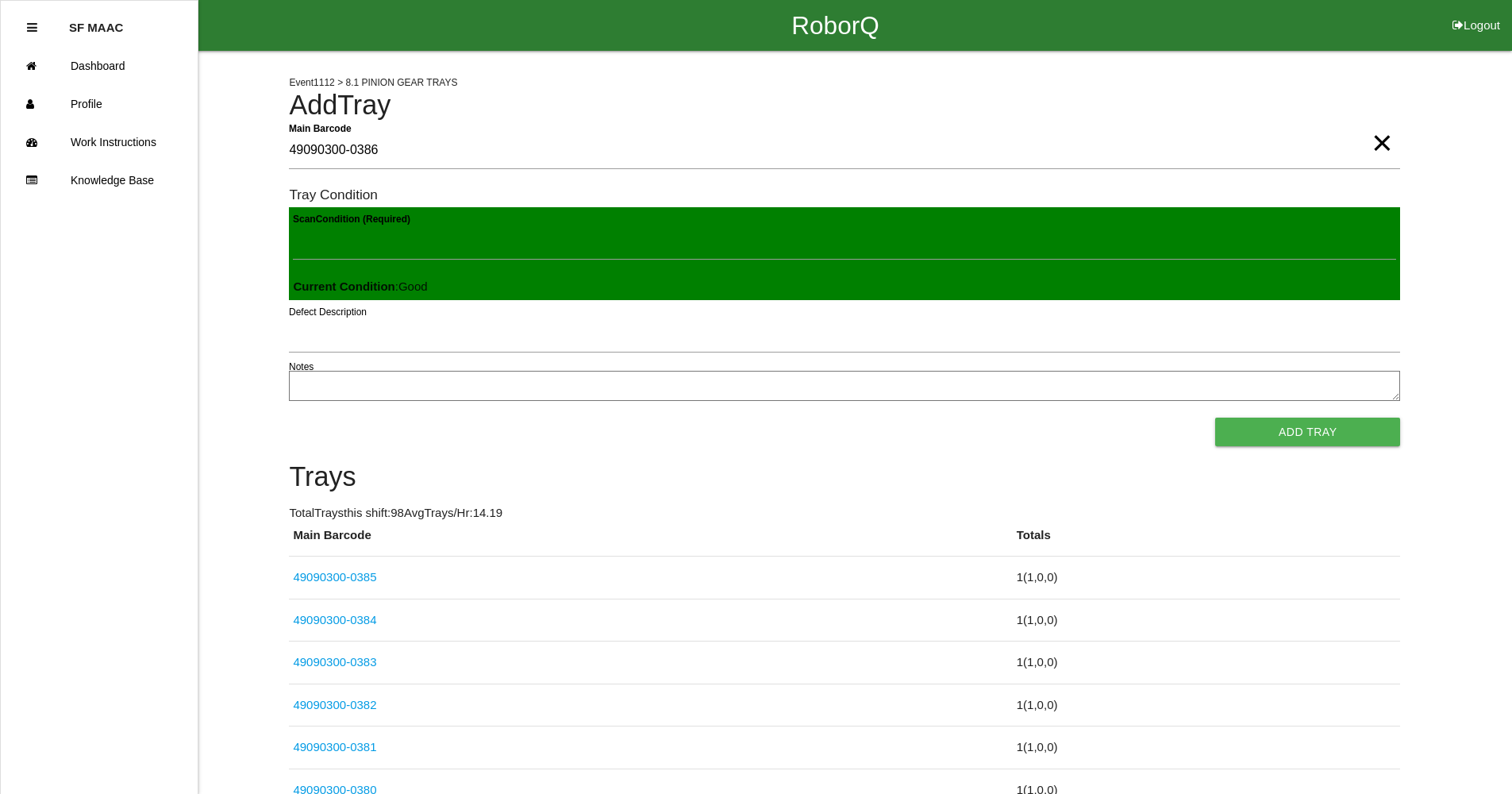
click at [1215, 417] on button "Add Tray" at bounding box center [1307, 431] width 185 height 29
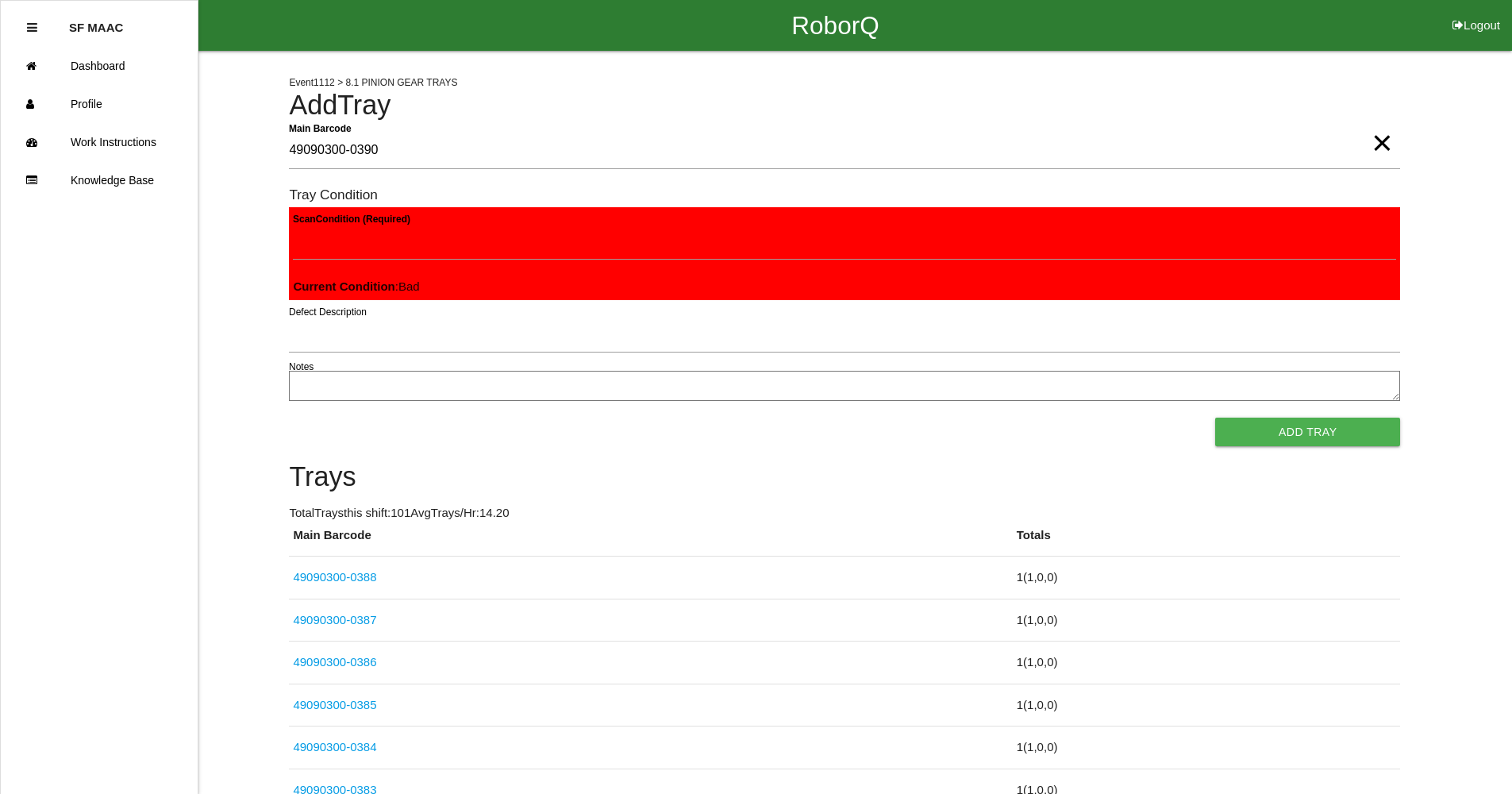
click at [1215, 417] on button "Add Tray" at bounding box center [1307, 431] width 185 height 29
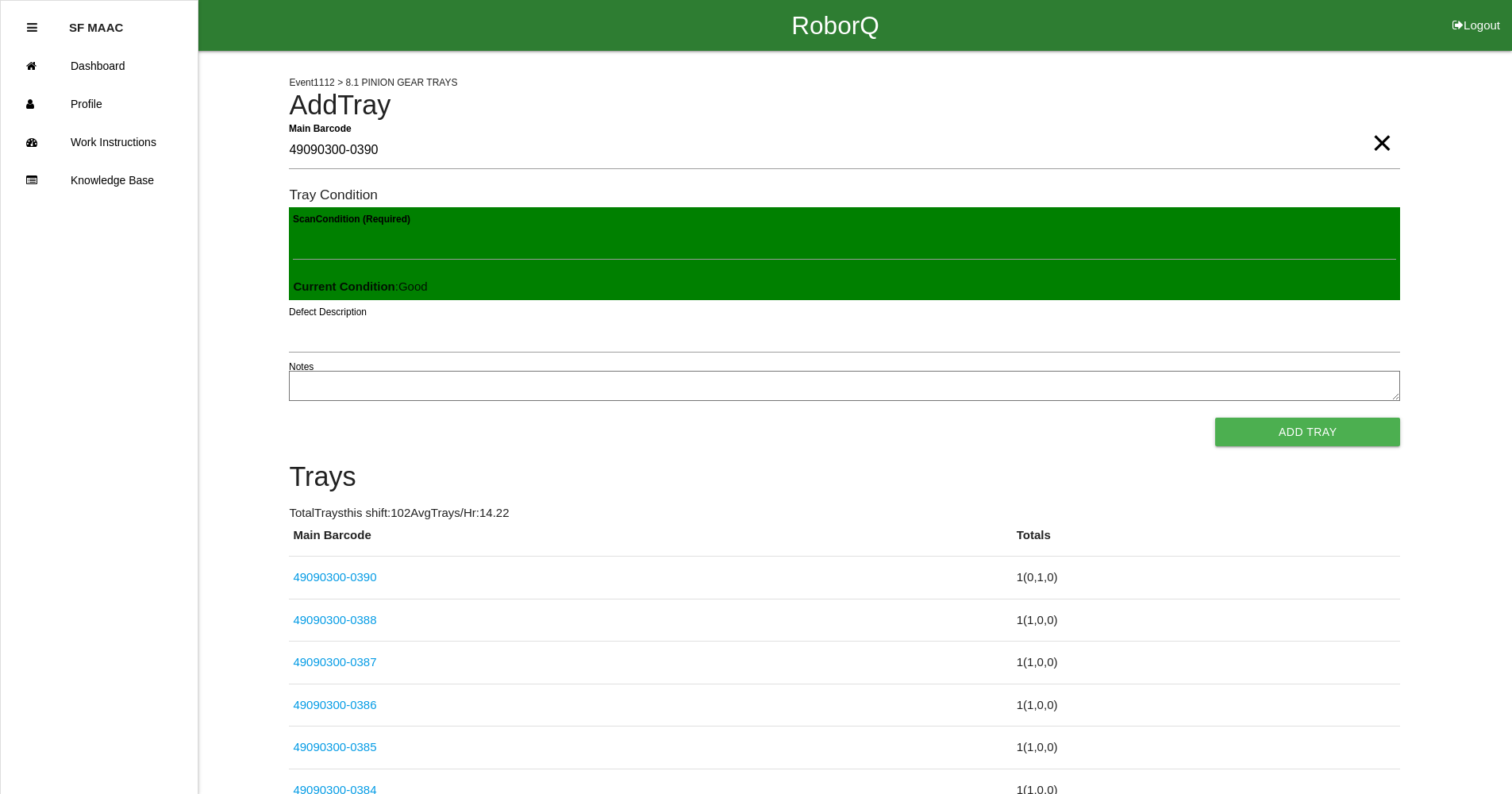
click at [1215, 417] on button "Add Tray" at bounding box center [1307, 431] width 185 height 29
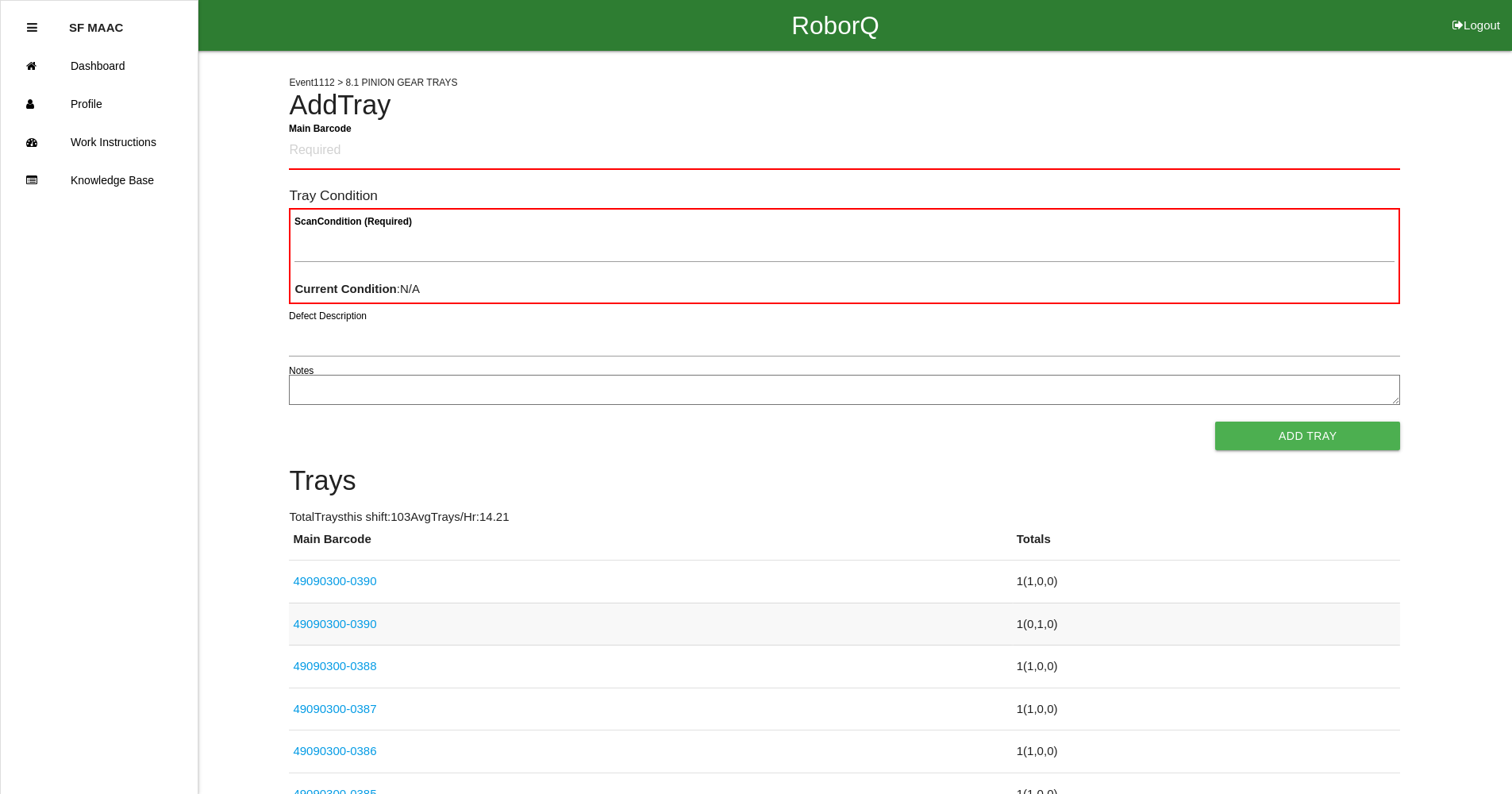
click at [398, 617] on td "49090300-0390" at bounding box center [650, 624] width 723 height 43
click at [341, 624] on link "49090300-0390" at bounding box center [334, 623] width 83 height 13
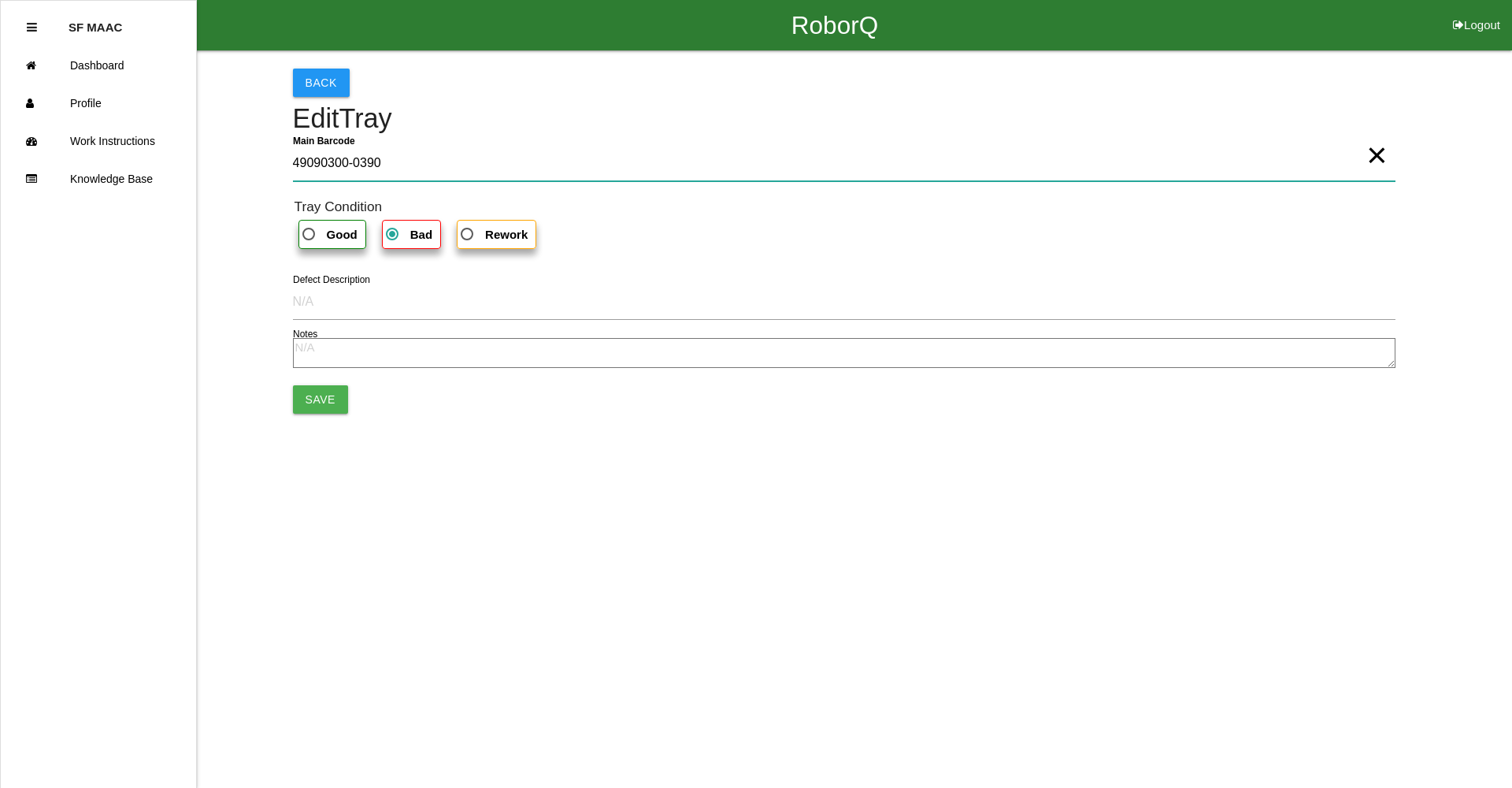
click at [471, 180] on Barcode "49090300-0390" at bounding box center [844, 163] width 1102 height 37
click at [316, 397] on button "Save" at bounding box center [320, 399] width 55 height 29
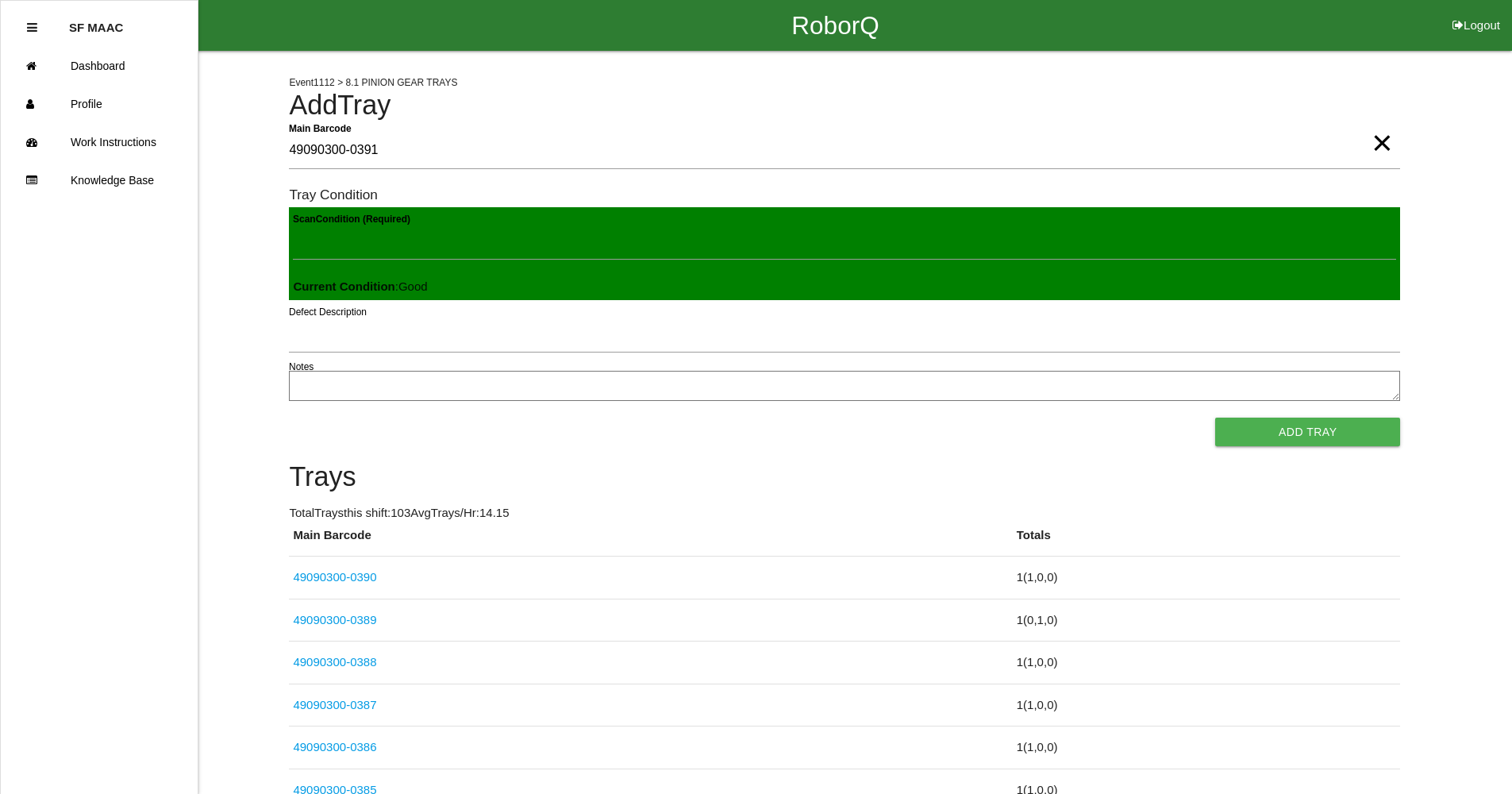
click at [1215, 417] on button "Add Tray" at bounding box center [1307, 431] width 185 height 29
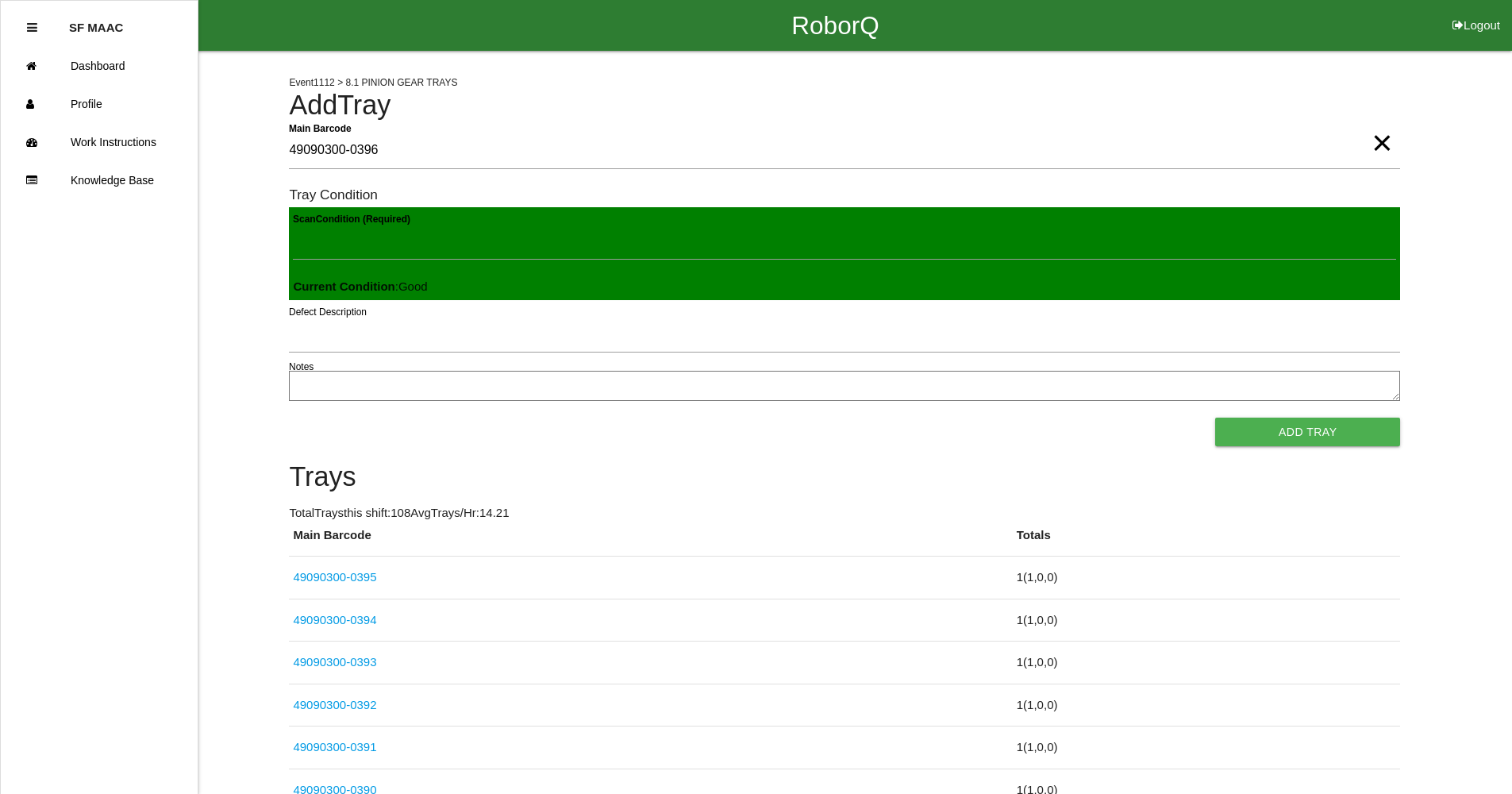
click at [1215, 417] on button "Add Tray" at bounding box center [1307, 431] width 185 height 29
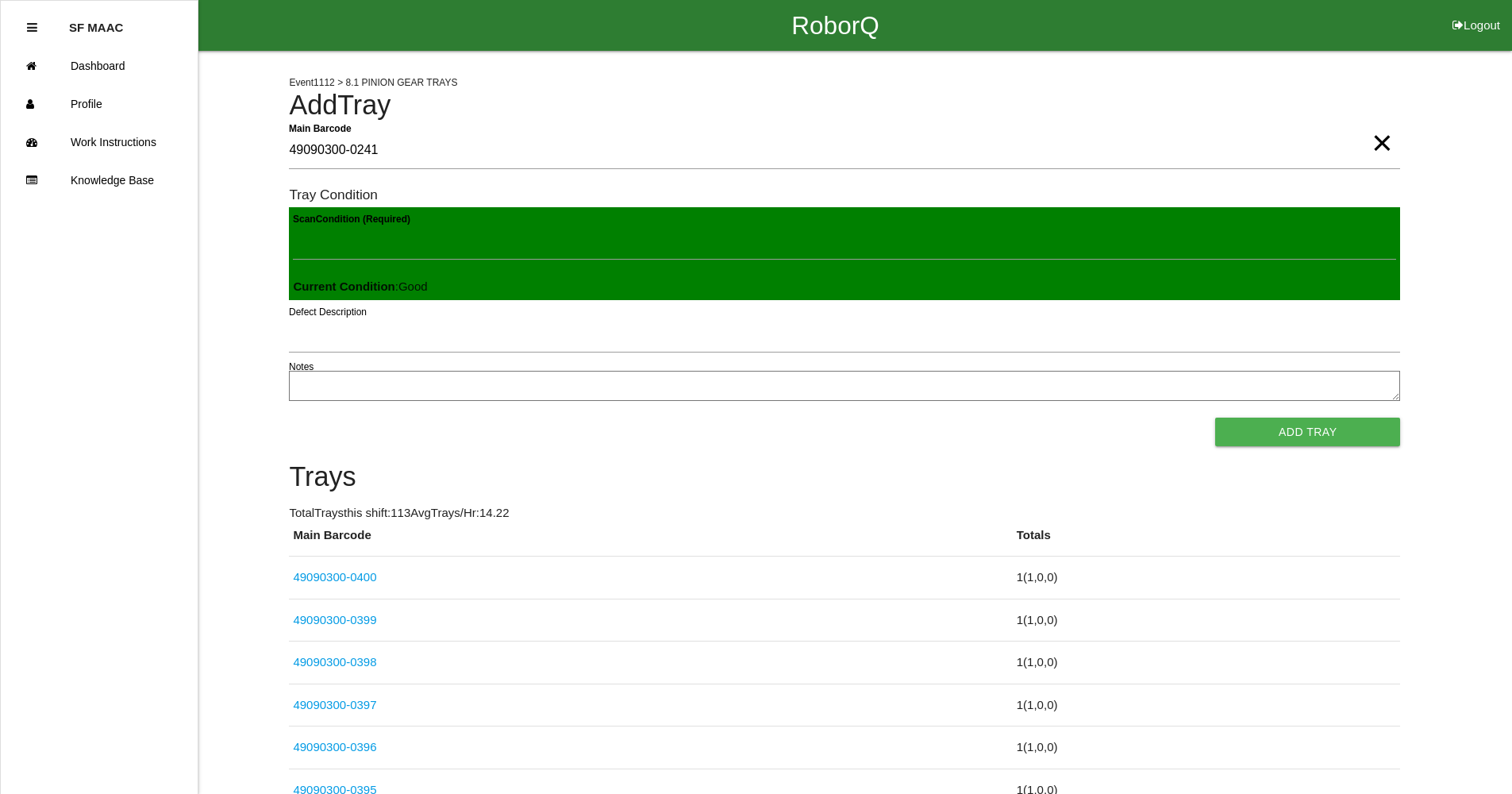
click at [1215, 417] on button "Add Tray" at bounding box center [1307, 431] width 185 height 29
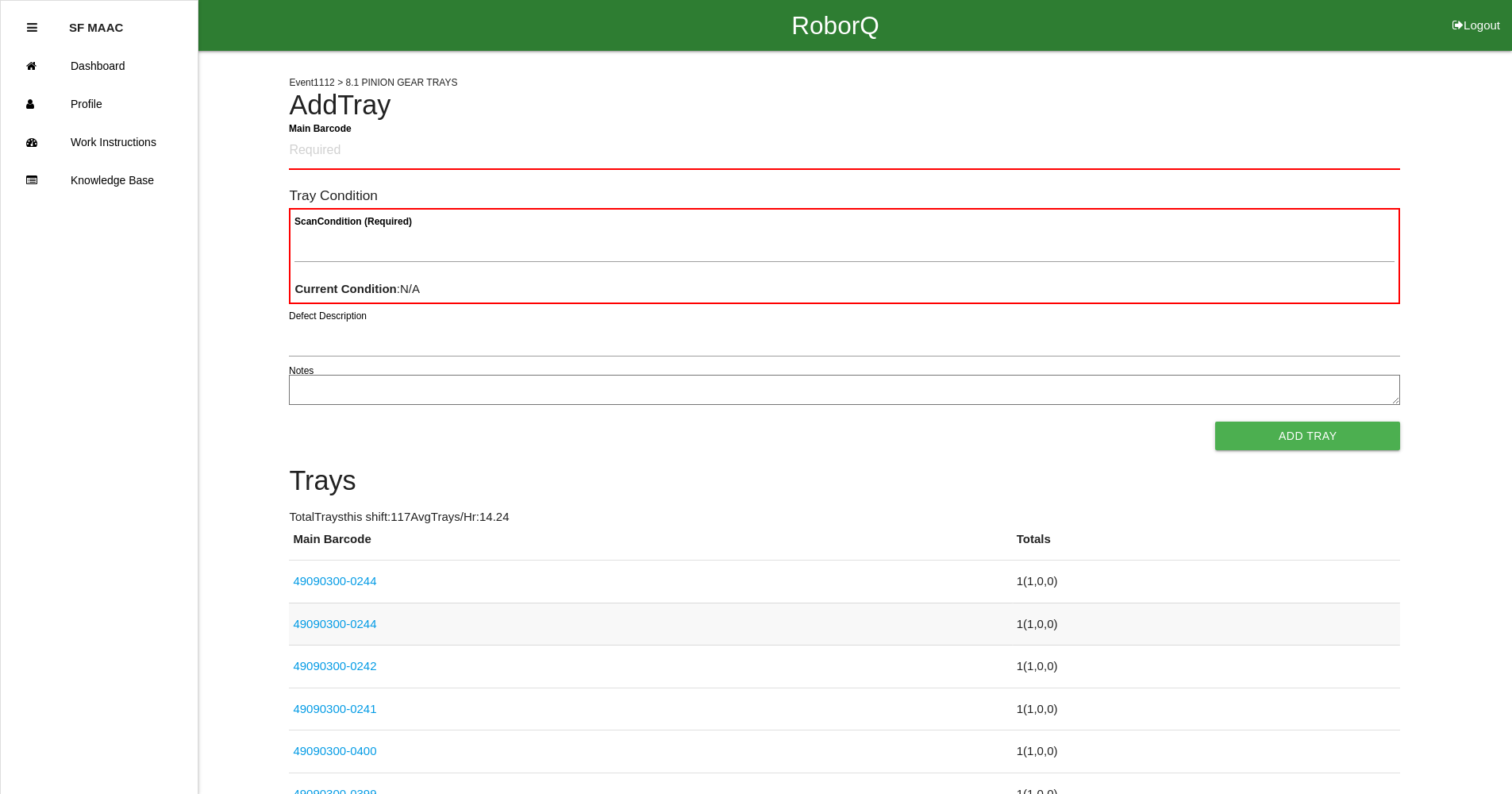
click at [334, 623] on link "49090300-0244" at bounding box center [334, 623] width 83 height 13
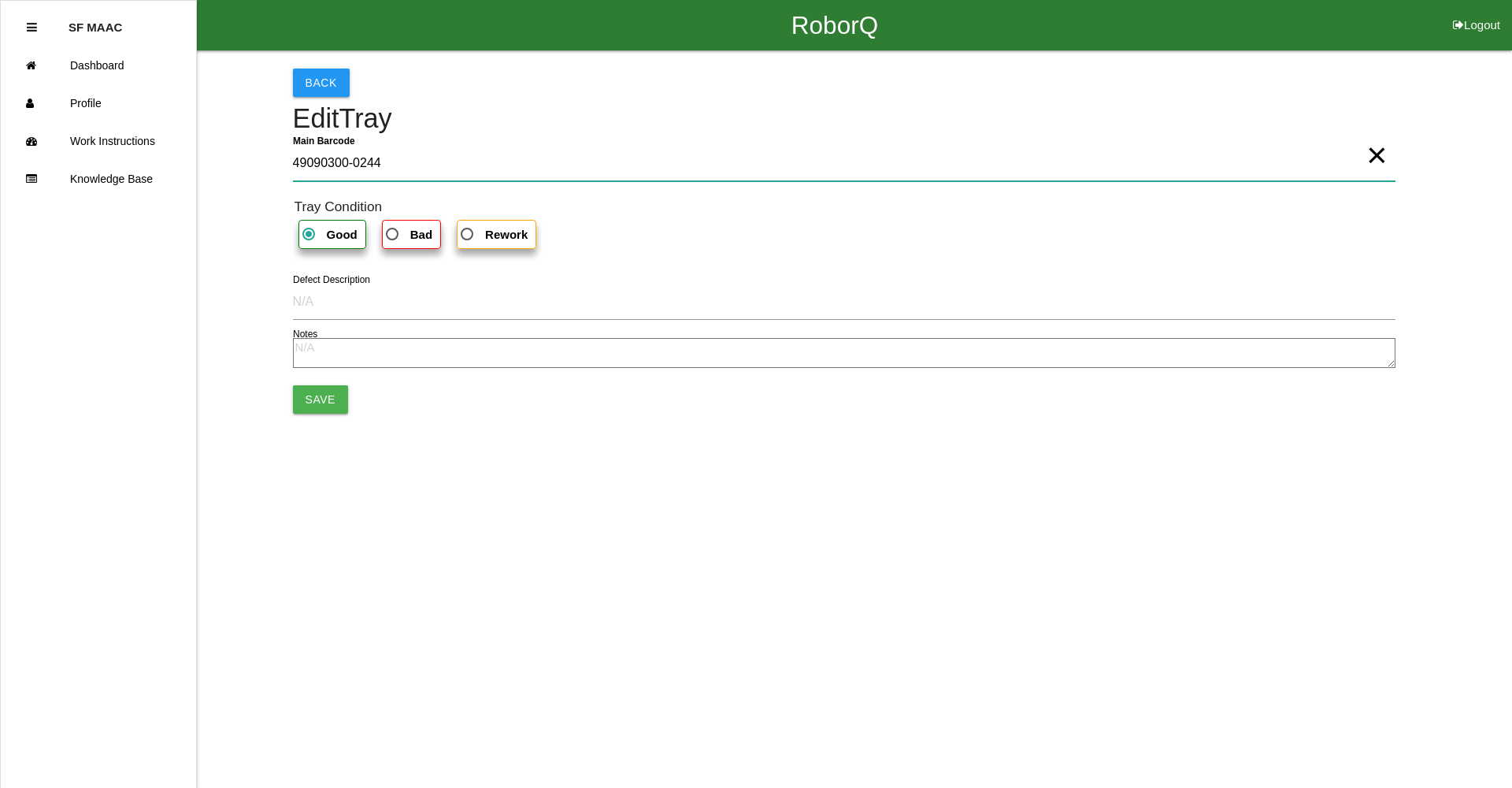
click at [659, 163] on Barcode "49090300-0244" at bounding box center [844, 163] width 1102 height 37
click at [328, 407] on button "Save" at bounding box center [320, 399] width 55 height 29
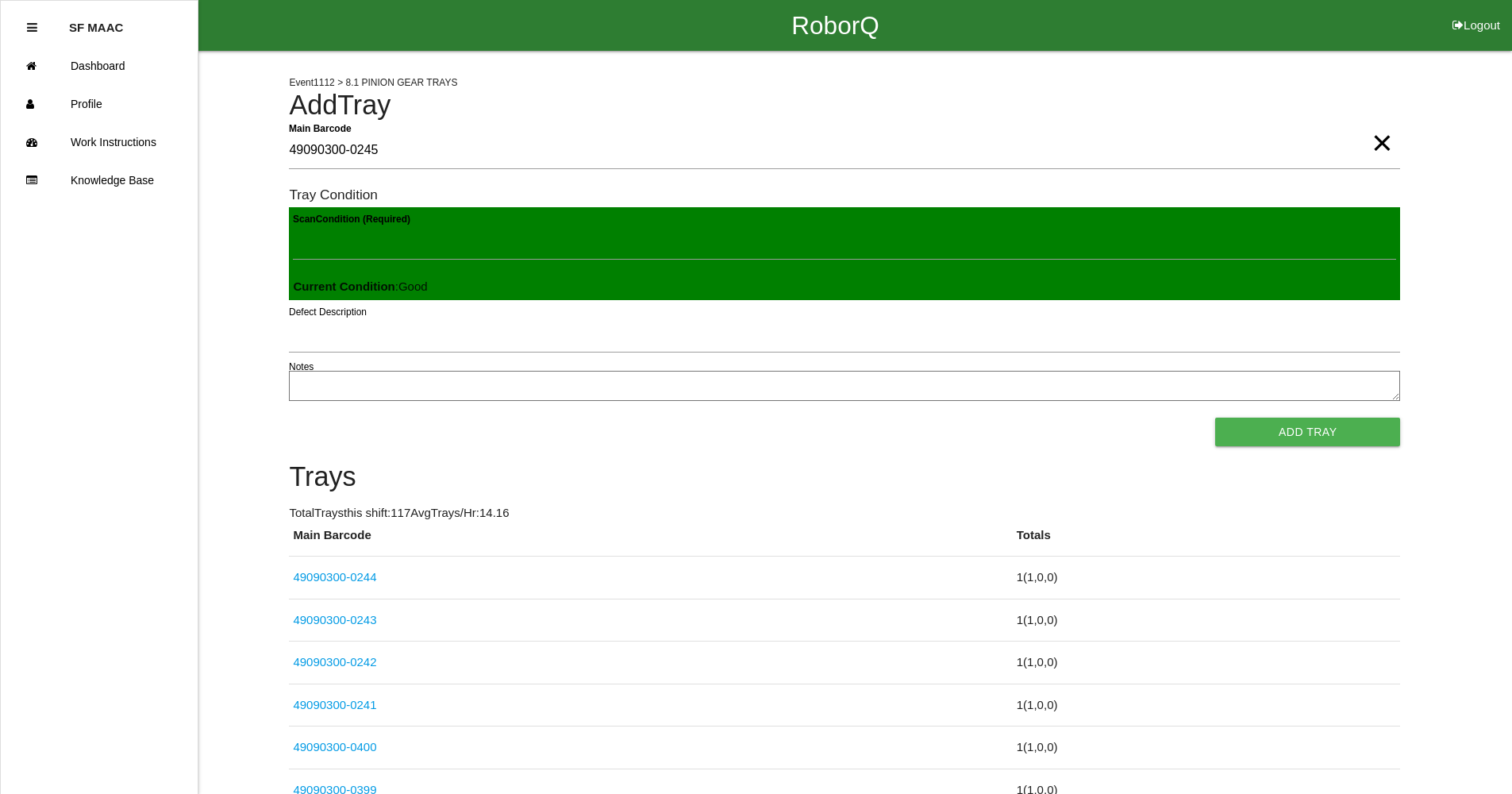
click at [1215, 417] on button "Add Tray" at bounding box center [1307, 431] width 185 height 29
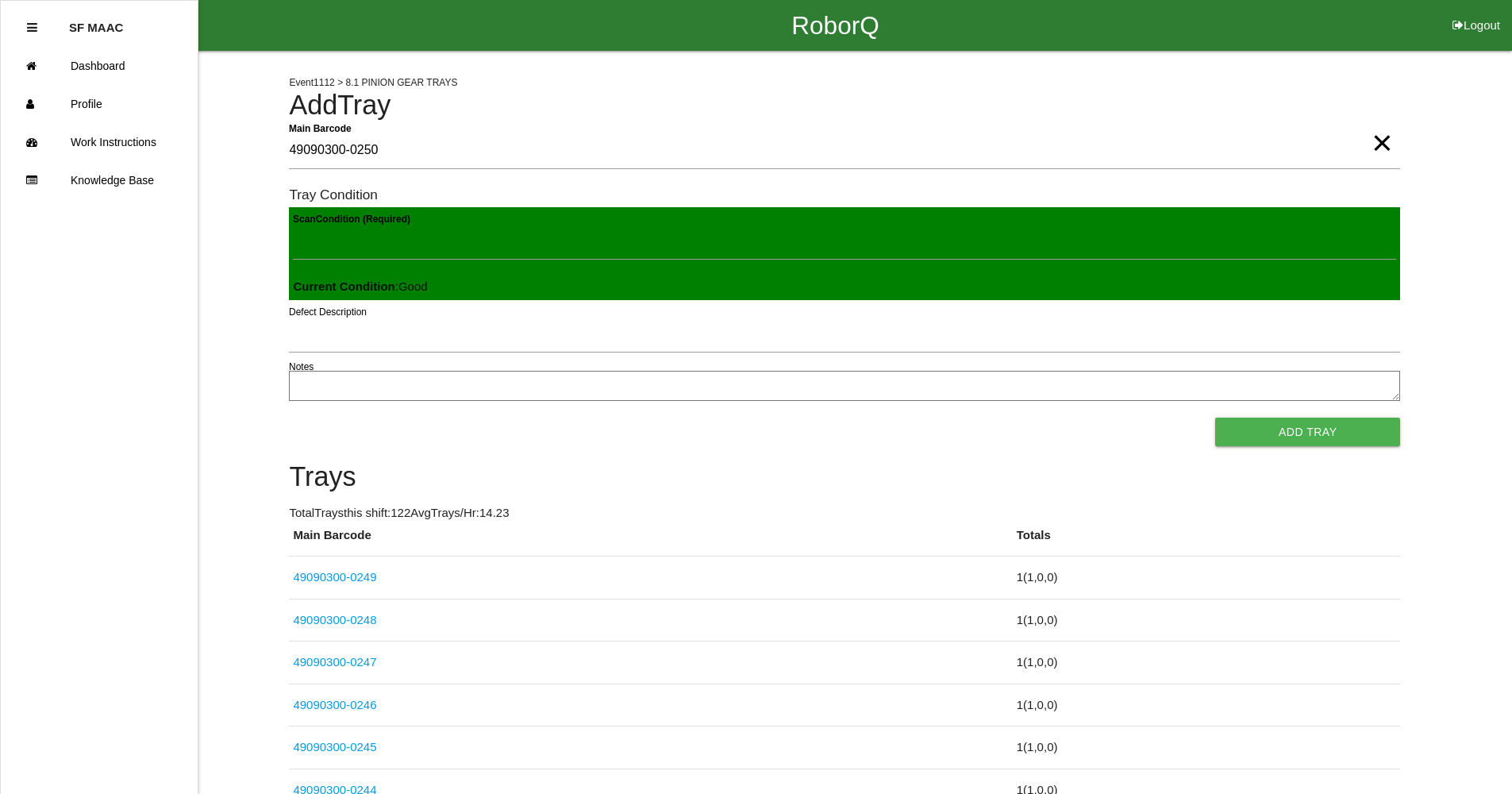
click at [1215, 417] on button "Add Tray" at bounding box center [1307, 431] width 185 height 29
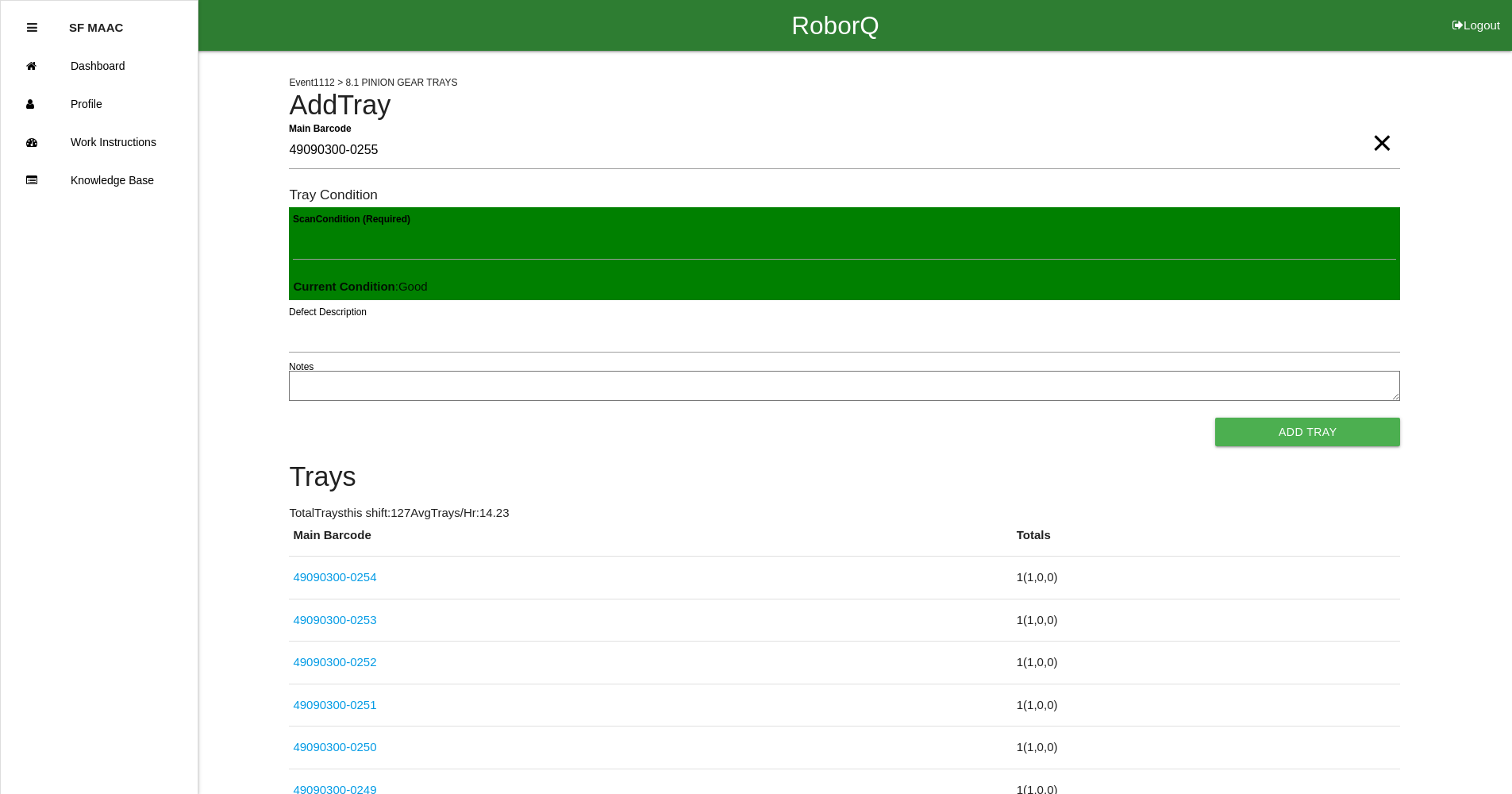
click at [1215, 417] on button "Add Tray" at bounding box center [1307, 431] width 185 height 29
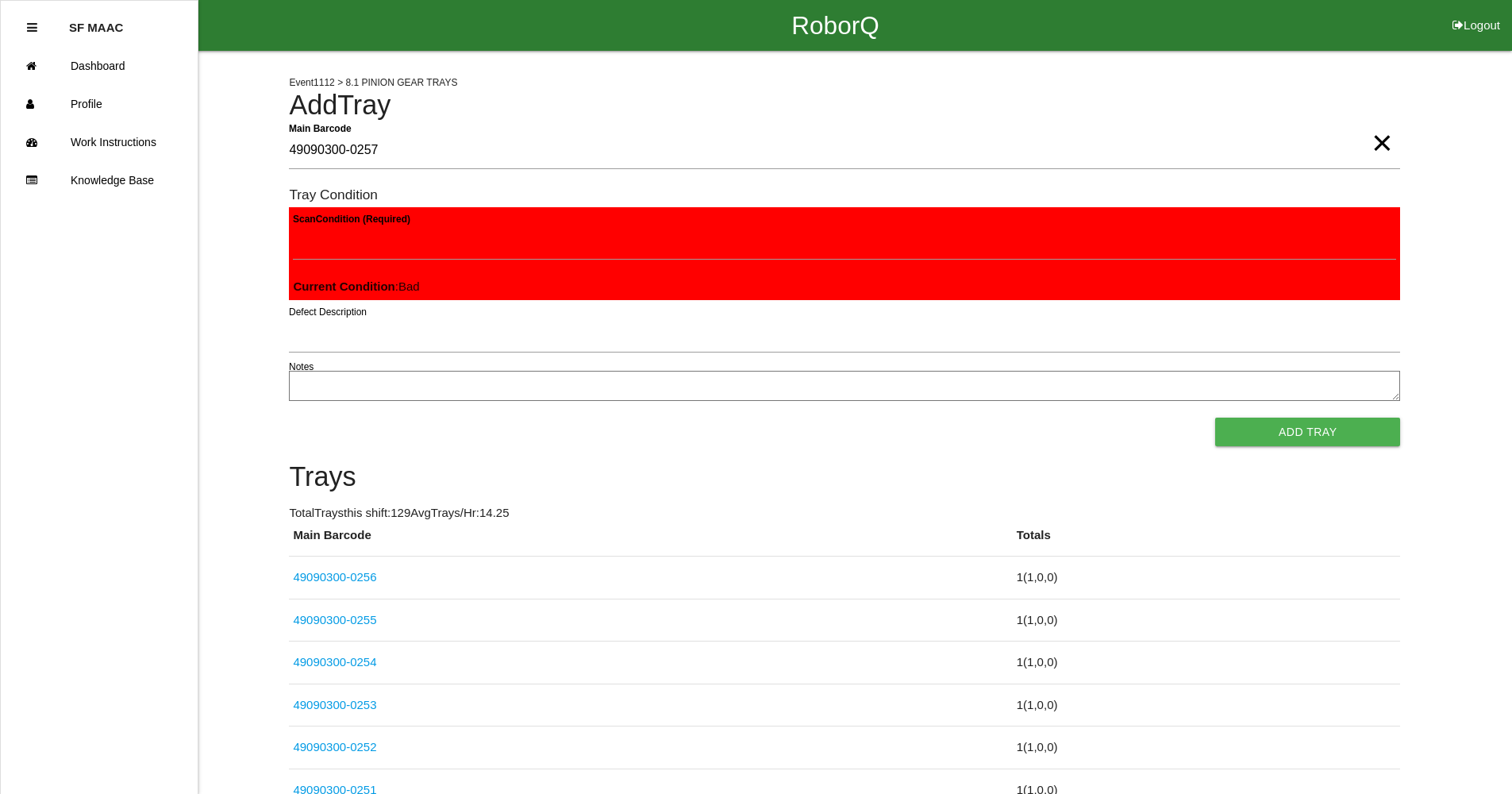
click at [1215, 417] on button "Add Tray" at bounding box center [1307, 431] width 185 height 29
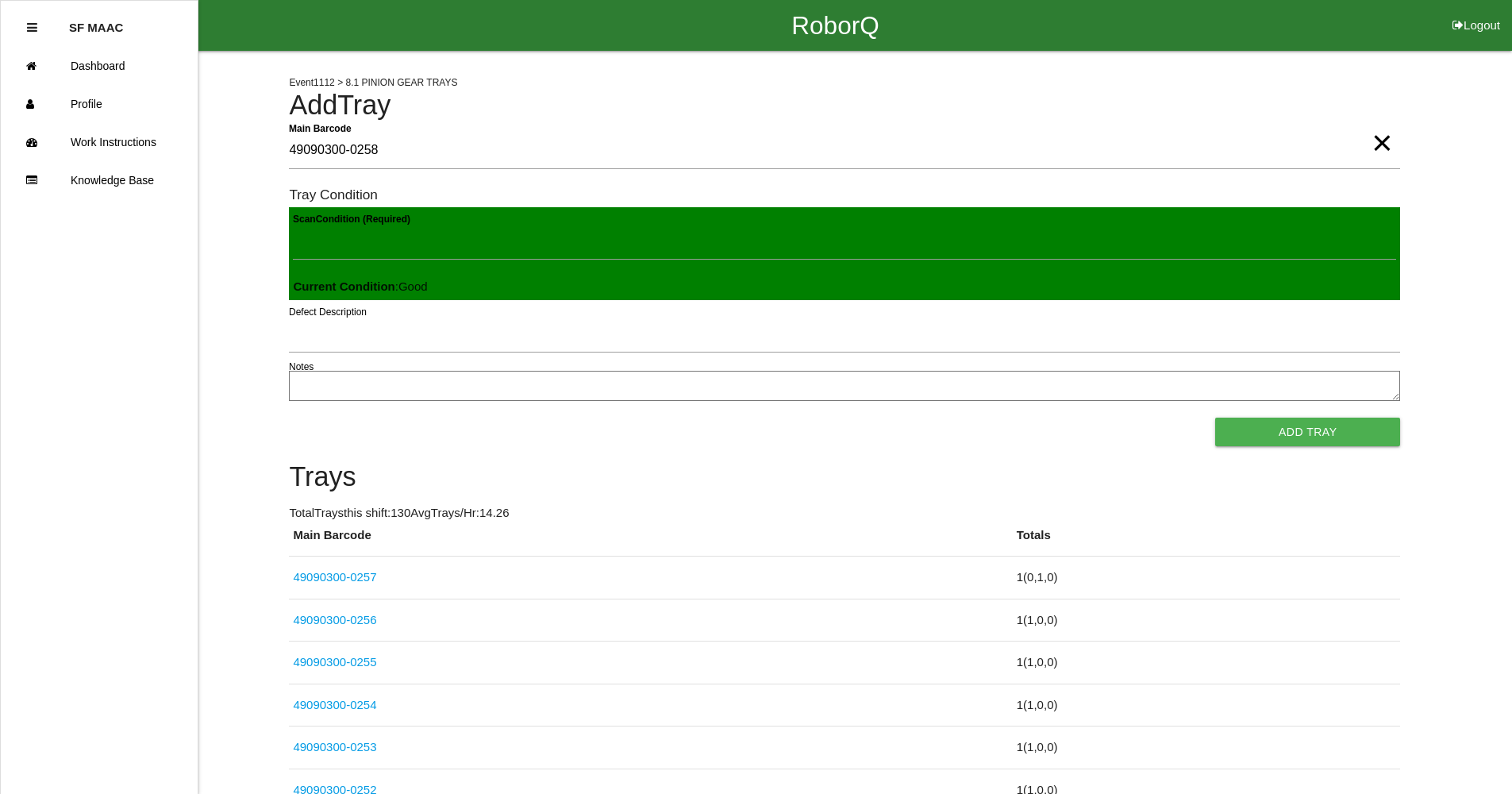
click at [1215, 417] on button "Add Tray" at bounding box center [1307, 431] width 185 height 29
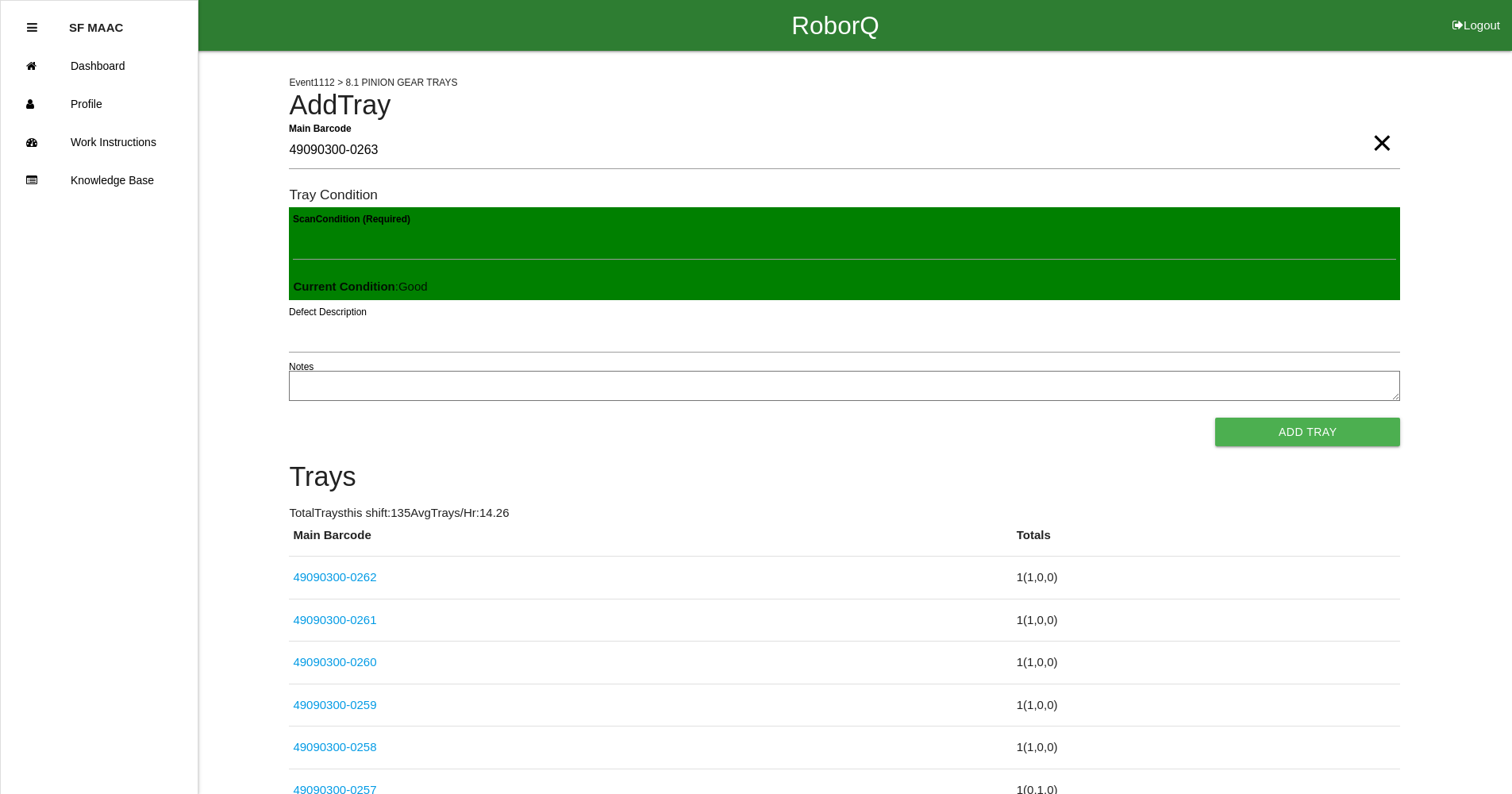
click at [1215, 417] on button "Add Tray" at bounding box center [1307, 431] width 185 height 29
click button "Add Tray" at bounding box center [1307, 431] width 185 height 29
click at [1215, 417] on button "Add Tray" at bounding box center [1307, 431] width 185 height 29
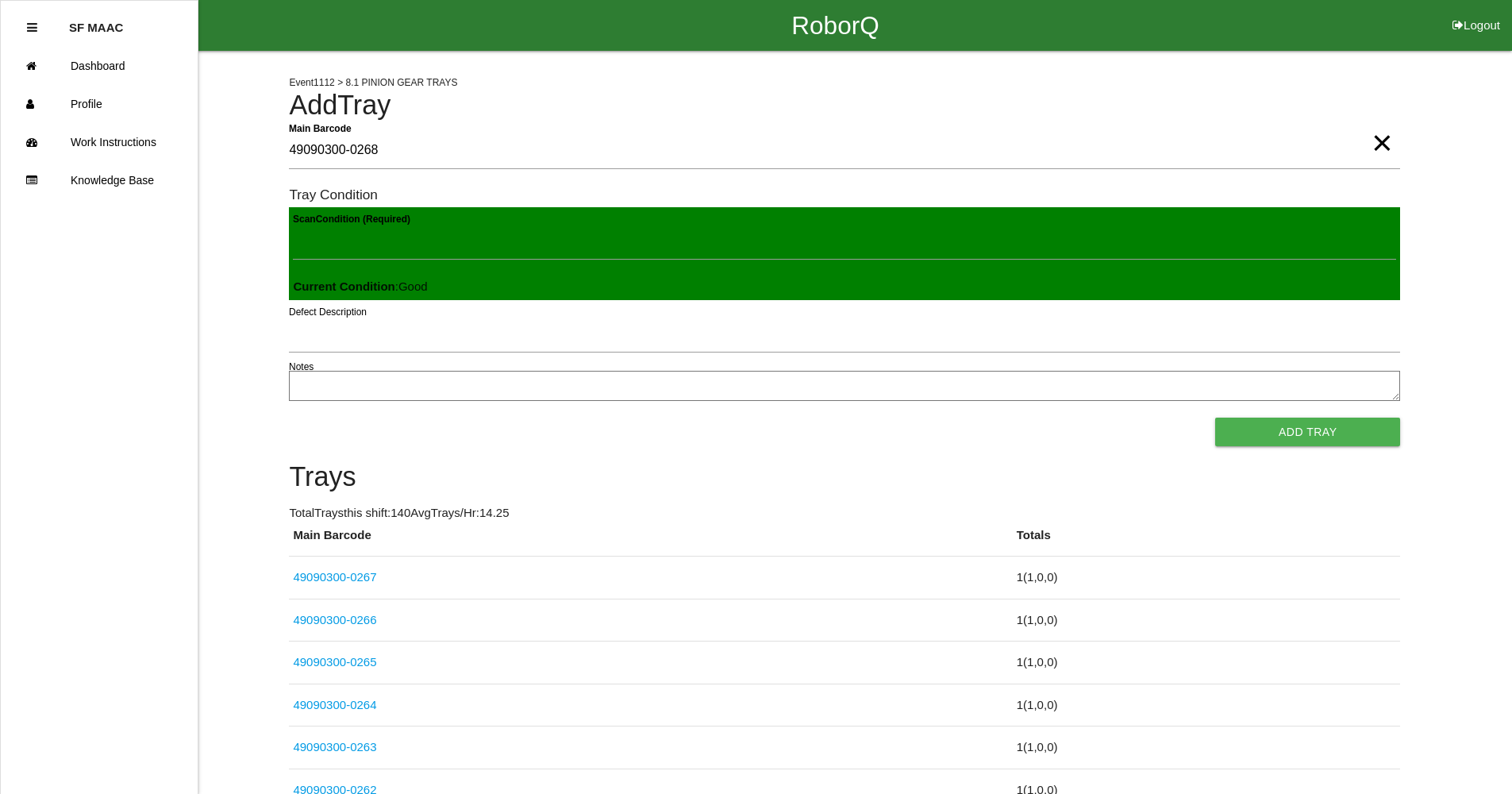
click at [1215, 417] on button "Add Tray" at bounding box center [1307, 431] width 185 height 29
